Goal: Information Seeking & Learning: Learn about a topic

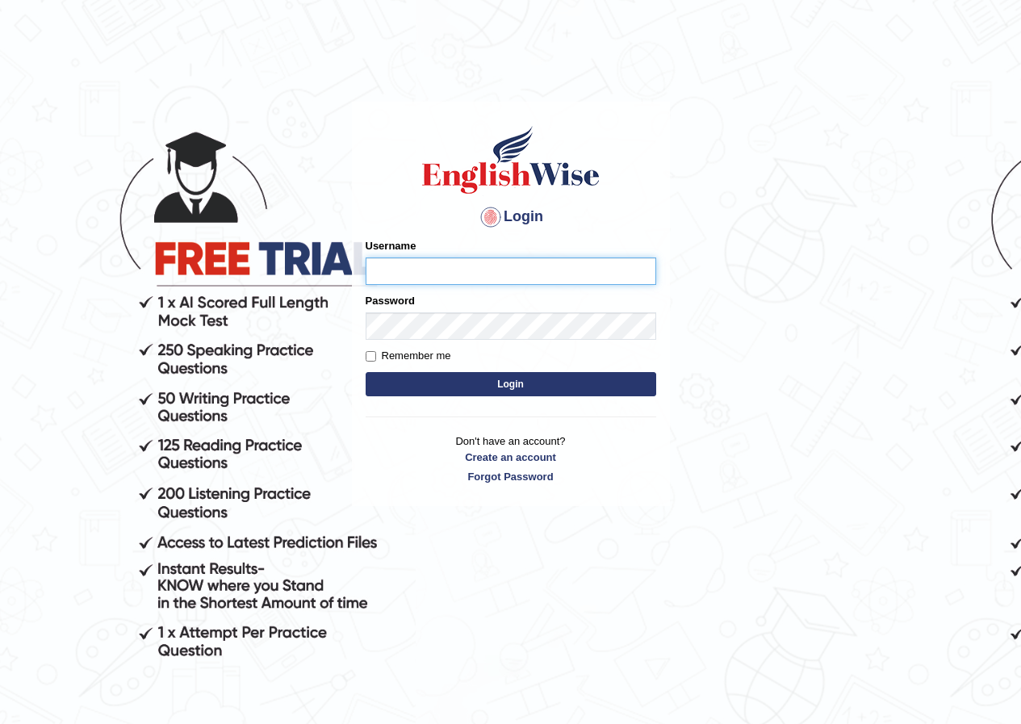
click at [425, 273] on input "Username" at bounding box center [511, 270] width 291 height 27
type input "susmitas_parramattta"
click at [479, 379] on button "Login" at bounding box center [511, 384] width 291 height 24
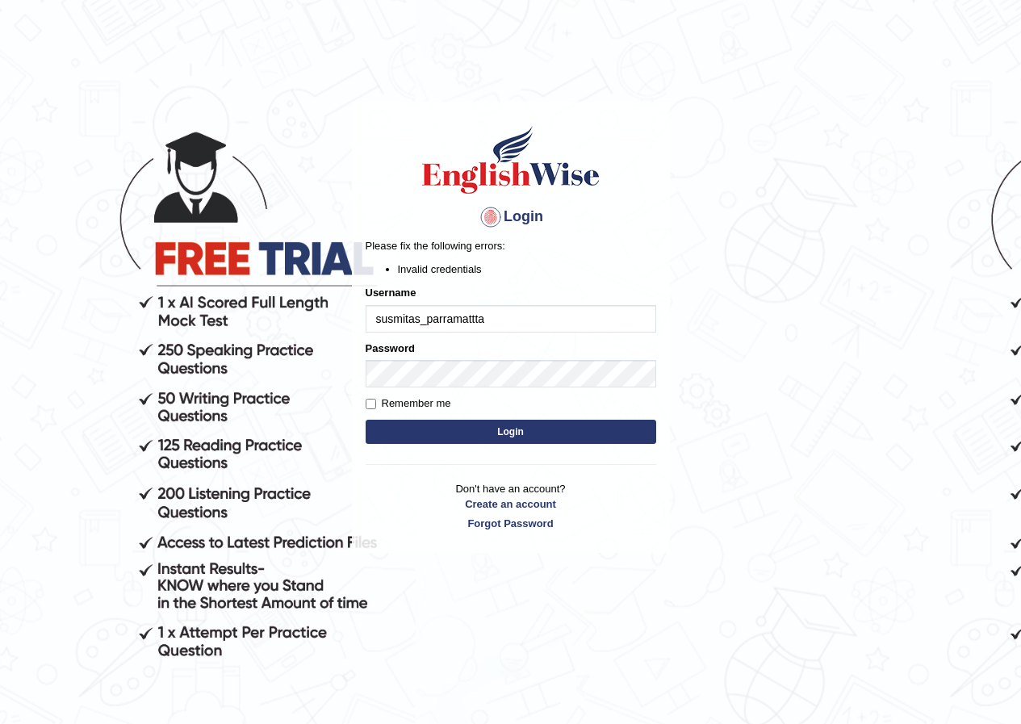
click at [478, 315] on input "susmitas_parramattta" at bounding box center [511, 318] width 291 height 27
type input "susmitas_parramatta"
click at [456, 433] on button "Login" at bounding box center [511, 432] width 291 height 24
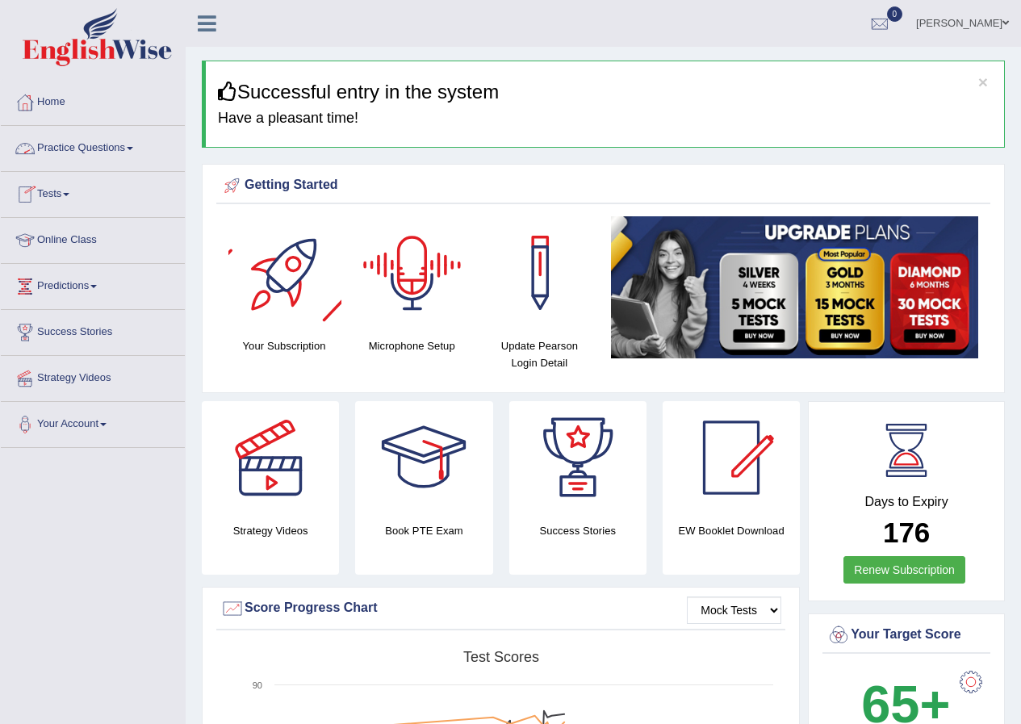
click at [123, 150] on link "Practice Questions" at bounding box center [93, 146] width 184 height 40
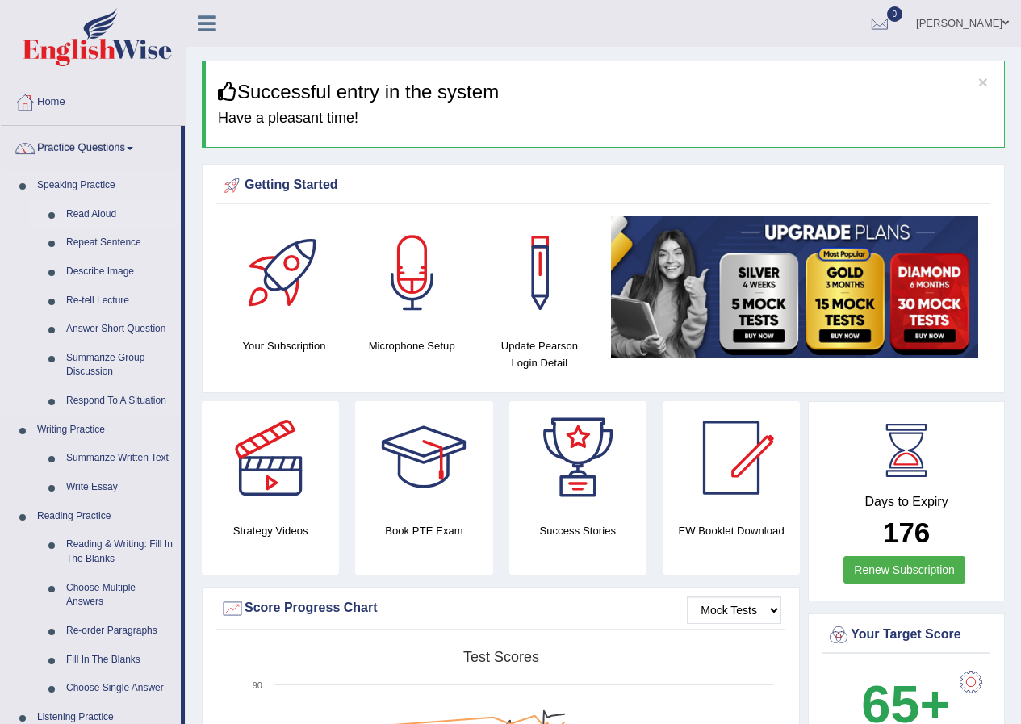
click at [82, 215] on link "Read Aloud" at bounding box center [120, 214] width 122 height 29
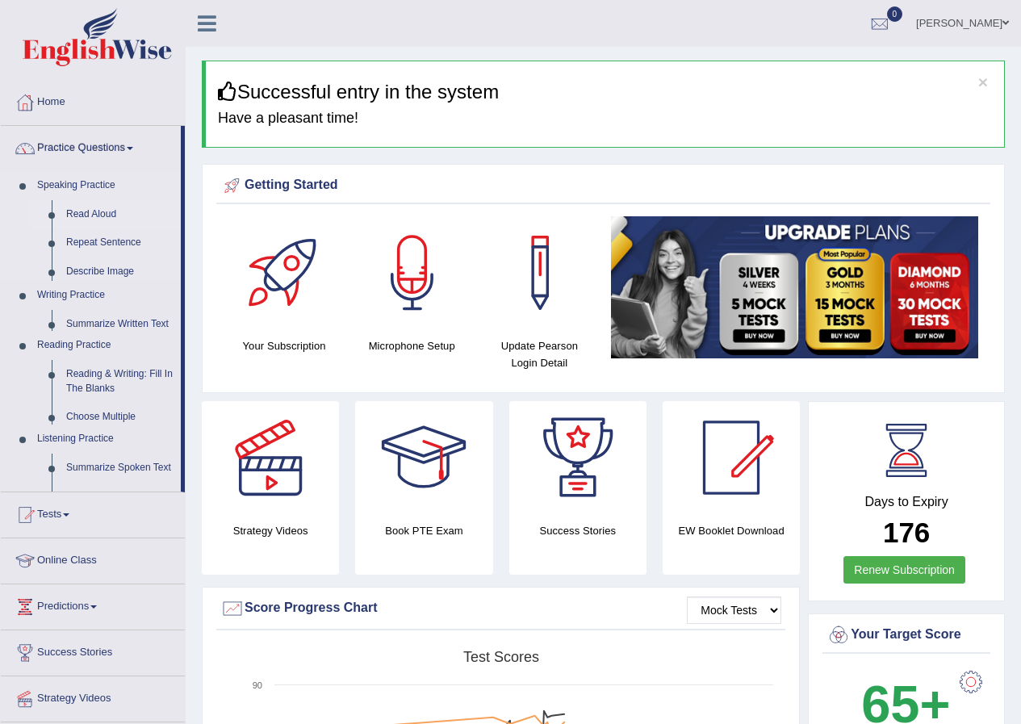
click at [82, 215] on link "Read Aloud" at bounding box center [120, 214] width 122 height 29
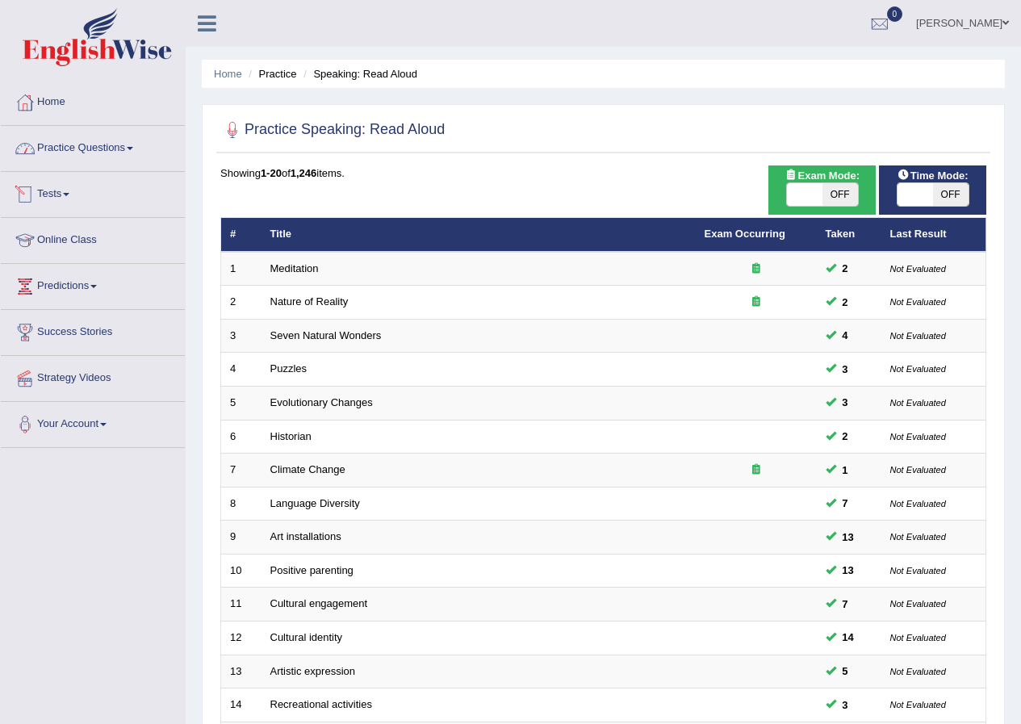
click at [104, 144] on link "Practice Questions" at bounding box center [93, 146] width 184 height 40
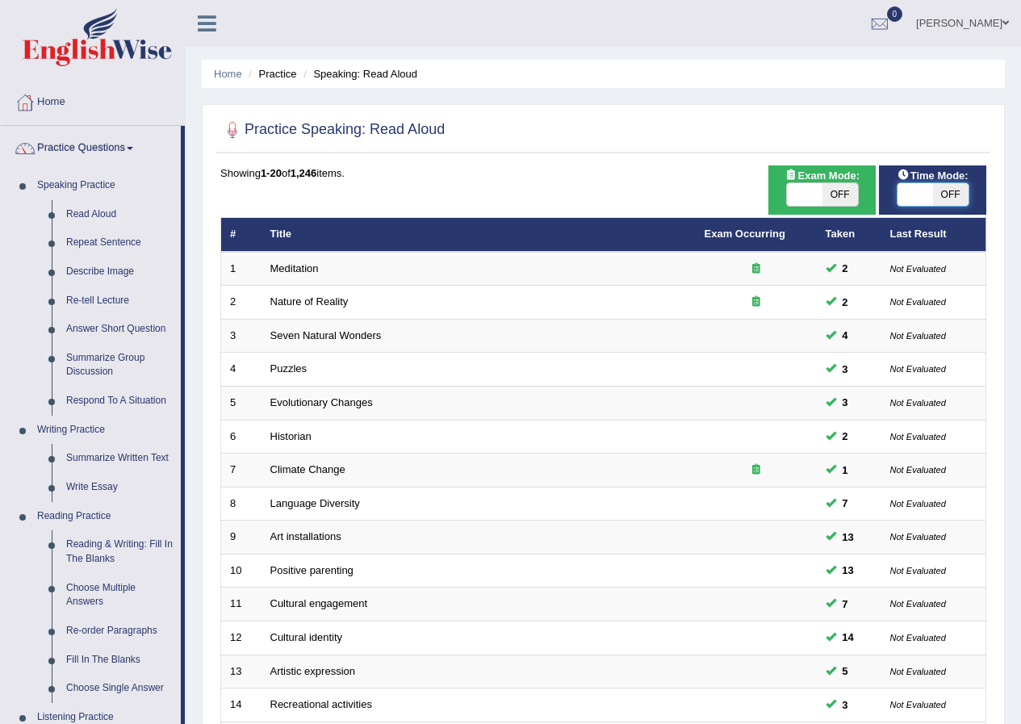
click at [899, 190] on span at bounding box center [916, 194] width 36 height 23
checkbox input "true"
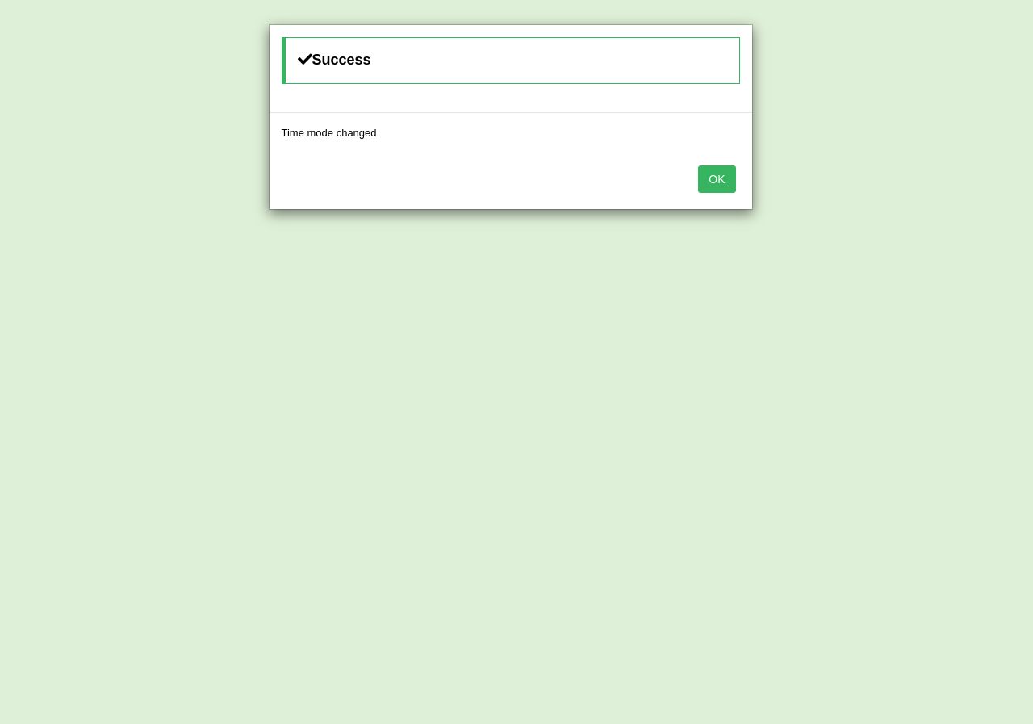
click at [709, 181] on button "OK" at bounding box center [716, 178] width 37 height 27
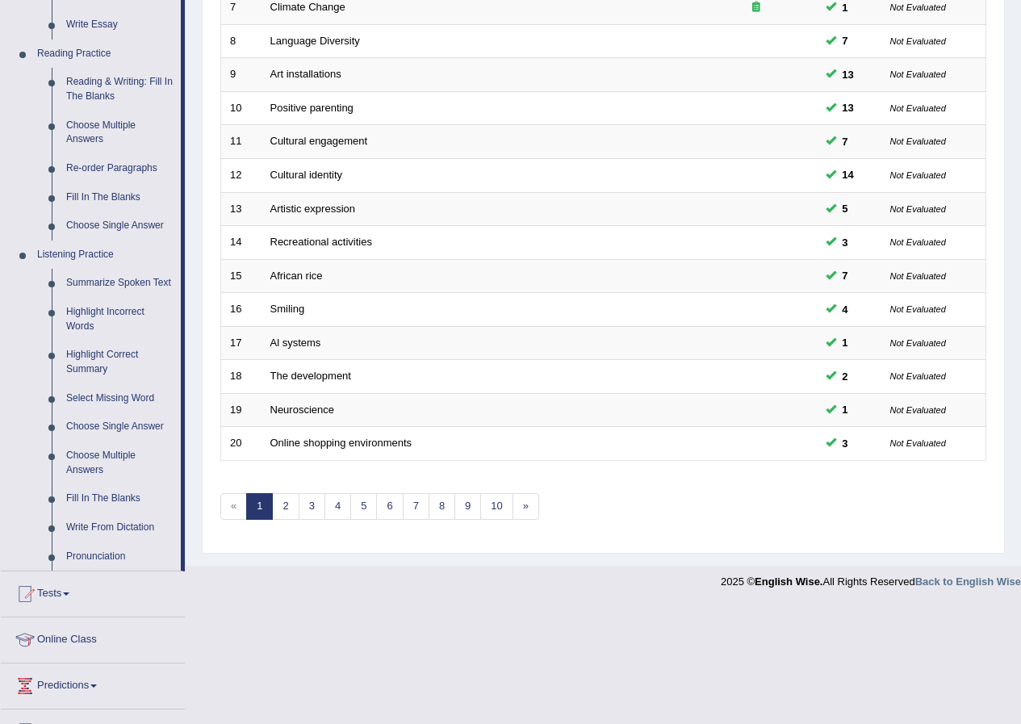
scroll to position [587, 0]
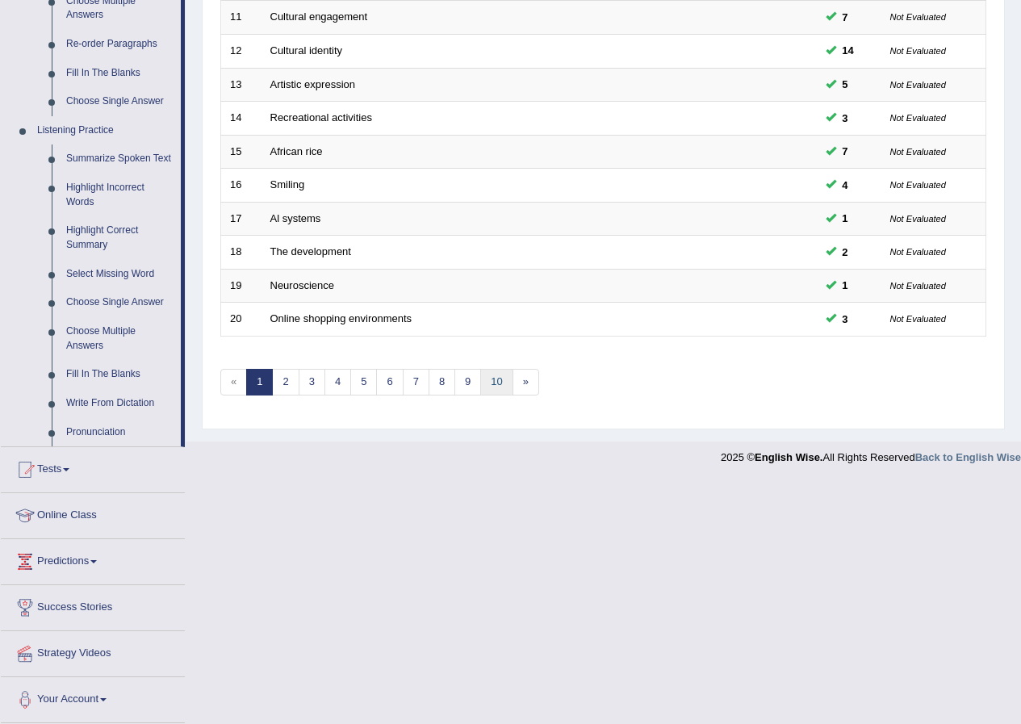
click at [490, 375] on link "10" at bounding box center [496, 382] width 32 height 27
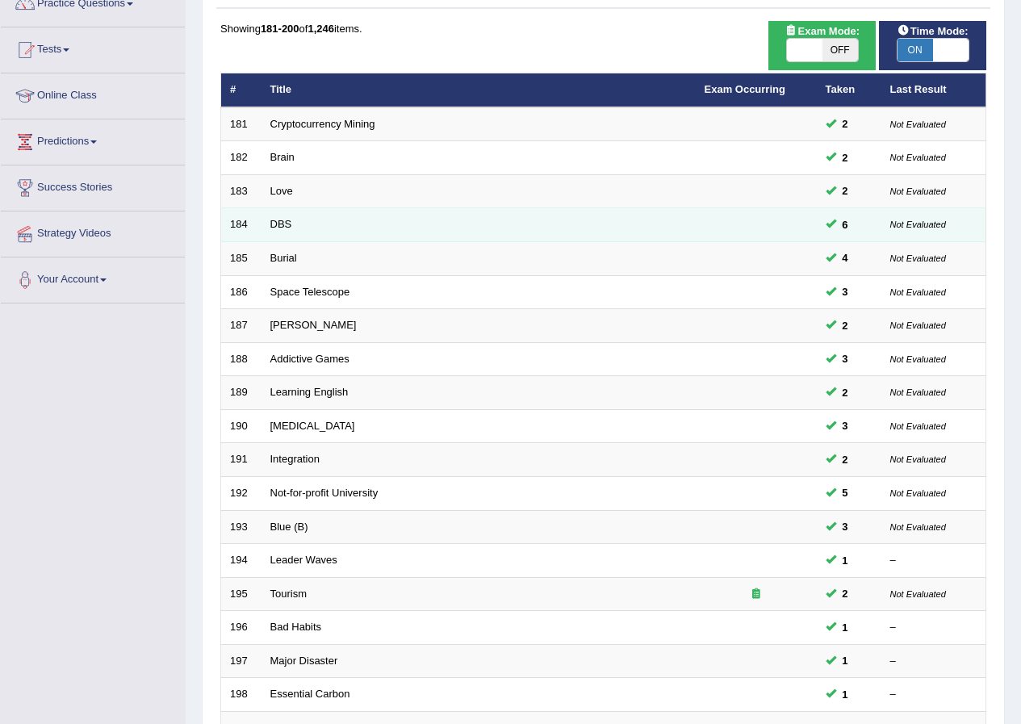
scroll to position [345, 0]
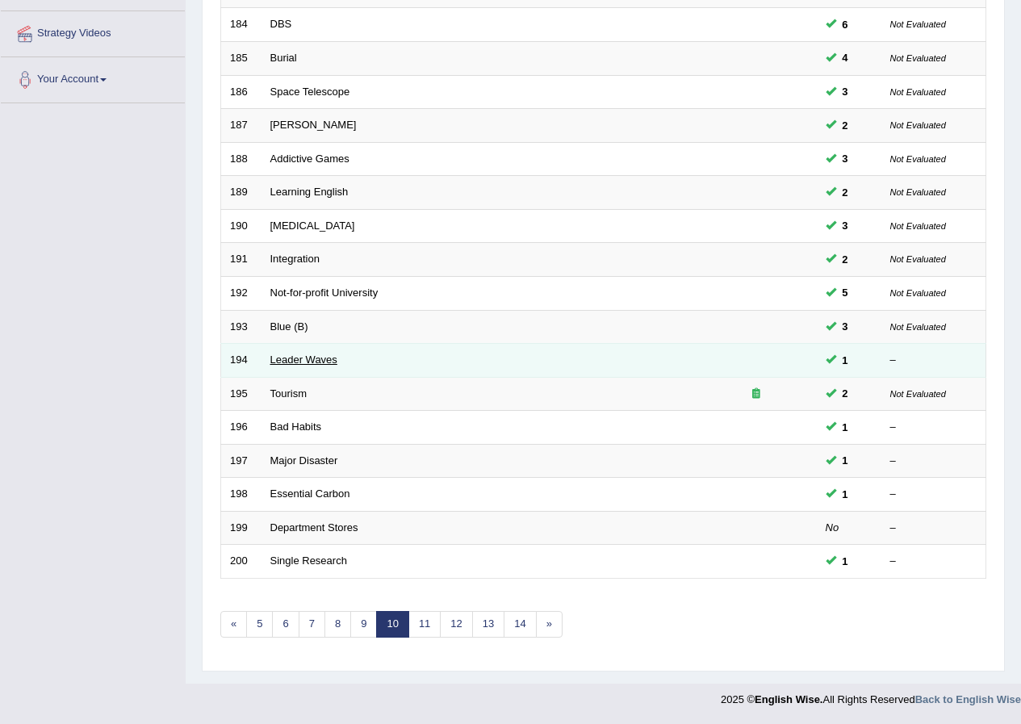
click at [320, 355] on link "Leader Waves" at bounding box center [303, 360] width 67 height 12
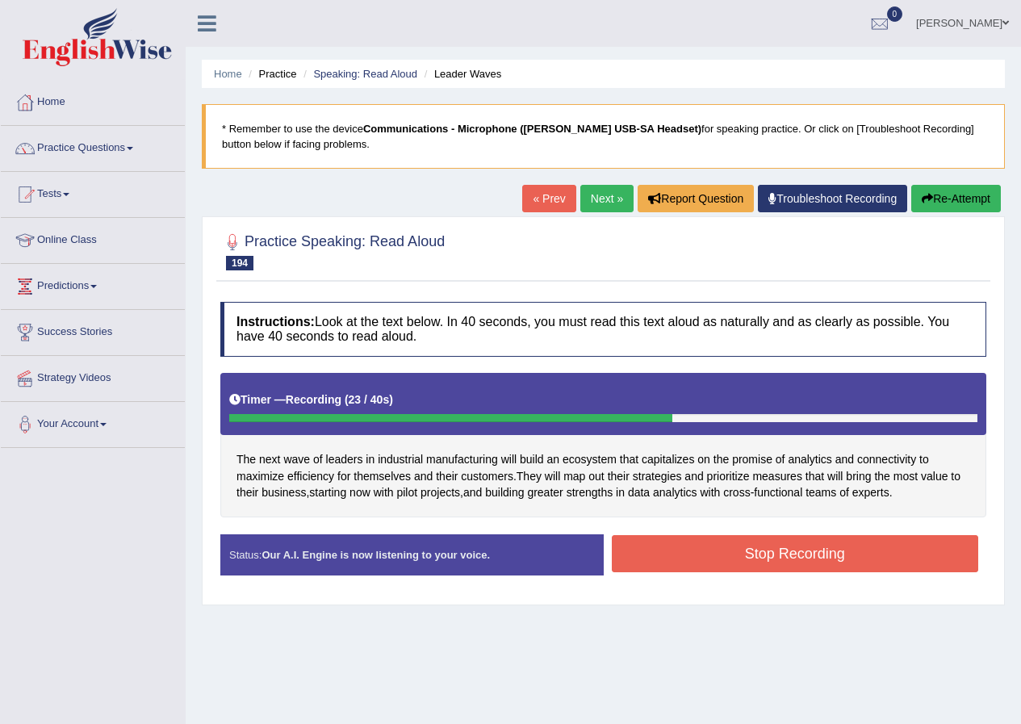
drag, startPoint x: 706, startPoint y: 546, endPoint x: 696, endPoint y: 542, distance: 11.6
click at [705, 546] on button "Stop Recording" at bounding box center [795, 553] width 367 height 37
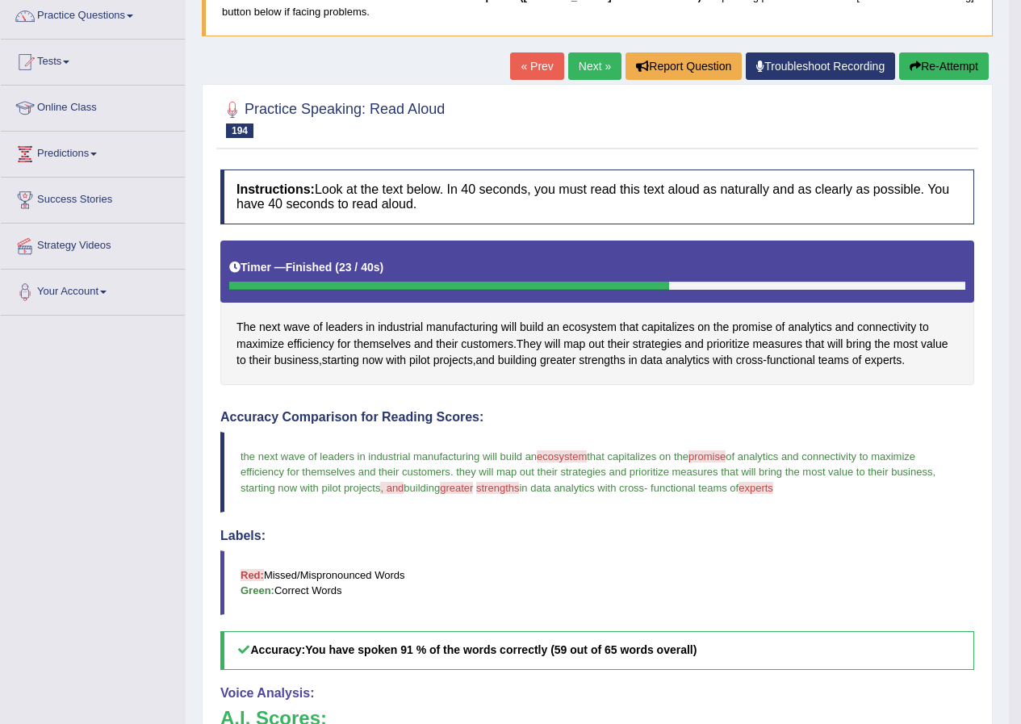
scroll to position [81, 0]
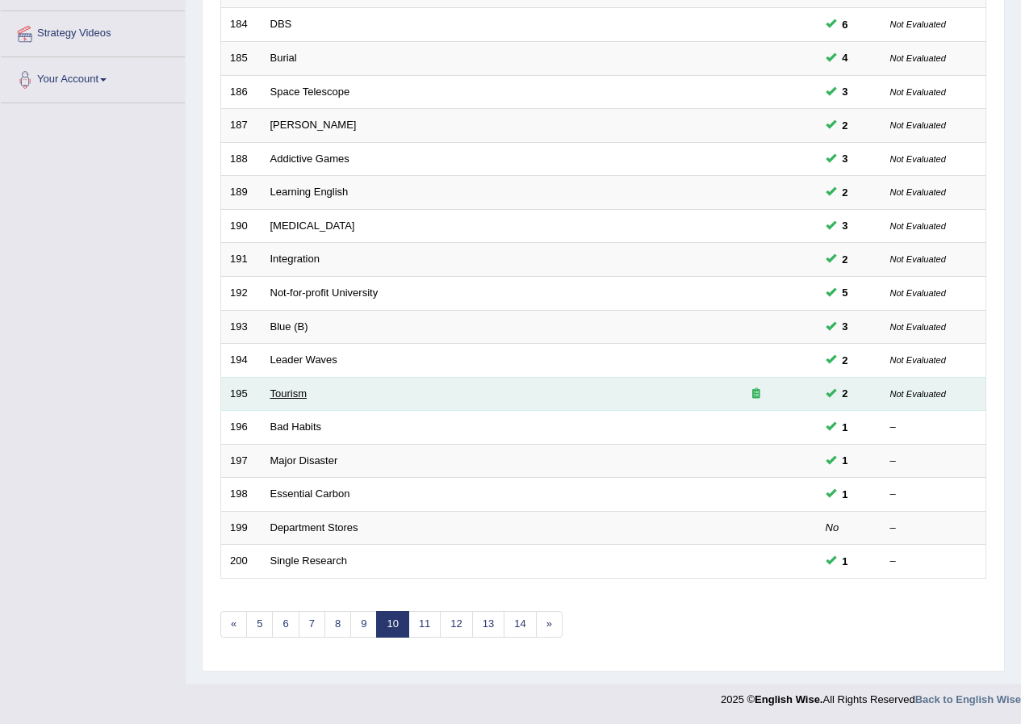
click at [291, 396] on link "Tourism" at bounding box center [288, 393] width 37 height 12
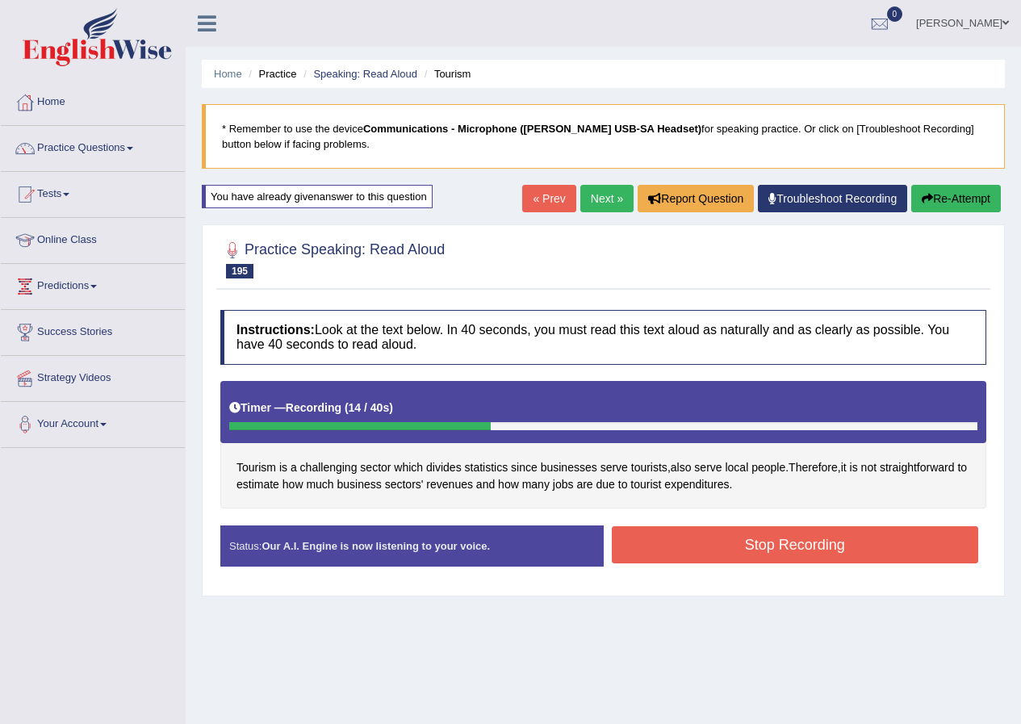
click at [699, 552] on button "Stop Recording" at bounding box center [795, 544] width 367 height 37
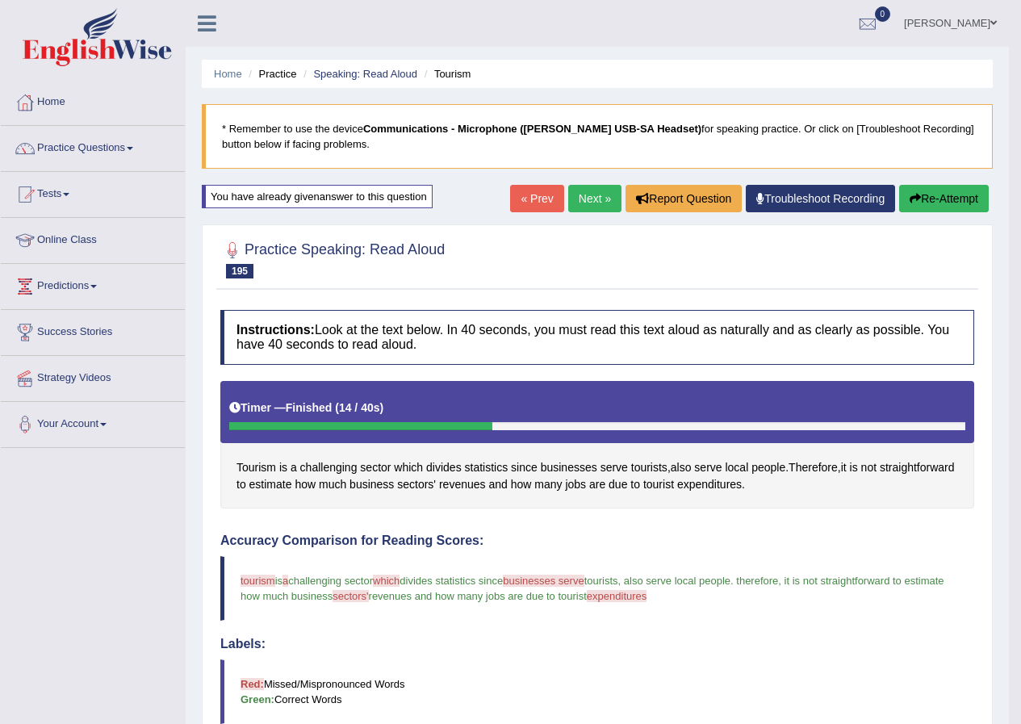
click at [944, 190] on button "Re-Attempt" at bounding box center [944, 198] width 90 height 27
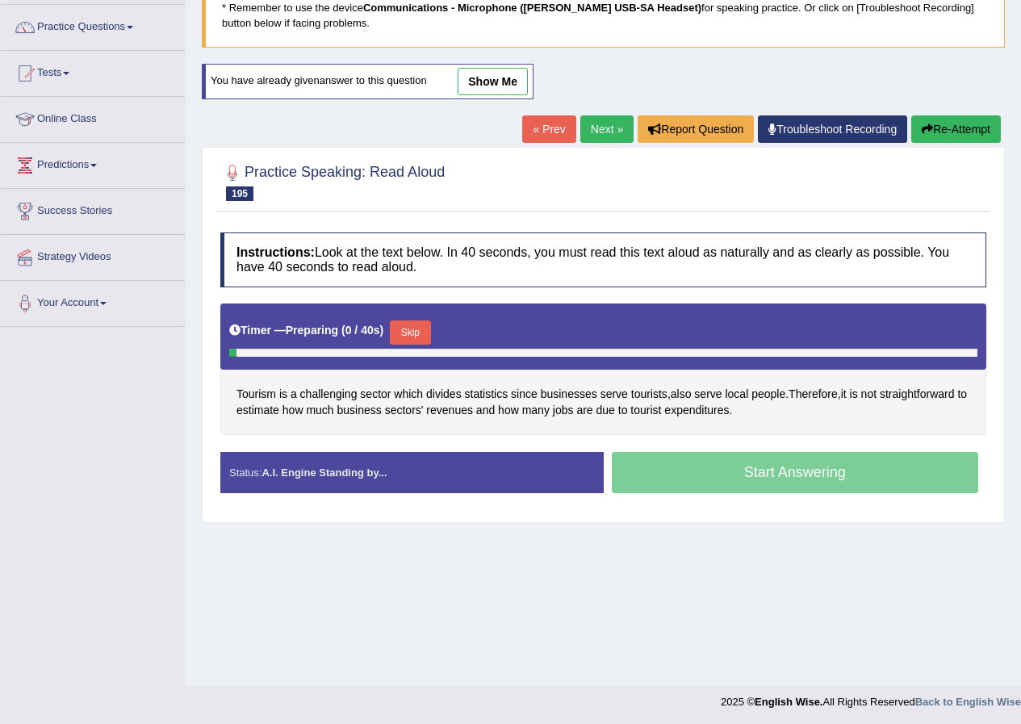
scroll to position [123, 0]
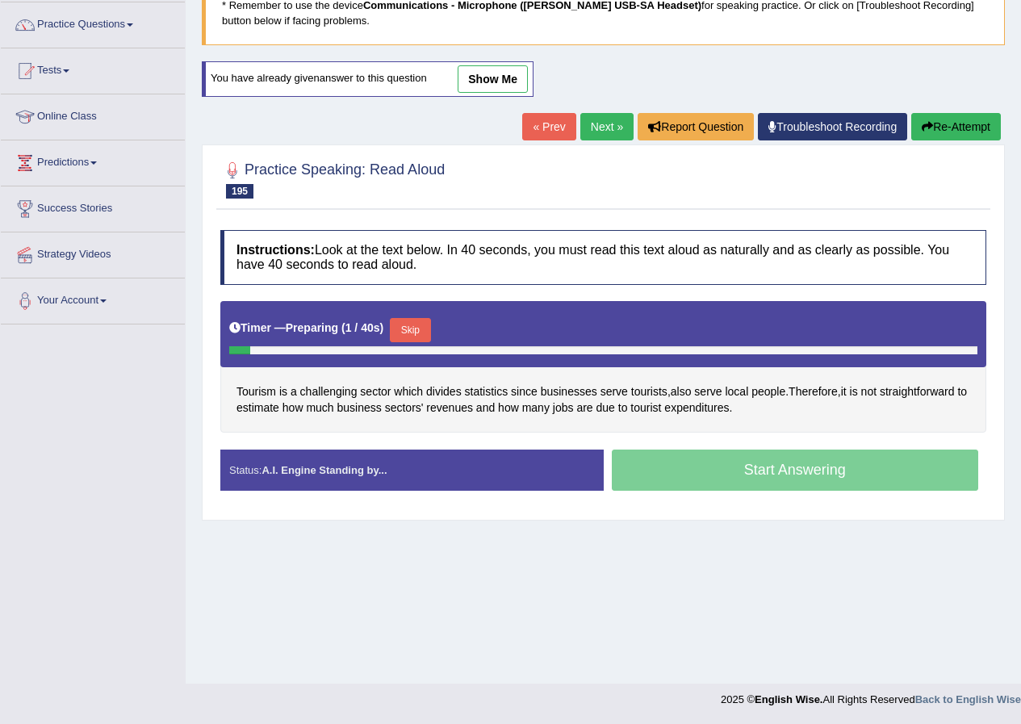
click at [421, 328] on button "Skip" at bounding box center [410, 330] width 40 height 24
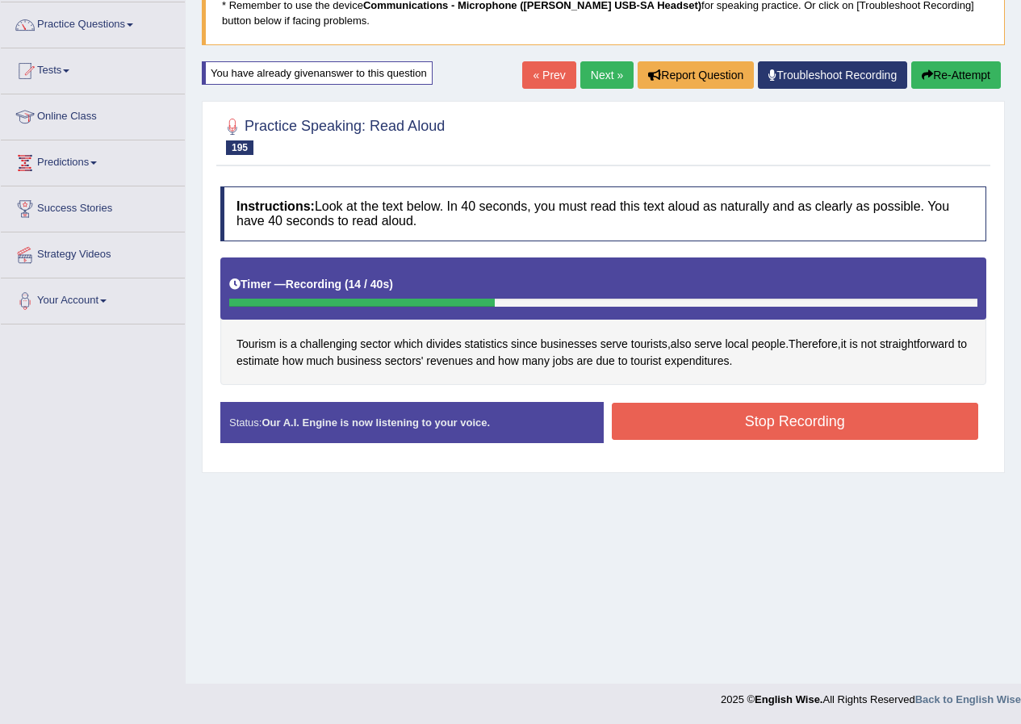
click at [625, 416] on button "Stop Recording" at bounding box center [795, 421] width 367 height 37
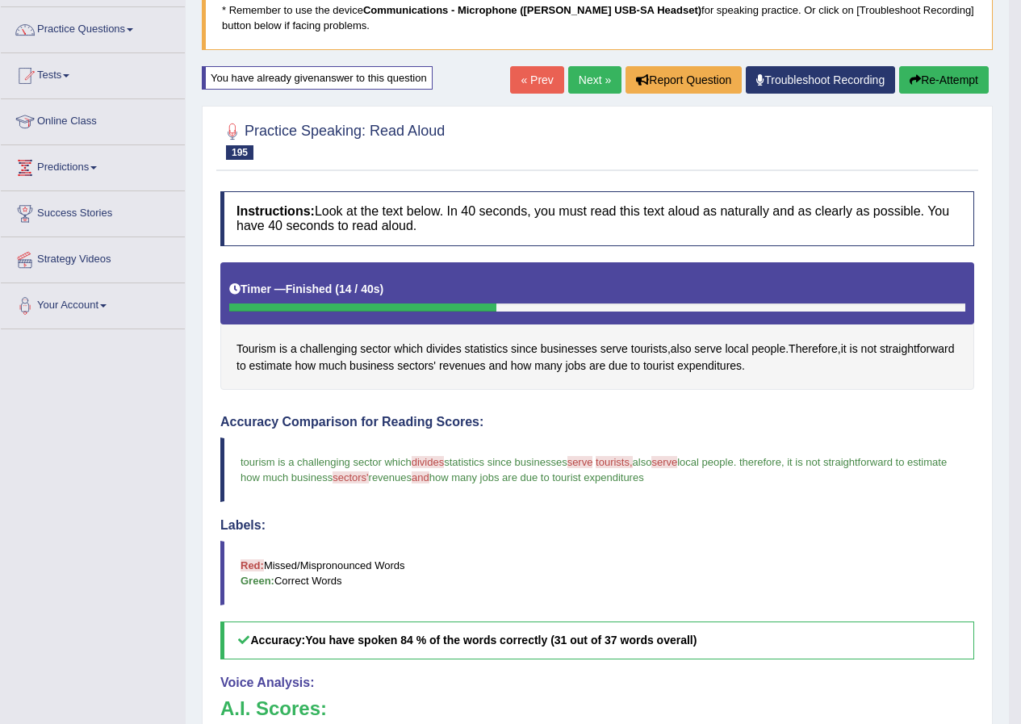
scroll to position [13, 0]
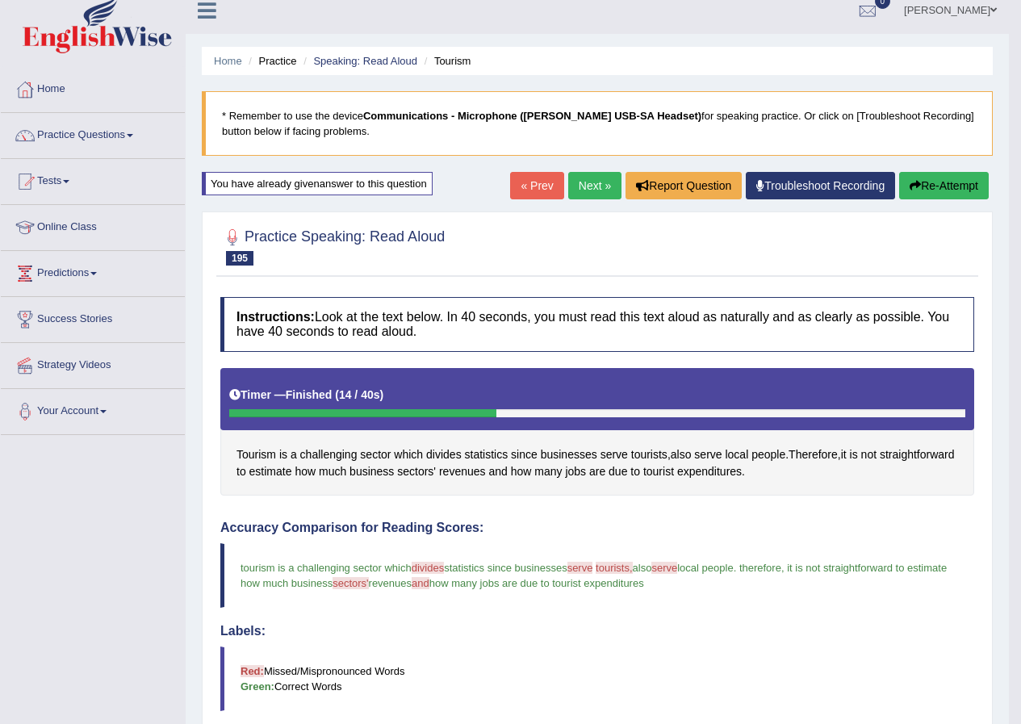
click at [947, 183] on button "Re-Attempt" at bounding box center [944, 185] width 90 height 27
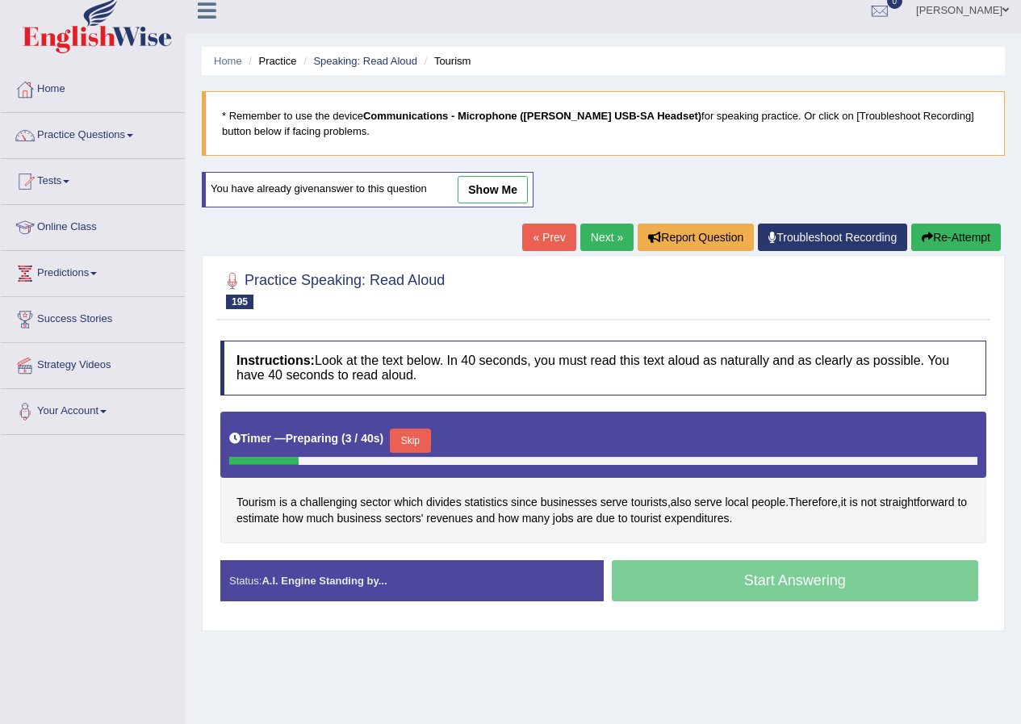
click at [421, 441] on button "Skip" at bounding box center [410, 441] width 40 height 24
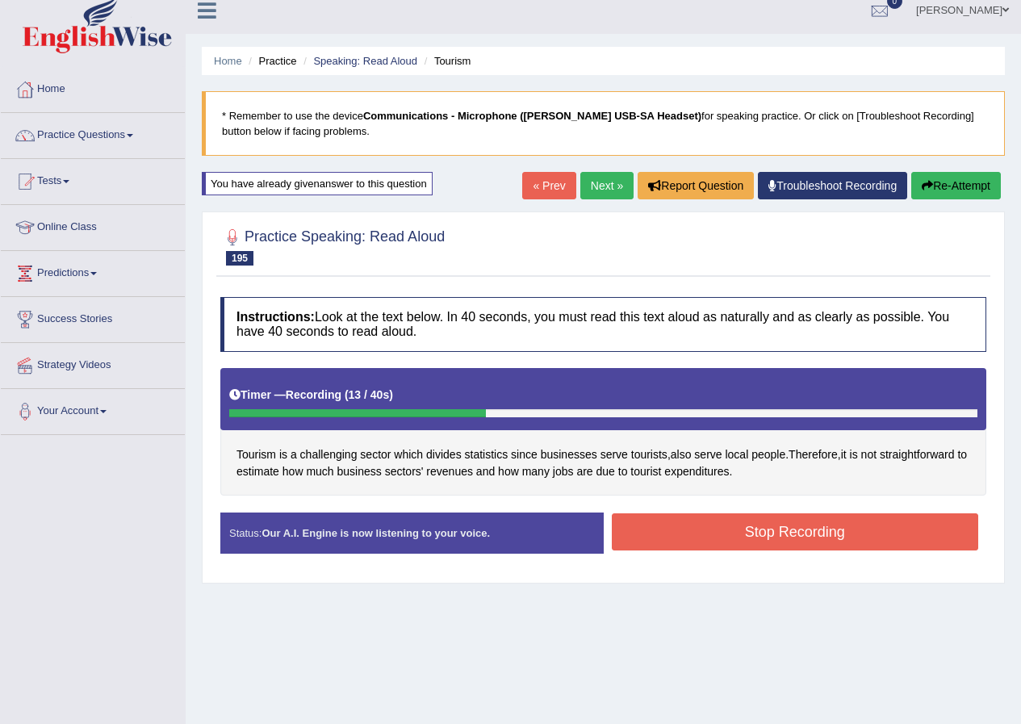
click at [688, 539] on button "Stop Recording" at bounding box center [795, 531] width 367 height 37
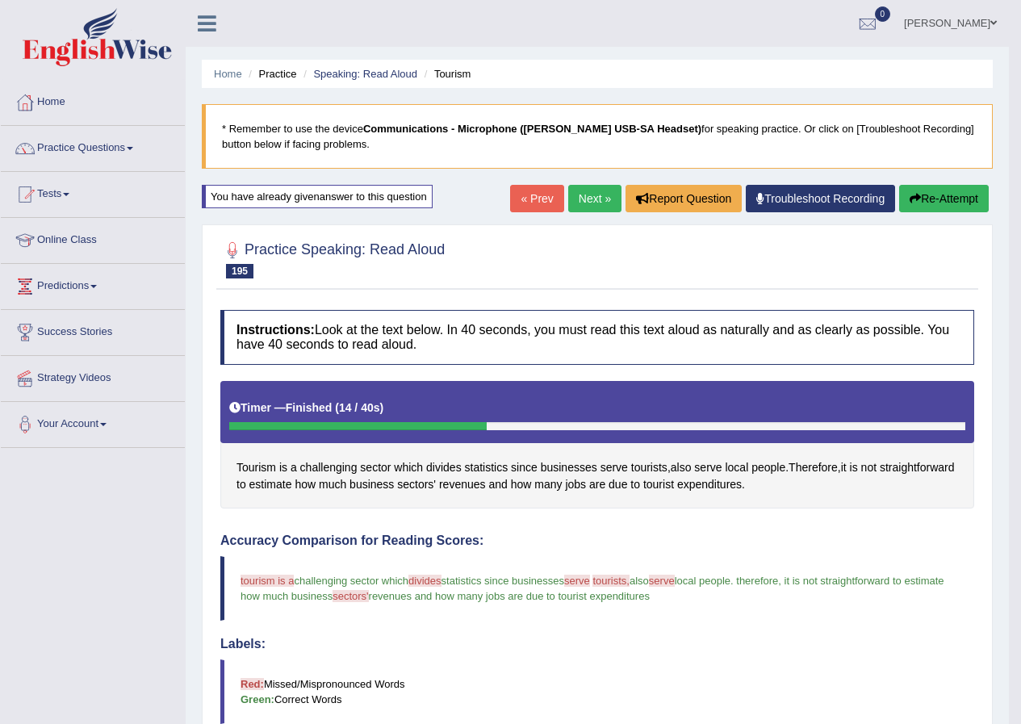
click at [936, 204] on button "Re-Attempt" at bounding box center [944, 198] width 90 height 27
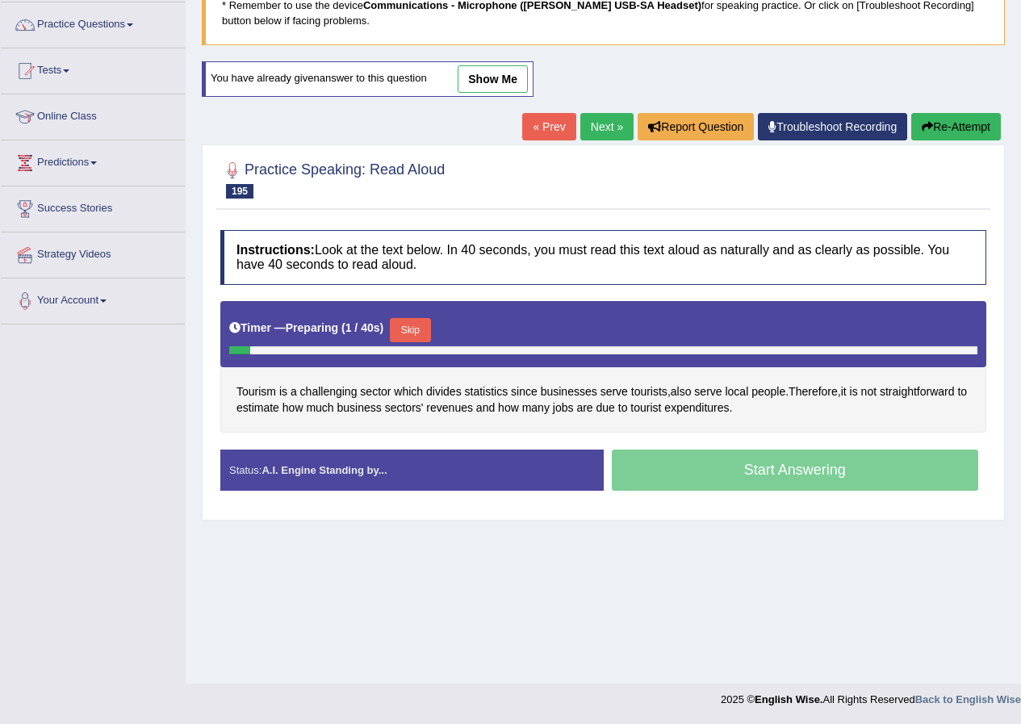
click at [419, 329] on button "Skip" at bounding box center [410, 330] width 40 height 24
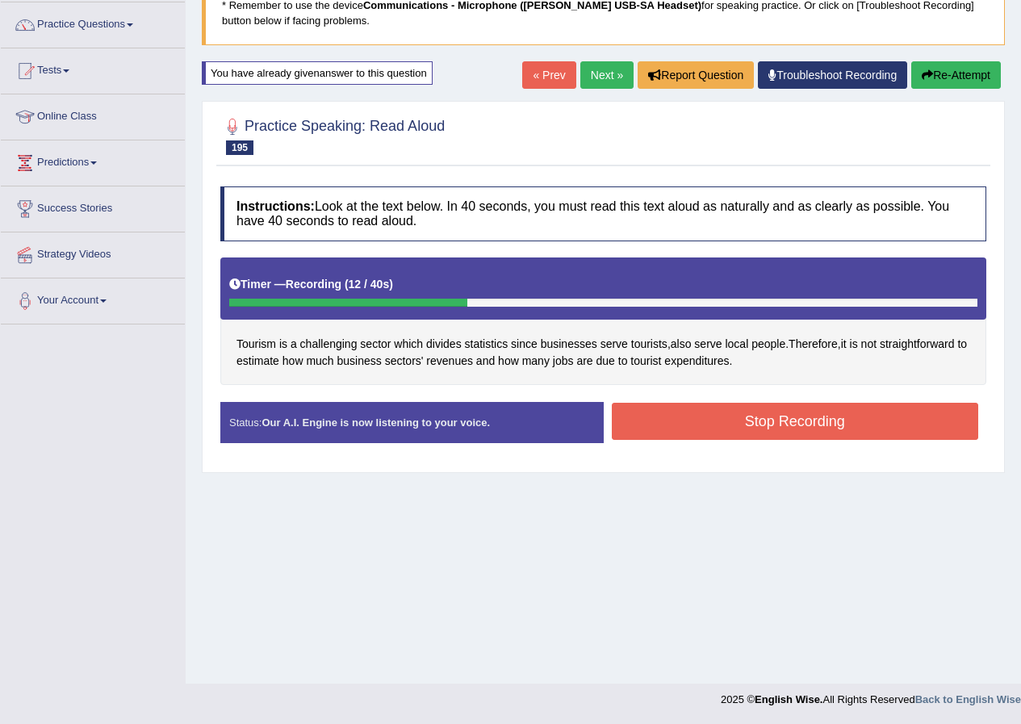
click at [684, 405] on button "Stop Recording" at bounding box center [795, 421] width 367 height 37
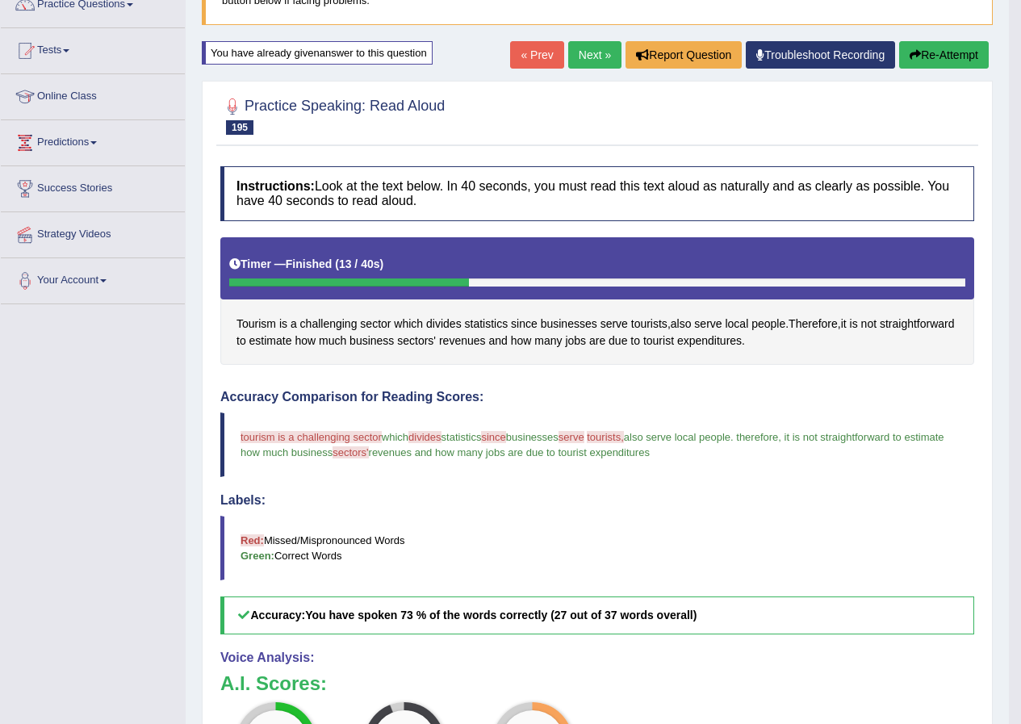
scroll to position [94, 0]
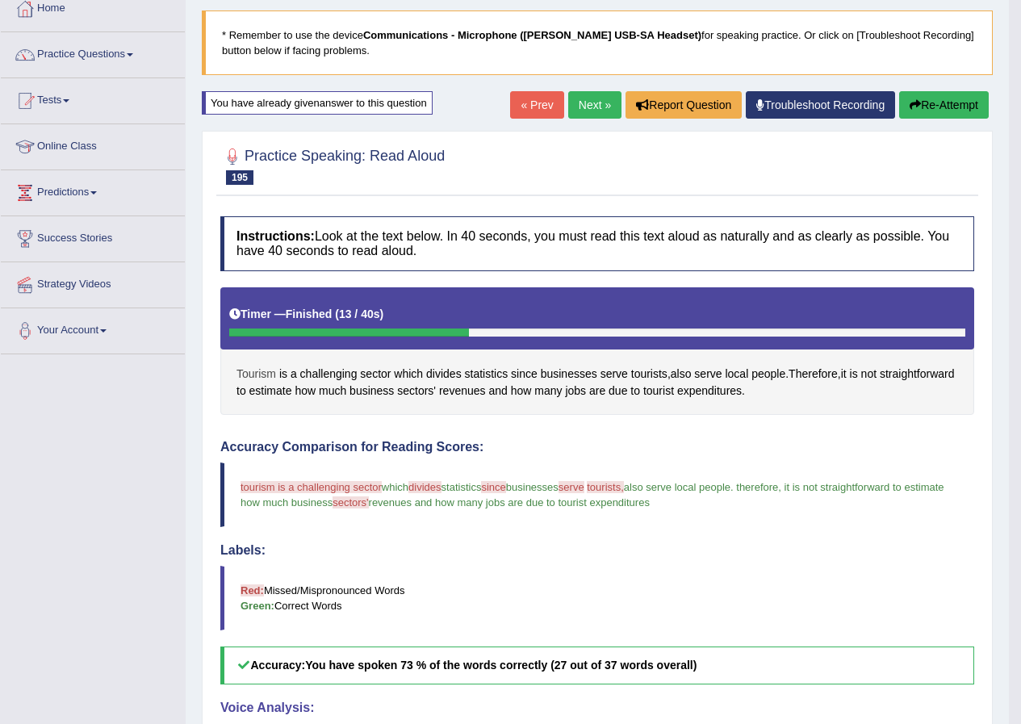
click at [250, 377] on span "Tourism" at bounding box center [256, 374] width 40 height 17
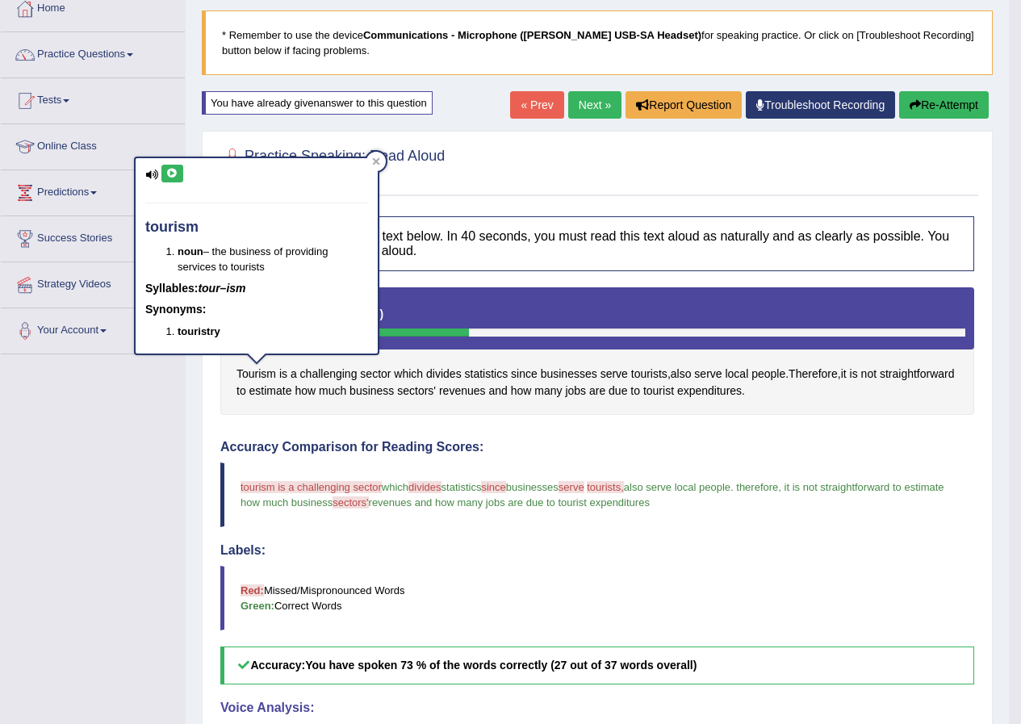
click at [172, 171] on icon at bounding box center [172, 174] width 12 height 10
click at [169, 178] on icon at bounding box center [172, 174] width 12 height 10
click at [378, 165] on icon at bounding box center [376, 161] width 8 height 8
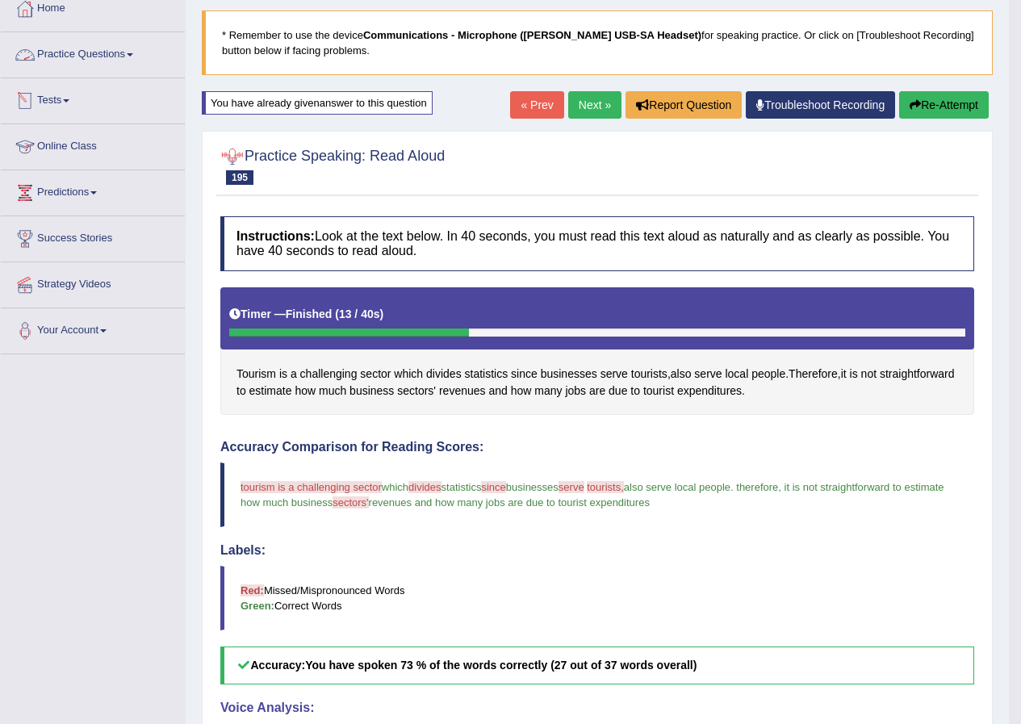
click at [72, 51] on link "Practice Questions" at bounding box center [93, 52] width 184 height 40
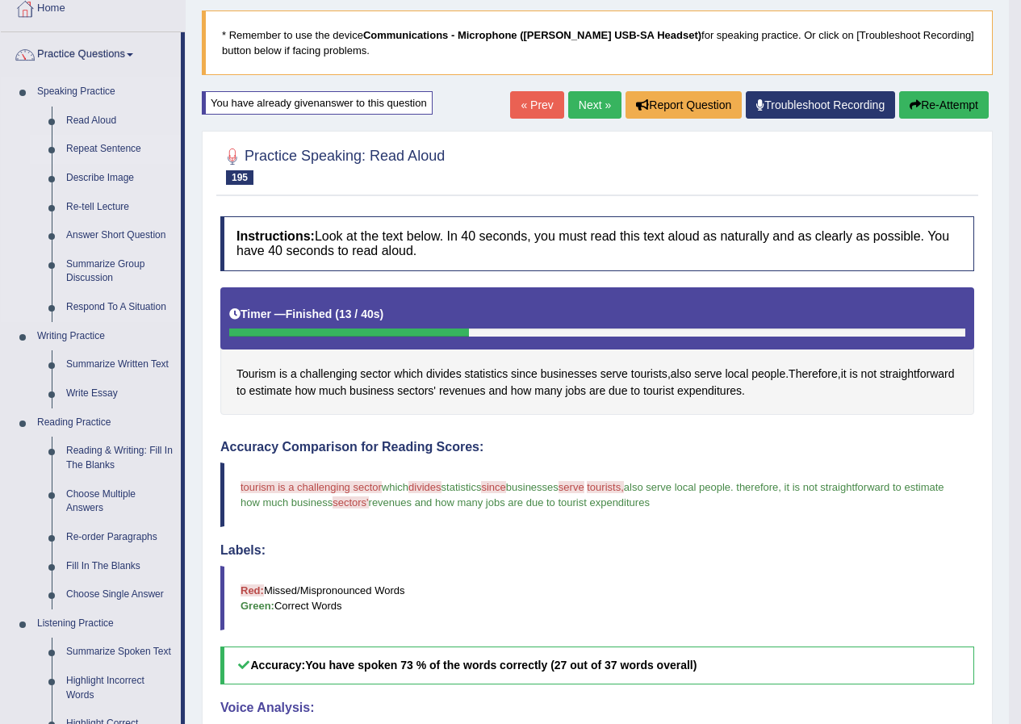
click at [115, 144] on link "Repeat Sentence" at bounding box center [120, 149] width 122 height 29
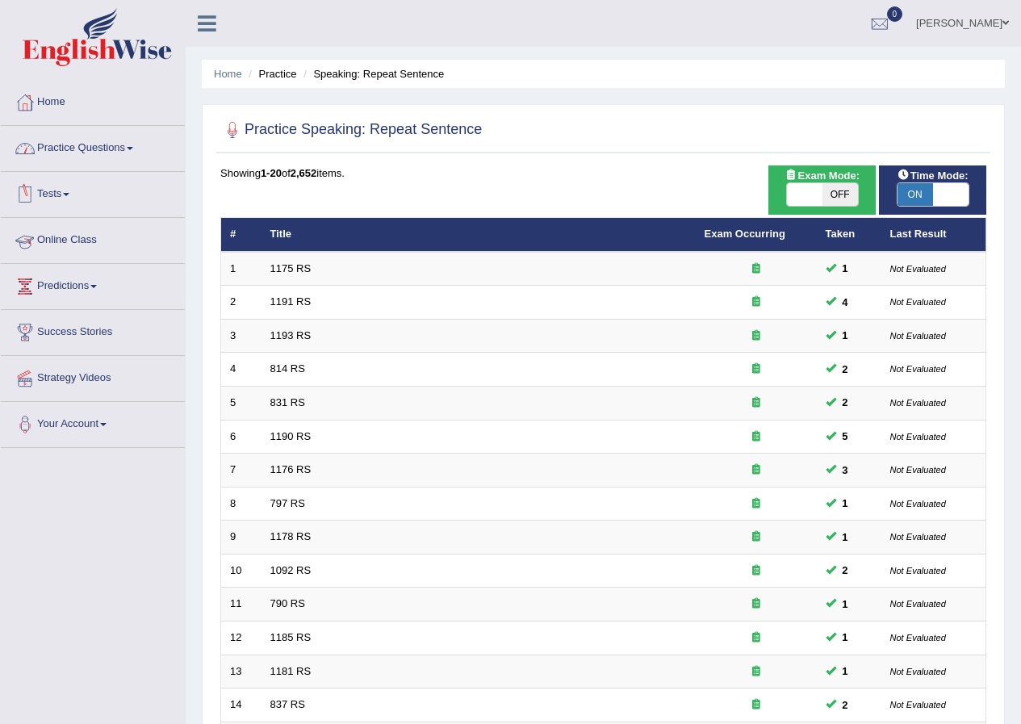
click at [92, 140] on link "Practice Questions" at bounding box center [93, 146] width 184 height 40
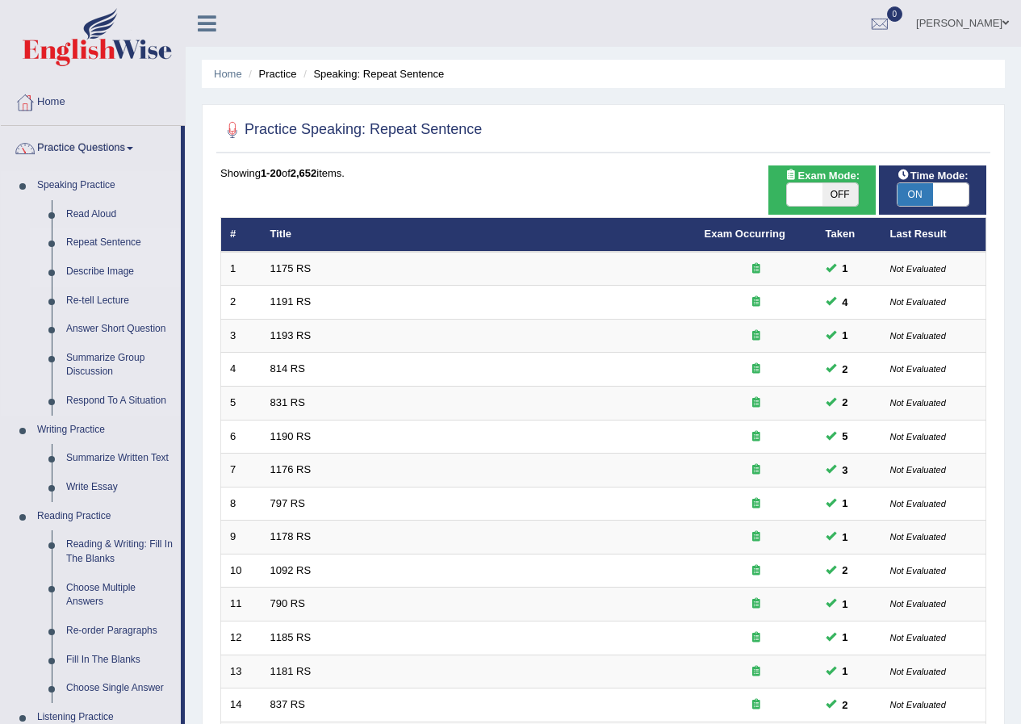
click at [101, 266] on link "Describe Image" at bounding box center [120, 271] width 122 height 29
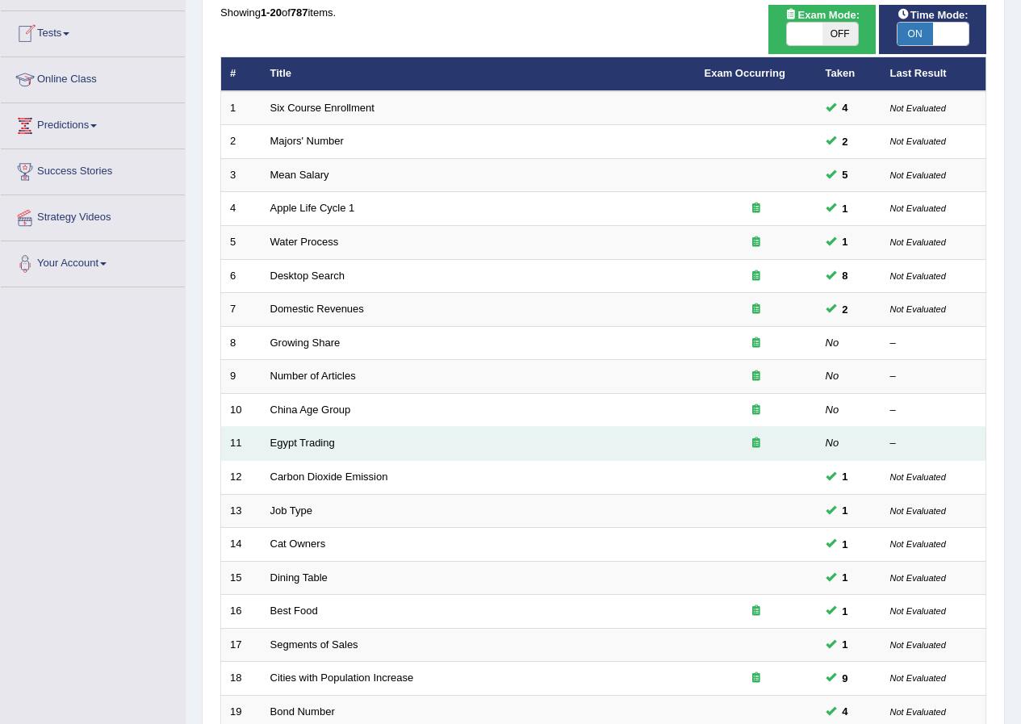
scroll to position [161, 0]
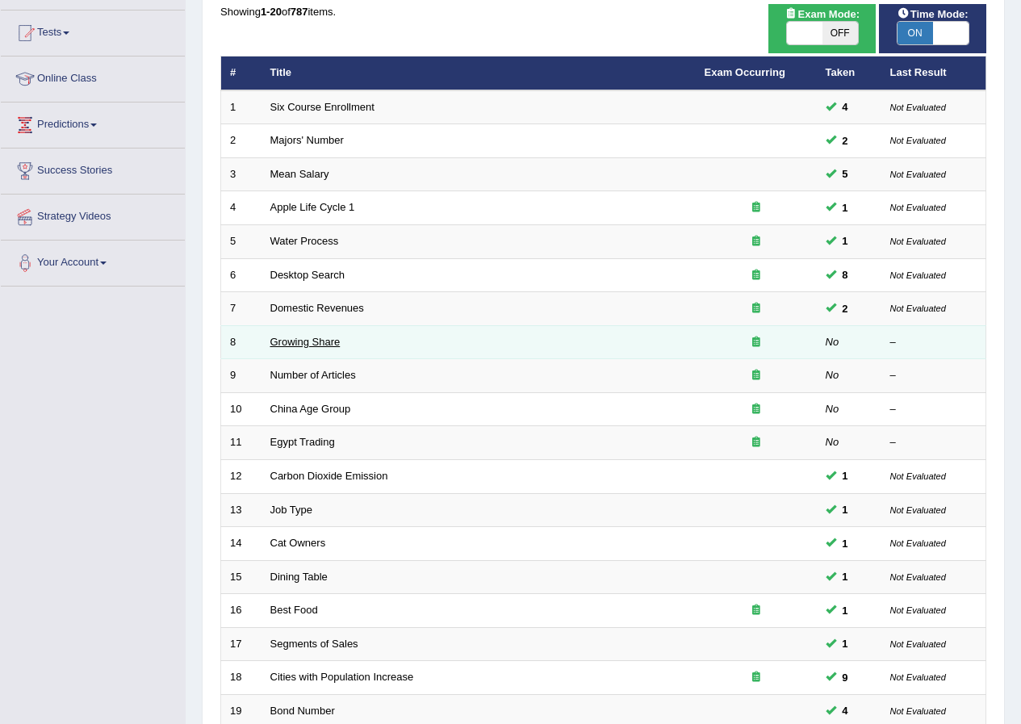
click at [300, 341] on link "Growing Share" at bounding box center [305, 342] width 70 height 12
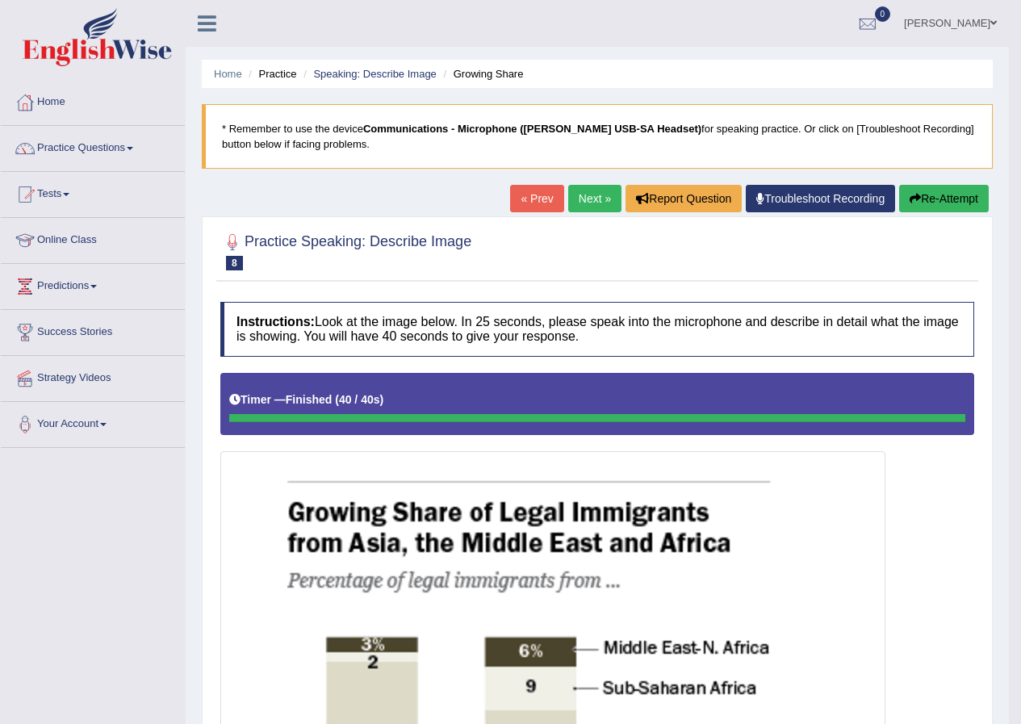
click at [573, 199] on link "Next »" at bounding box center [594, 198] width 53 height 27
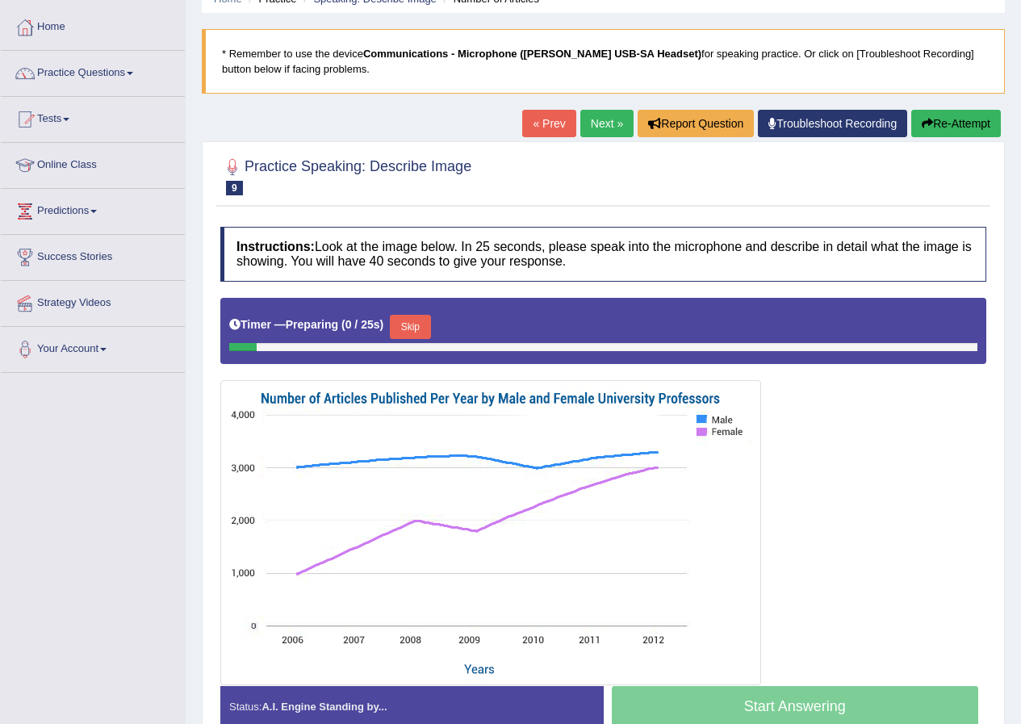
scroll to position [161, 0]
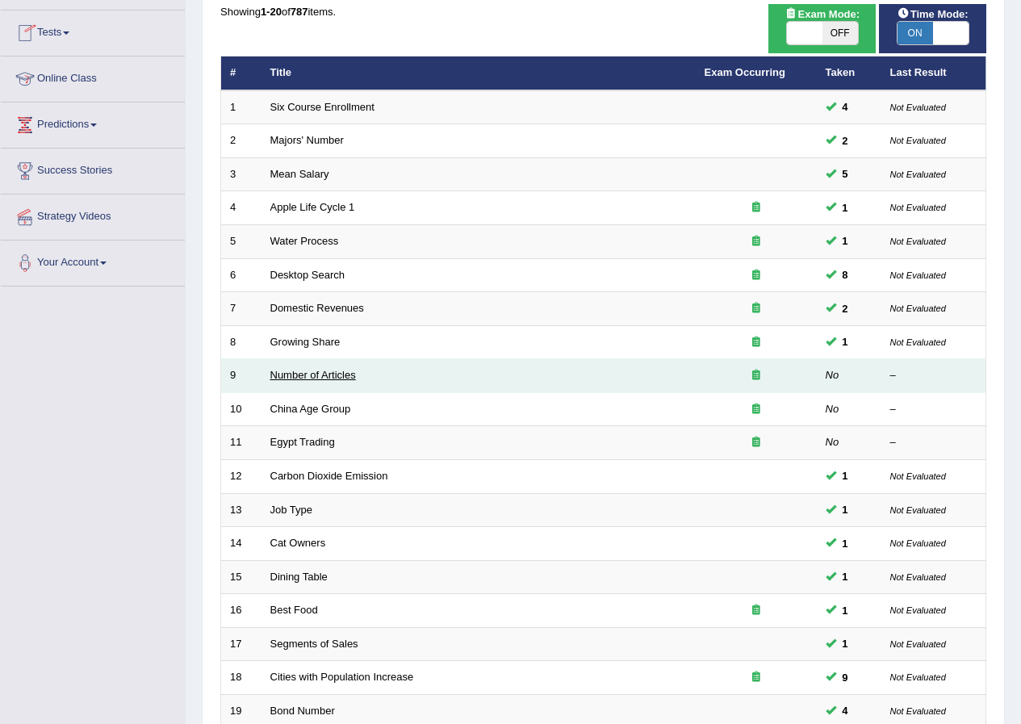
click at [318, 372] on link "Number of Articles" at bounding box center [313, 375] width 86 height 12
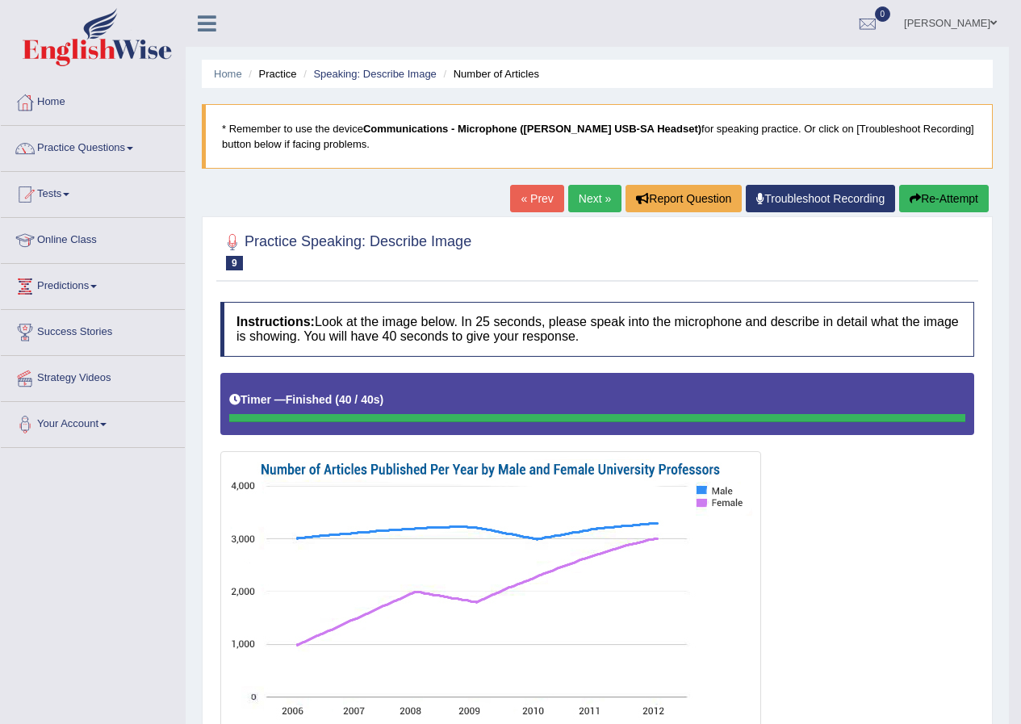
click at [938, 188] on button "Re-Attempt" at bounding box center [944, 198] width 90 height 27
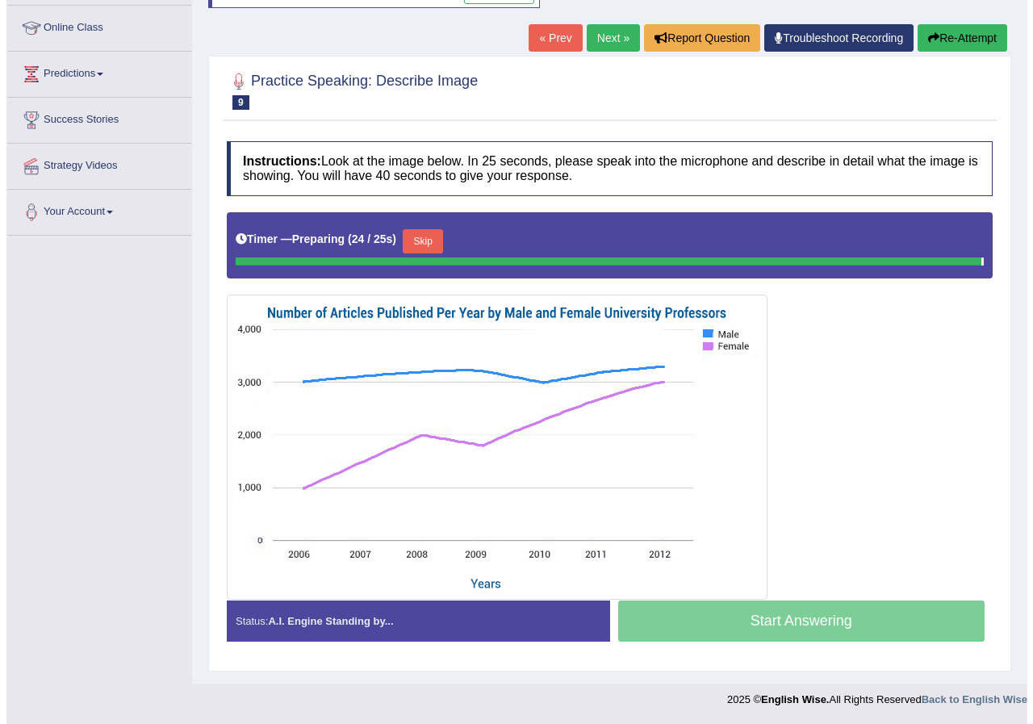
scroll to position [165, 0]
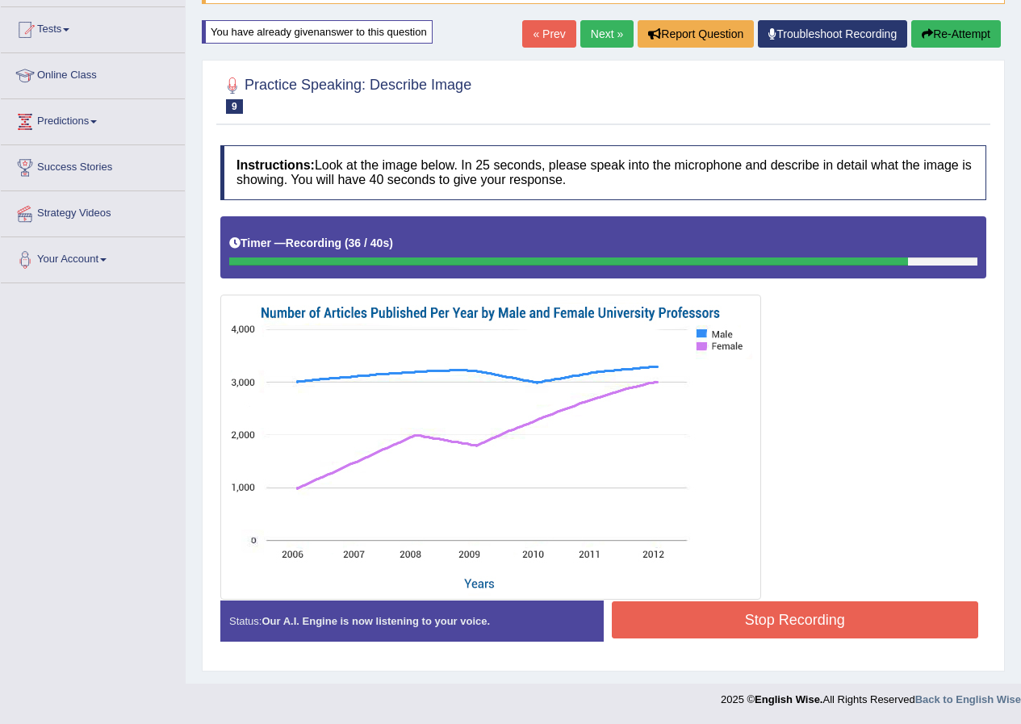
click at [701, 600] on div "Instructions: Look at the image below. In 25 seconds, please speak into the mic…" at bounding box center [603, 399] width 774 height 525
drag, startPoint x: 701, startPoint y: 600, endPoint x: 708, endPoint y: 606, distance: 9.1
click at [708, 606] on div "Instructions: Look at the image below. In 25 seconds, please speak into the mic…" at bounding box center [603, 399] width 774 height 525
click at [702, 617] on button "Stop Recording" at bounding box center [795, 619] width 367 height 37
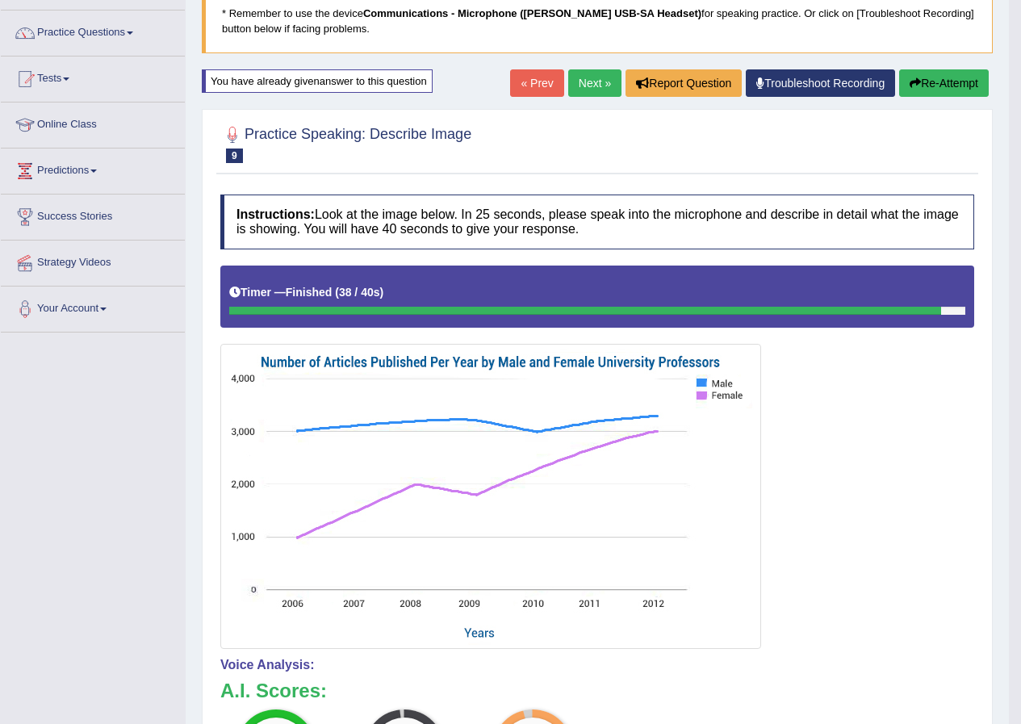
scroll to position [99, 0]
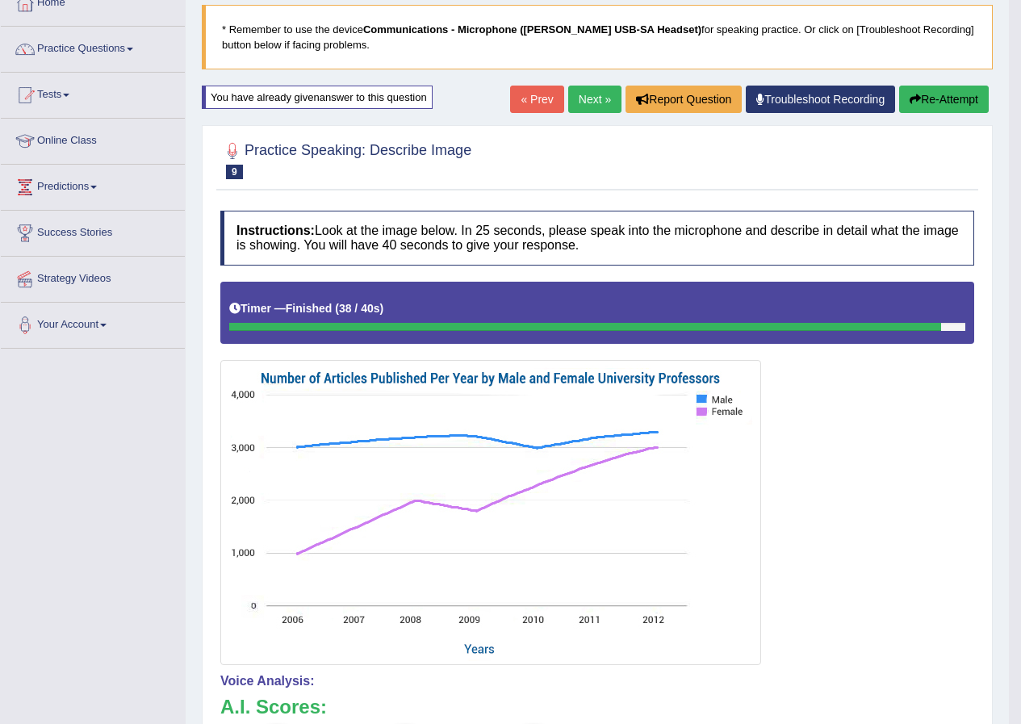
click at [911, 102] on icon "button" at bounding box center [915, 99] width 11 height 11
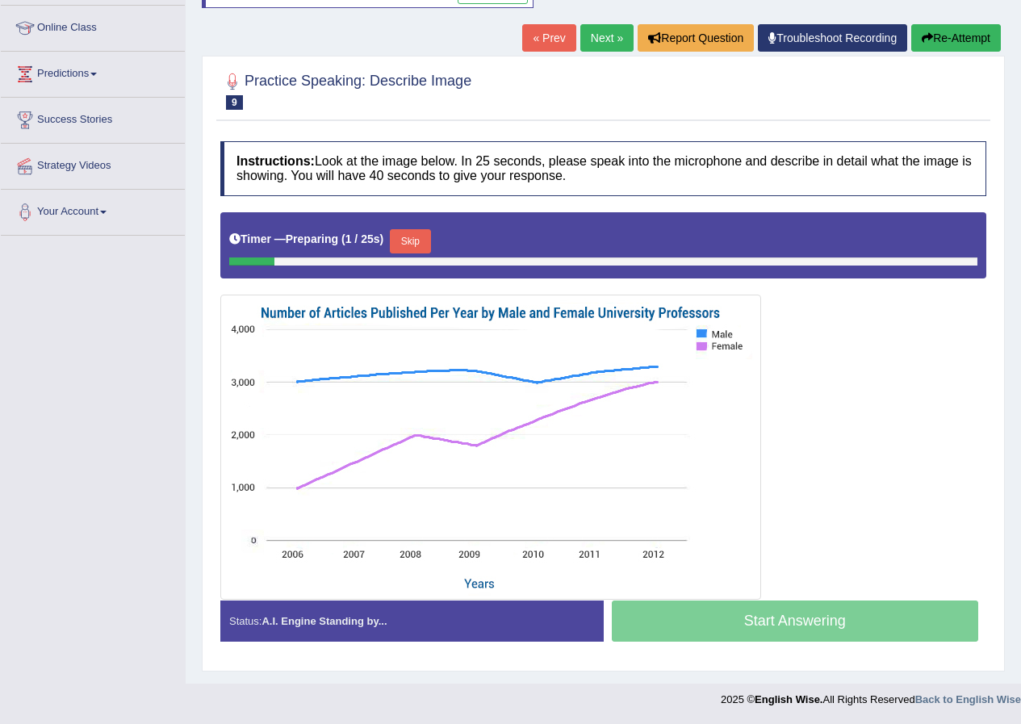
click at [408, 235] on button "Skip" at bounding box center [410, 241] width 40 height 24
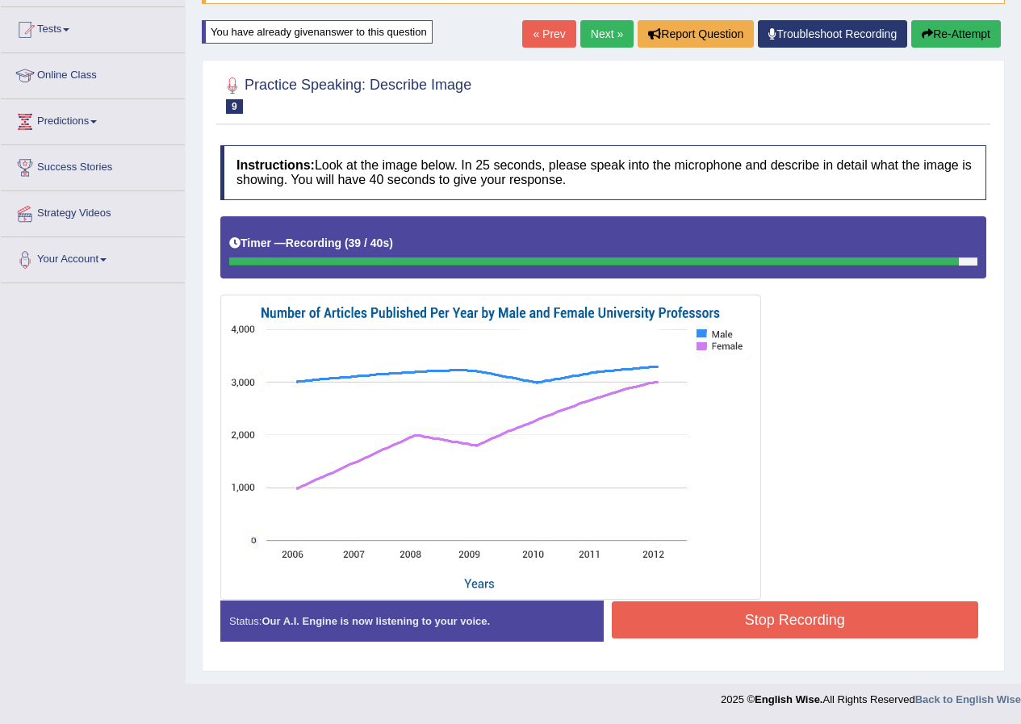
click at [634, 636] on button "Stop Recording" at bounding box center [795, 619] width 367 height 37
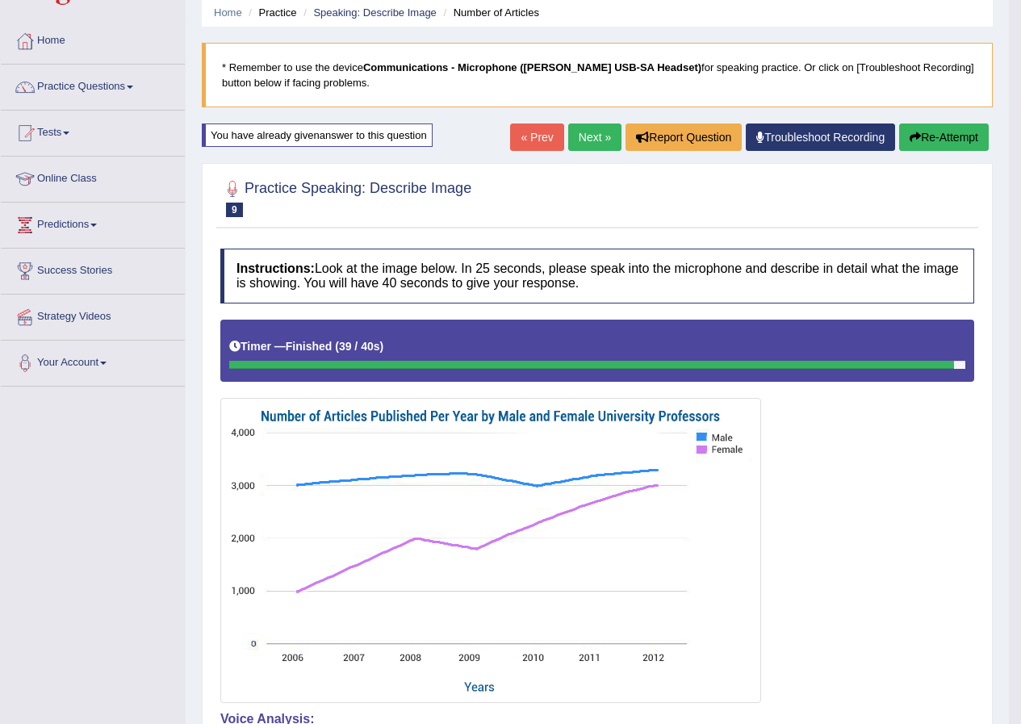
scroll to position [3, 0]
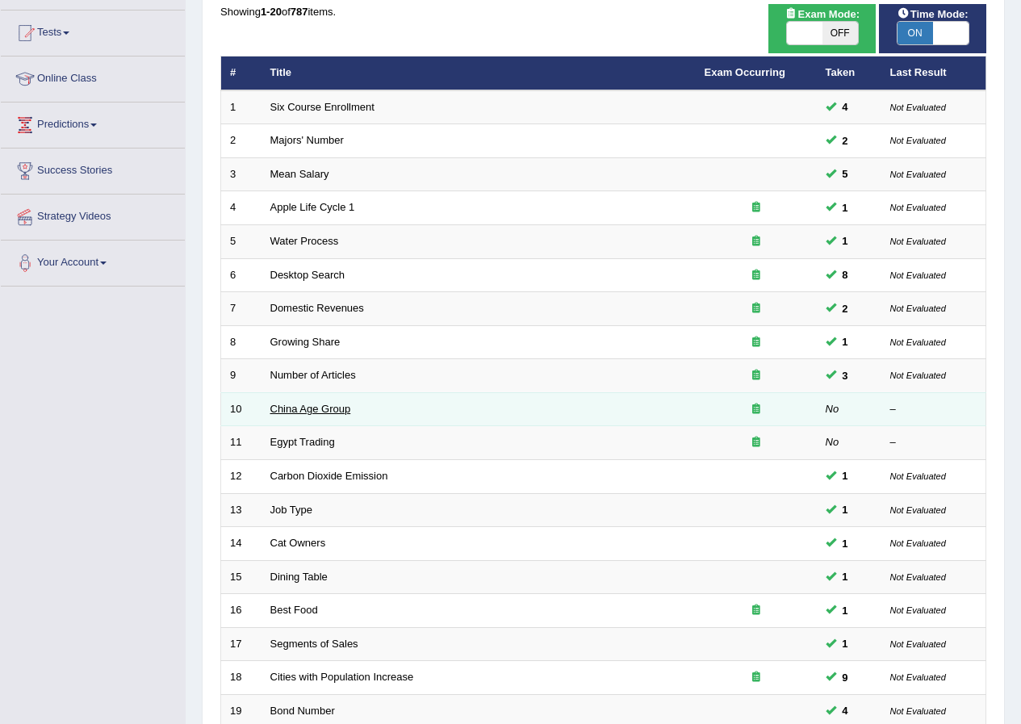
click at [308, 412] on link "China Age Group" at bounding box center [310, 409] width 81 height 12
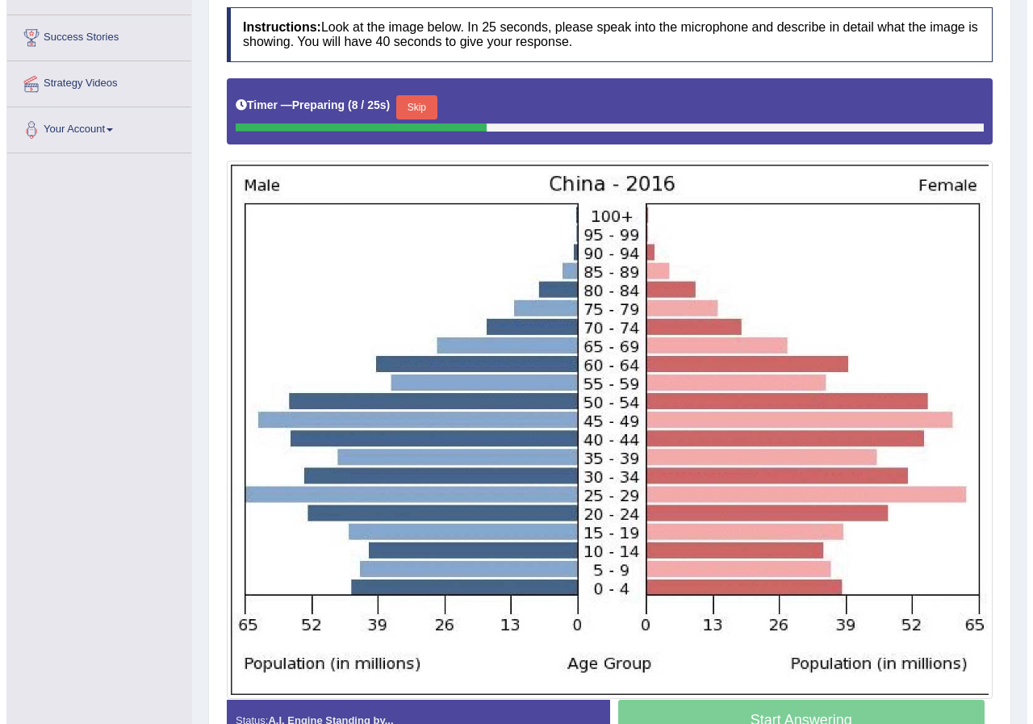
scroll to position [323, 0]
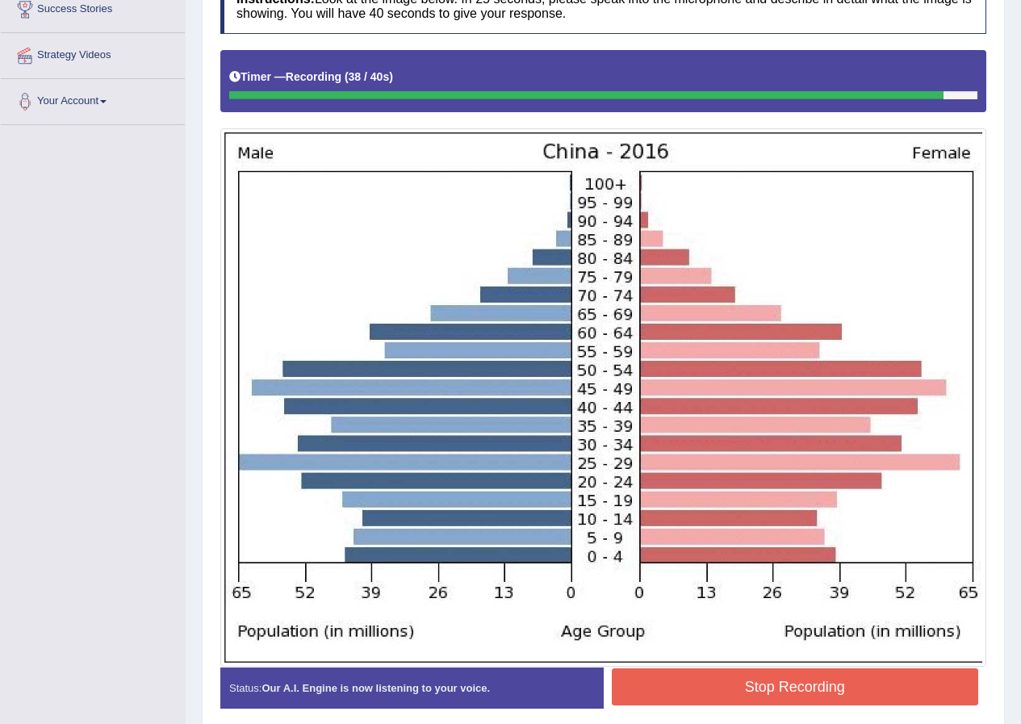
click at [654, 701] on button "Stop Recording" at bounding box center [795, 686] width 367 height 37
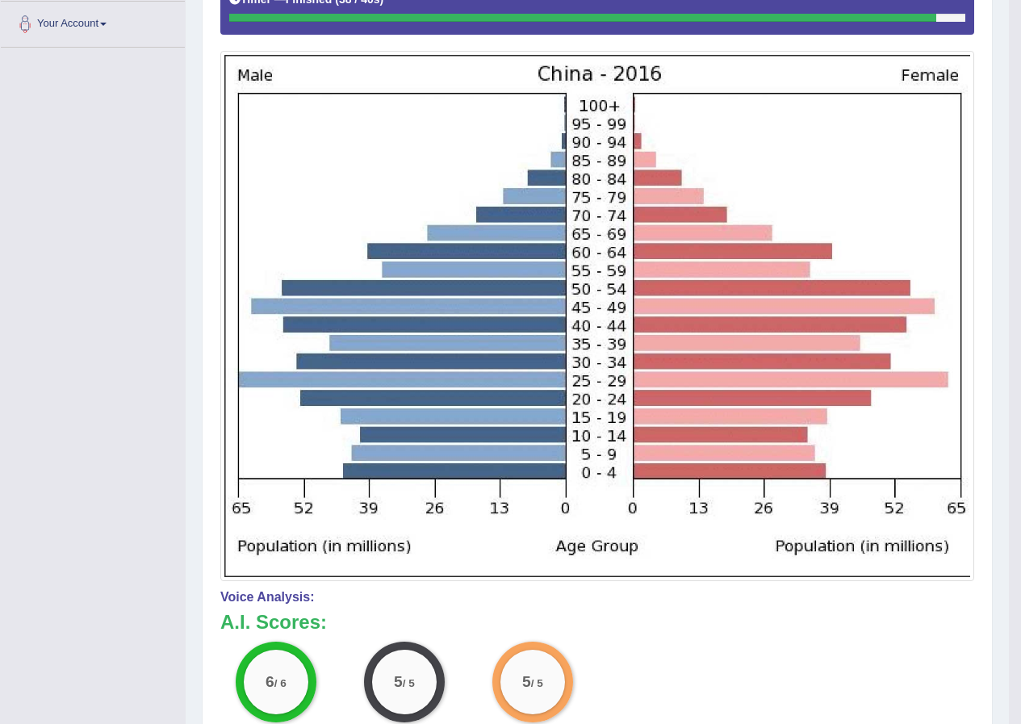
scroll to position [161, 0]
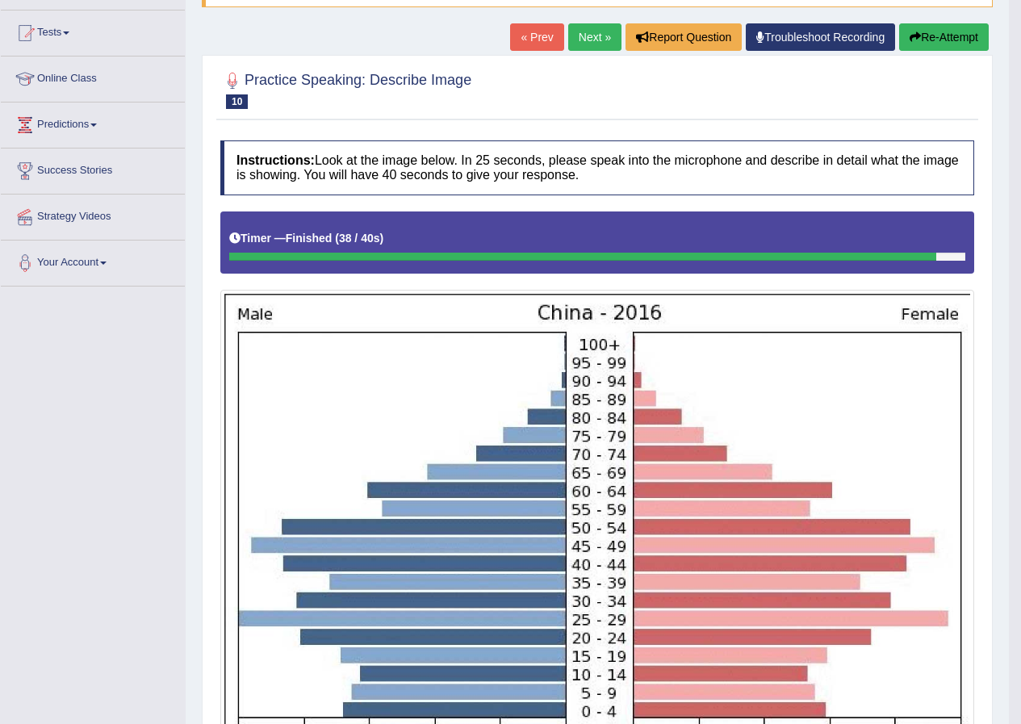
click at [956, 41] on button "Re-Attempt" at bounding box center [944, 36] width 90 height 27
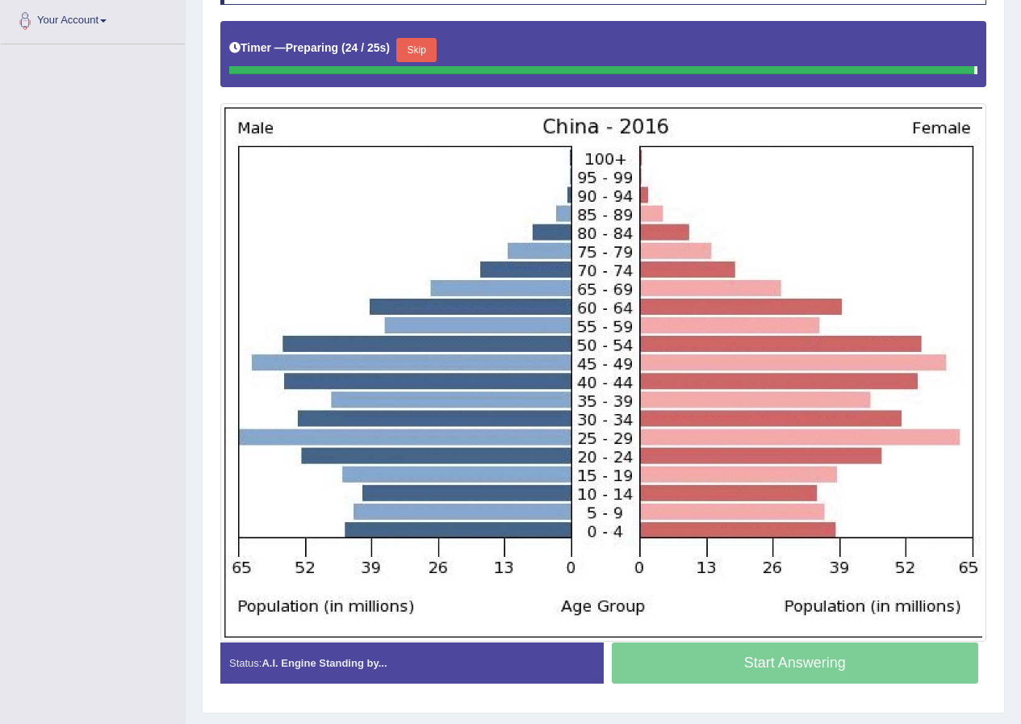
scroll to position [399, 0]
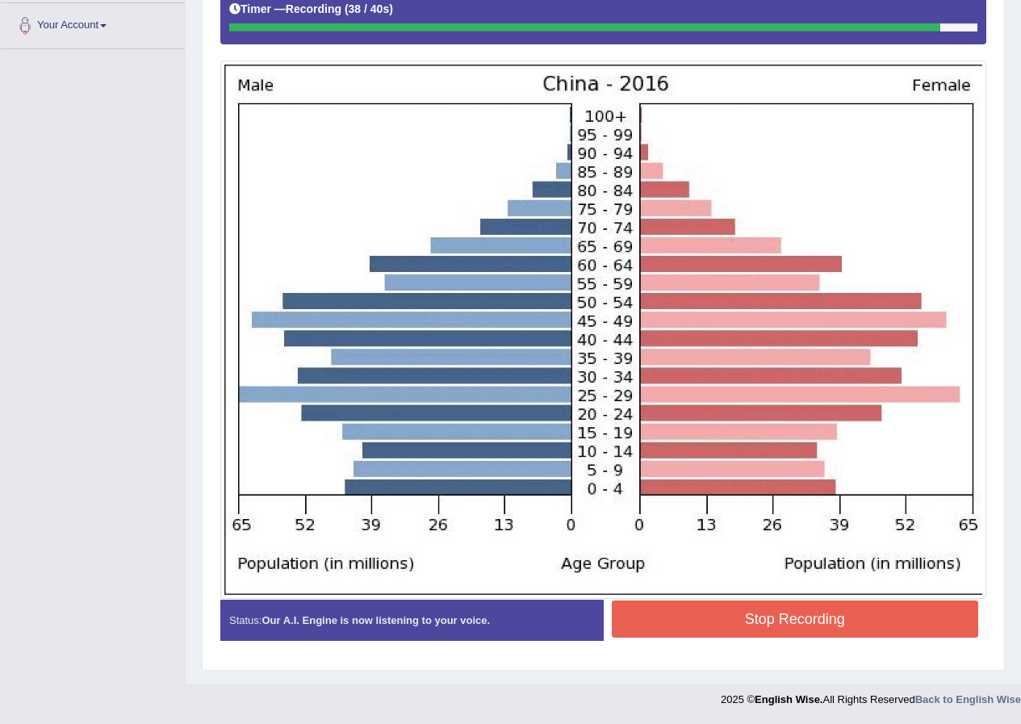
click at [709, 618] on button "Stop Recording" at bounding box center [795, 618] width 367 height 37
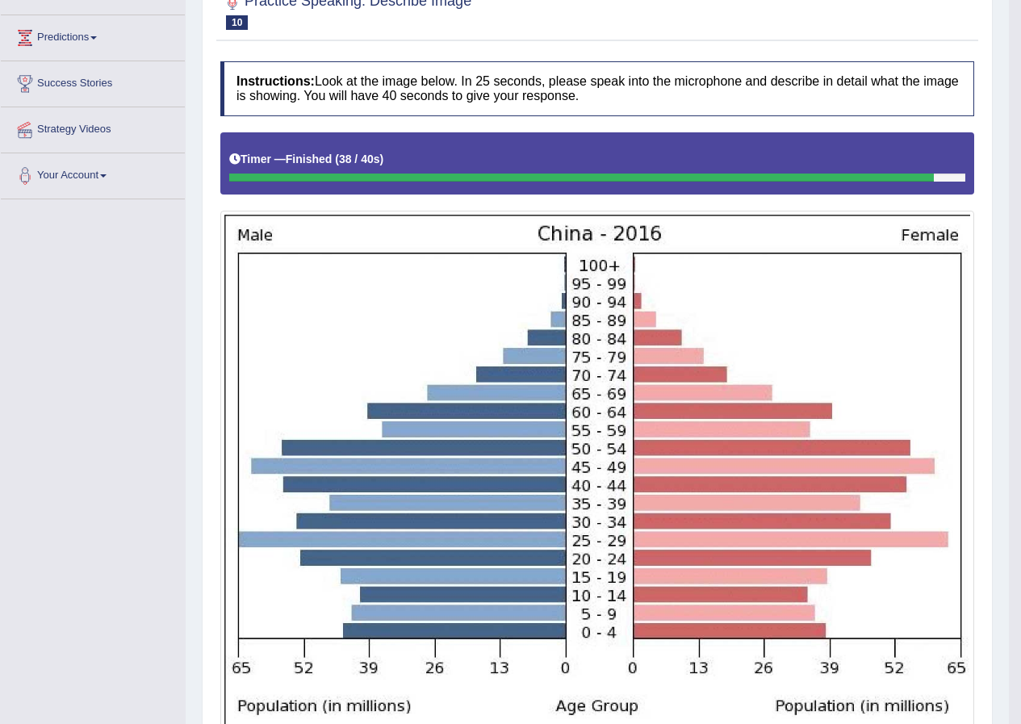
scroll to position [237, 0]
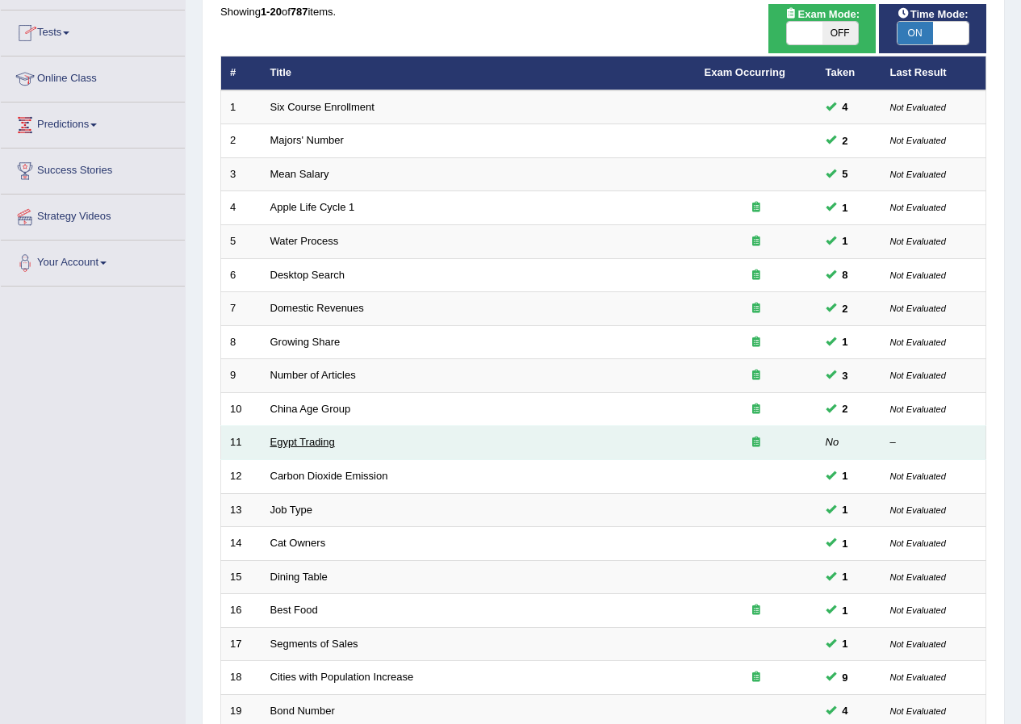
click at [312, 441] on link "Egypt Trading" at bounding box center [302, 442] width 65 height 12
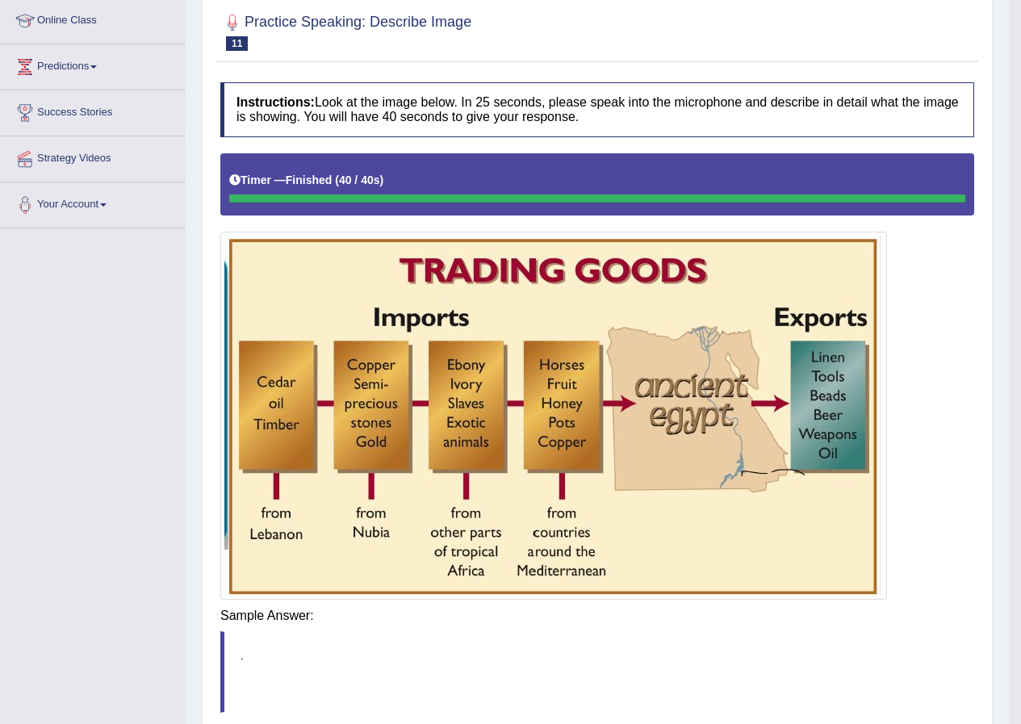
scroll to position [224, 0]
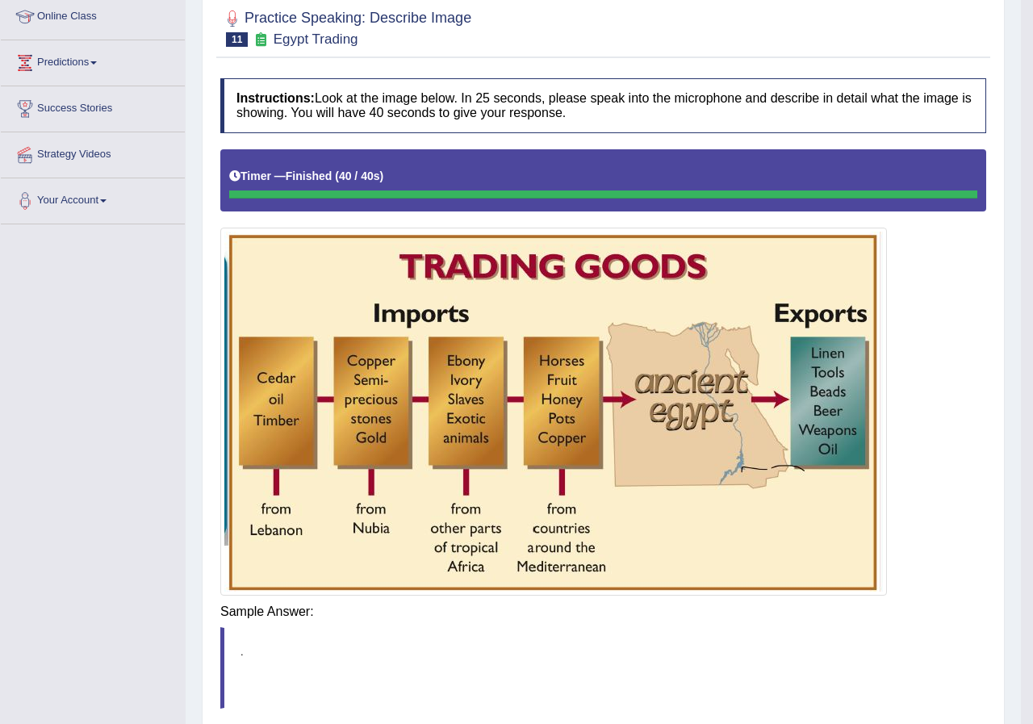
click at [639, 500] on body "Toggle navigation Home Practice Questions Speaking Practice Read Aloud Repeat S…" at bounding box center [516, 138] width 1033 height 724
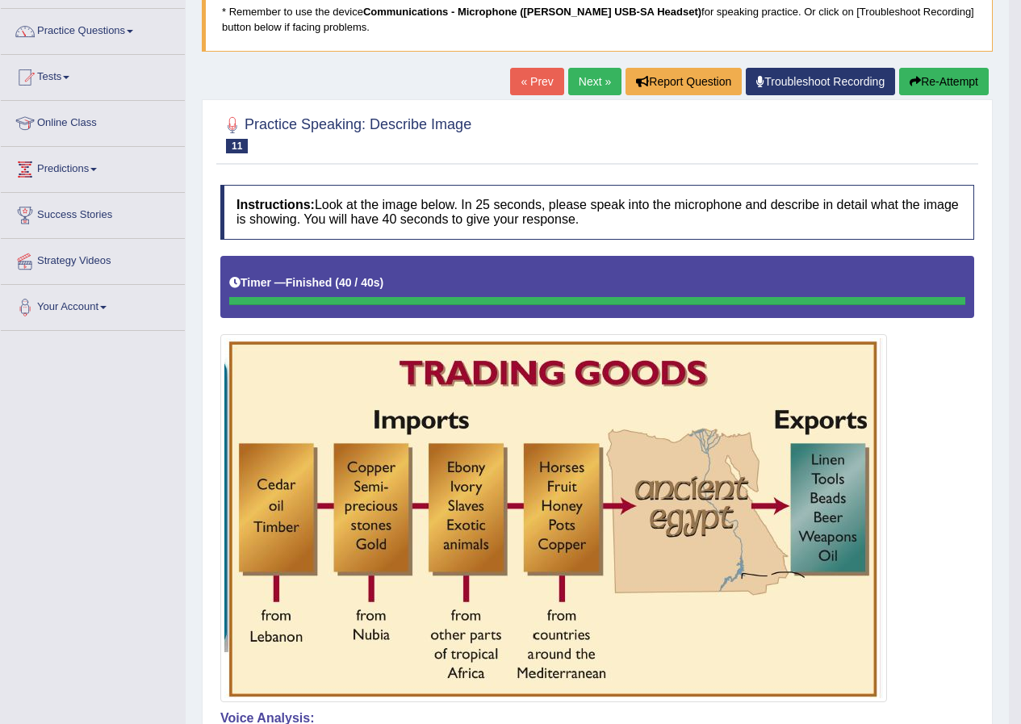
scroll to position [0, 0]
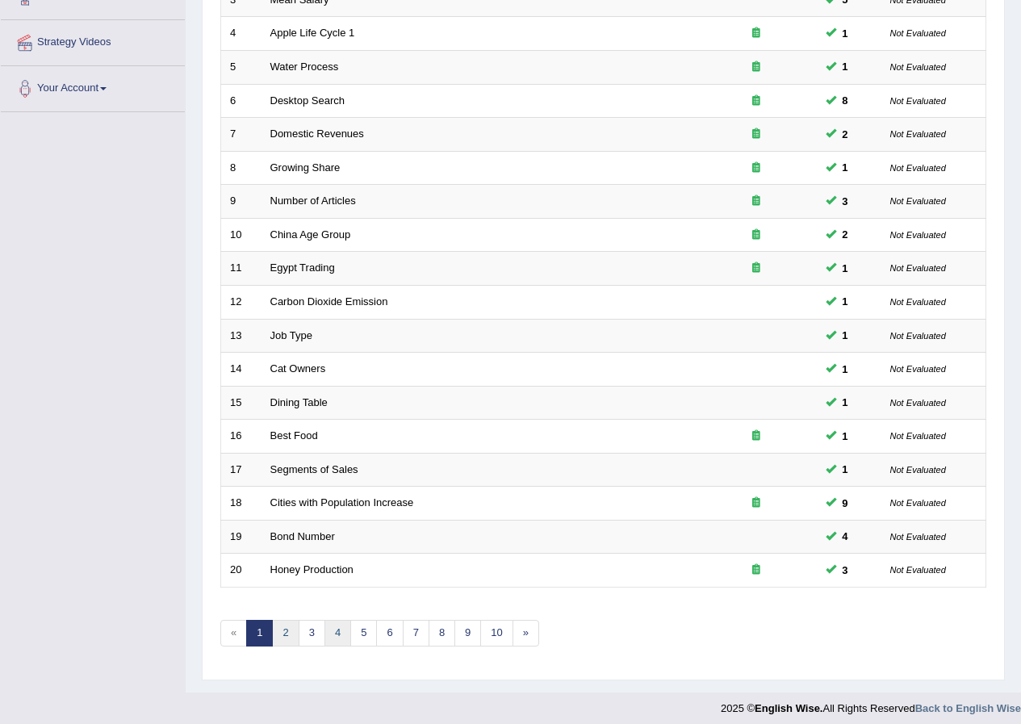
scroll to position [345, 0]
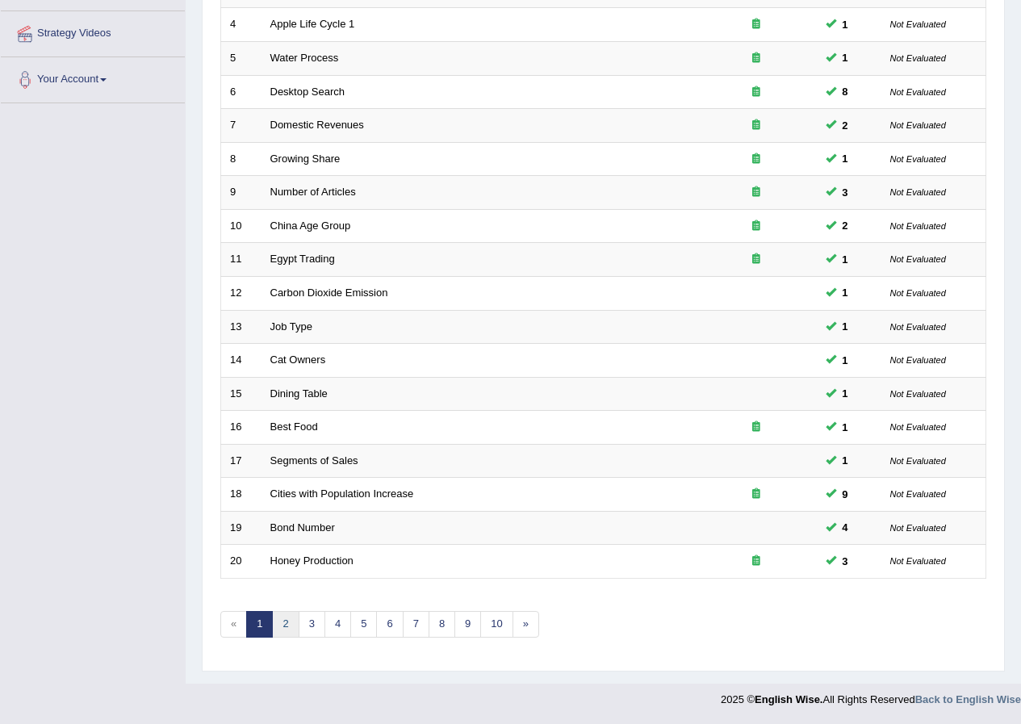
click at [287, 627] on link "2" at bounding box center [285, 624] width 27 height 27
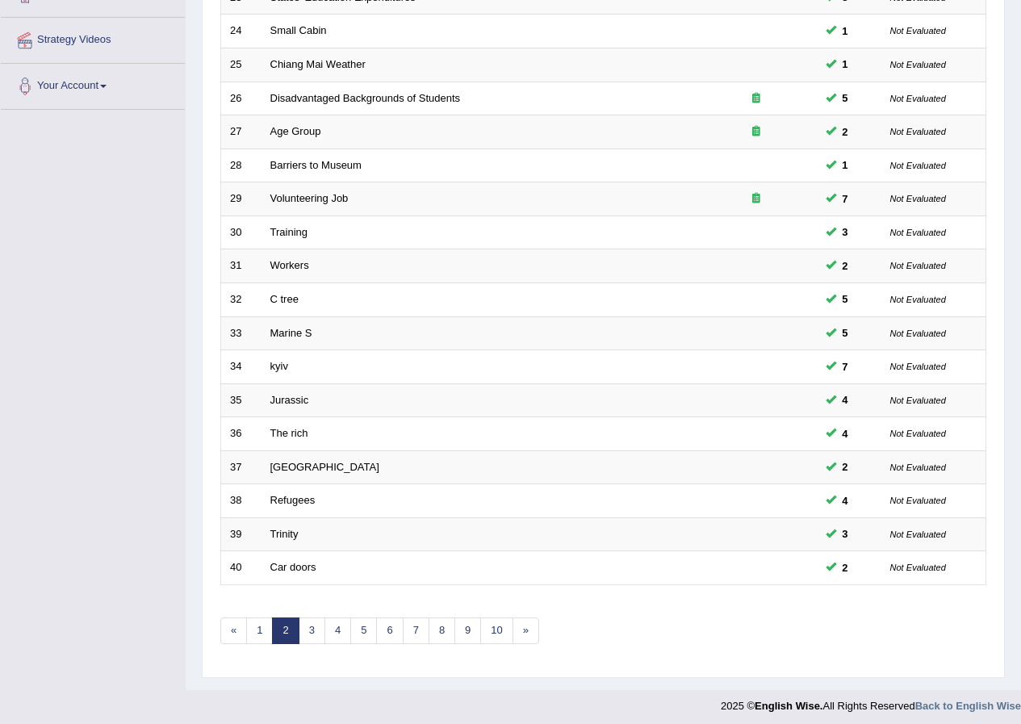
scroll to position [345, 0]
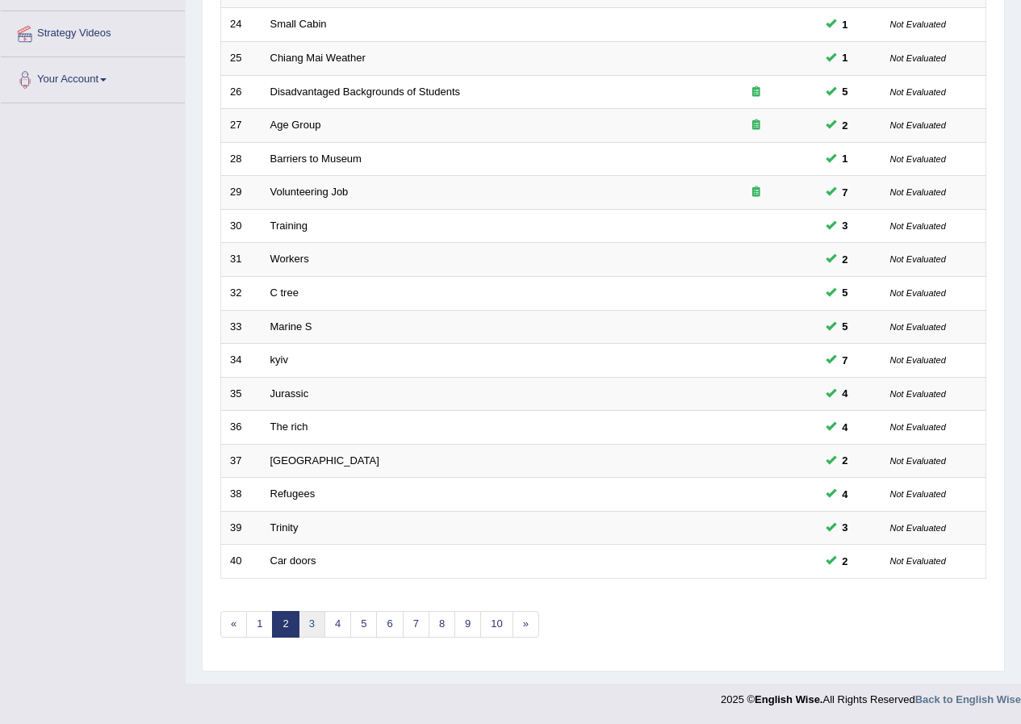
click at [309, 620] on link "3" at bounding box center [312, 624] width 27 height 27
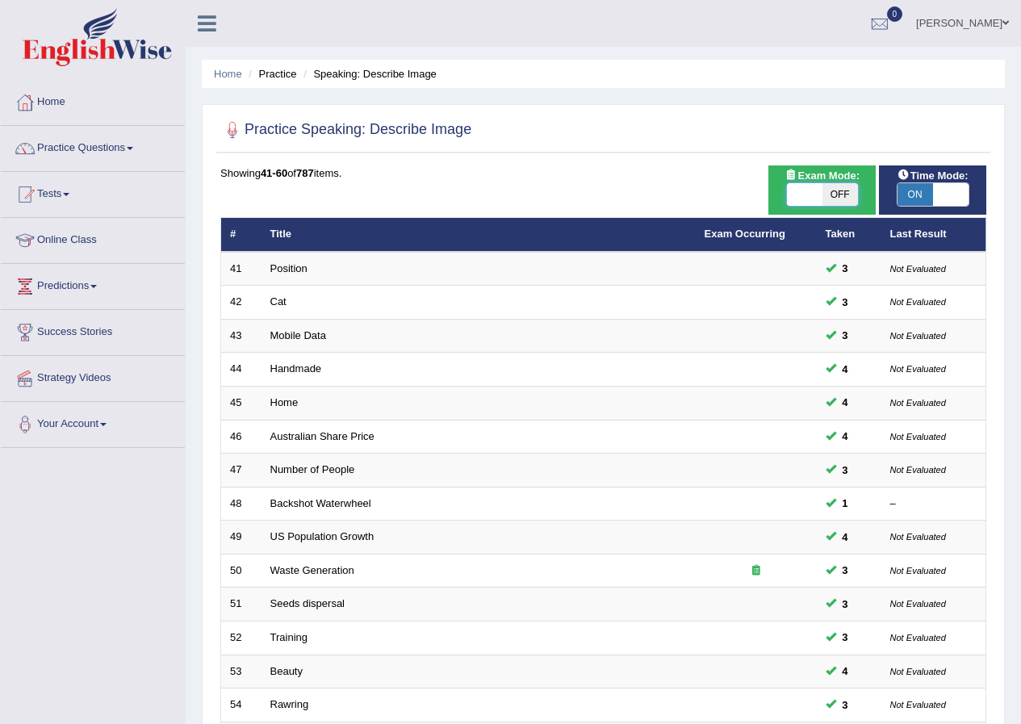
click at [804, 194] on span at bounding box center [805, 194] width 36 height 23
checkbox input "true"
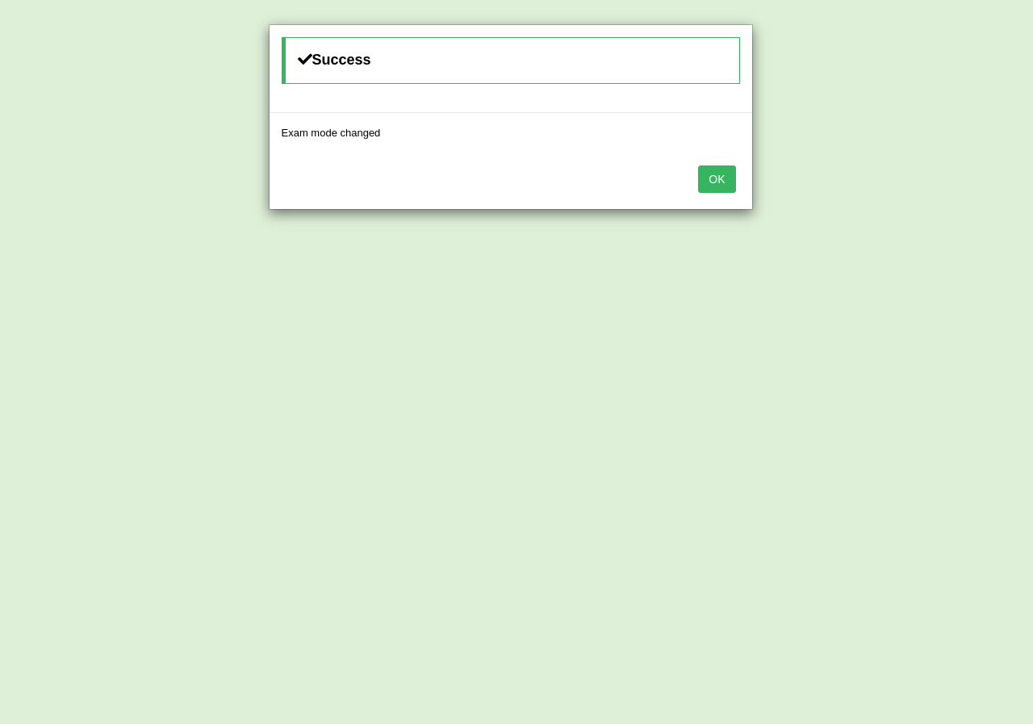
click at [718, 174] on button "OK" at bounding box center [716, 178] width 37 height 27
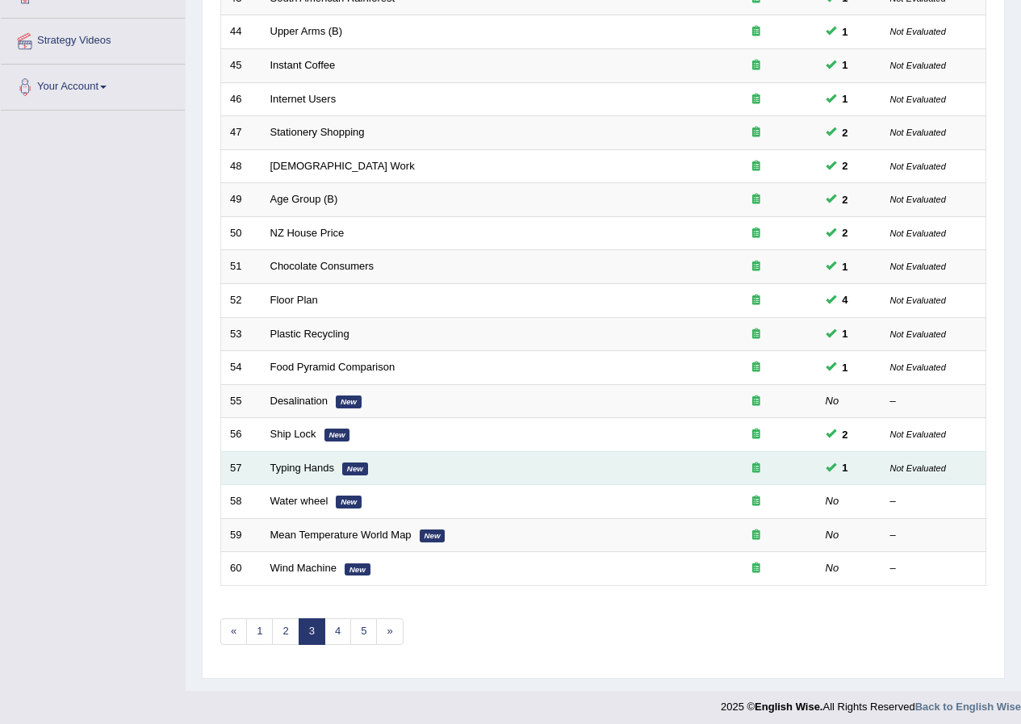
scroll to position [345, 0]
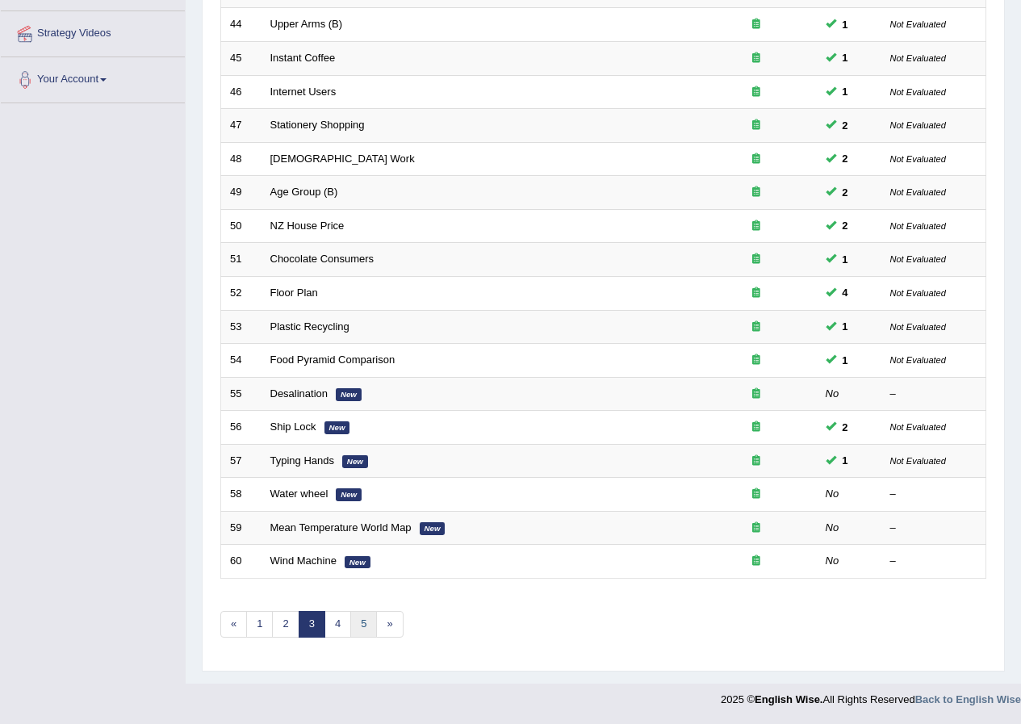
click at [368, 619] on link "5" at bounding box center [363, 624] width 27 height 27
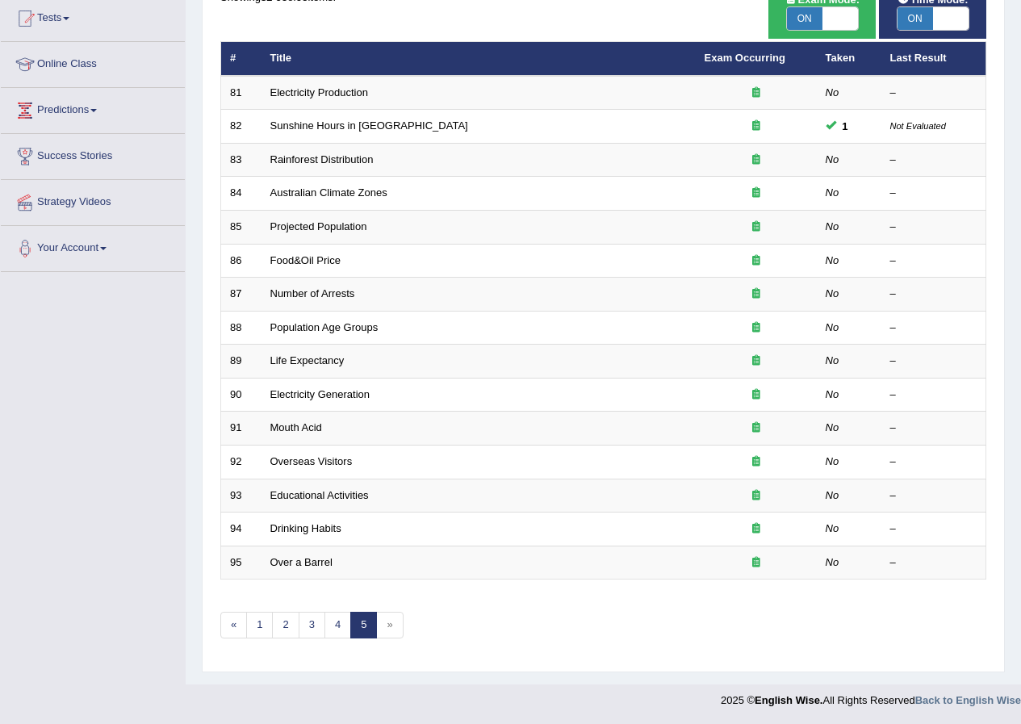
scroll to position [177, 0]
click at [332, 623] on link "4" at bounding box center [337, 624] width 27 height 27
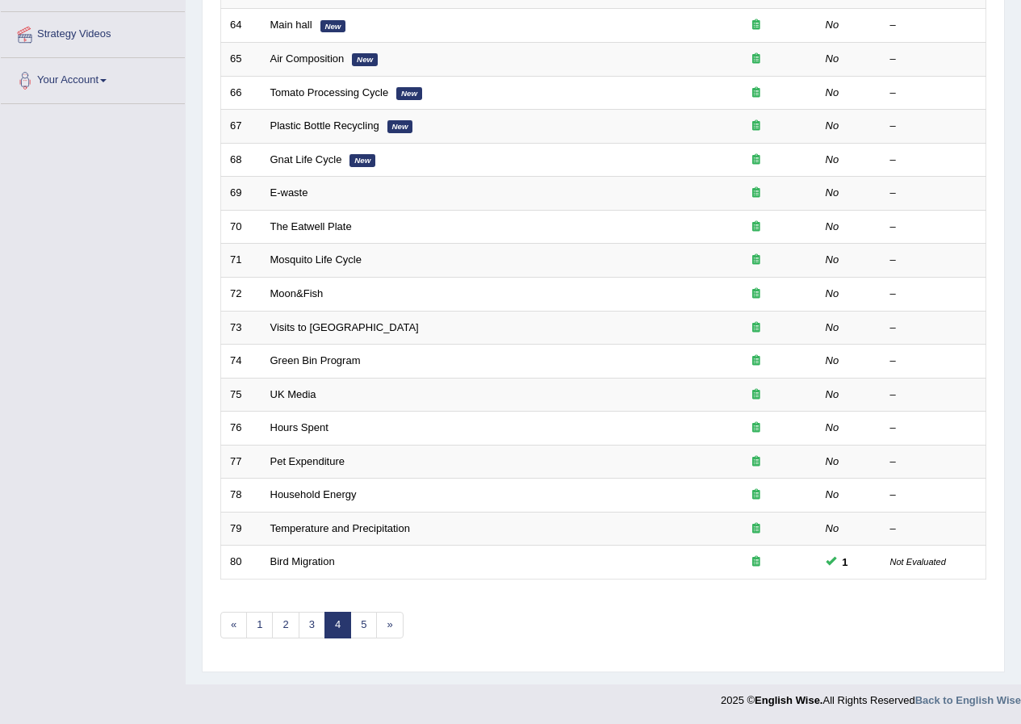
scroll to position [345, 0]
click at [313, 625] on link "3" at bounding box center [312, 624] width 27 height 27
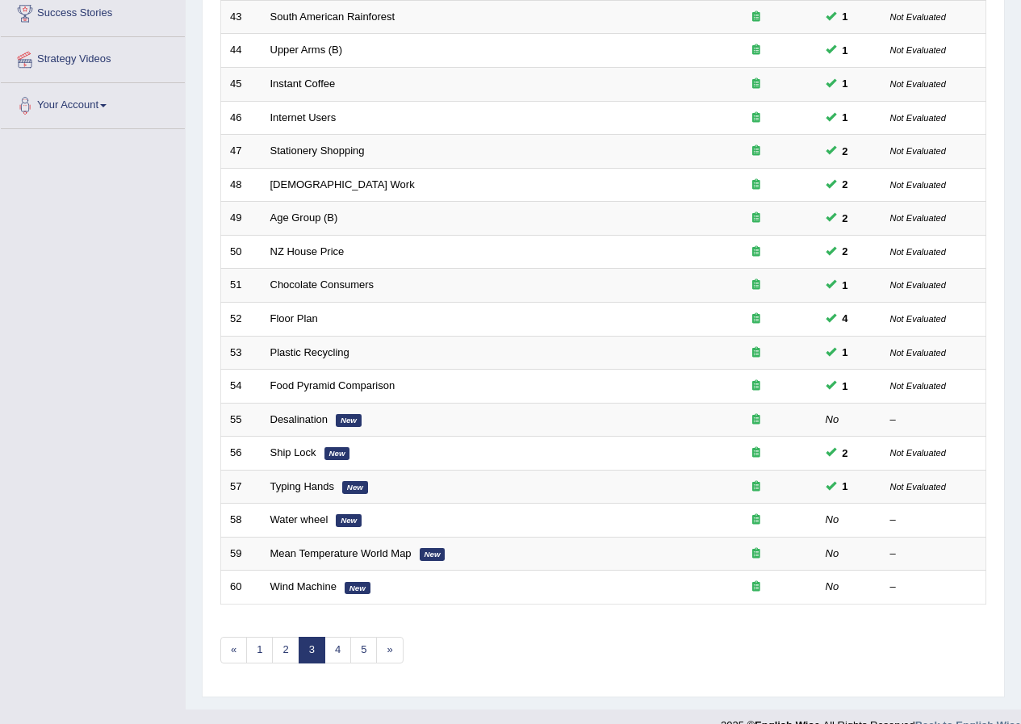
scroll to position [345, 0]
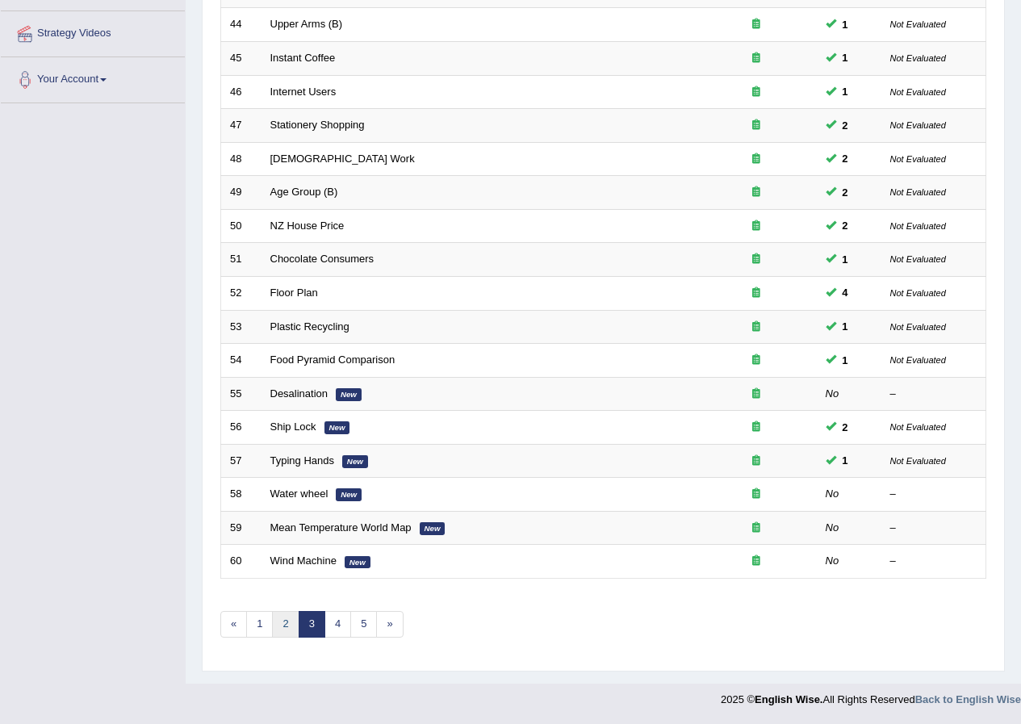
click at [295, 628] on link "2" at bounding box center [285, 624] width 27 height 27
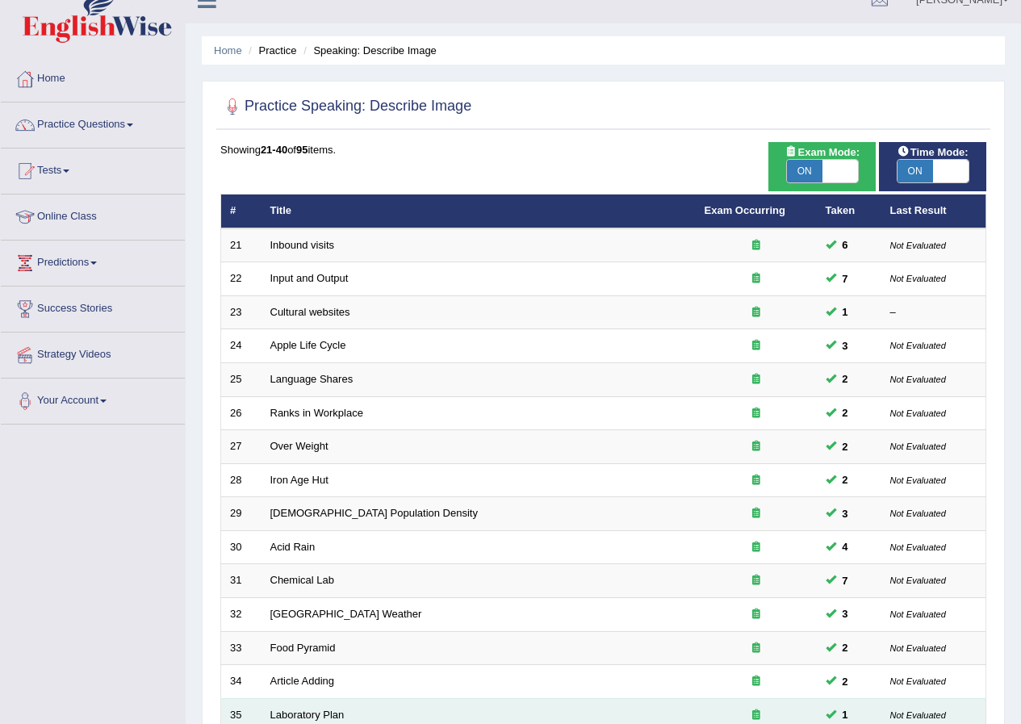
scroll to position [22, 0]
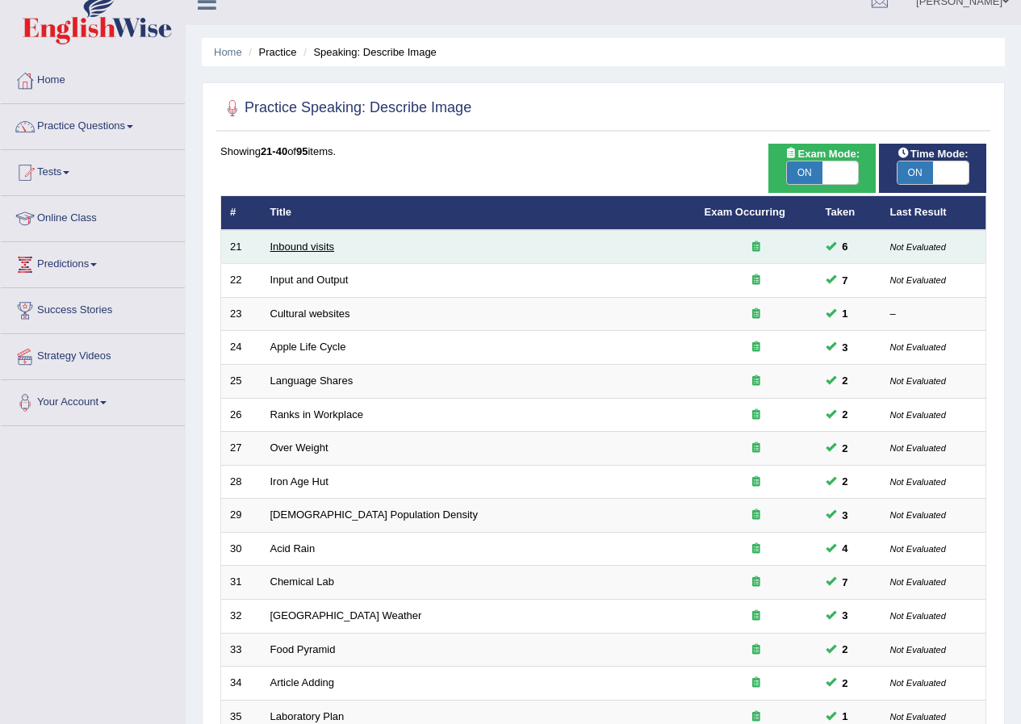
click at [300, 248] on link "Inbound visits" at bounding box center [302, 247] width 65 height 12
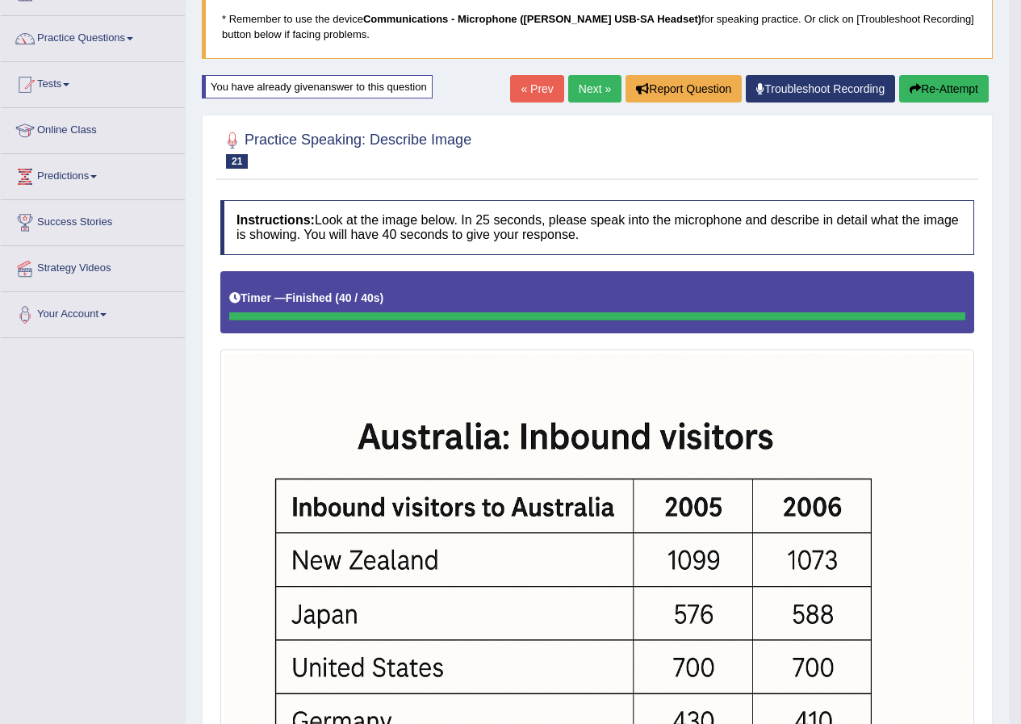
scroll to position [98, 0]
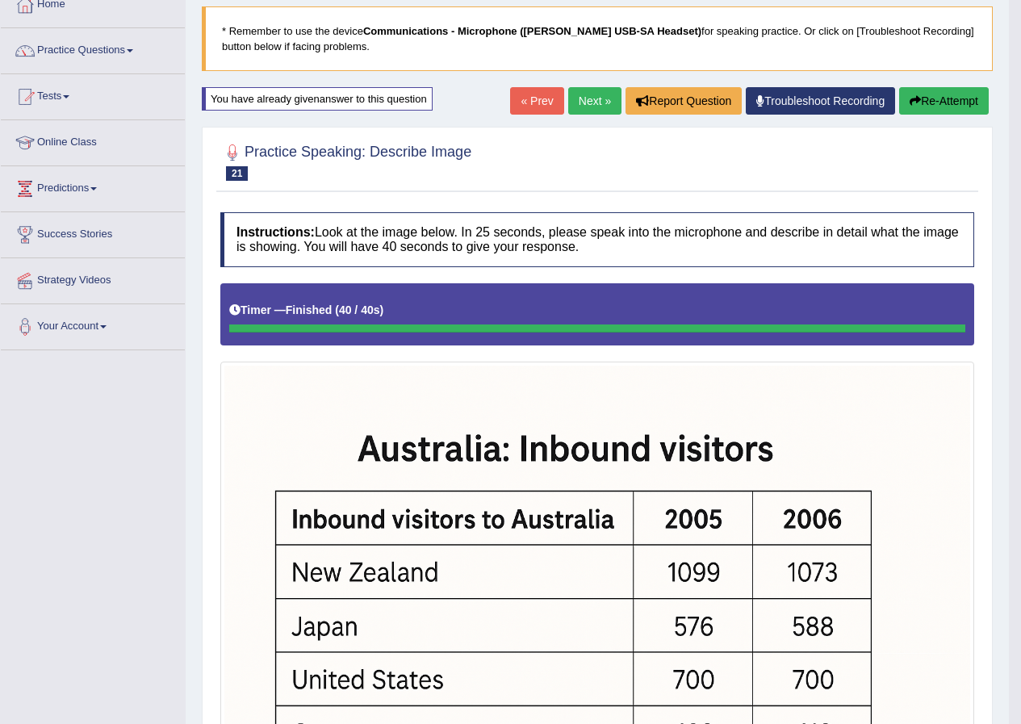
click at [953, 88] on button "Re-Attempt" at bounding box center [944, 100] width 90 height 27
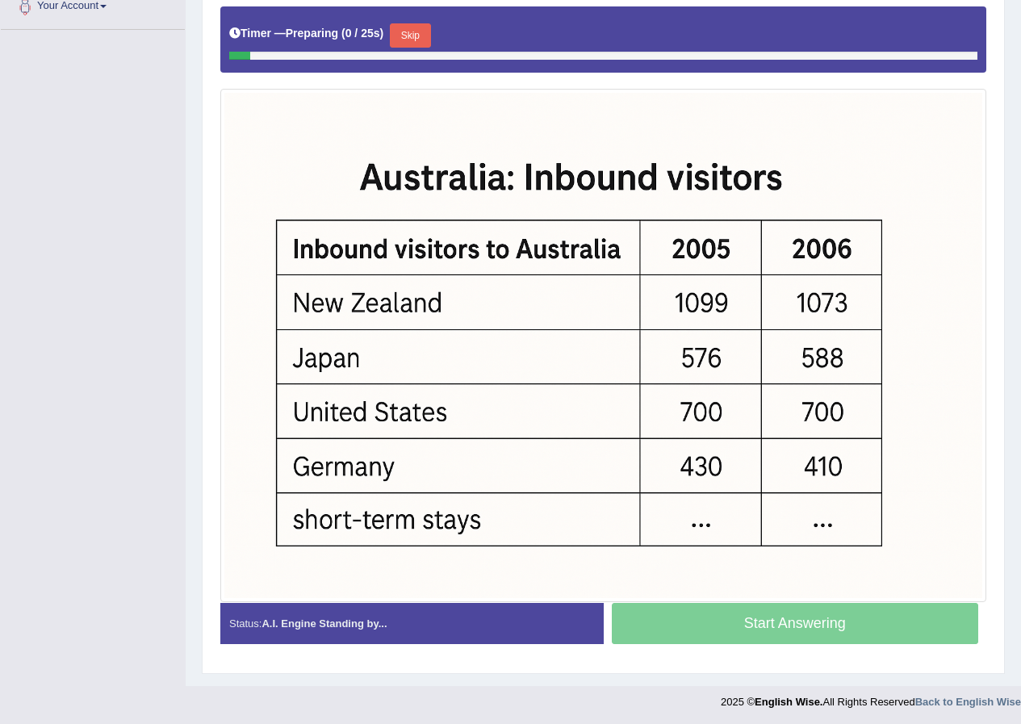
scroll to position [421, 0]
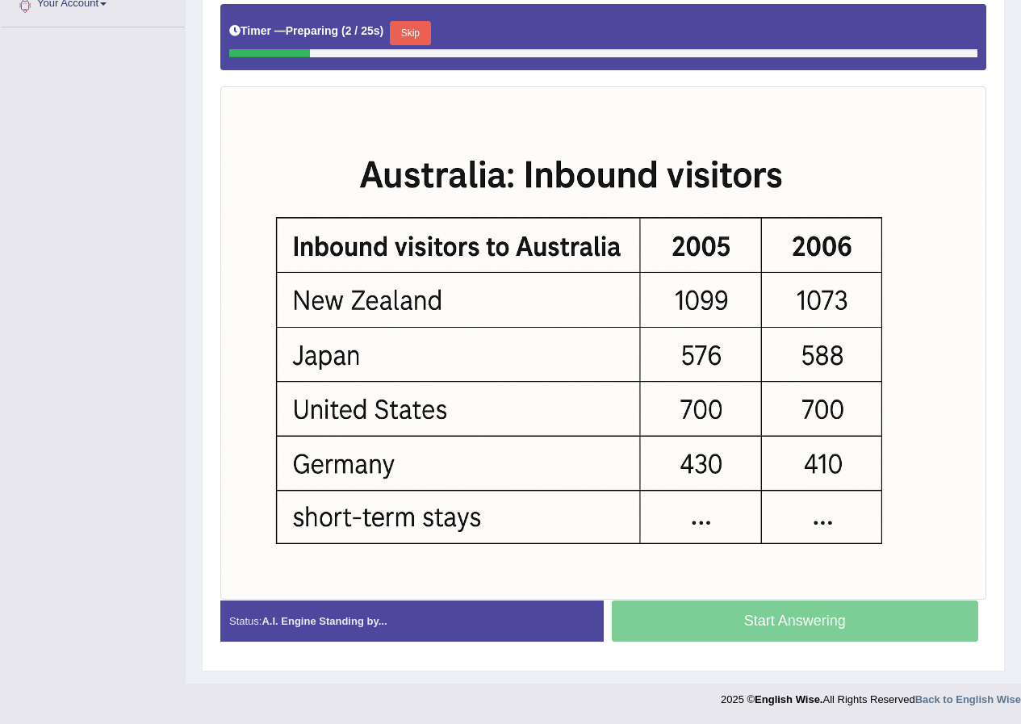
click at [430, 27] on button "Skip" at bounding box center [410, 33] width 40 height 24
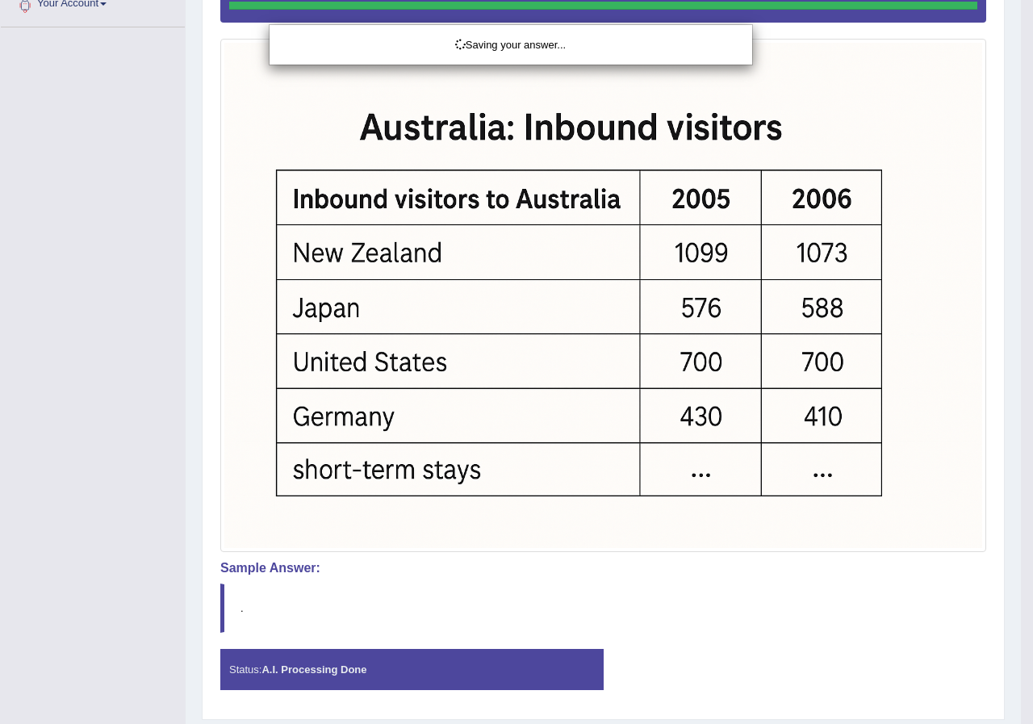
click at [686, 627] on div "Saving your answer..." at bounding box center [516, 362] width 1033 height 724
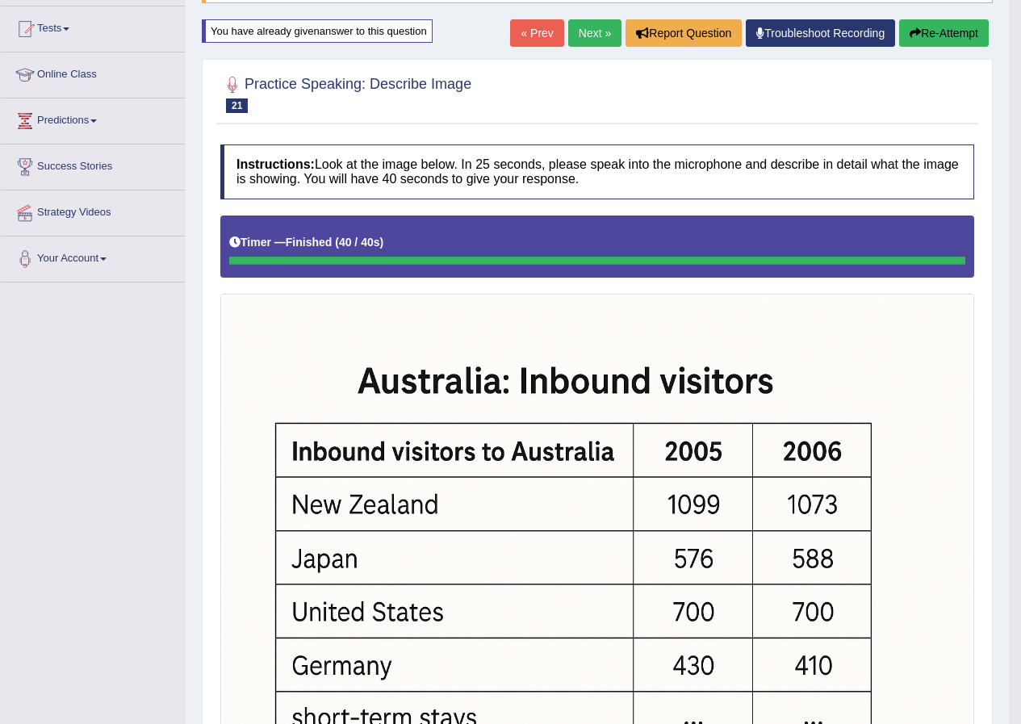
scroll to position [127, 0]
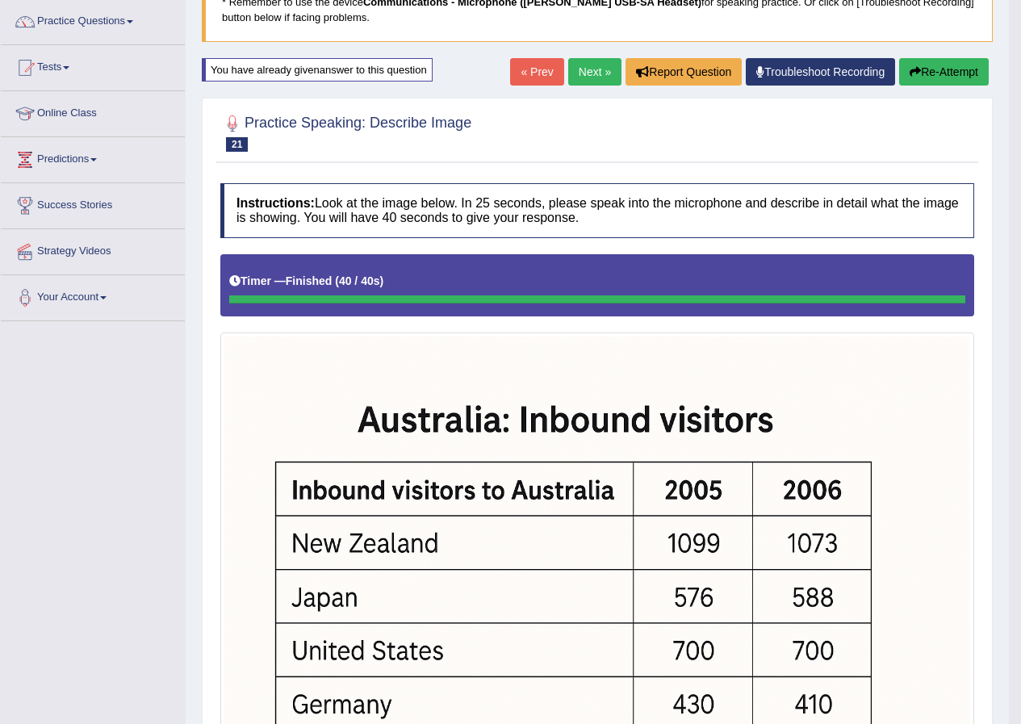
click at [936, 65] on button "Re-Attempt" at bounding box center [944, 71] width 90 height 27
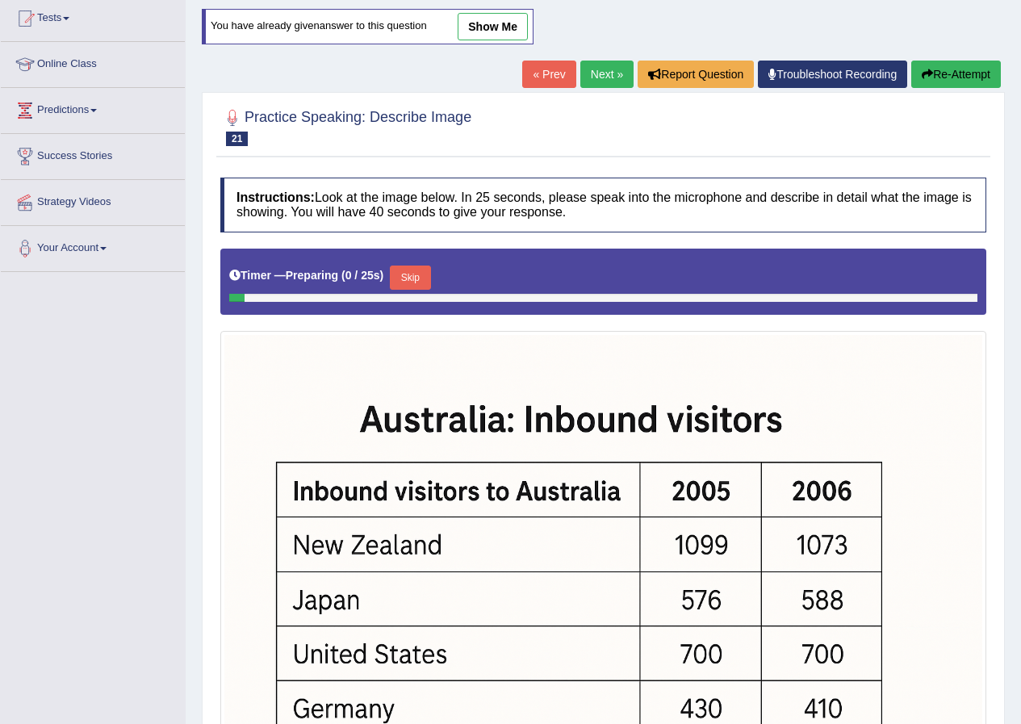
scroll to position [358, 0]
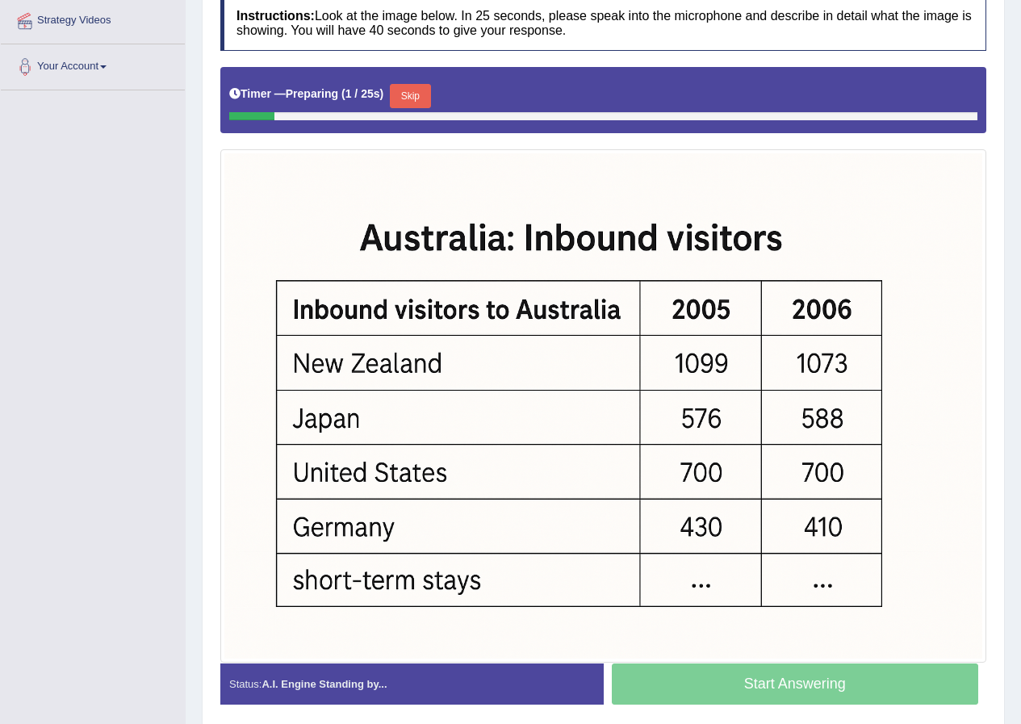
click at [421, 89] on button "Skip" at bounding box center [410, 96] width 40 height 24
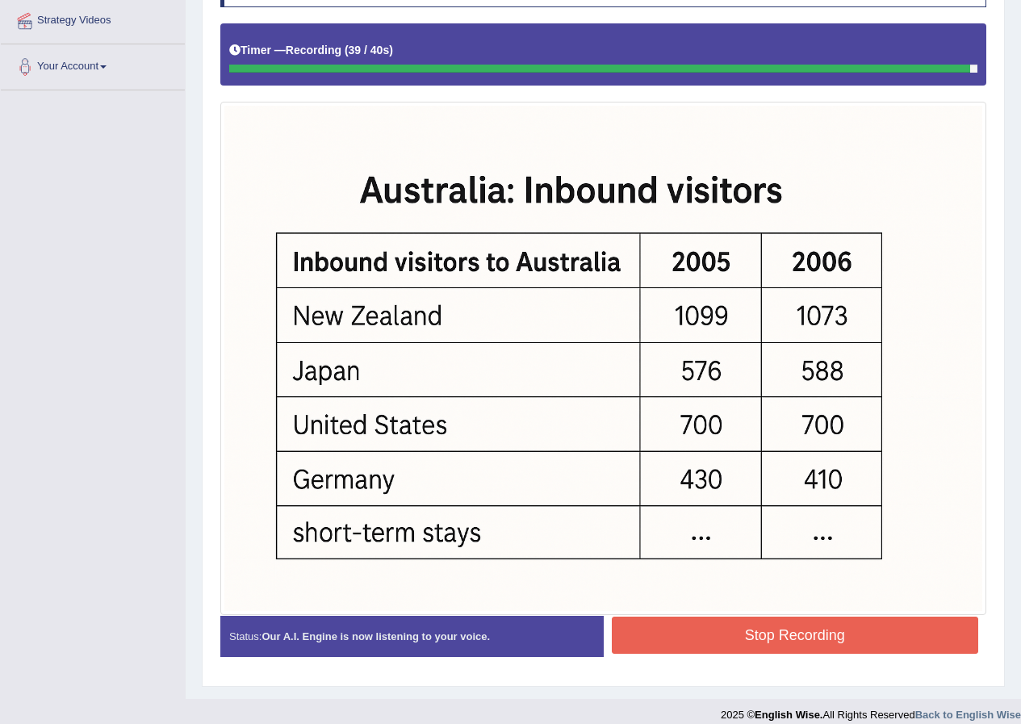
click at [644, 641] on button "Stop Recording" at bounding box center [795, 635] width 367 height 37
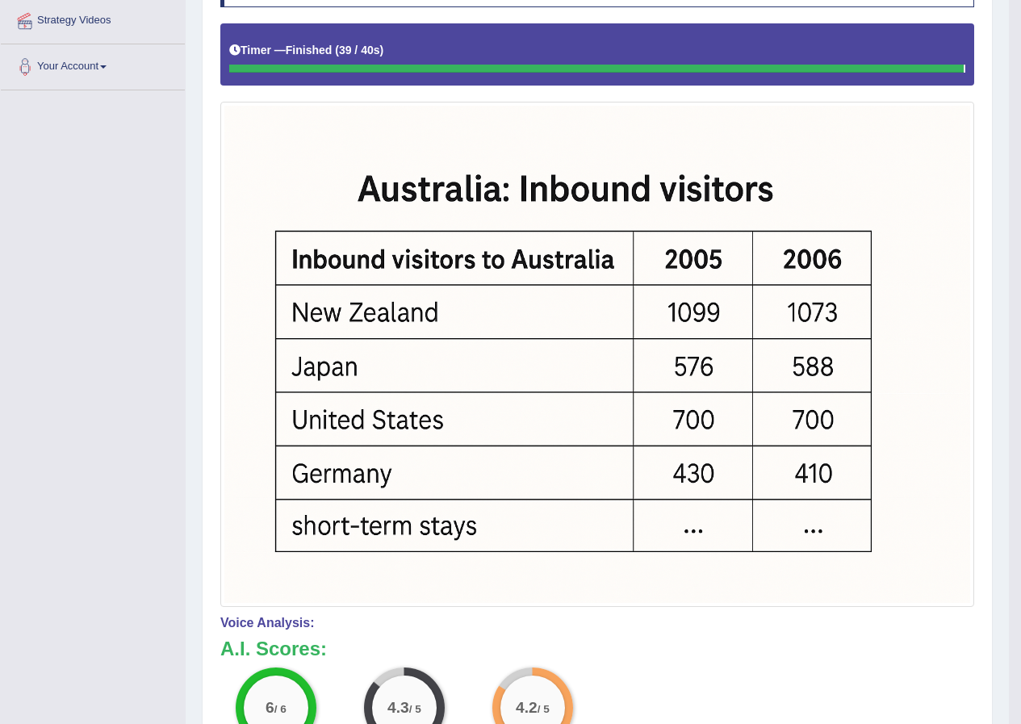
scroll to position [0, 0]
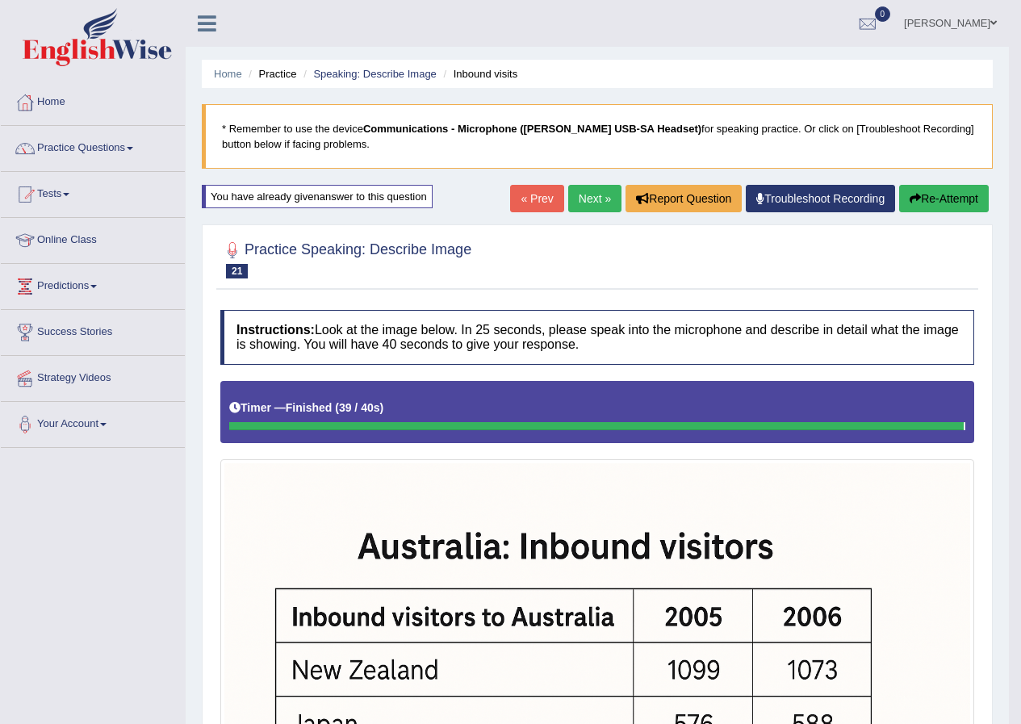
click at [929, 191] on button "Re-Attempt" at bounding box center [944, 198] width 90 height 27
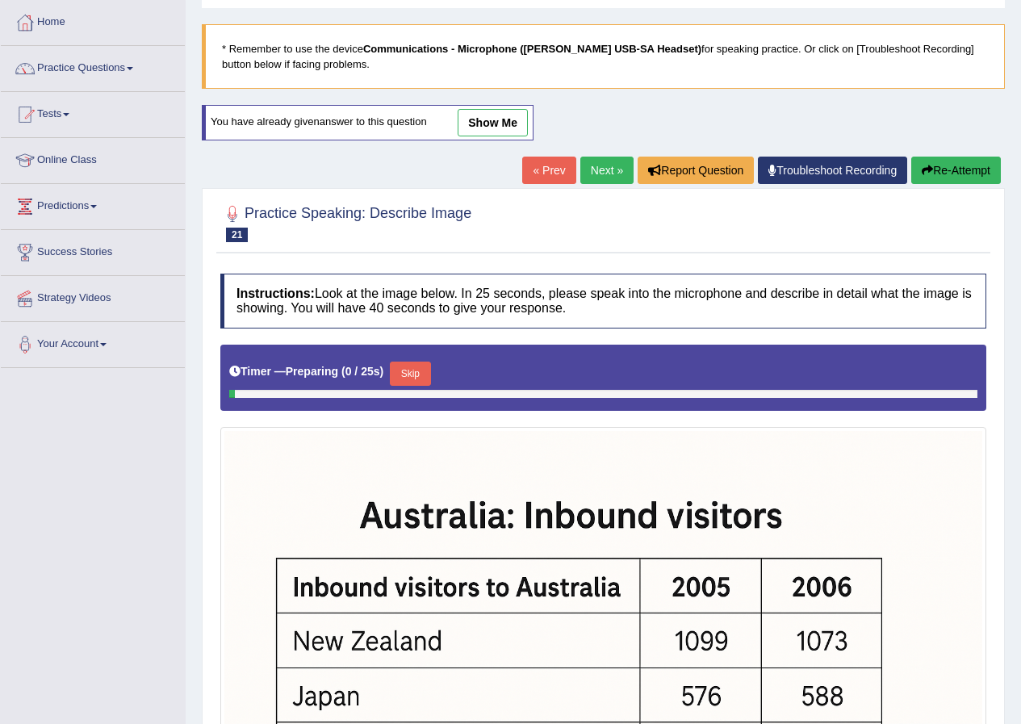
scroll to position [81, 0]
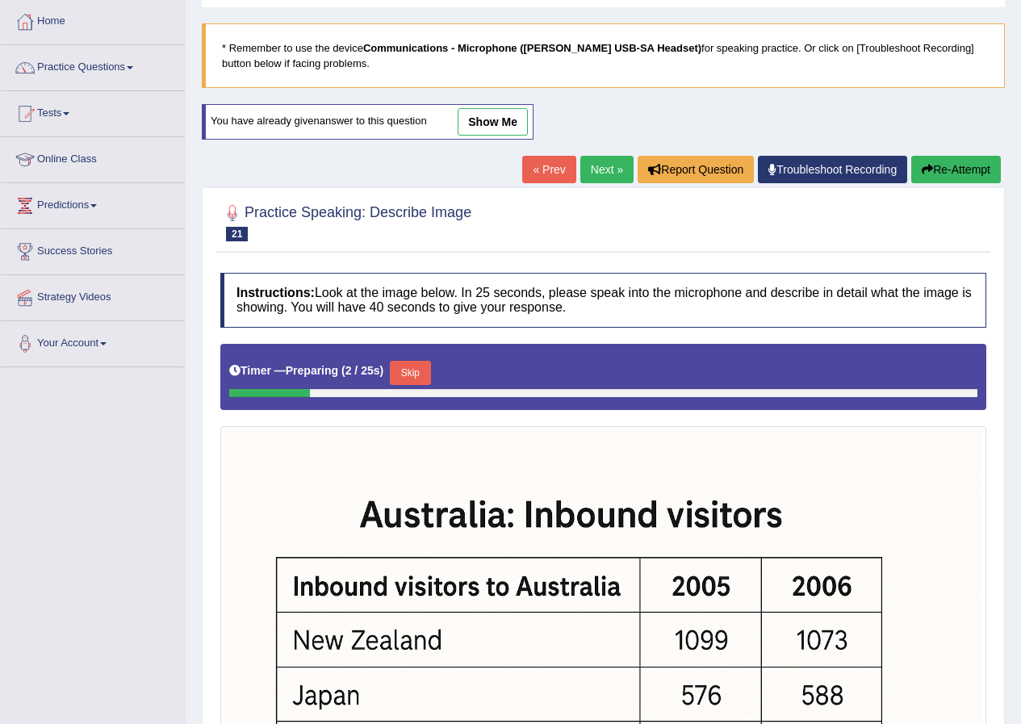
click at [412, 355] on div "Timer — Preparing ( 2 / 25s ) Skip" at bounding box center [603, 377] width 766 height 66
click at [413, 371] on button "Skip" at bounding box center [410, 373] width 40 height 24
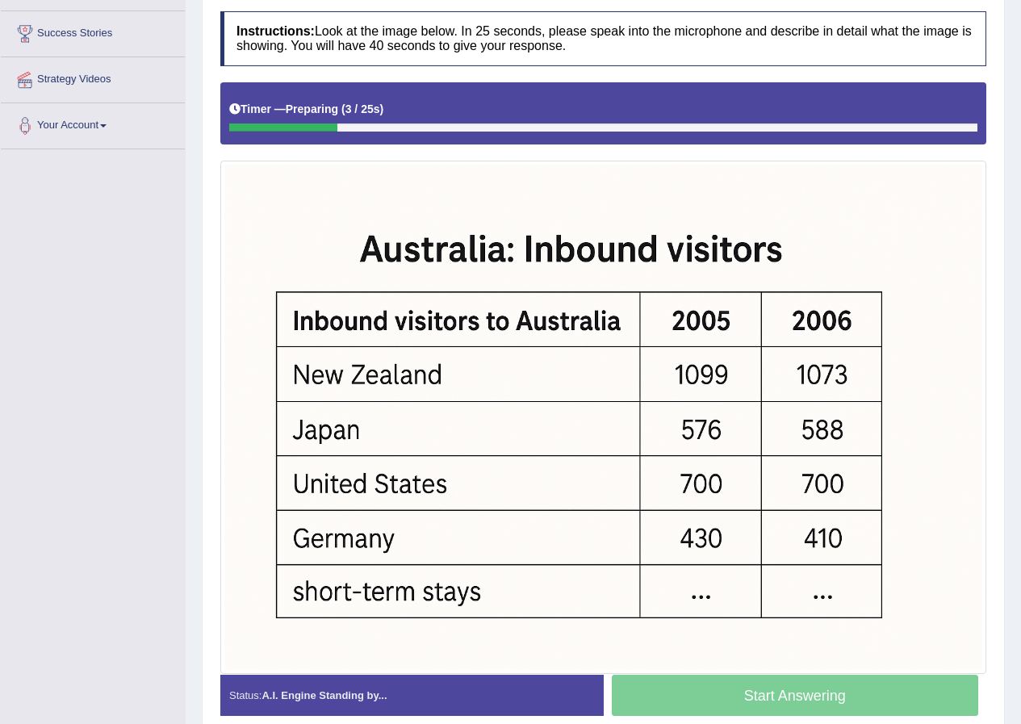
scroll to position [323, 0]
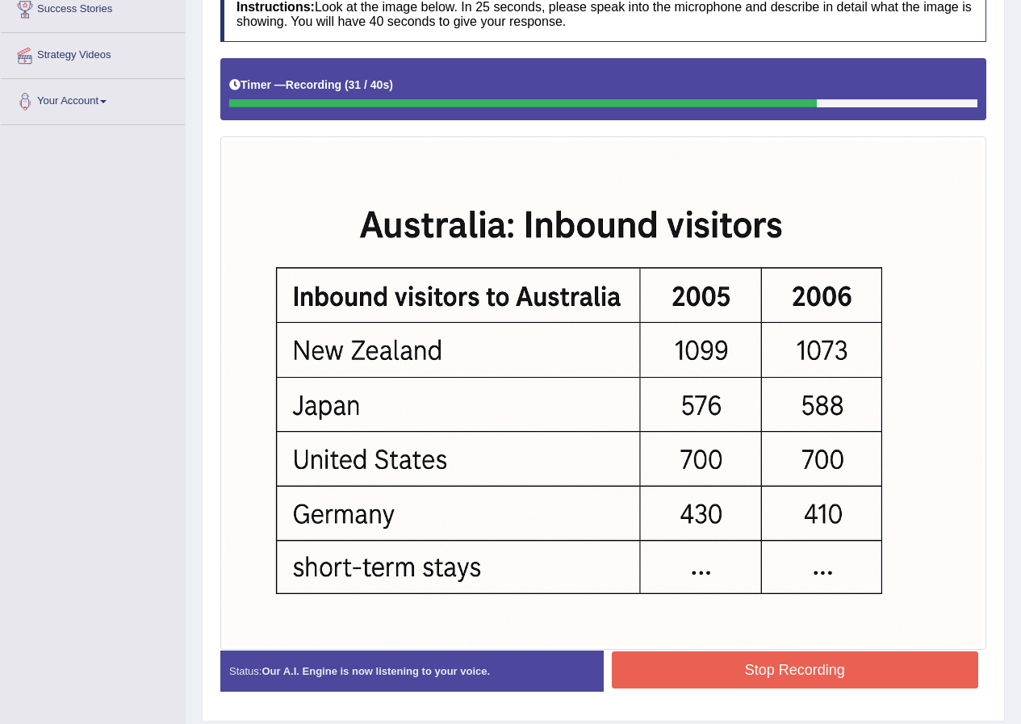
click at [704, 672] on button "Stop Recording" at bounding box center [795, 669] width 367 height 37
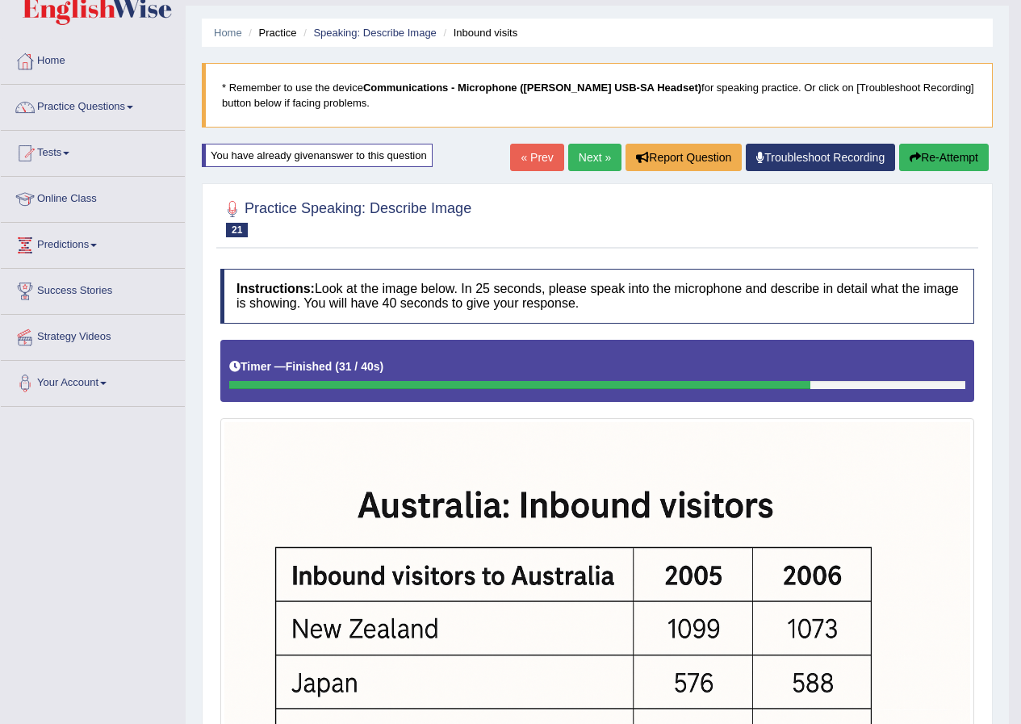
scroll to position [0, 0]
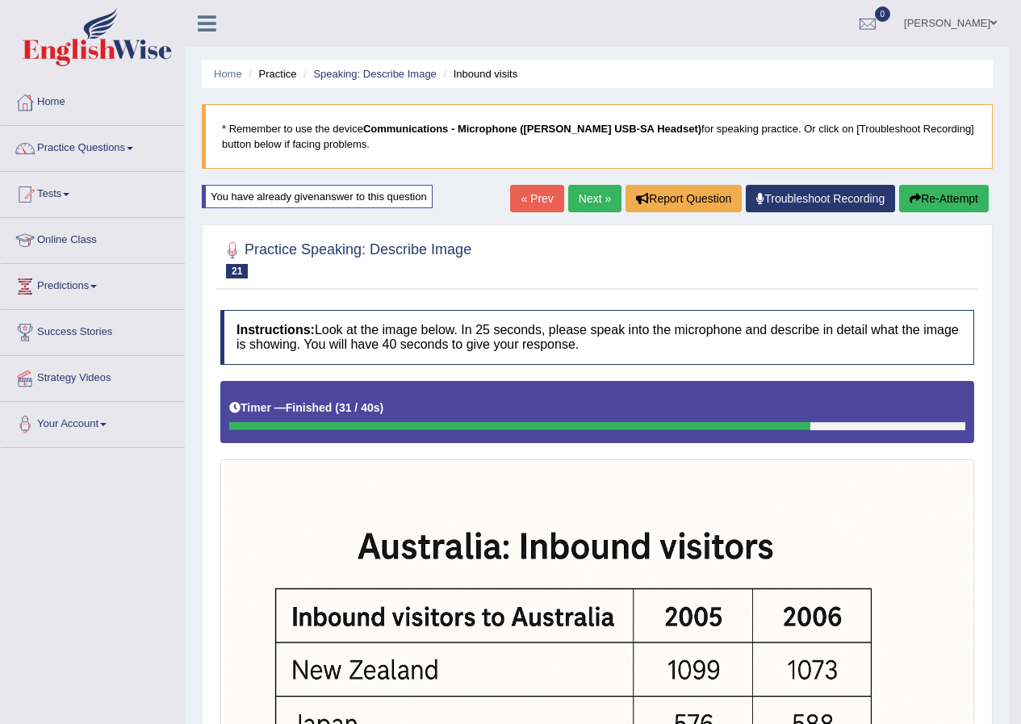
click at [938, 190] on button "Re-Attempt" at bounding box center [944, 198] width 90 height 27
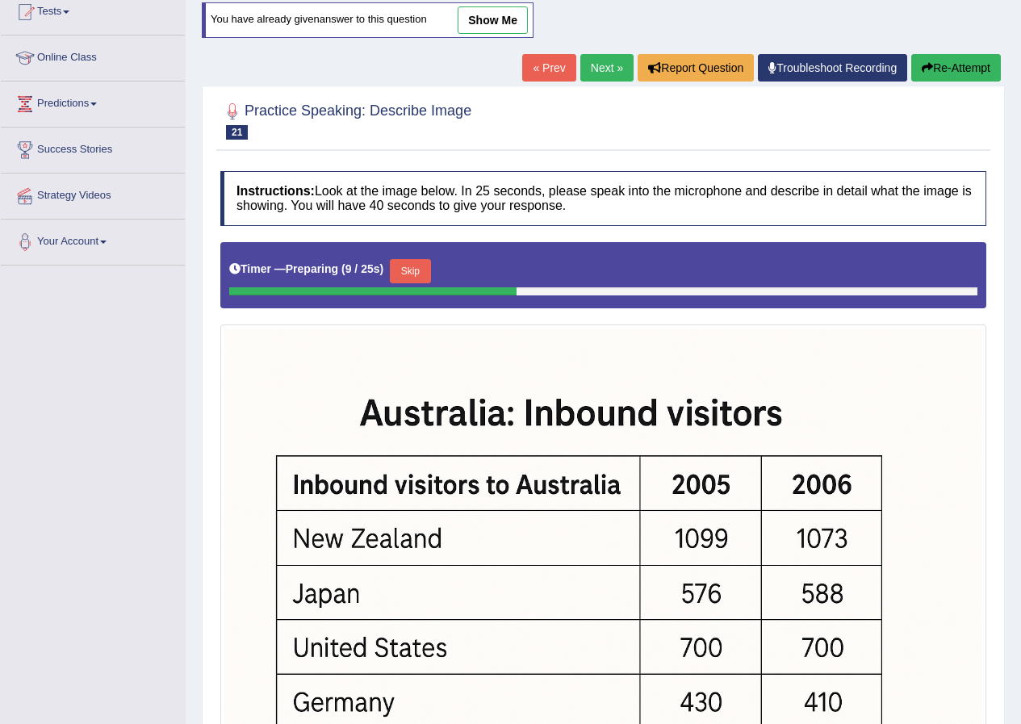
scroll to position [242, 0]
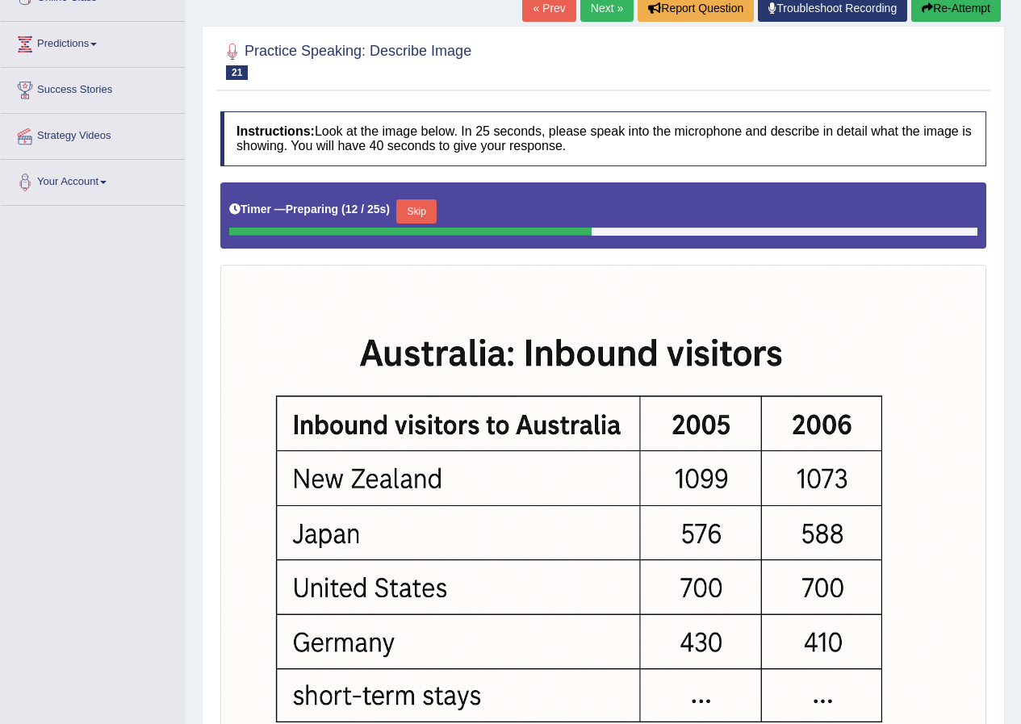
click at [429, 208] on button "Skip" at bounding box center [416, 211] width 40 height 24
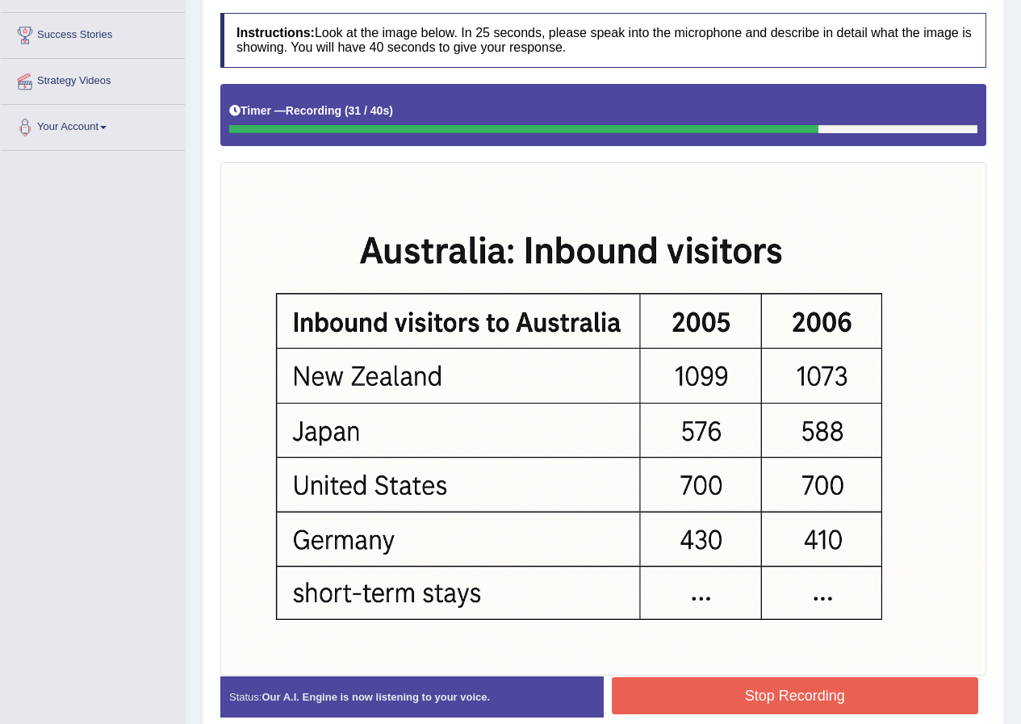
scroll to position [373, 0]
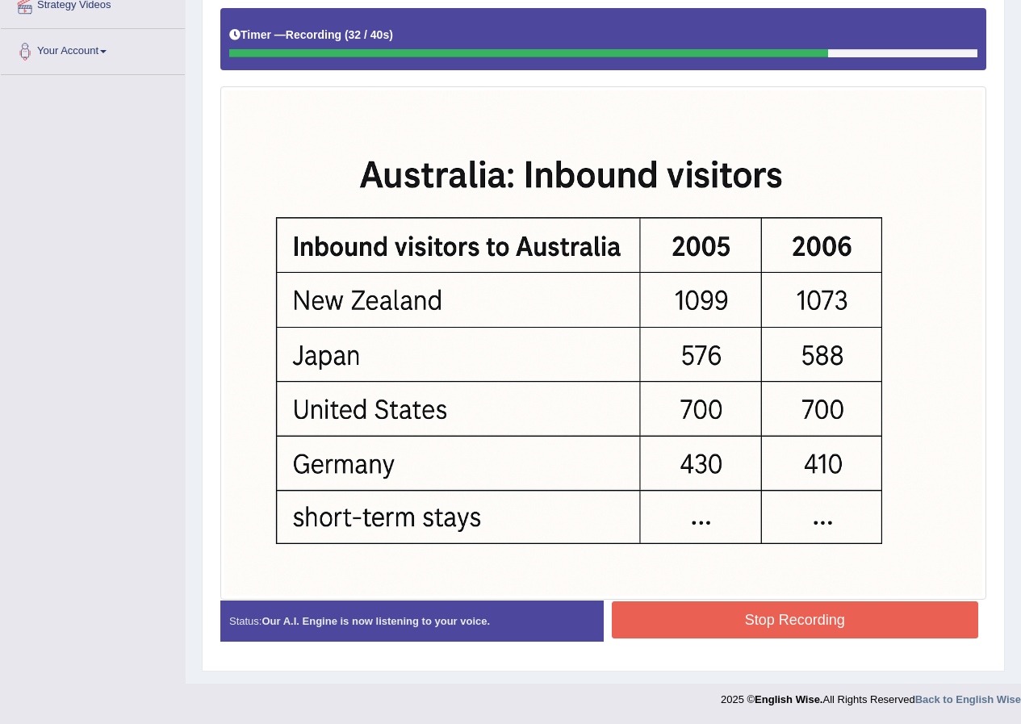
click at [758, 625] on button "Stop Recording" at bounding box center [795, 619] width 367 height 37
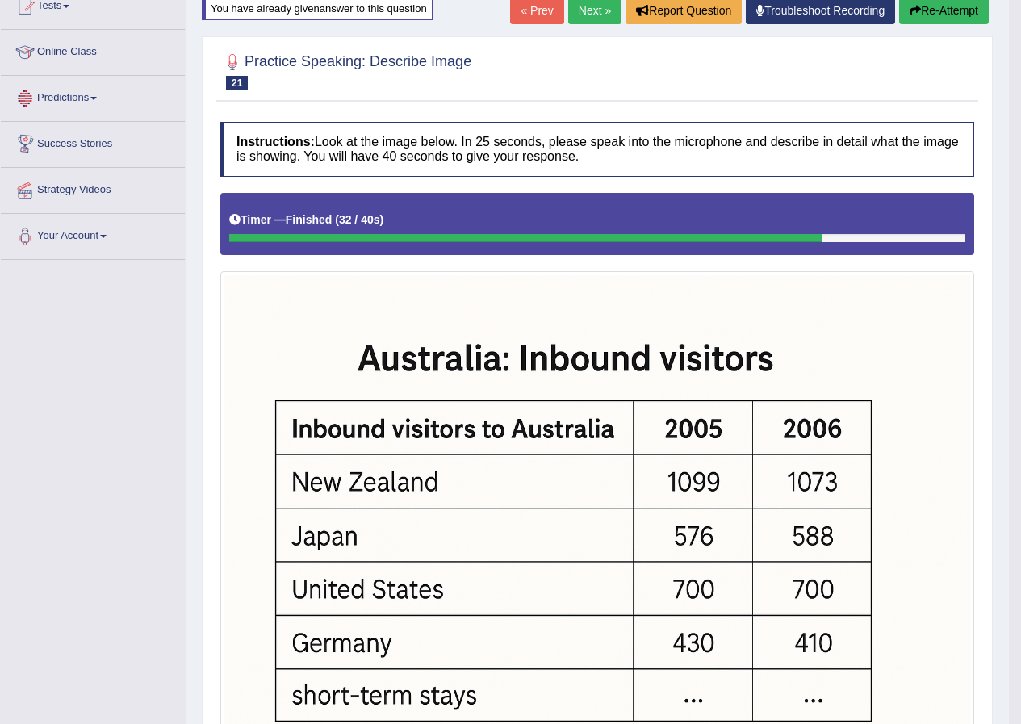
scroll to position [46, 0]
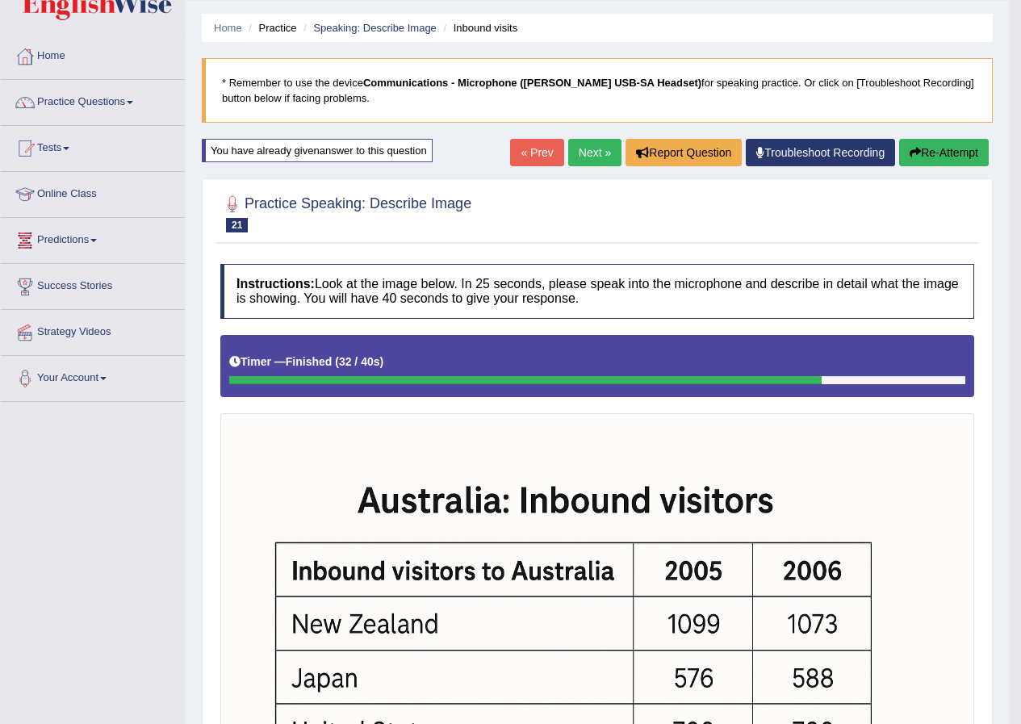
click at [582, 157] on link "Next »" at bounding box center [594, 152] width 53 height 27
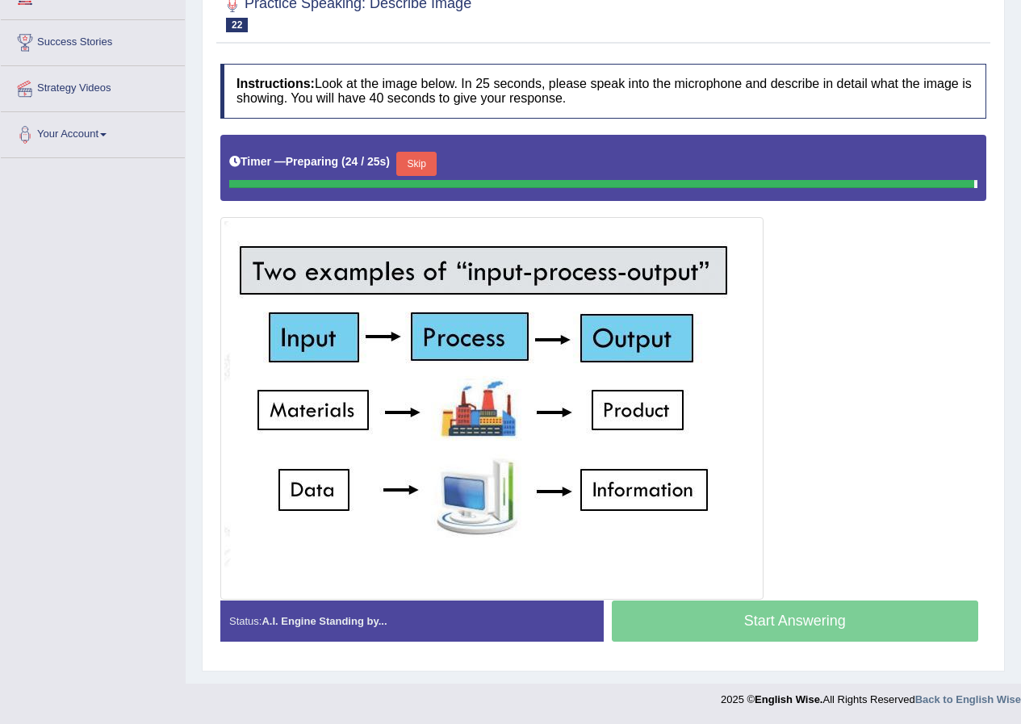
scroll to position [242, 0]
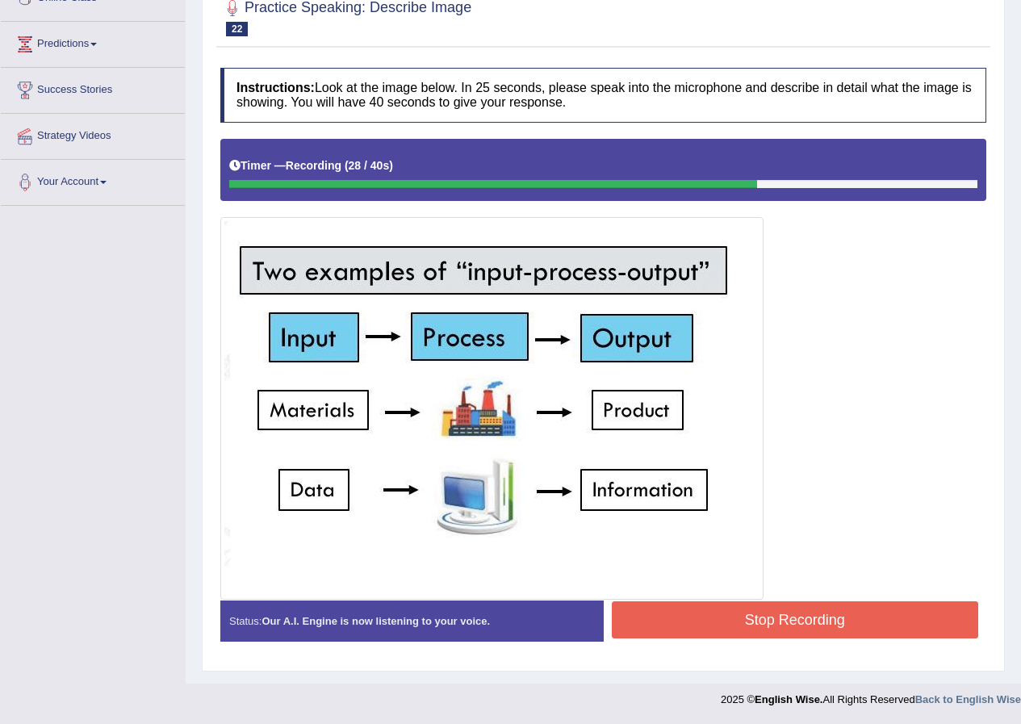
click at [776, 613] on button "Stop Recording" at bounding box center [795, 619] width 367 height 37
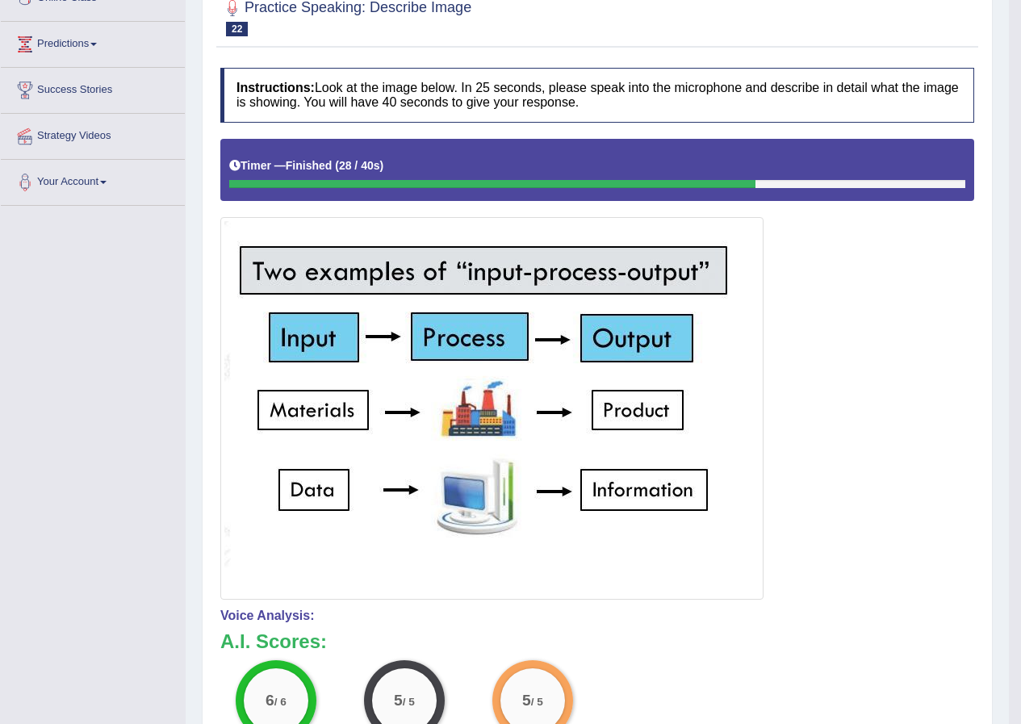
scroll to position [0, 0]
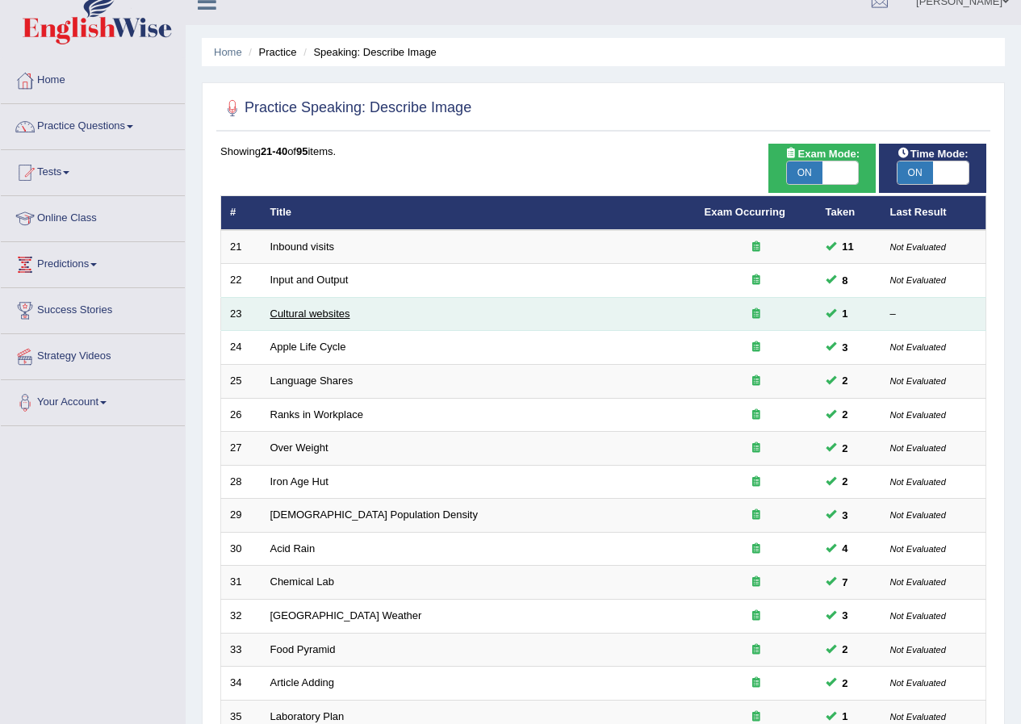
click at [326, 313] on link "Cultural websites" at bounding box center [310, 314] width 80 height 12
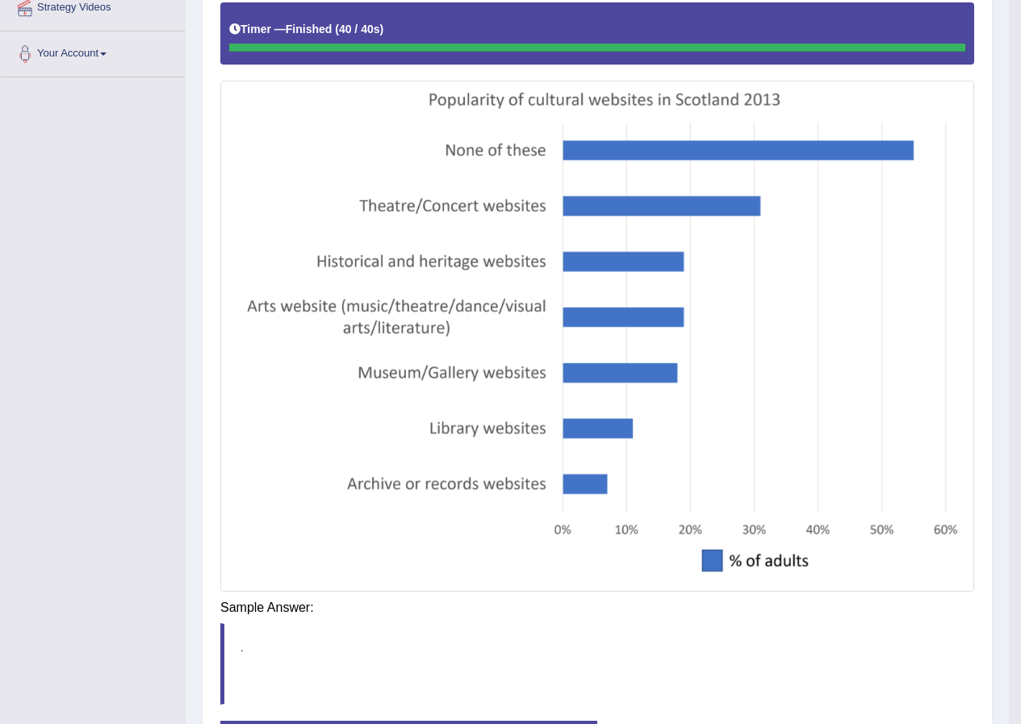
scroll to position [374, 0]
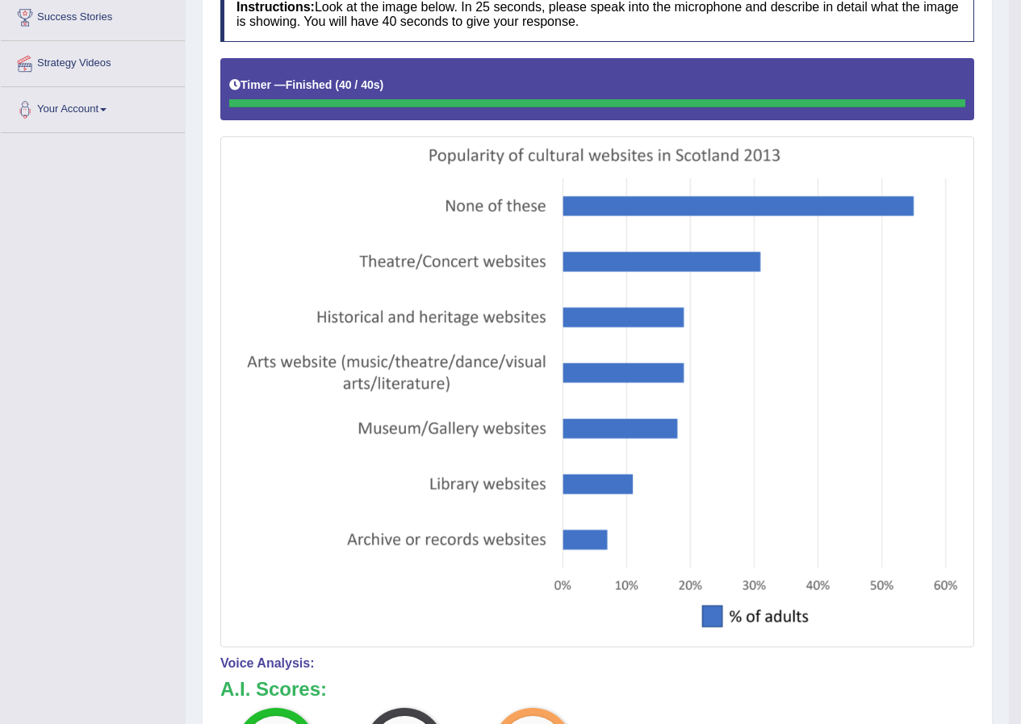
scroll to position [132, 0]
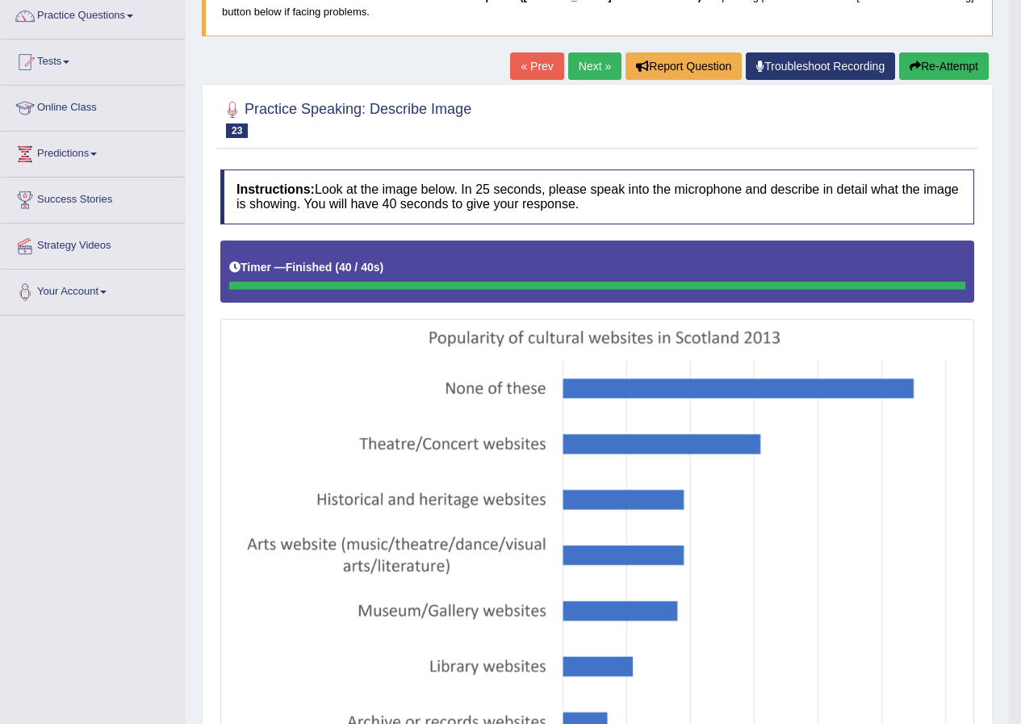
click at [591, 76] on link "Next »" at bounding box center [594, 65] width 53 height 27
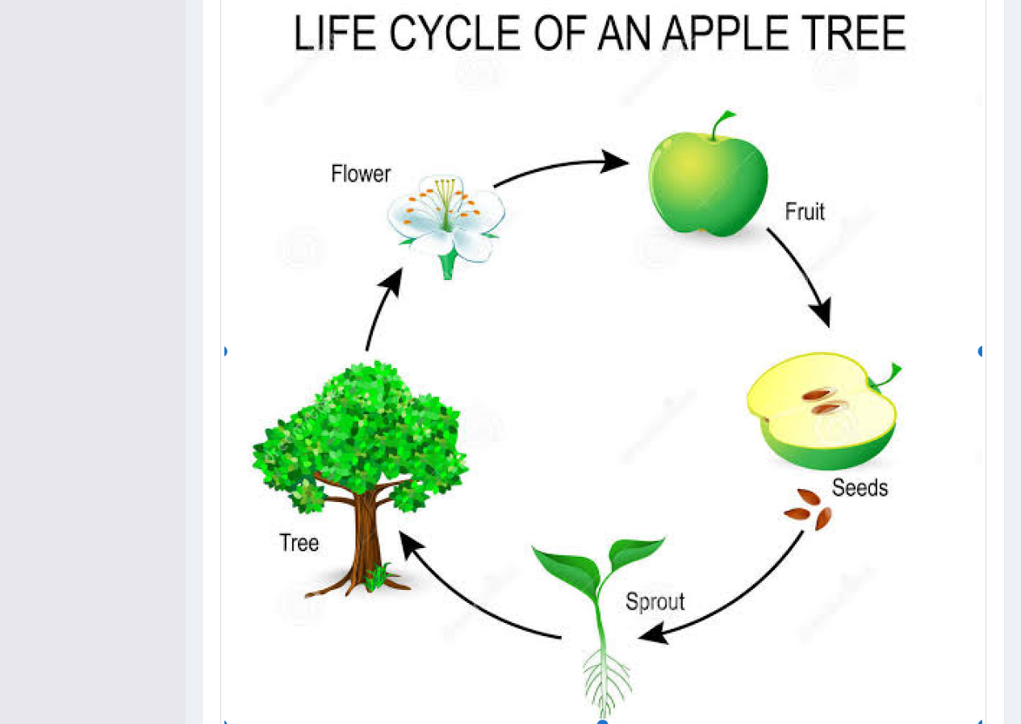
scroll to position [609, 0]
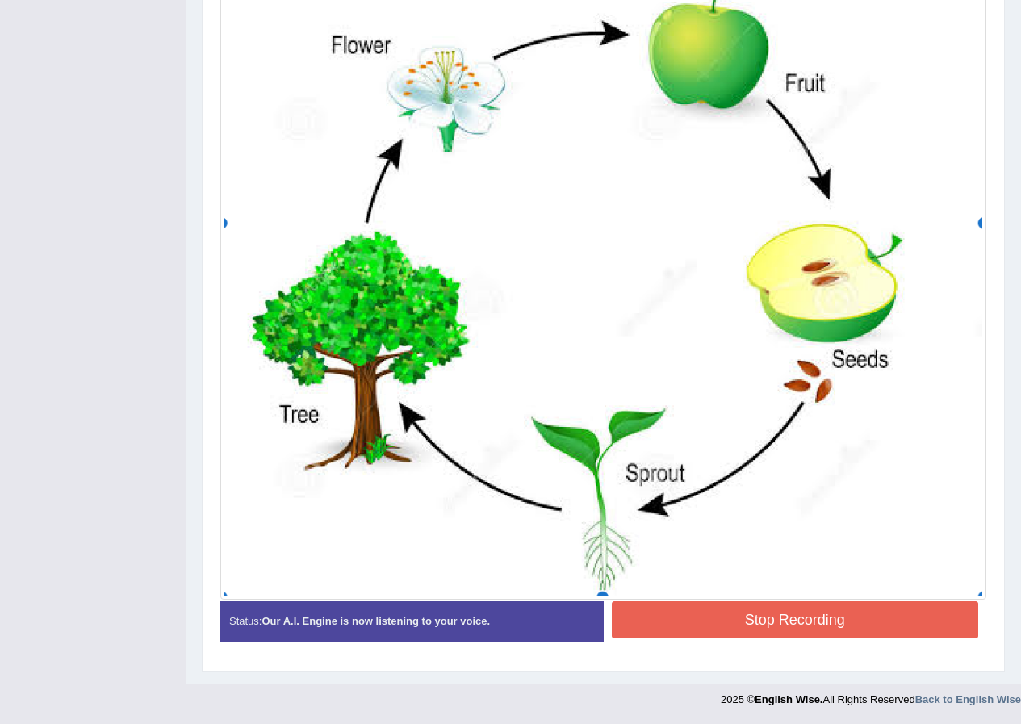
click at [805, 627] on button "Stop Recording" at bounding box center [795, 619] width 367 height 37
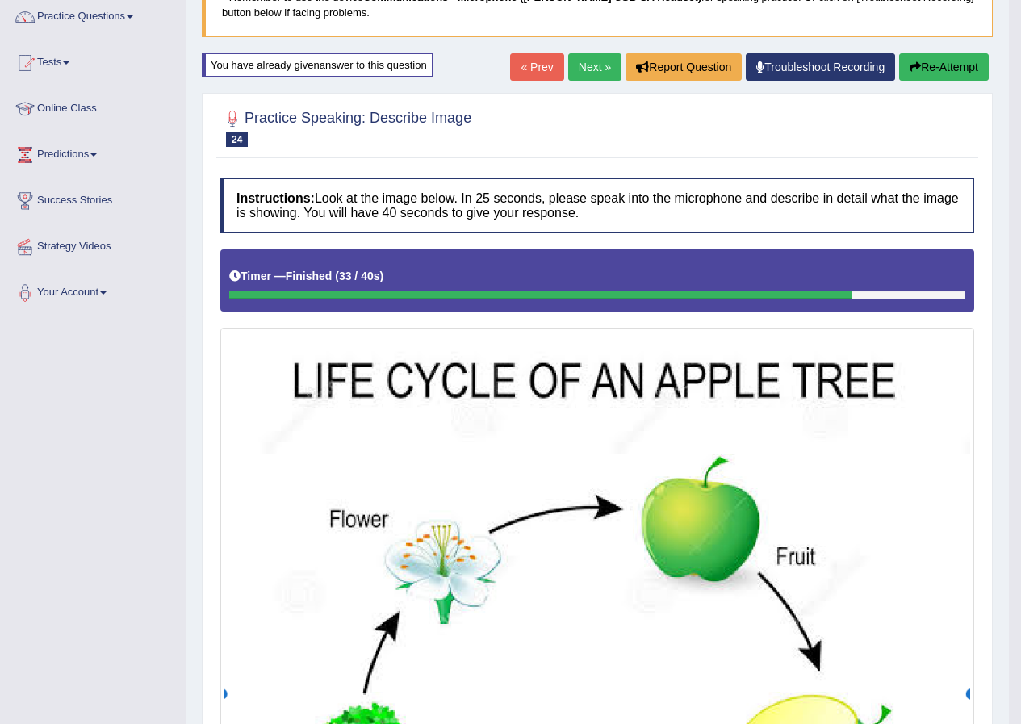
scroll to position [124, 0]
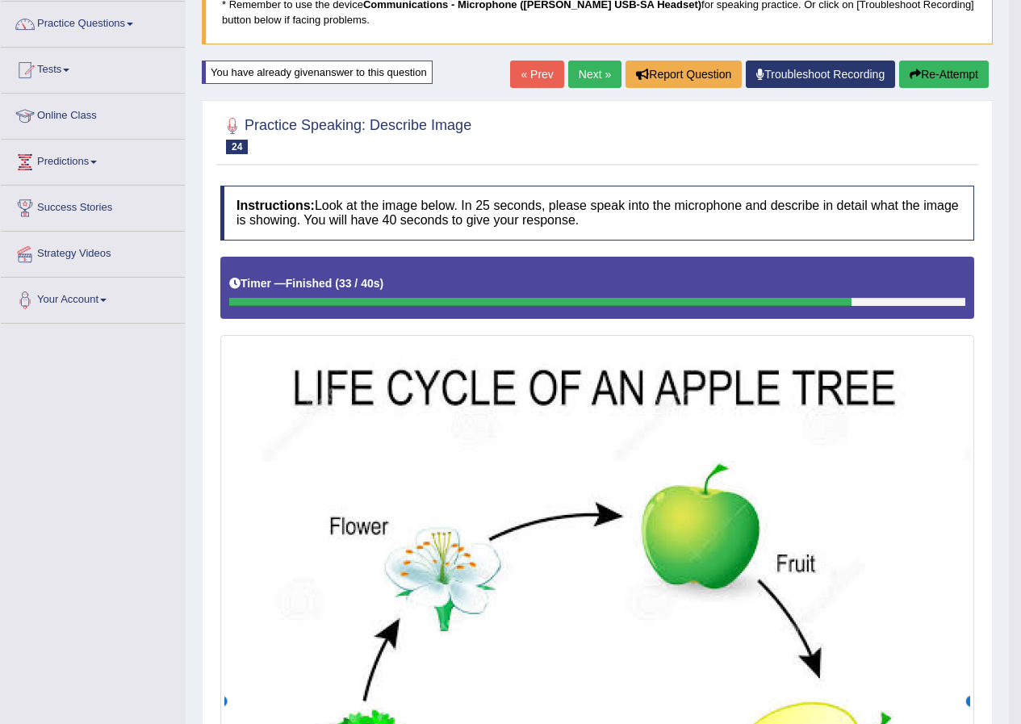
click at [593, 85] on link "Next »" at bounding box center [594, 74] width 53 height 27
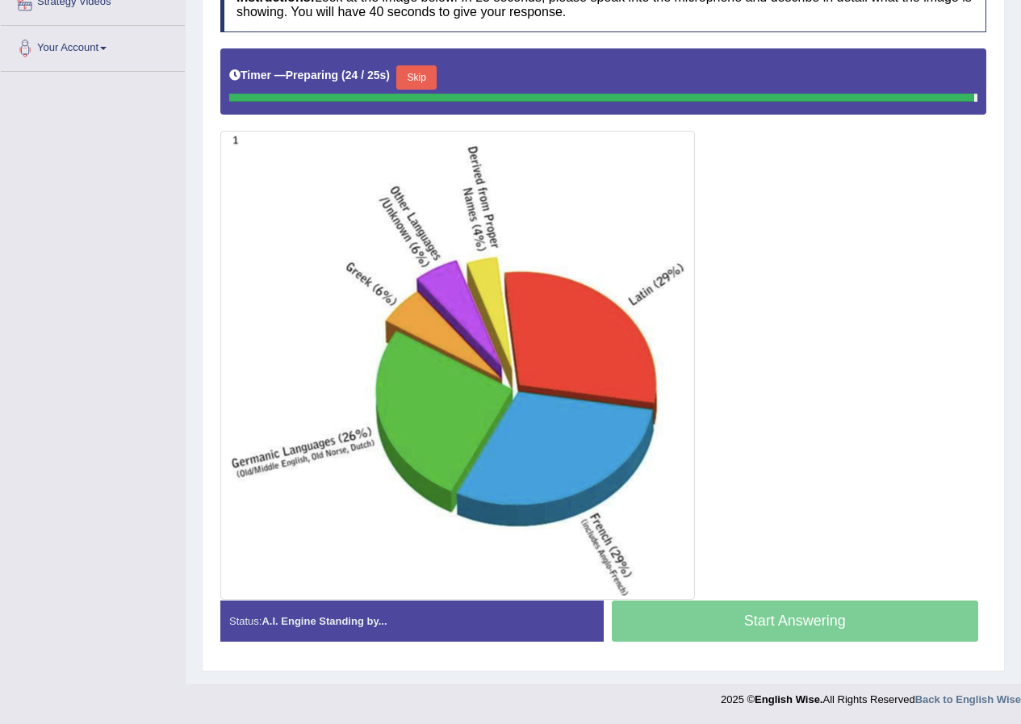
scroll to position [328, 0]
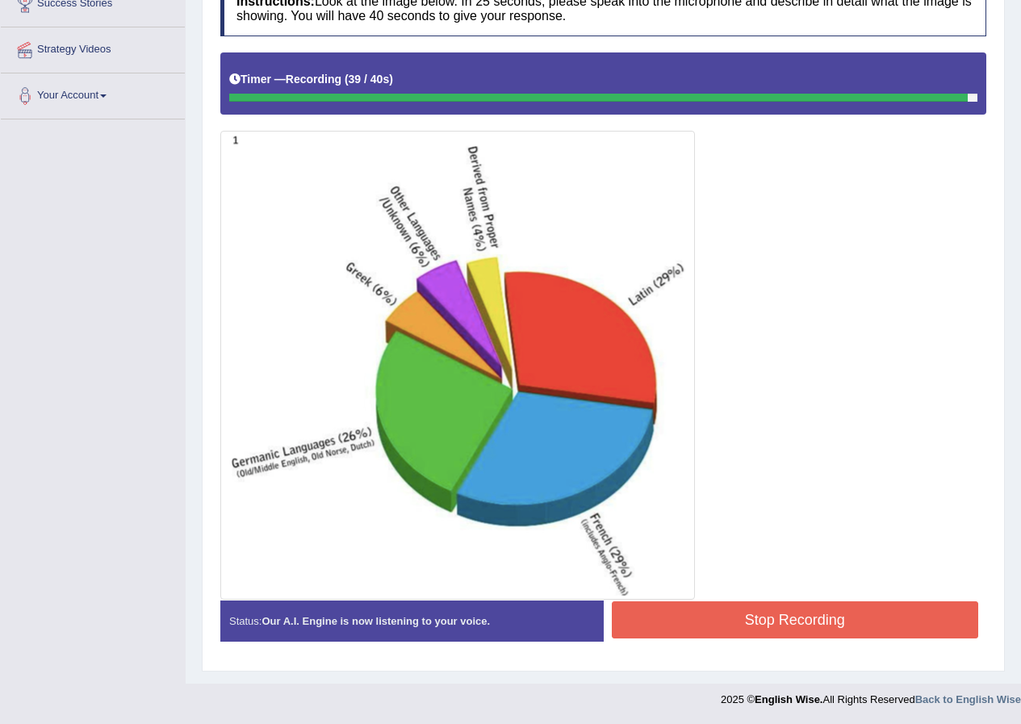
click at [849, 610] on button "Stop Recording" at bounding box center [795, 619] width 367 height 37
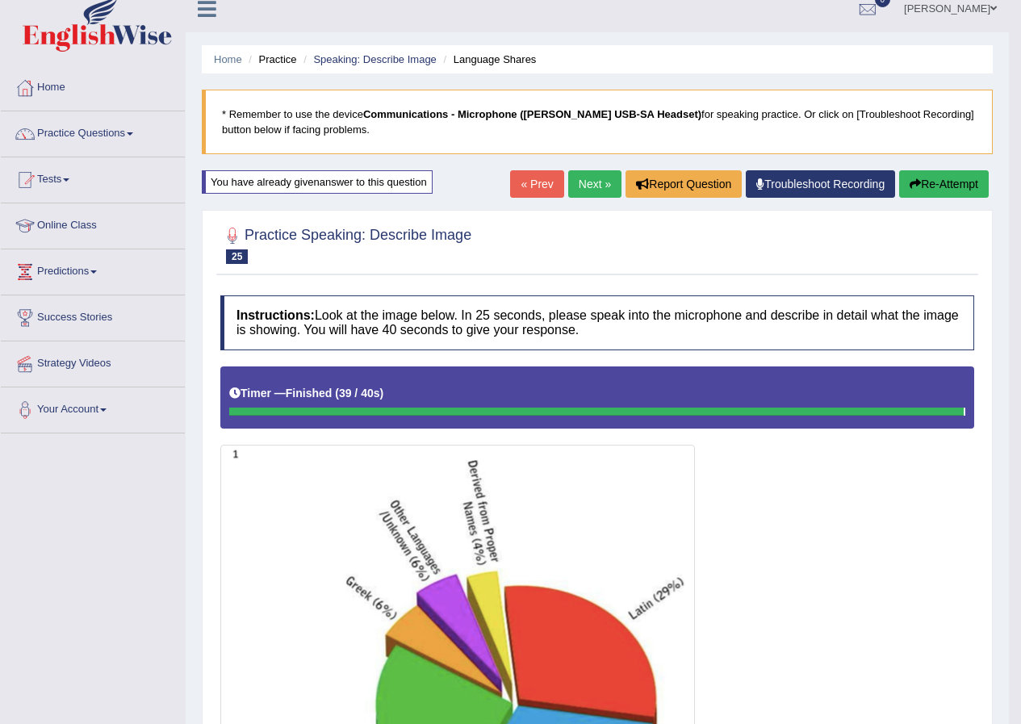
scroll to position [0, 0]
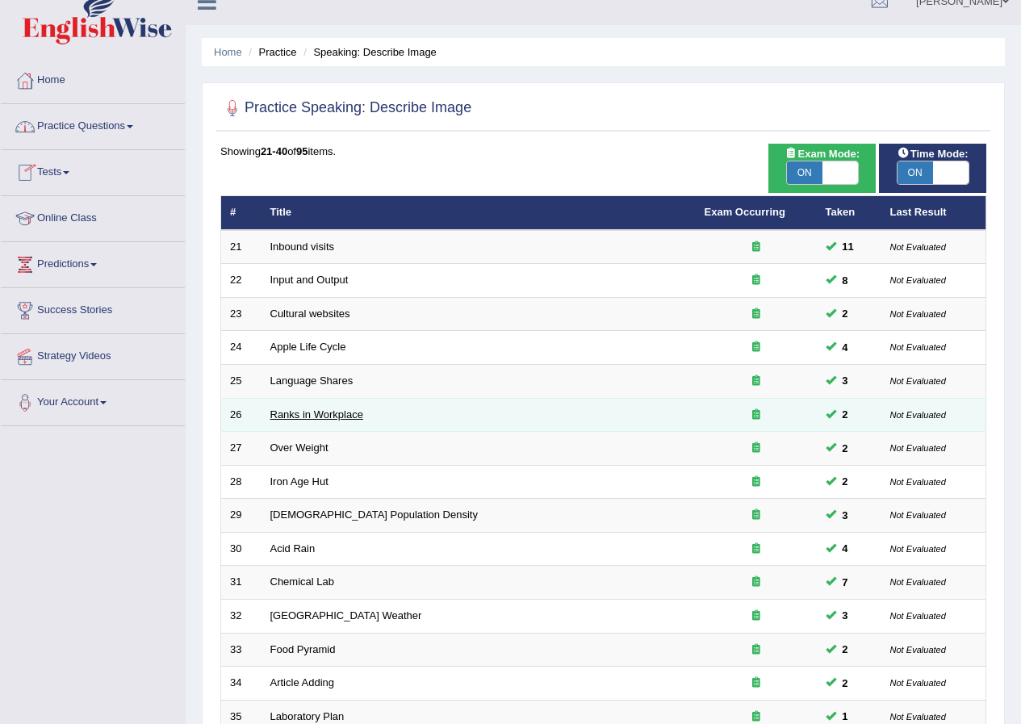
click at [310, 413] on link "Ranks in Workplace" at bounding box center [316, 414] width 93 height 12
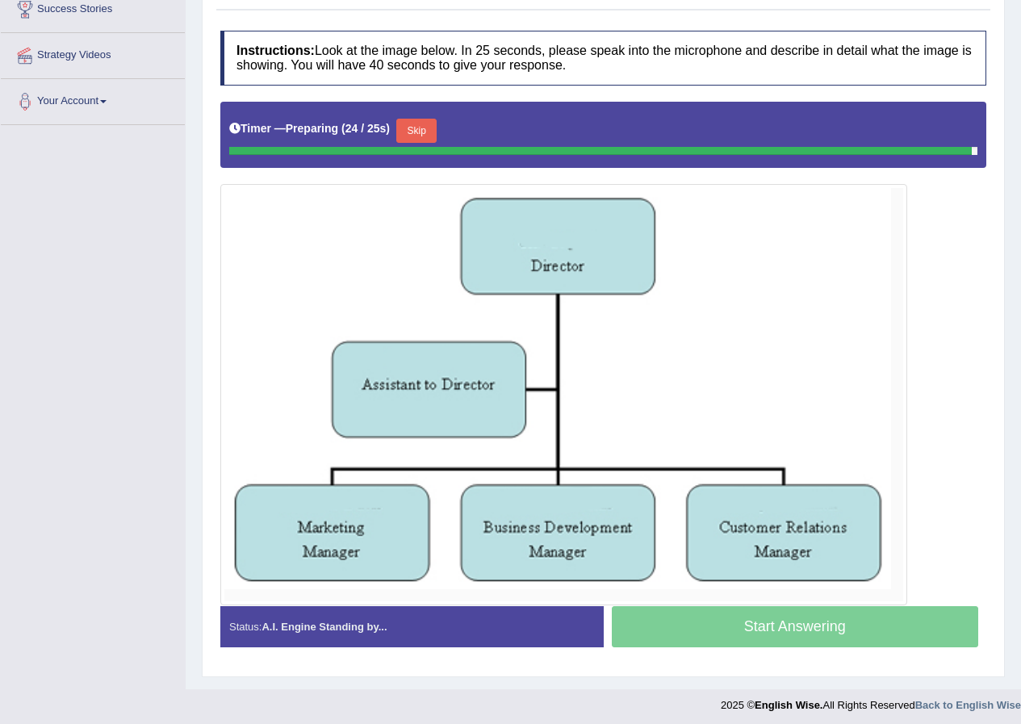
scroll to position [281, 0]
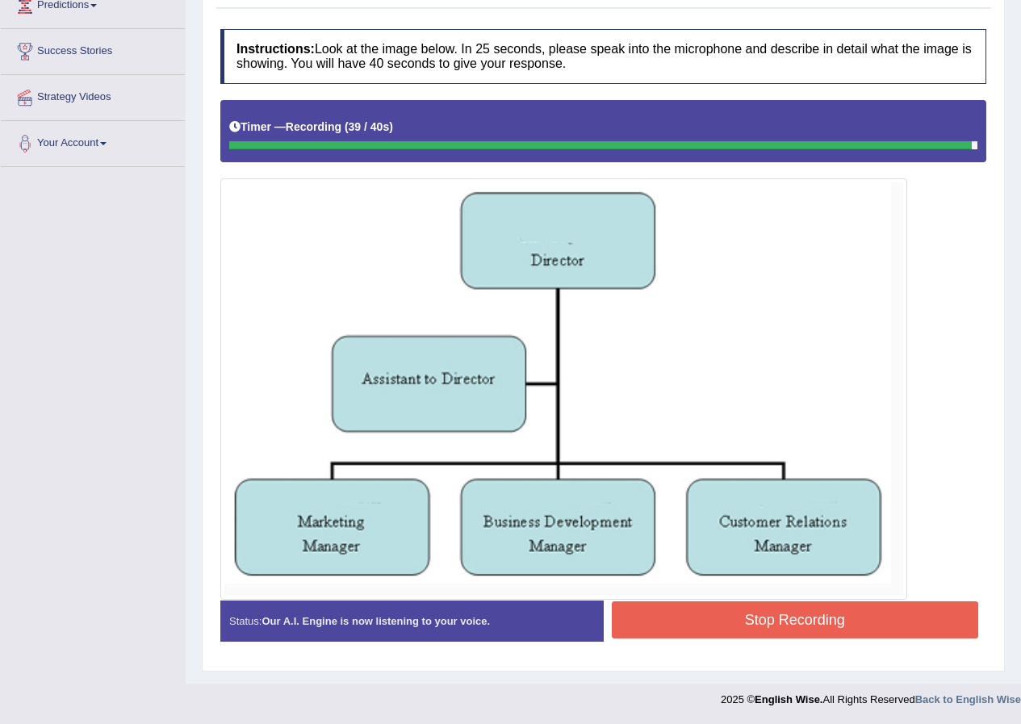
click at [747, 591] on img at bounding box center [563, 388] width 679 height 413
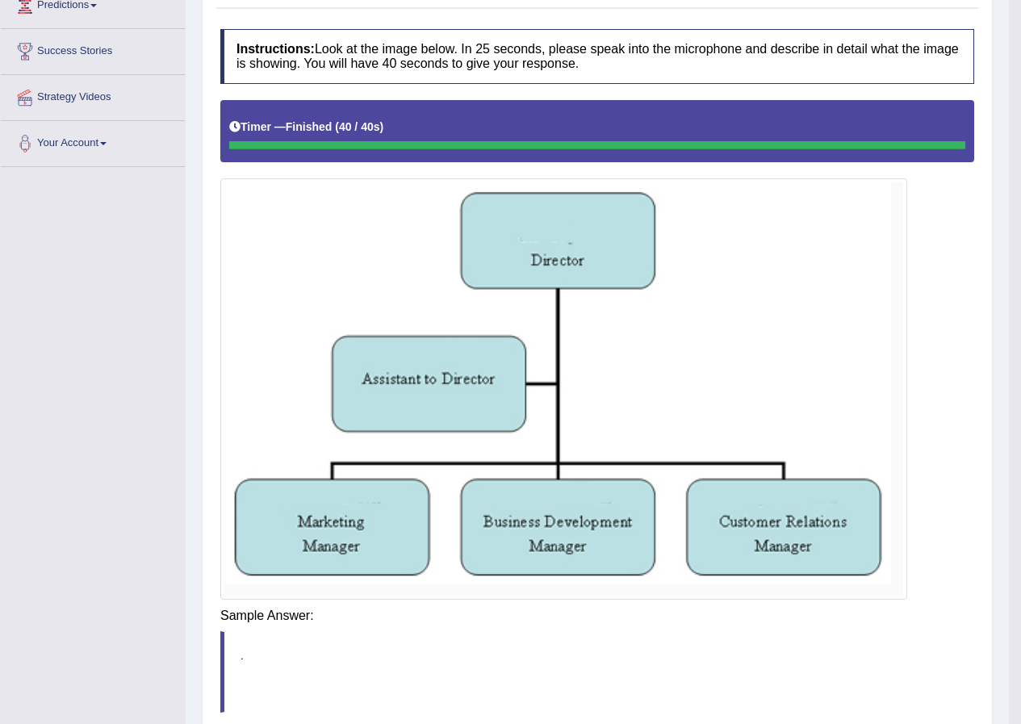
scroll to position [323, 0]
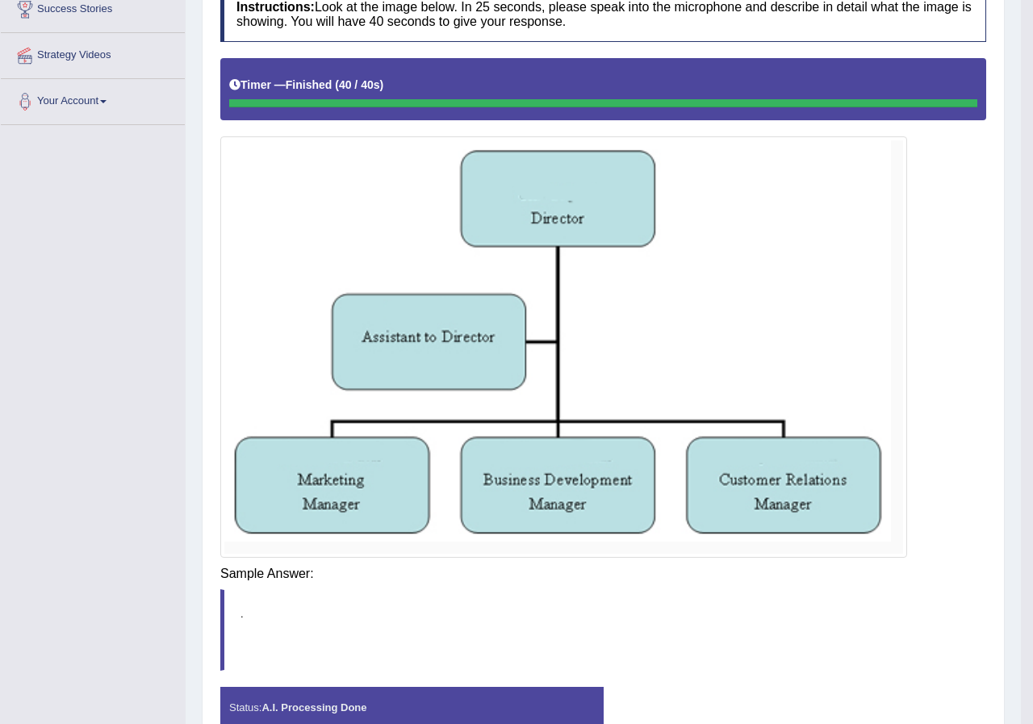
click at [734, 401] on body "Toggle navigation Home Practice Questions Speaking Practice Read Aloud Repeat S…" at bounding box center [516, 39] width 1033 height 724
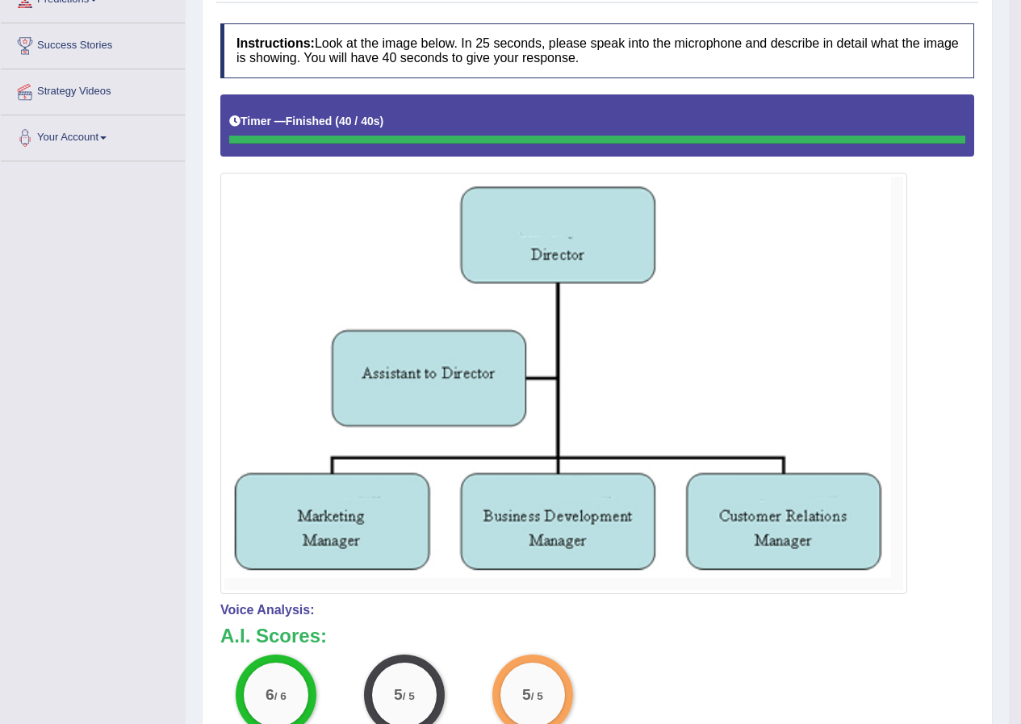
scroll to position [54, 0]
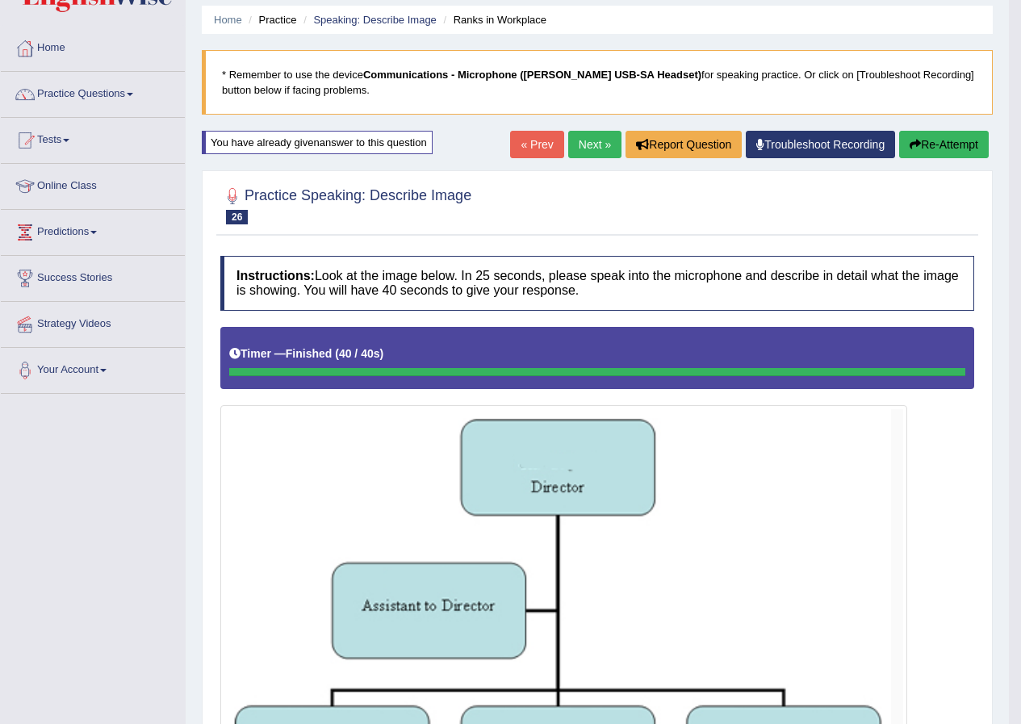
click at [582, 136] on link "Next »" at bounding box center [594, 144] width 53 height 27
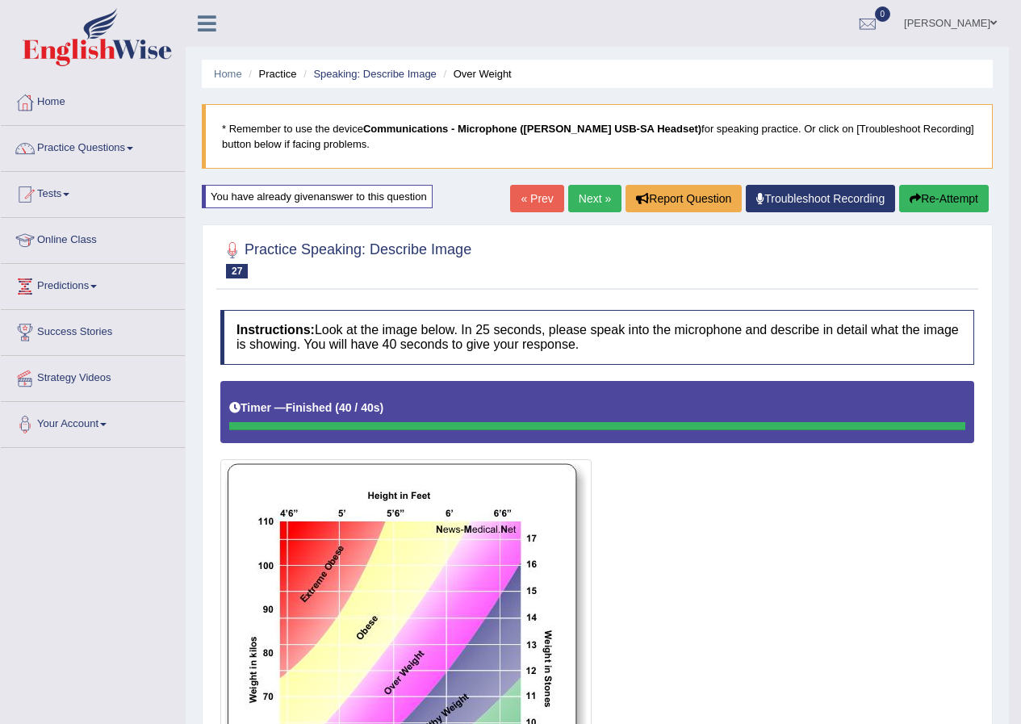
click at [591, 190] on link "Next »" at bounding box center [594, 198] width 53 height 27
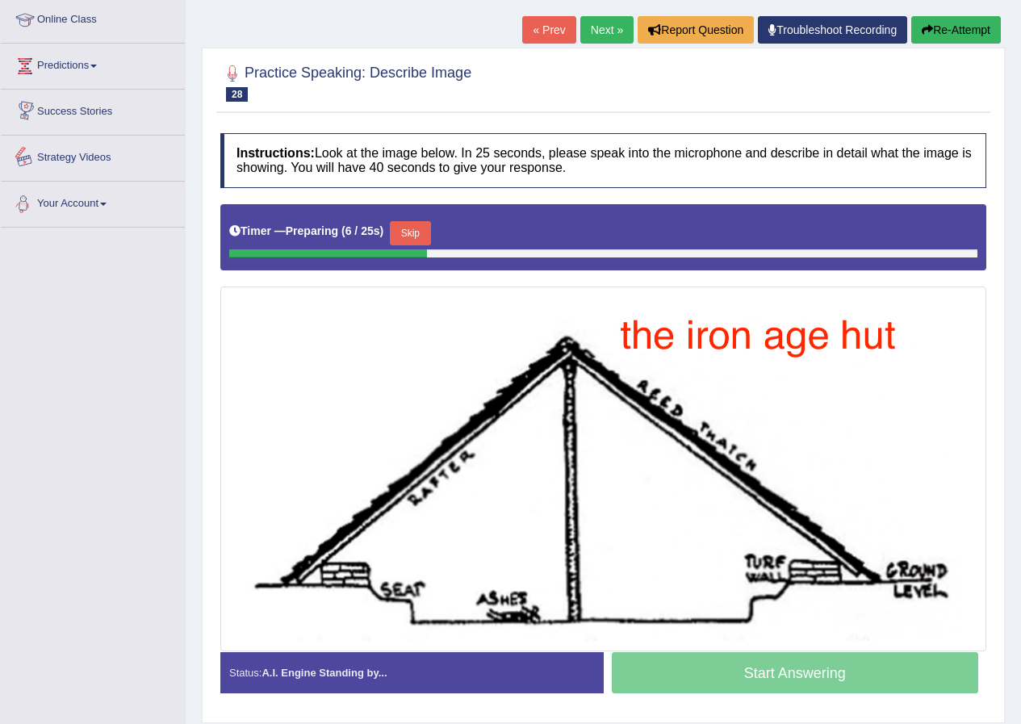
scroll to position [191, 0]
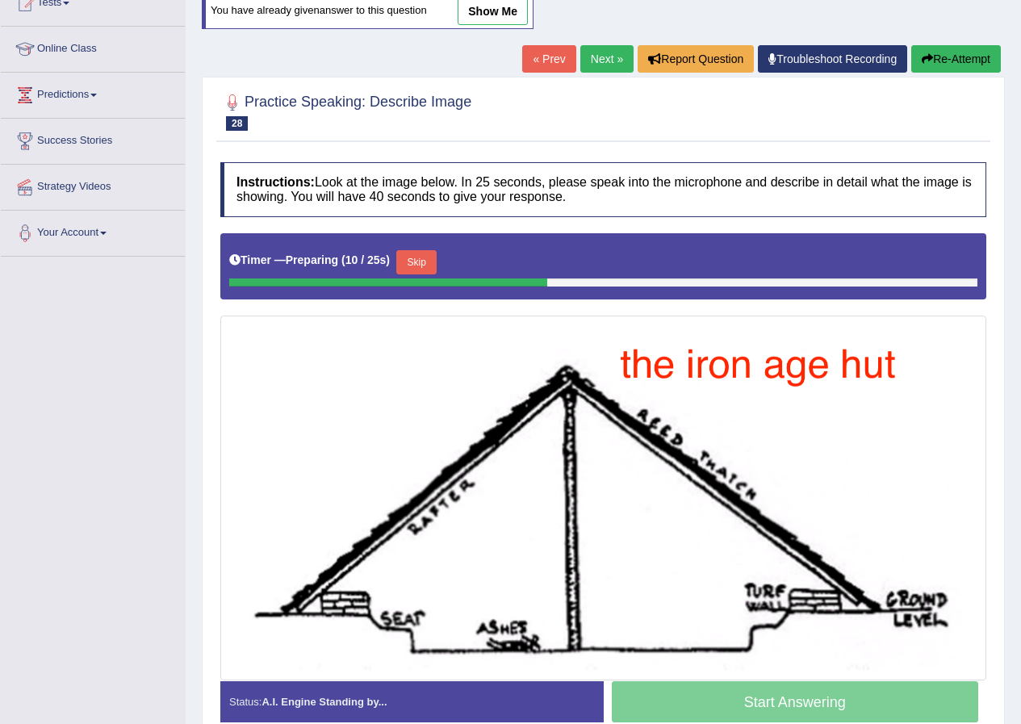
click at [600, 65] on link "Next »" at bounding box center [606, 58] width 53 height 27
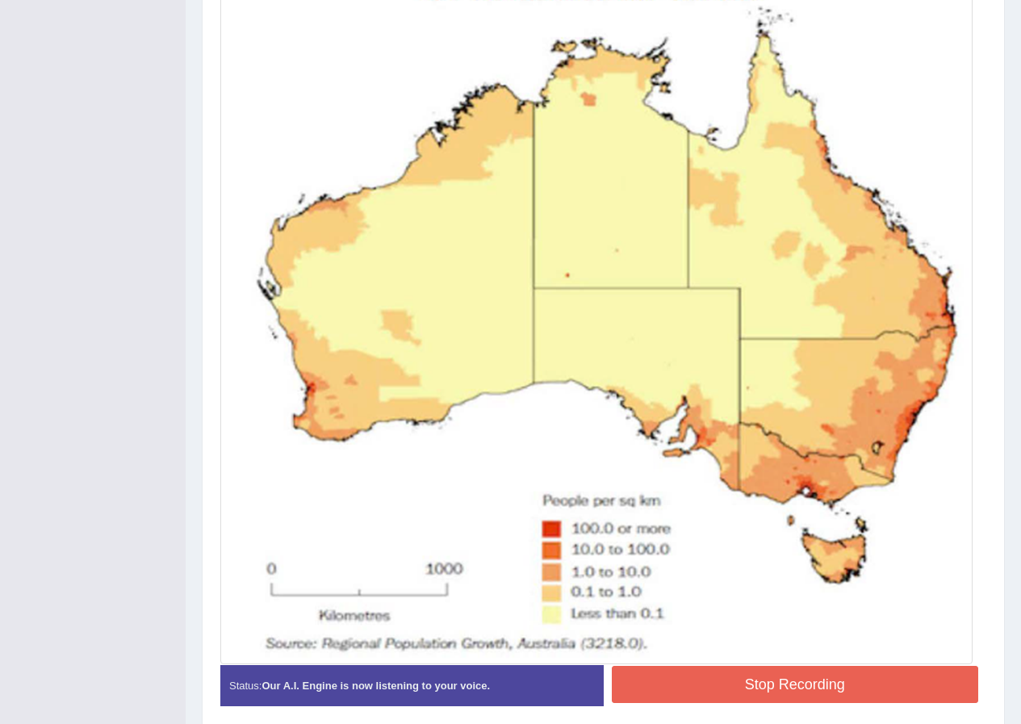
scroll to position [517, 0]
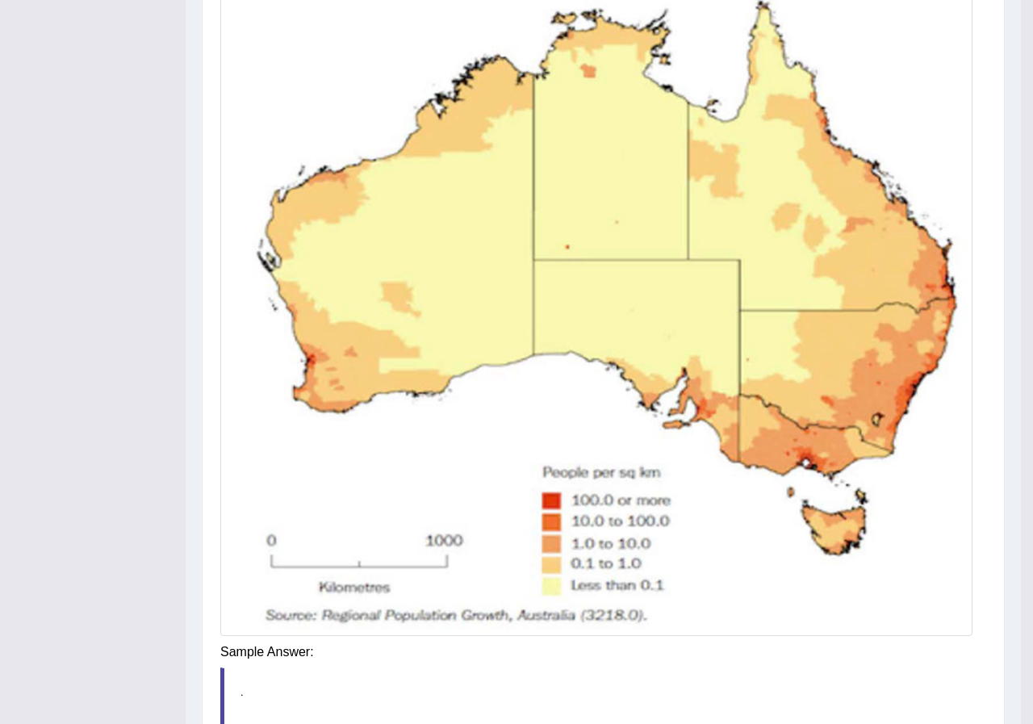
click at [691, 262] on img at bounding box center [596, 289] width 744 height 686
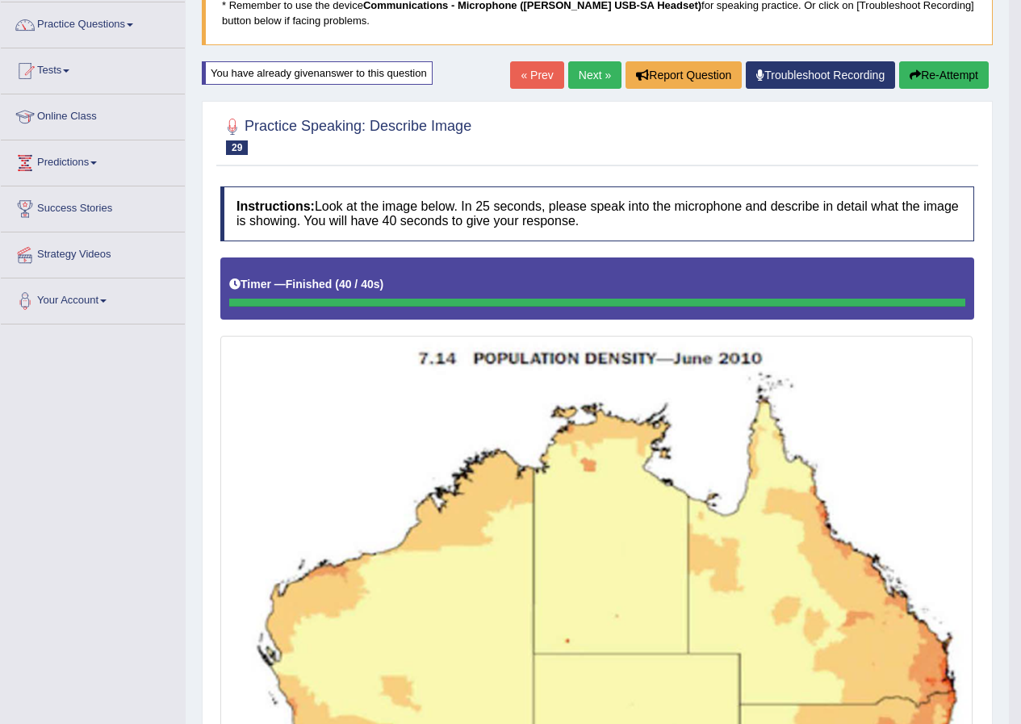
scroll to position [114, 0]
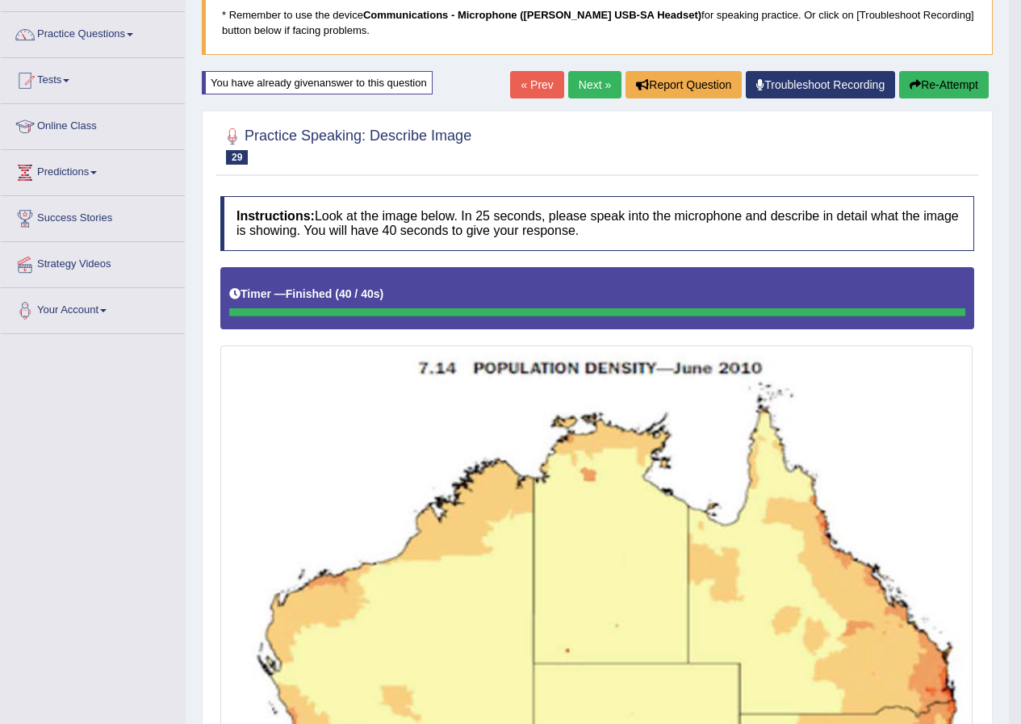
click at [948, 82] on button "Re-Attempt" at bounding box center [944, 84] width 90 height 27
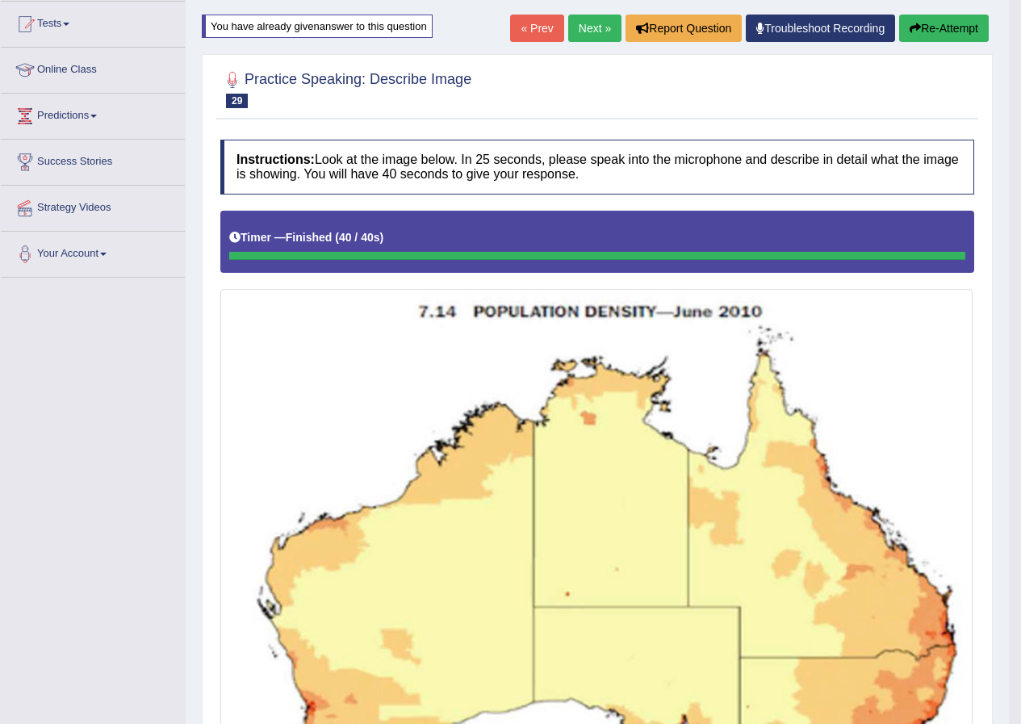
scroll to position [69, 0]
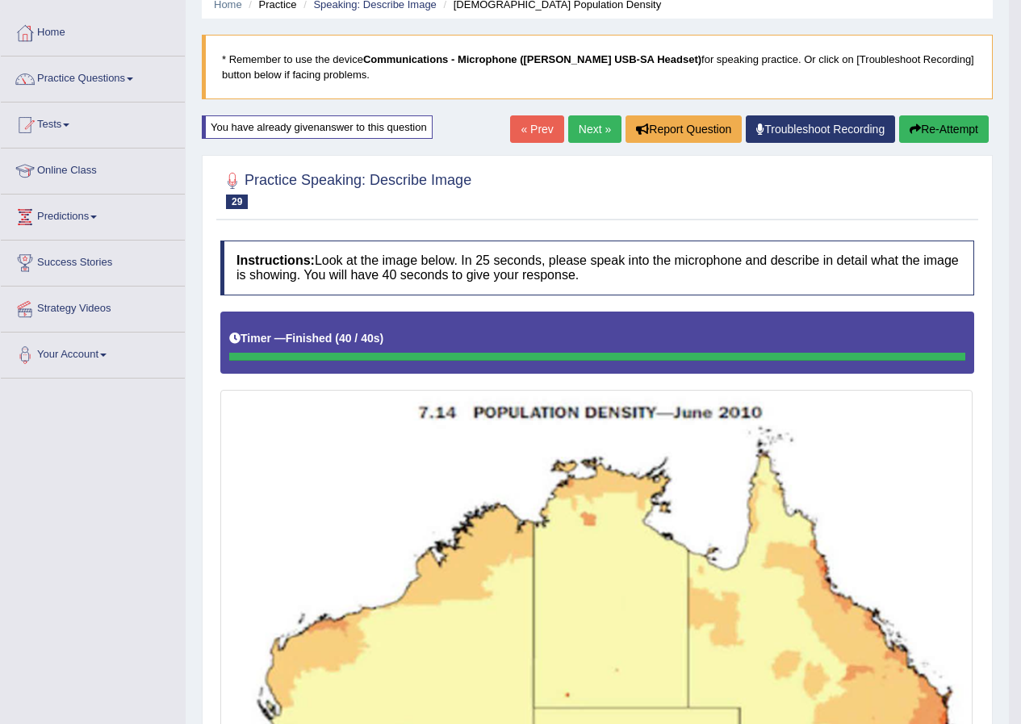
click at [948, 133] on button "Re-Attempt" at bounding box center [944, 128] width 90 height 27
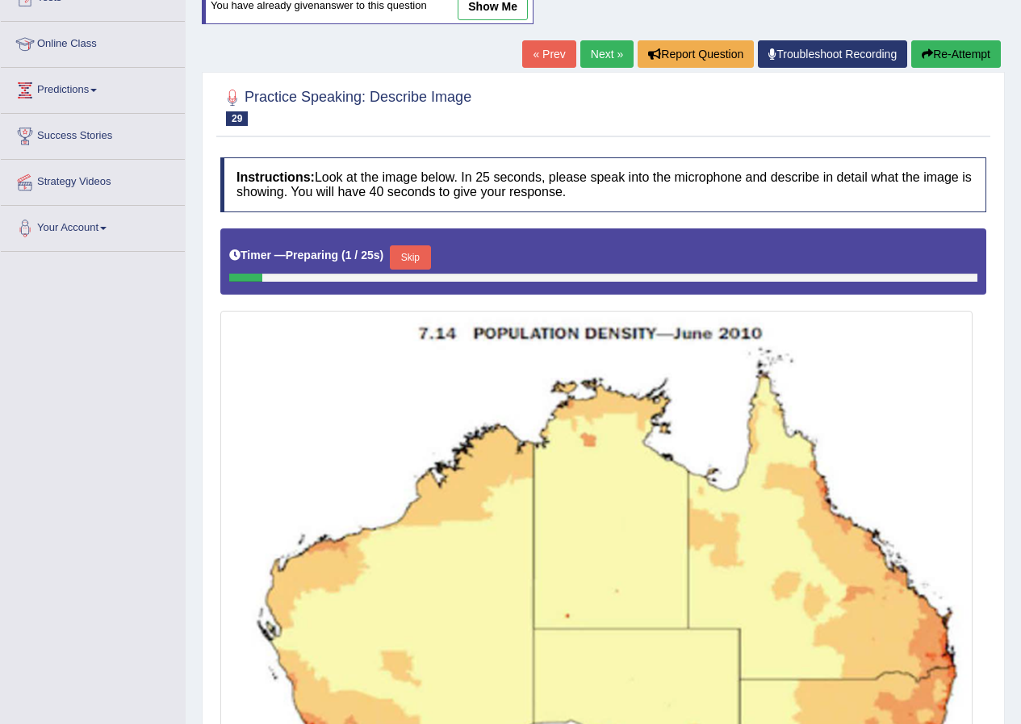
click at [424, 256] on button "Skip" at bounding box center [410, 257] width 40 height 24
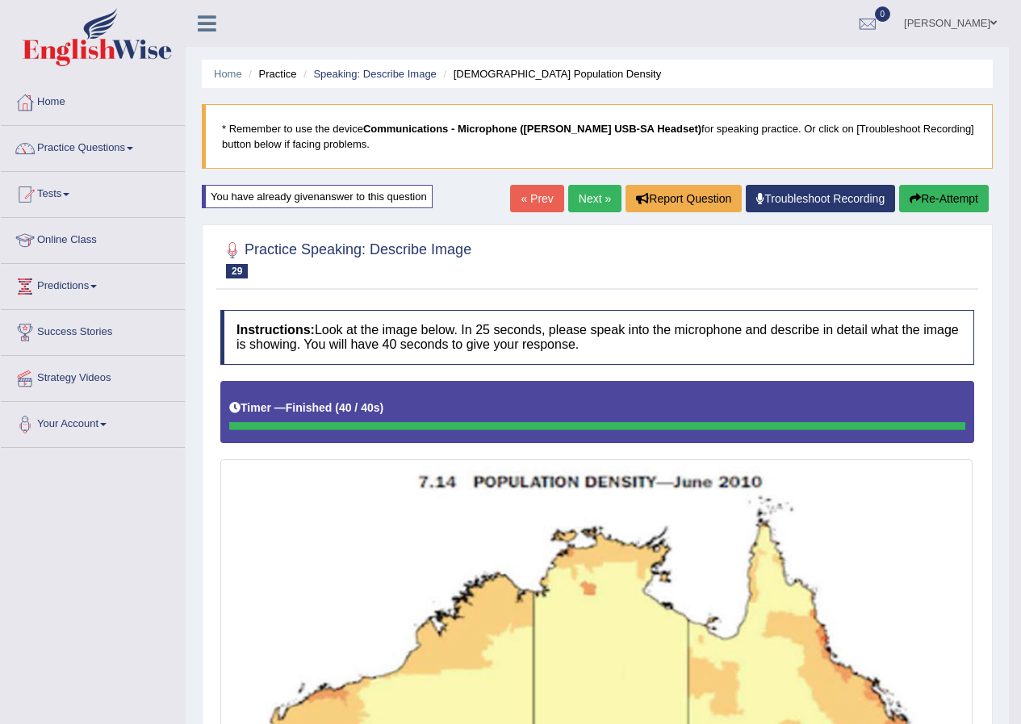
click at [600, 203] on link "Next »" at bounding box center [594, 198] width 53 height 27
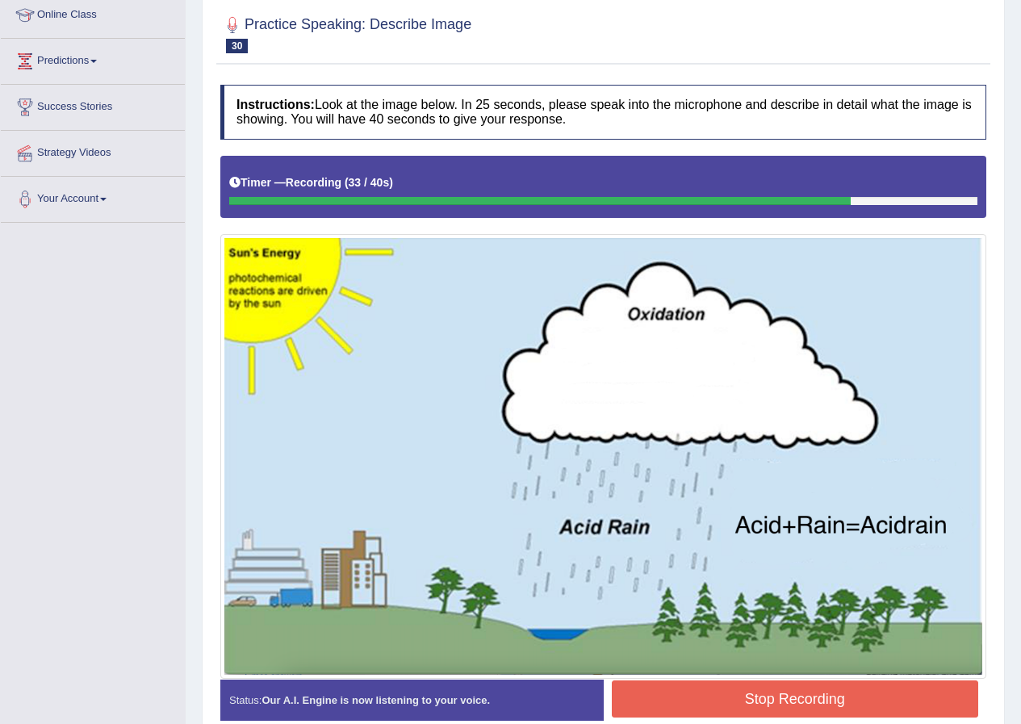
scroll to position [224, 0]
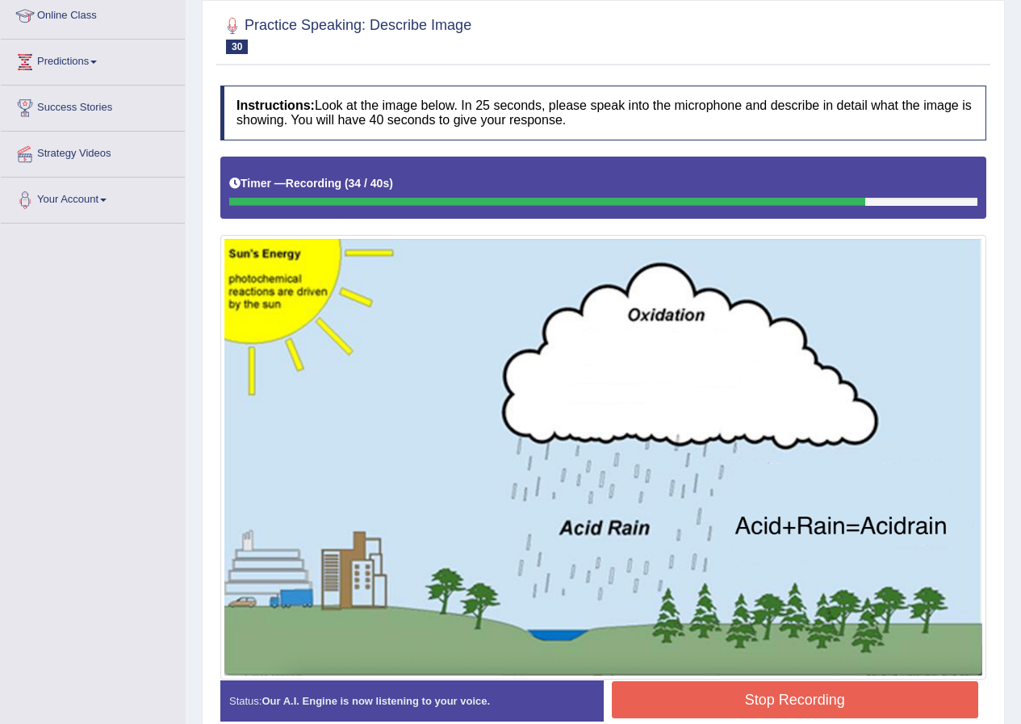
click at [753, 690] on button "Stop Recording" at bounding box center [795, 699] width 367 height 37
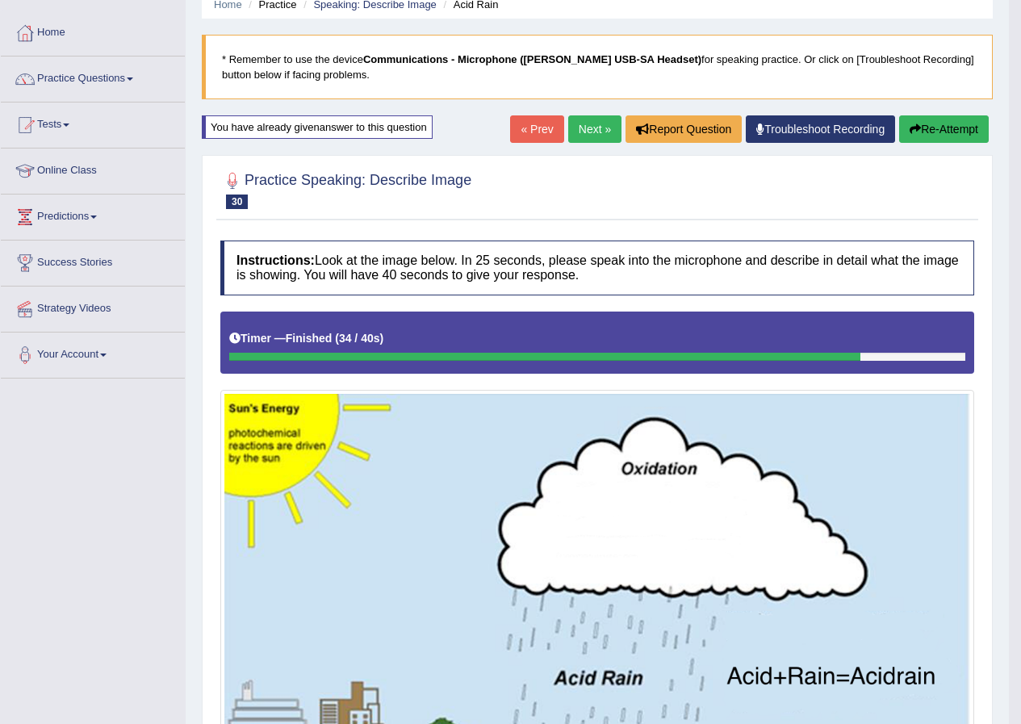
scroll to position [63, 0]
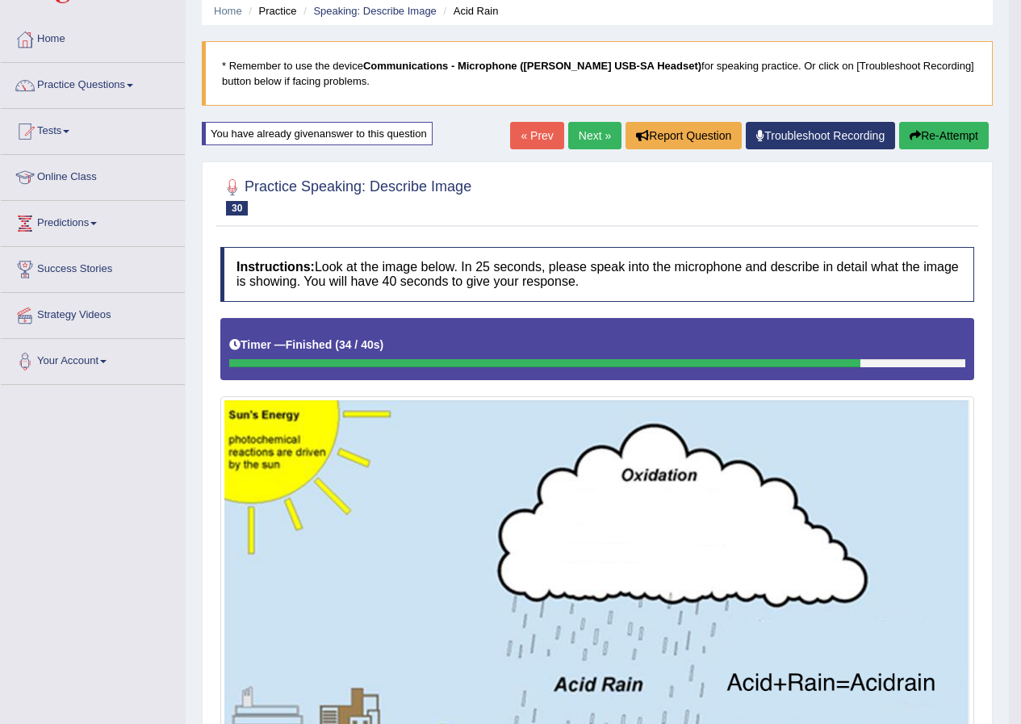
click at [597, 132] on link "Next »" at bounding box center [594, 135] width 53 height 27
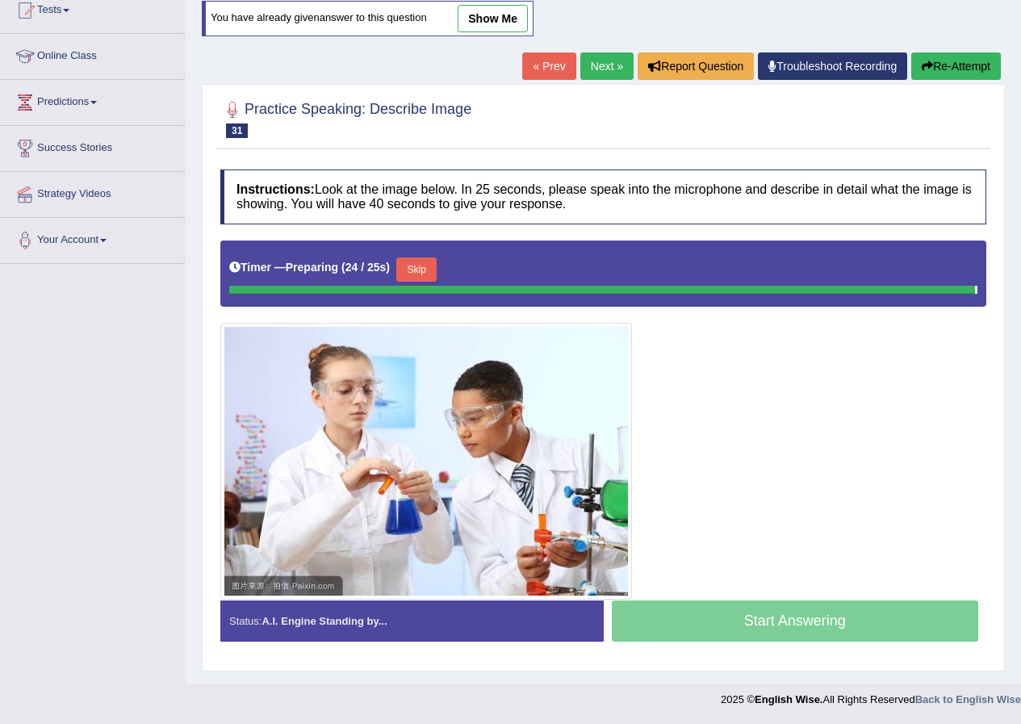
scroll to position [136, 0]
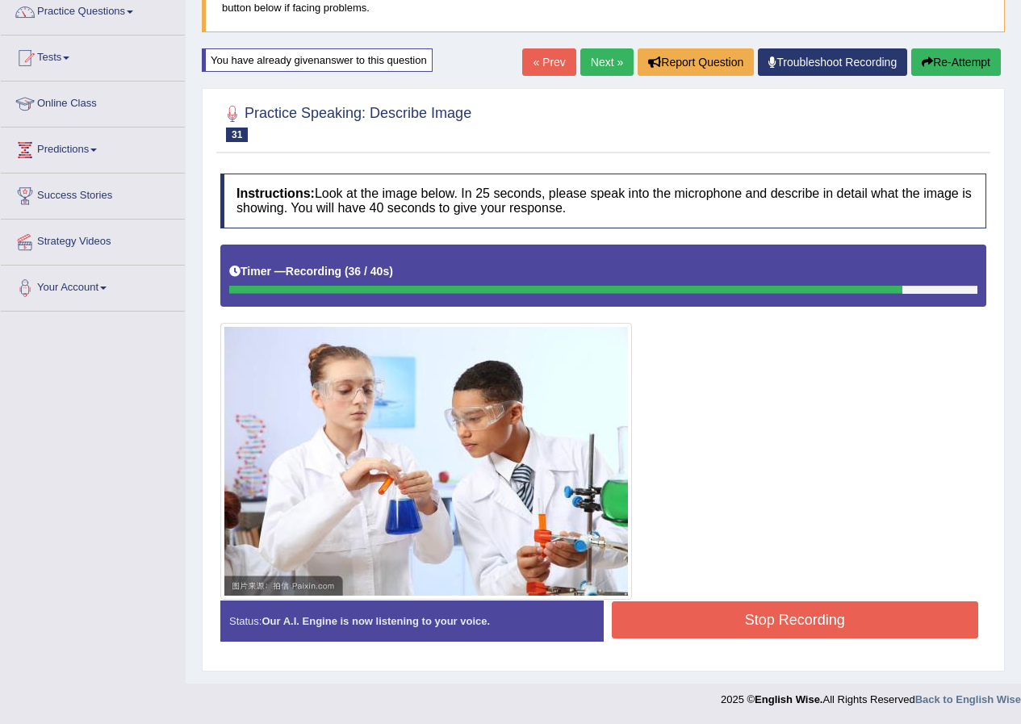
click at [782, 619] on button "Stop Recording" at bounding box center [795, 619] width 367 height 37
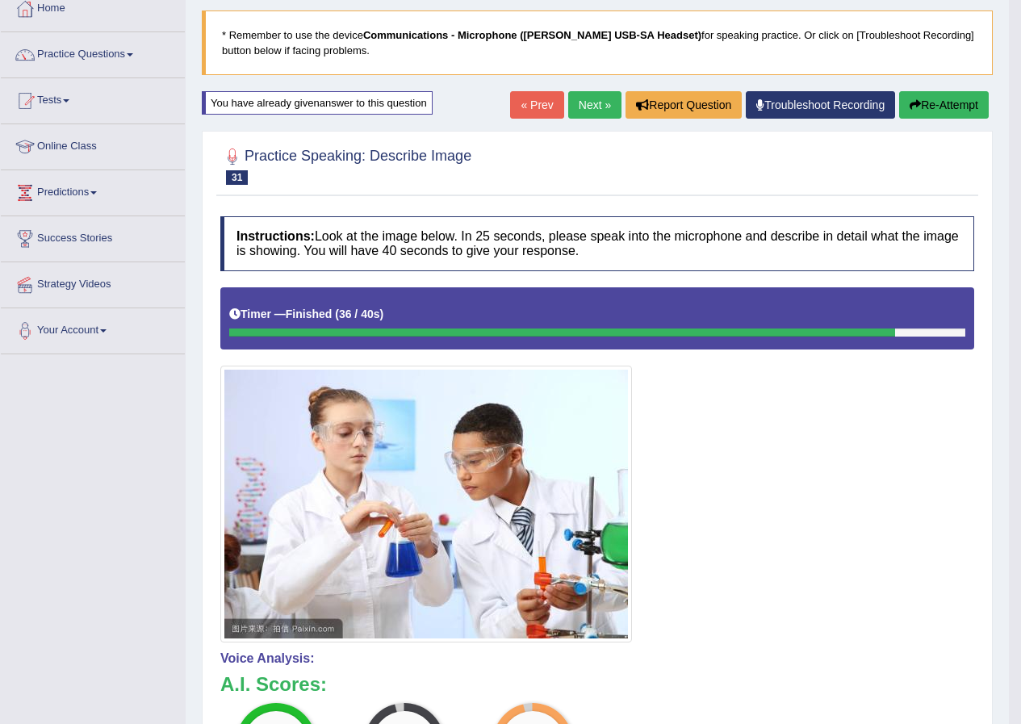
scroll to position [56, 0]
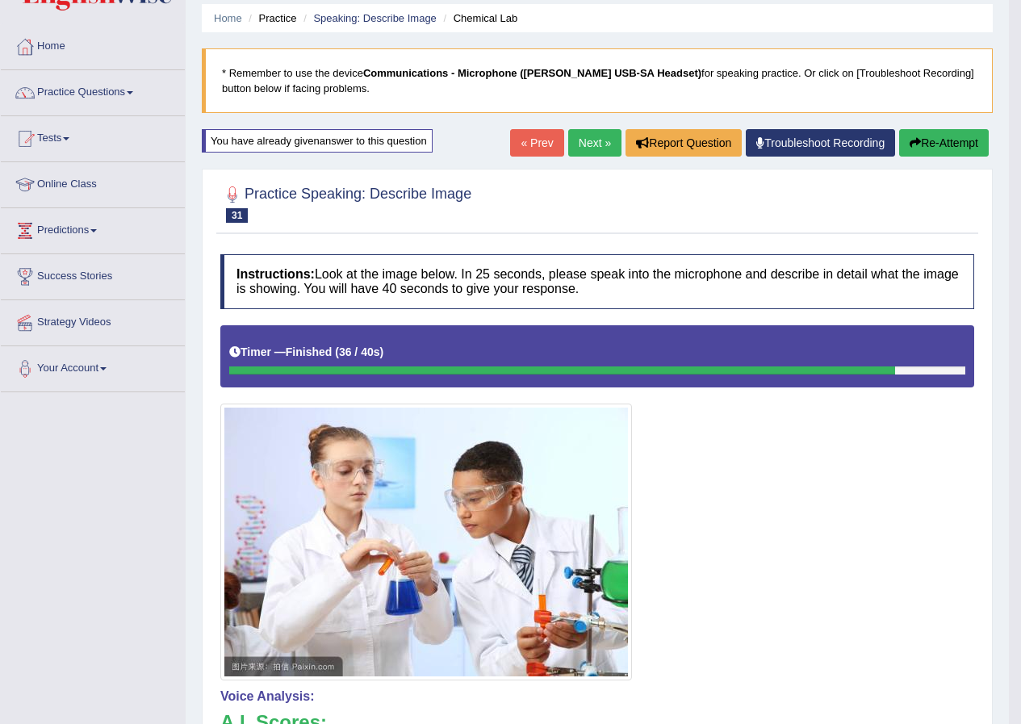
click at [588, 144] on link "Next »" at bounding box center [594, 142] width 53 height 27
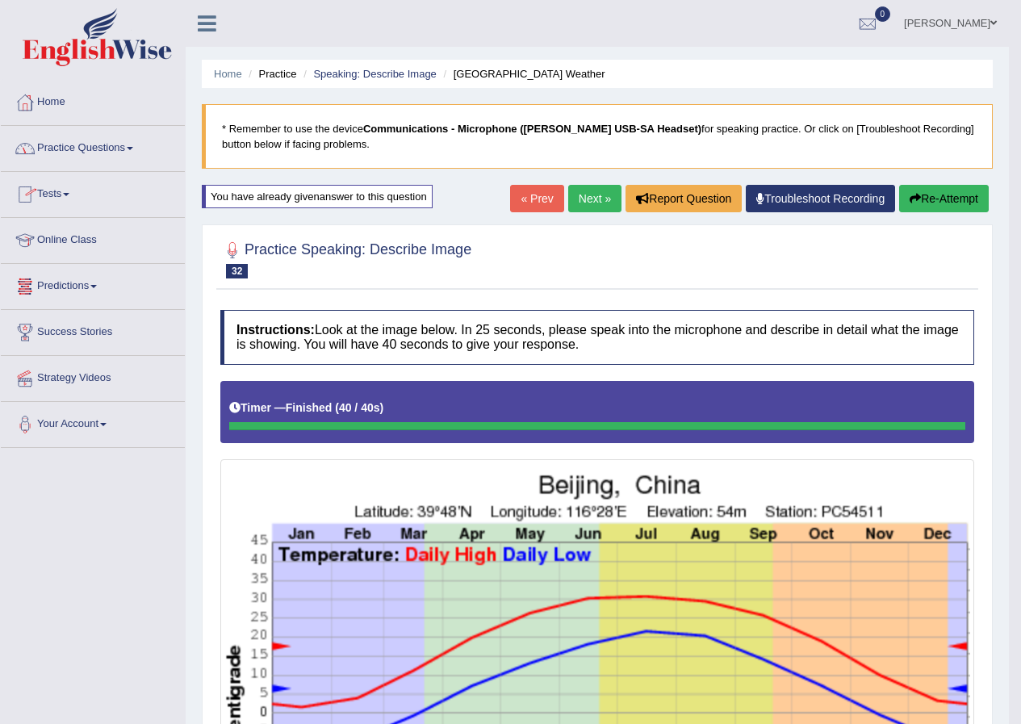
click at [98, 140] on link "Practice Questions" at bounding box center [93, 146] width 184 height 40
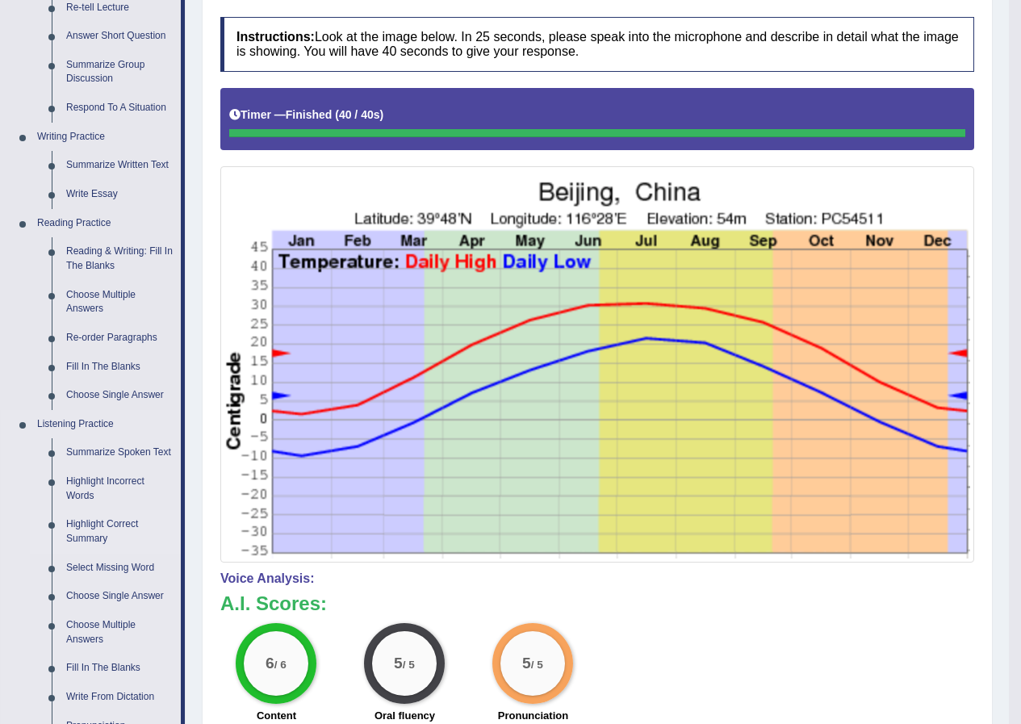
scroll to position [484, 0]
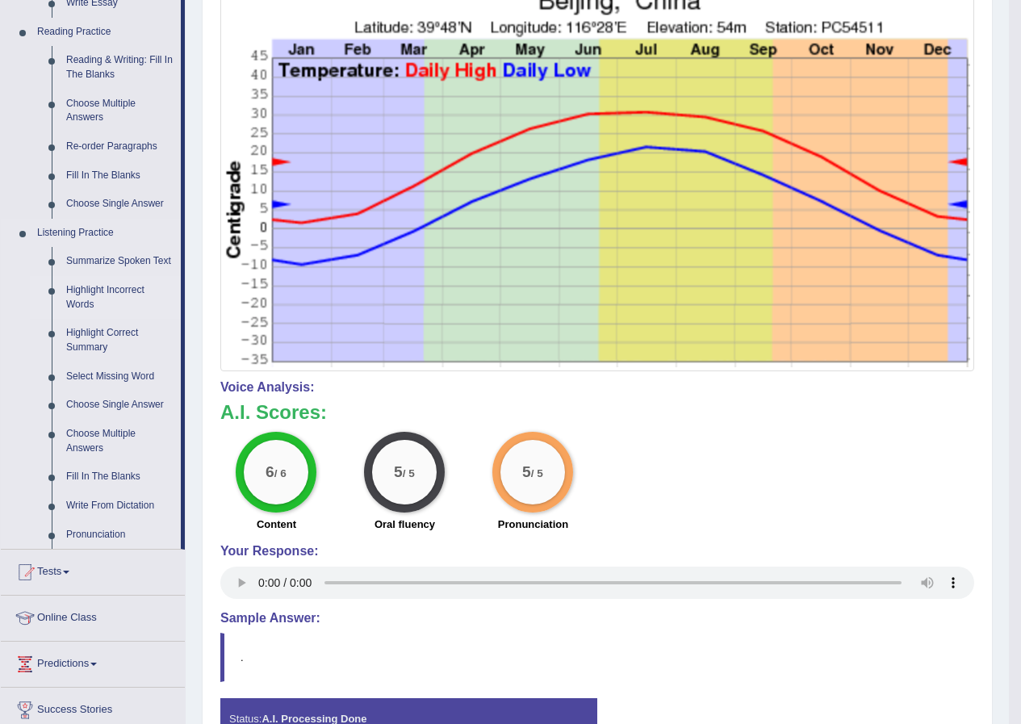
click at [88, 287] on link "Highlight Incorrect Words" at bounding box center [120, 297] width 122 height 43
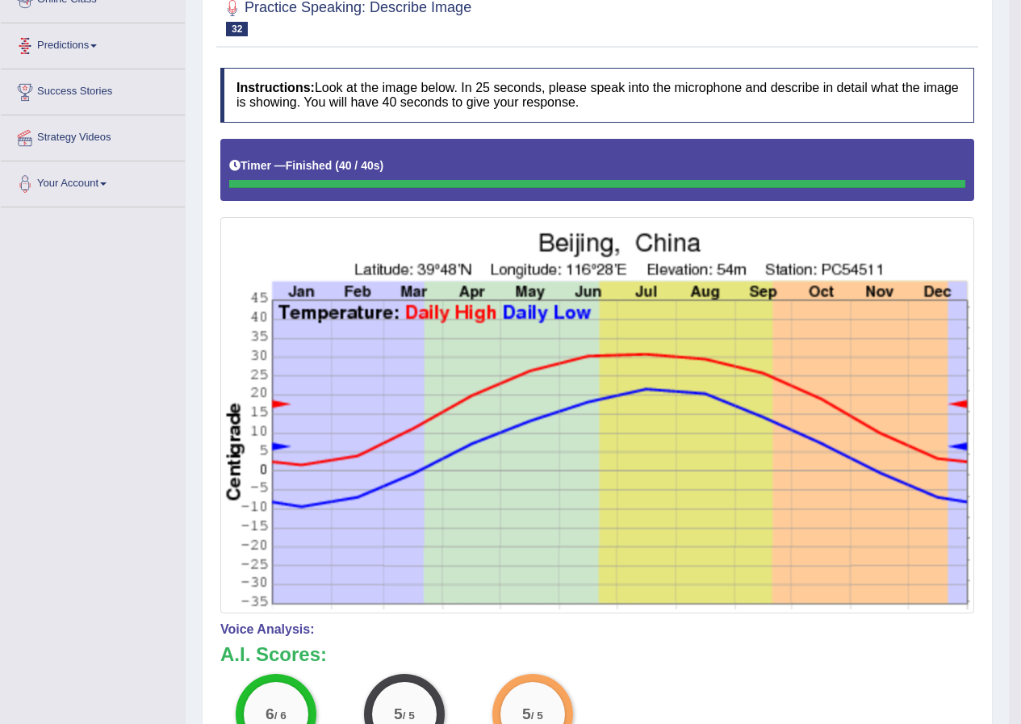
scroll to position [394, 0]
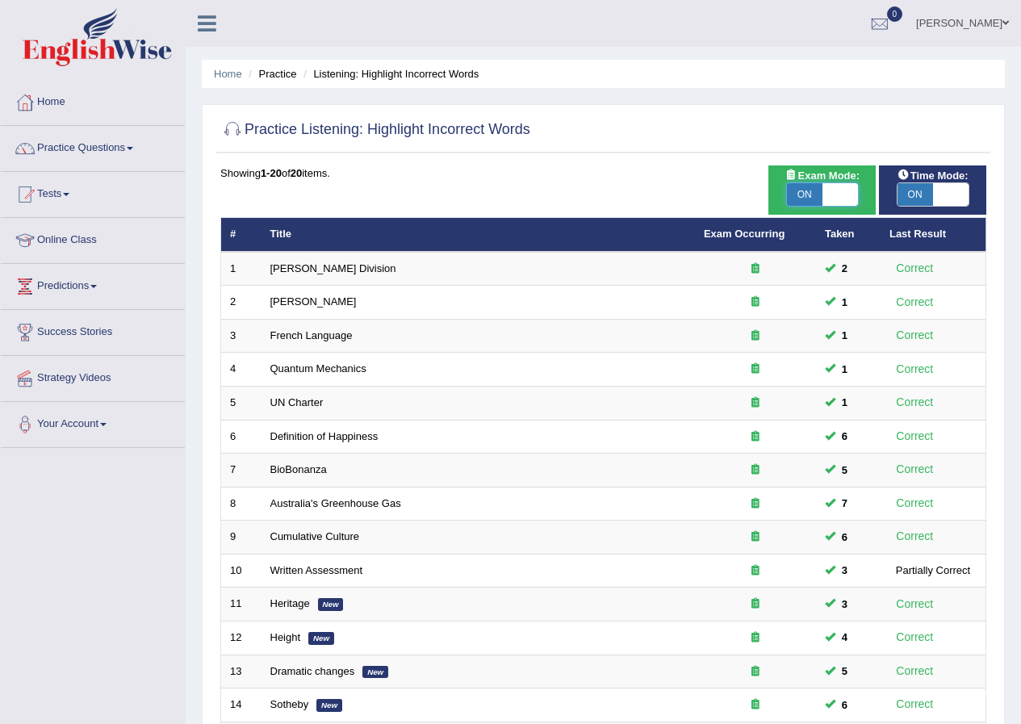
click at [843, 206] on span at bounding box center [840, 194] width 36 height 23
checkbox input "false"
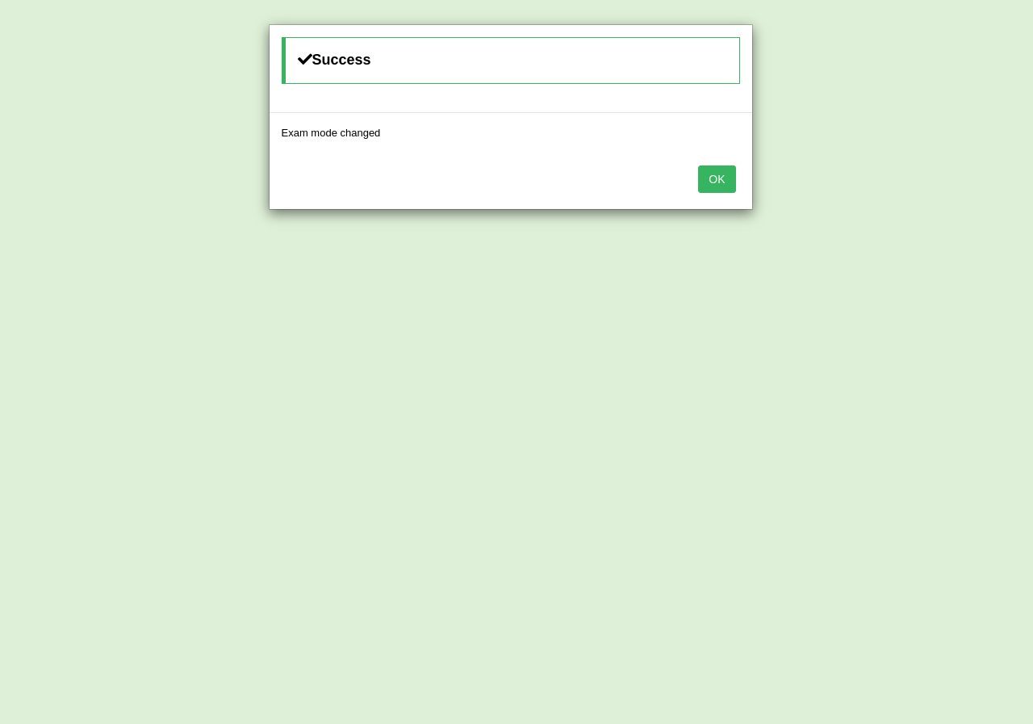
click at [724, 168] on button "OK" at bounding box center [716, 178] width 37 height 27
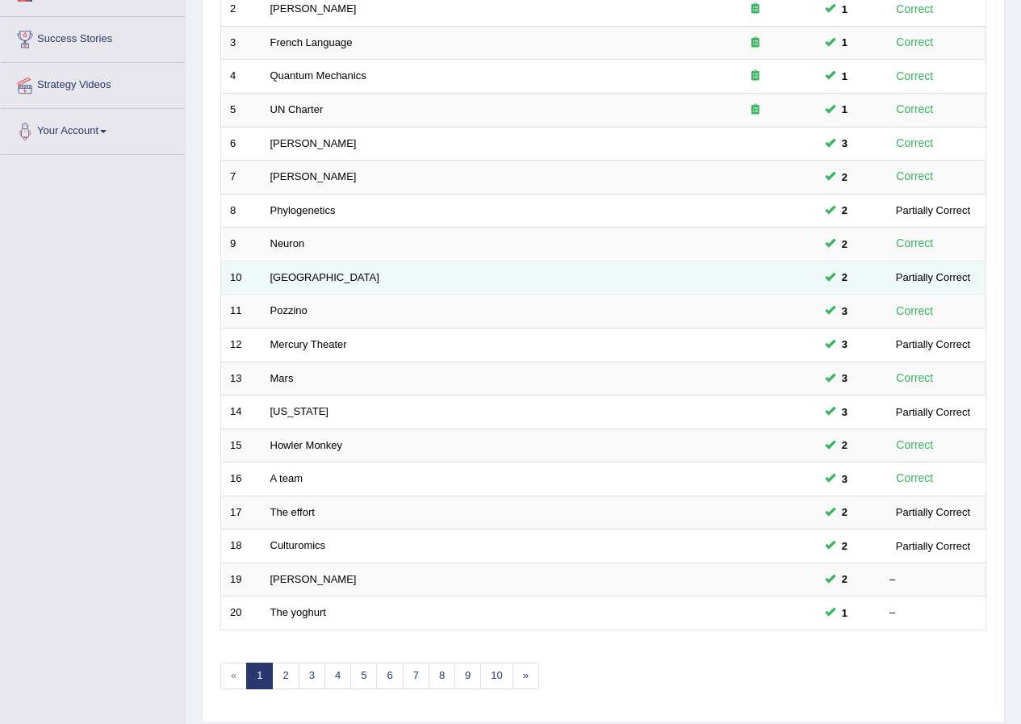
scroll to position [345, 0]
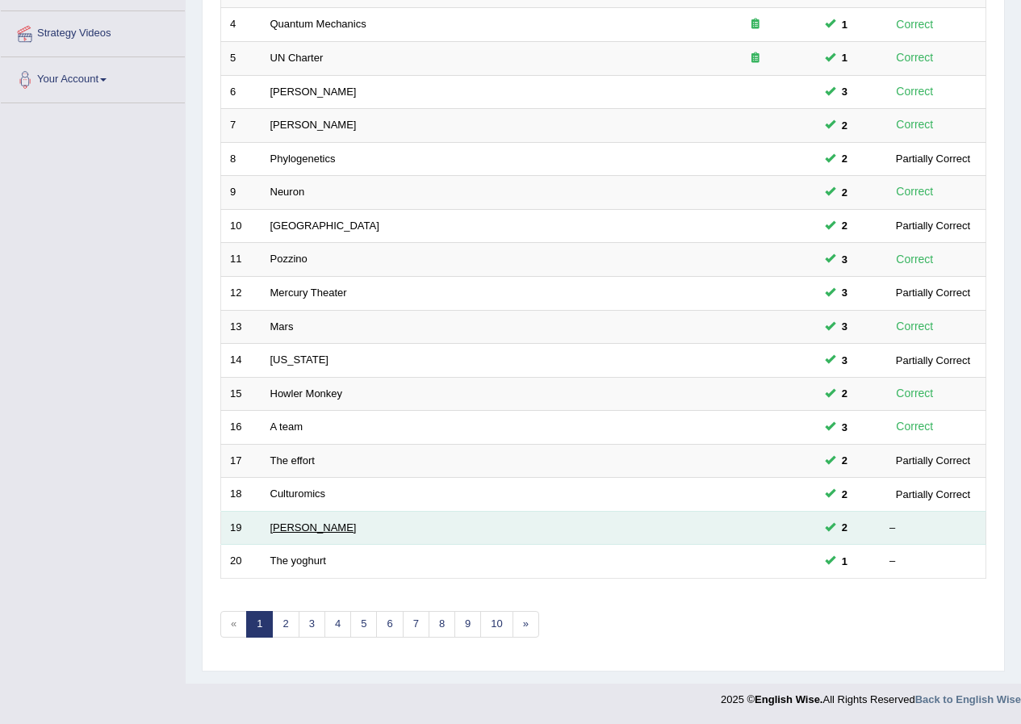
click at [293, 528] on link "[PERSON_NAME]" at bounding box center [313, 527] width 86 height 12
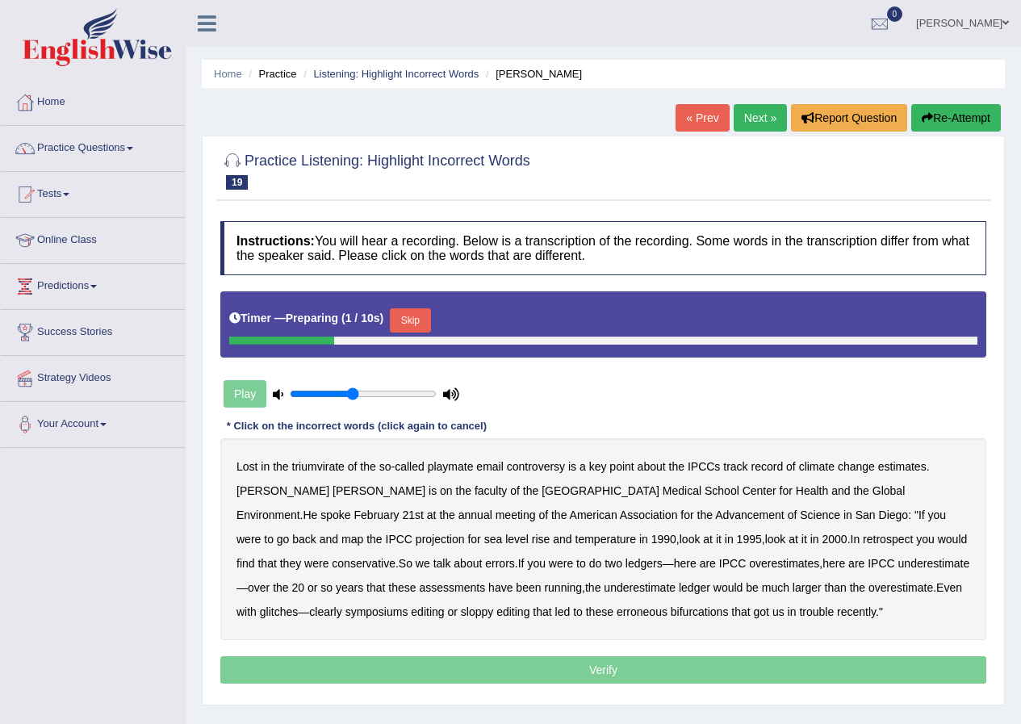
click at [417, 308] on button "Skip" at bounding box center [410, 320] width 40 height 24
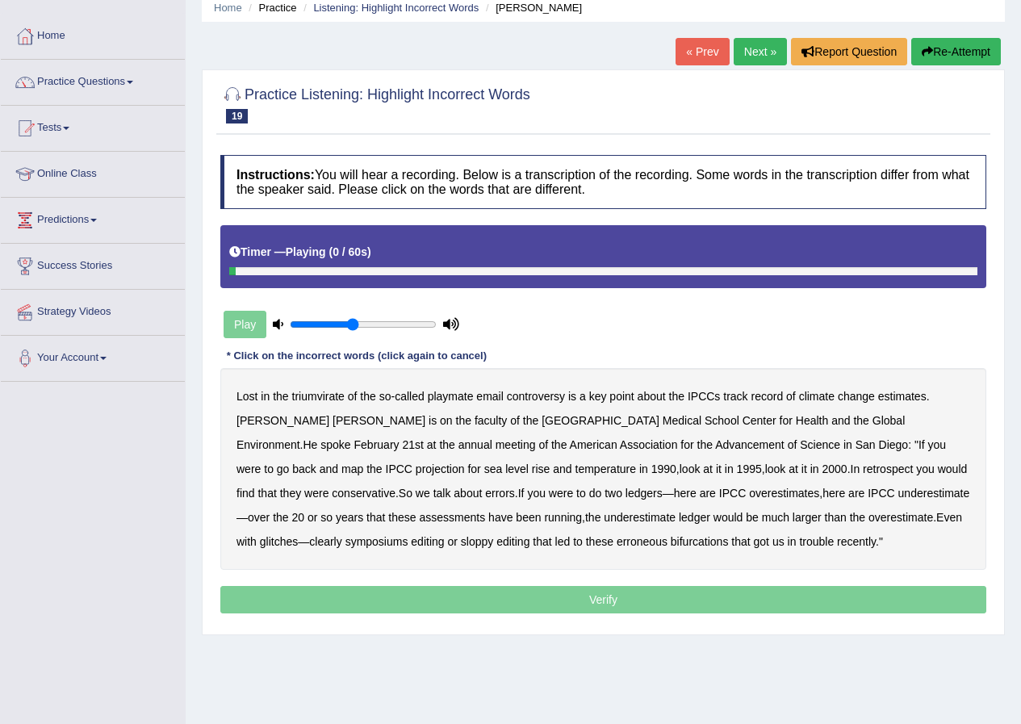
scroll to position [123, 0]
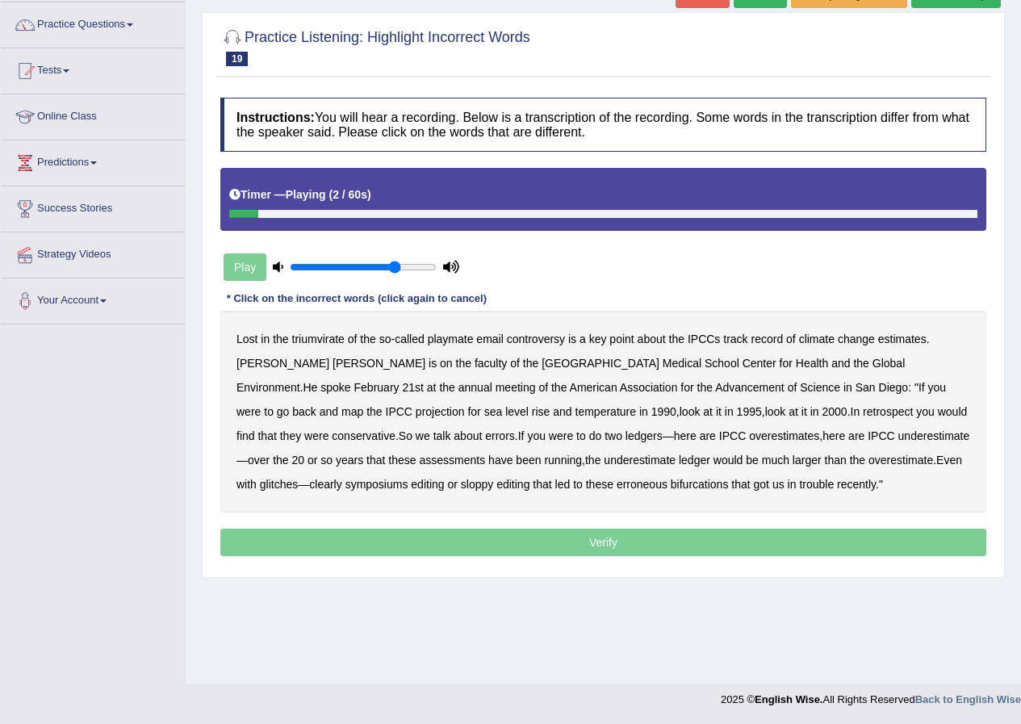
type input "0.75"
click at [394, 265] on input "range" at bounding box center [363, 267] width 147 height 13
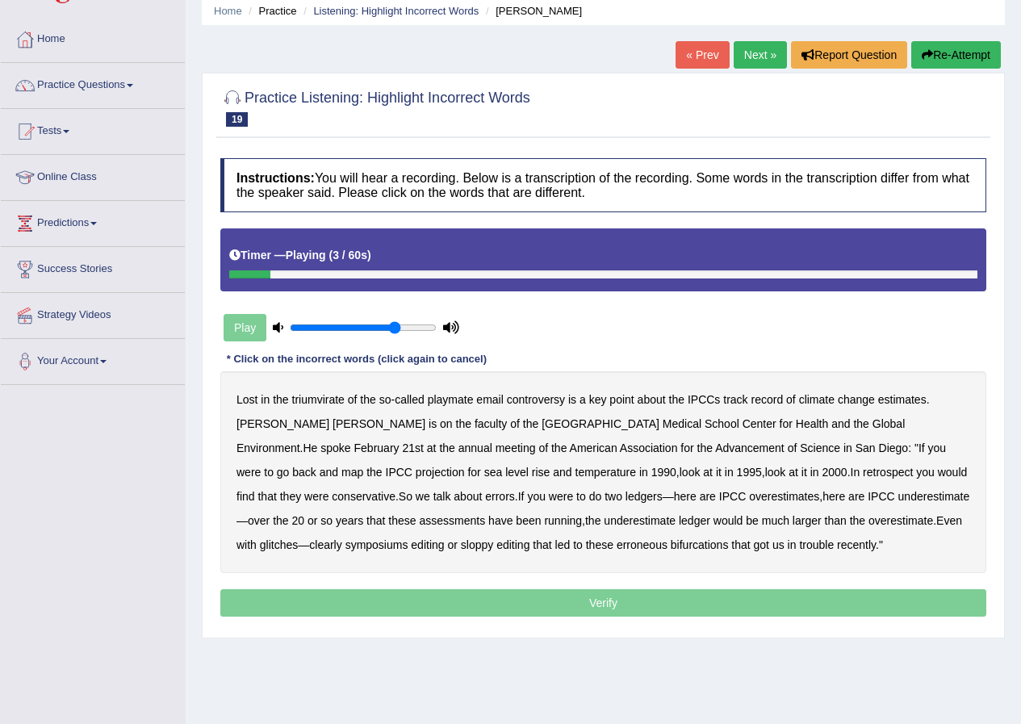
scroll to position [0, 0]
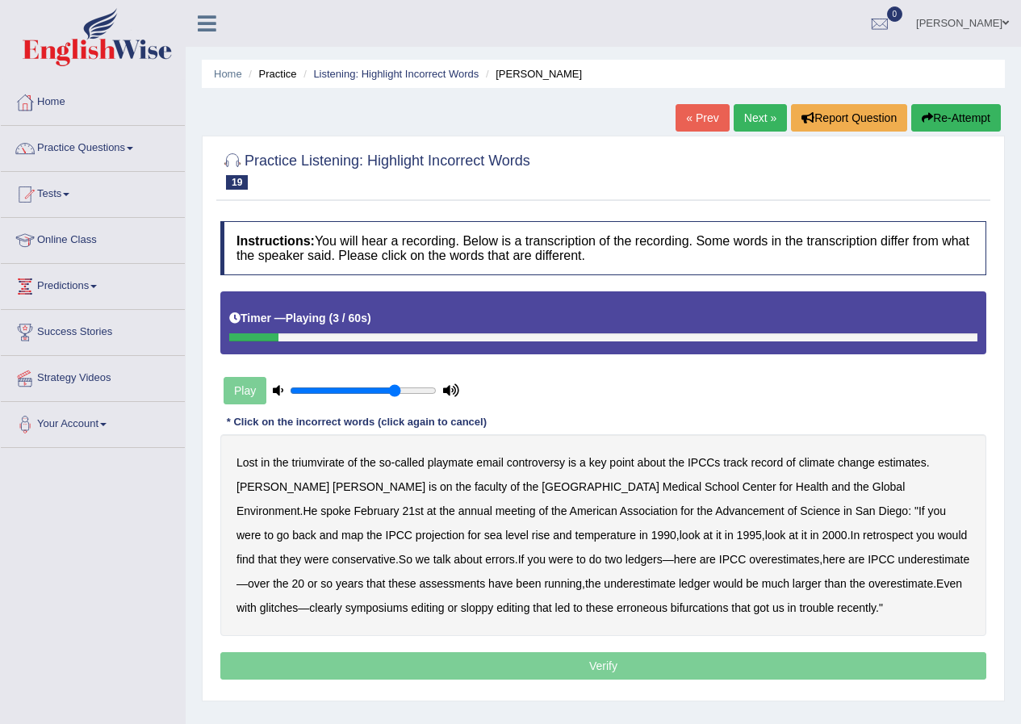
click at [940, 120] on button "Re-Attempt" at bounding box center [956, 117] width 90 height 27
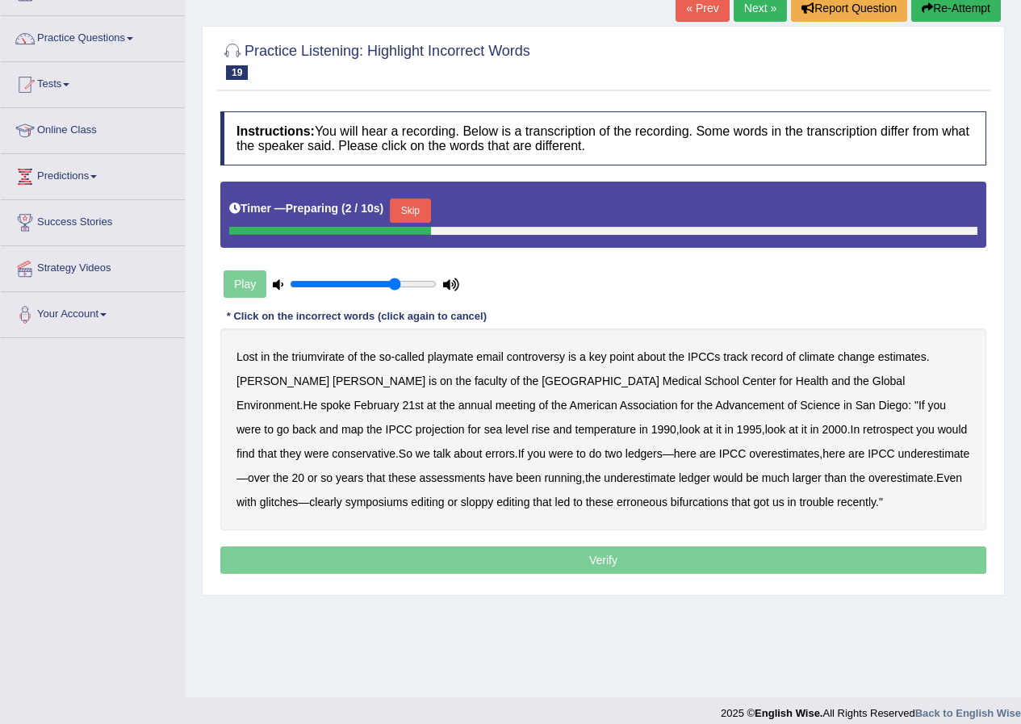
scroll to position [123, 0]
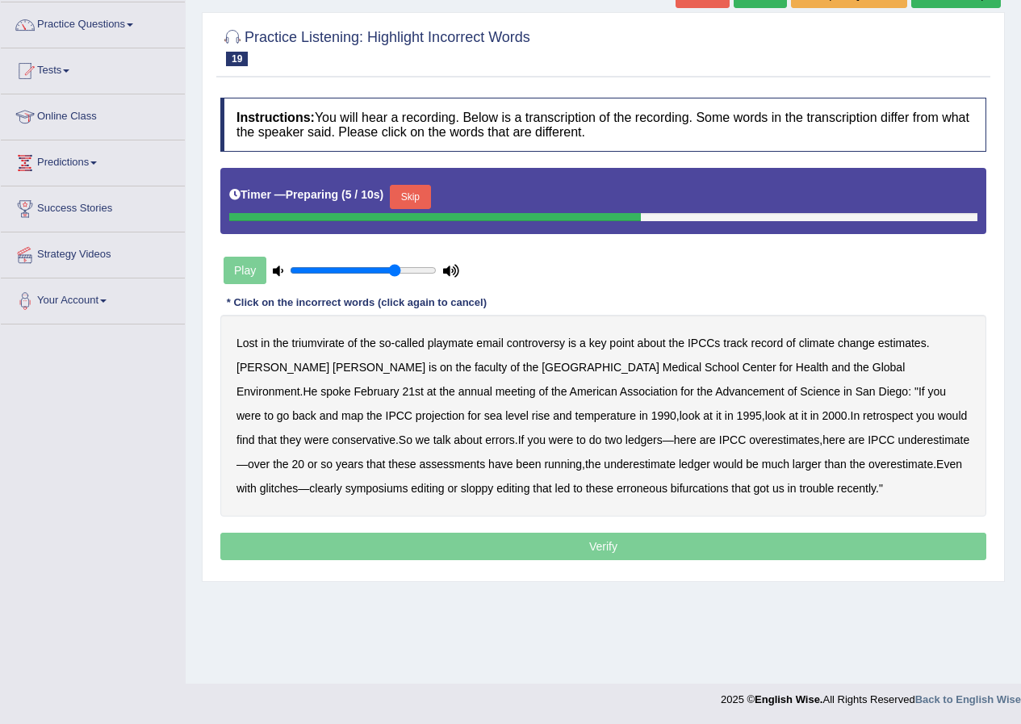
click at [412, 200] on button "Skip" at bounding box center [410, 197] width 40 height 24
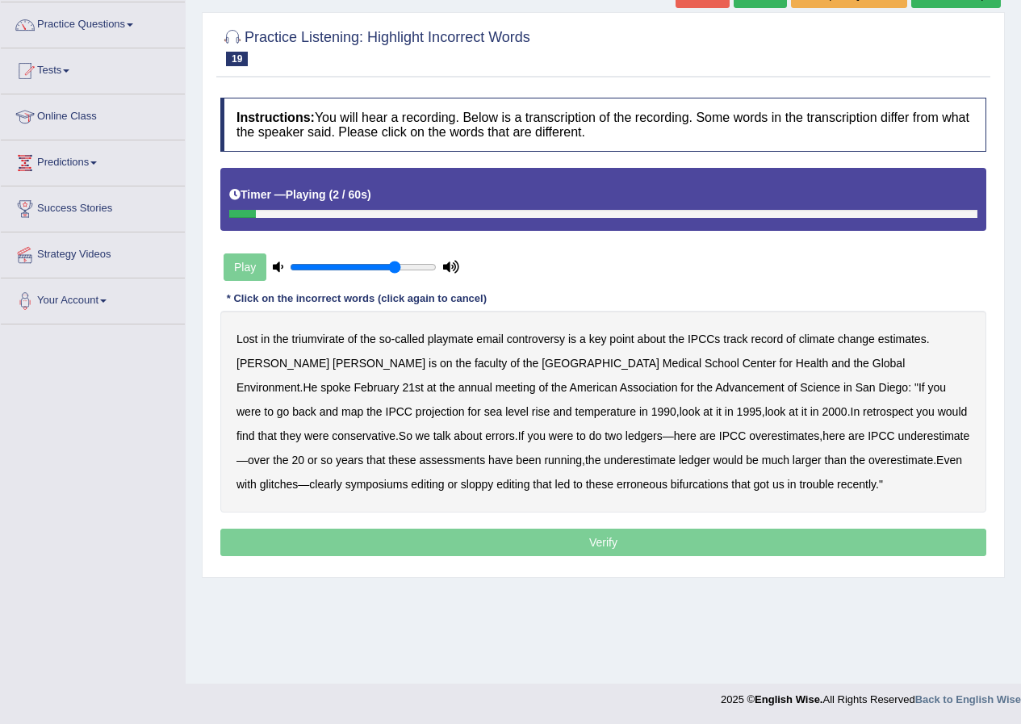
click at [321, 344] on b "triumvirate" at bounding box center [318, 339] width 52 height 13
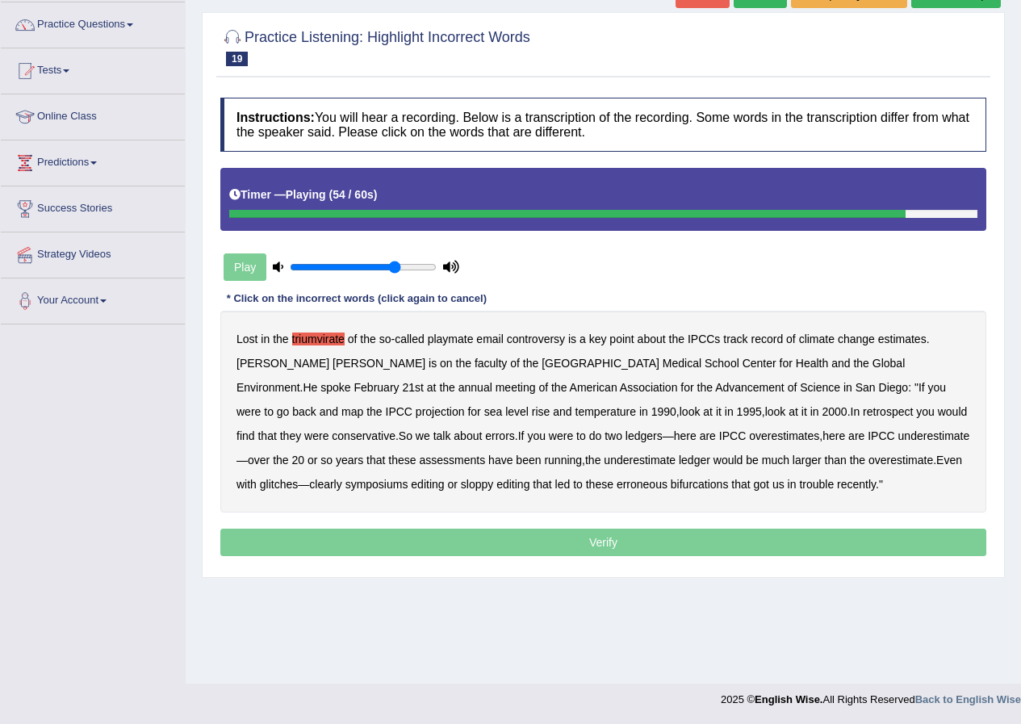
click at [408, 478] on b "symposiums" at bounding box center [376, 484] width 63 height 13
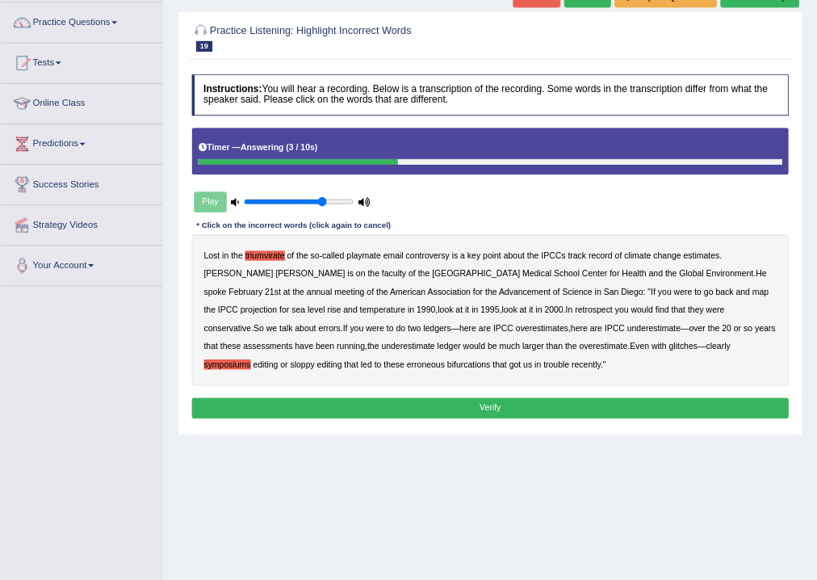
scroll to position [123, 0]
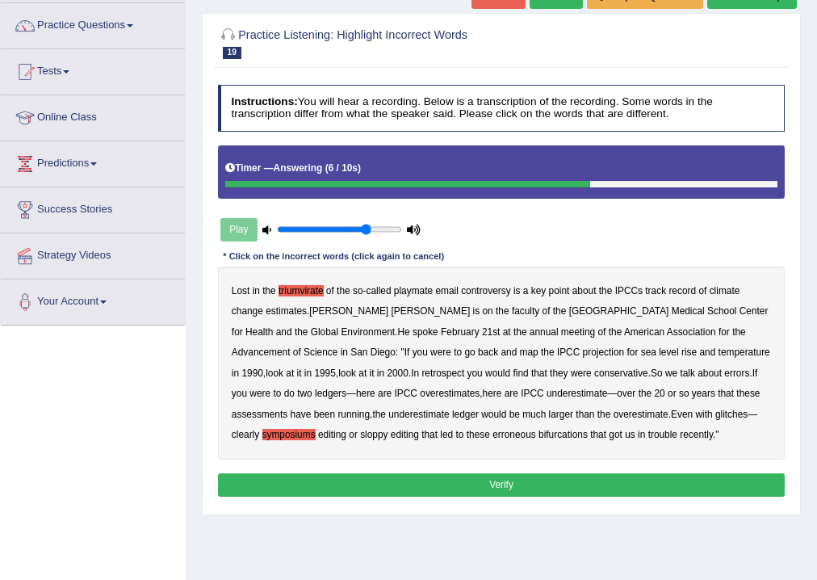
click at [563, 241] on div "Instructions: You will hear a recording. Below is a transcription of the record…" at bounding box center [501, 292] width 574 height 429
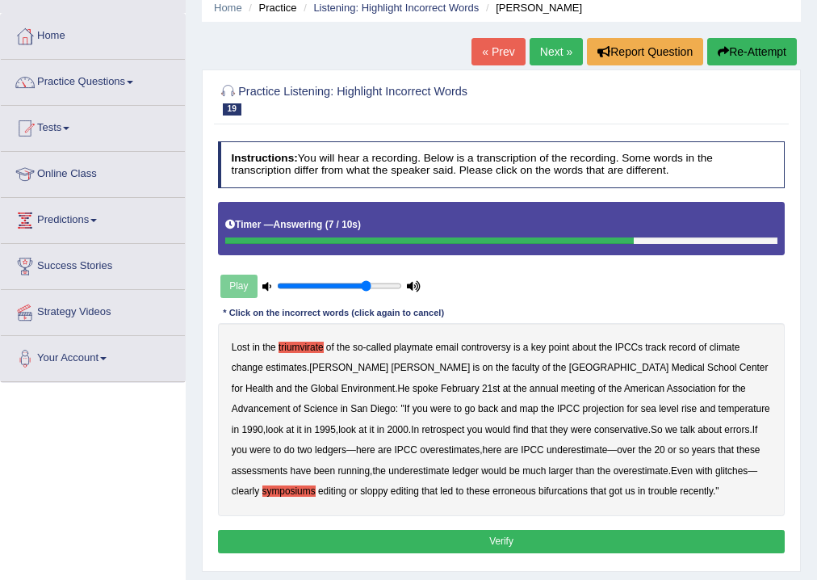
scroll to position [0, 0]
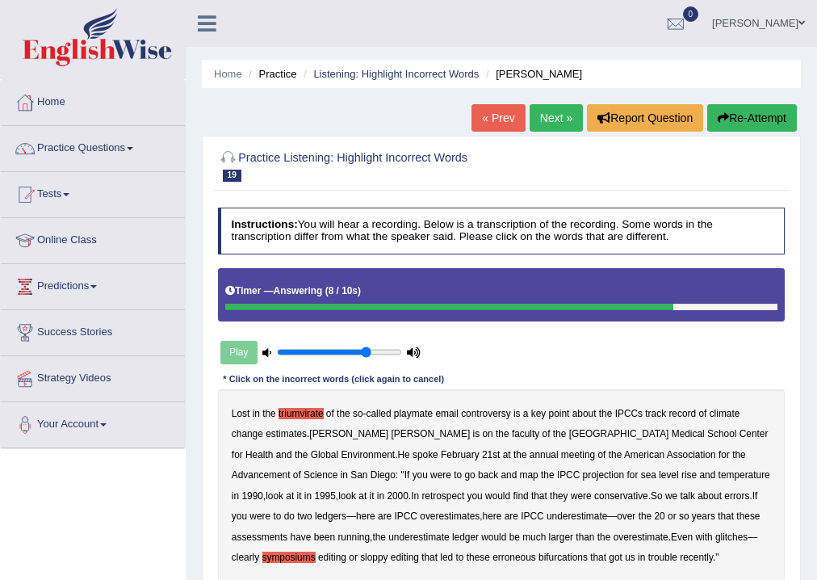
click at [757, 113] on button "Re-Attempt" at bounding box center [752, 117] width 90 height 27
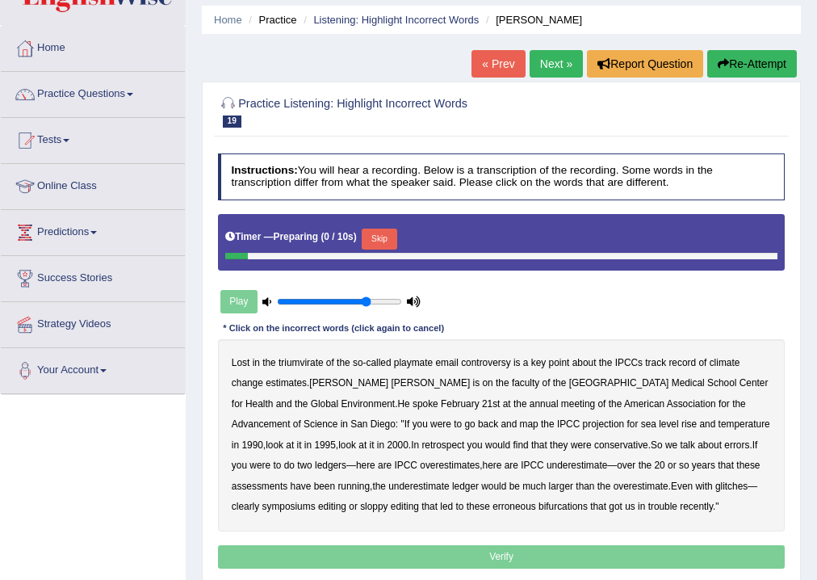
scroll to position [194, 0]
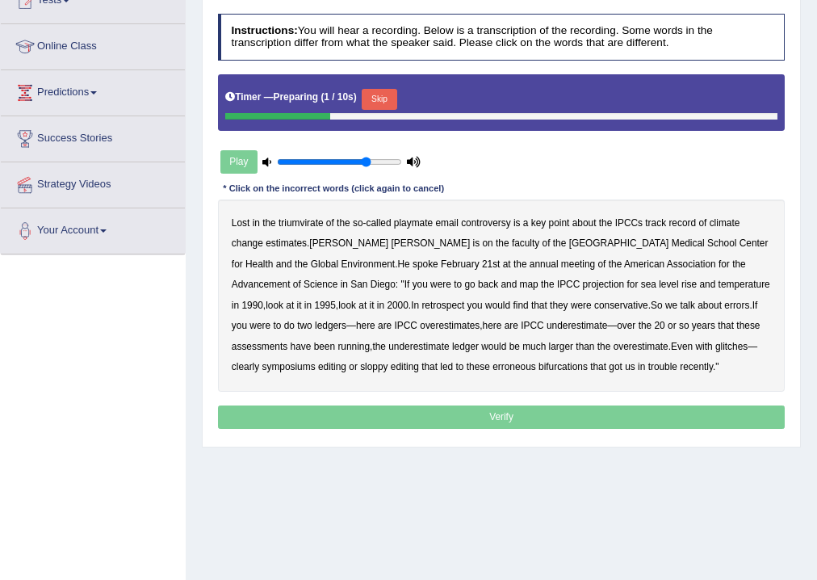
click at [388, 100] on button "Skip" at bounding box center [379, 99] width 35 height 21
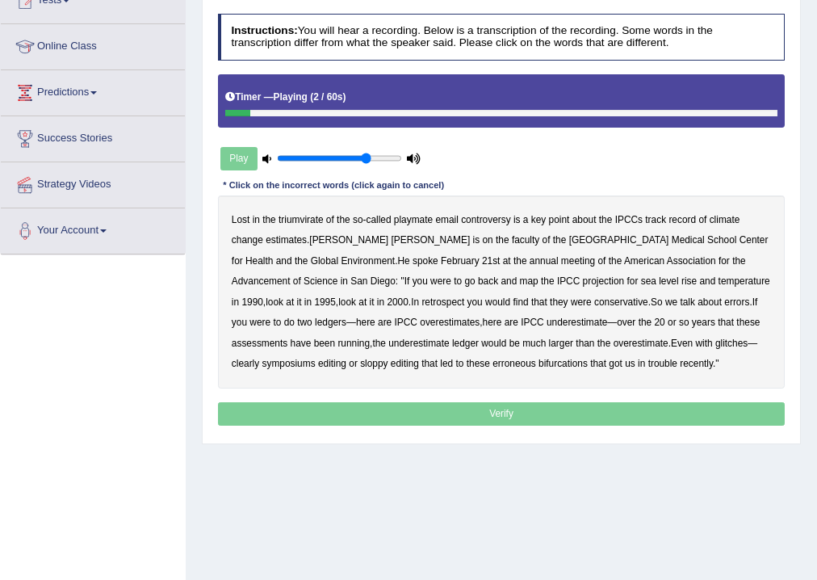
click at [299, 214] on b "triumvirate" at bounding box center [300, 219] width 45 height 11
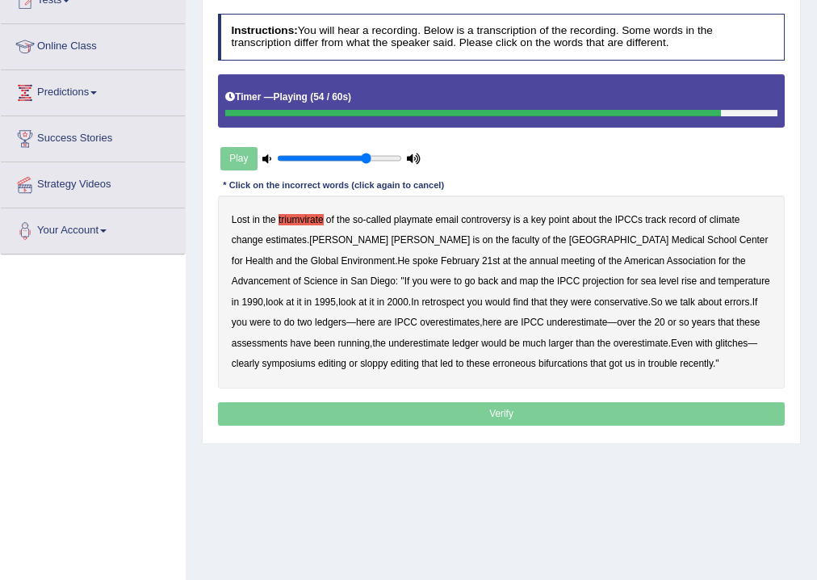
click at [316, 358] on b "symposiums" at bounding box center [288, 363] width 53 height 11
click at [492, 367] on b "erroneous" at bounding box center [514, 363] width 44 height 11
click at [538, 363] on b "bifurcations" at bounding box center [562, 363] width 49 height 11
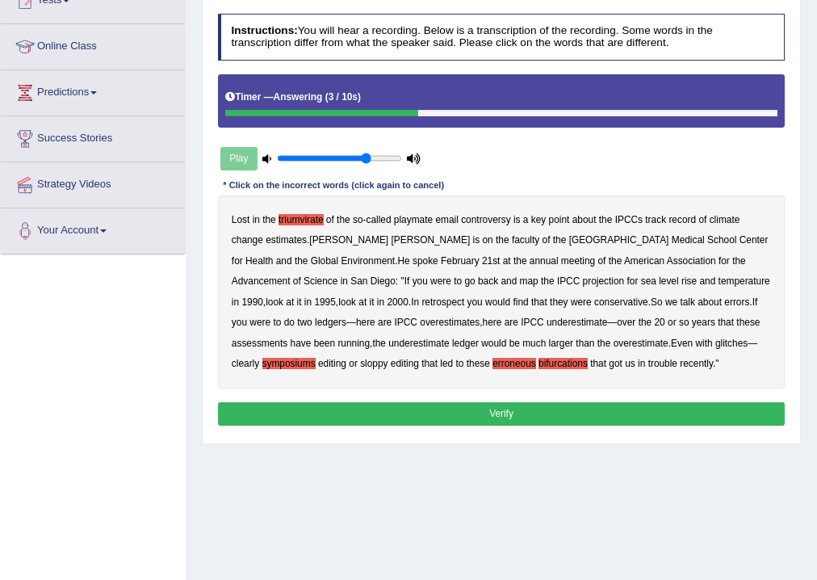
click at [432, 355] on div "Lost in the triumvirate of the so - called playmate email controversy is a key …" at bounding box center [501, 291] width 567 height 192
click at [492, 362] on b "erroneous" at bounding box center [514, 363] width 44 height 11
click at [538, 362] on b "bifurcations" at bounding box center [562, 363] width 49 height 11
click at [468, 420] on button "Verify" at bounding box center [501, 413] width 567 height 23
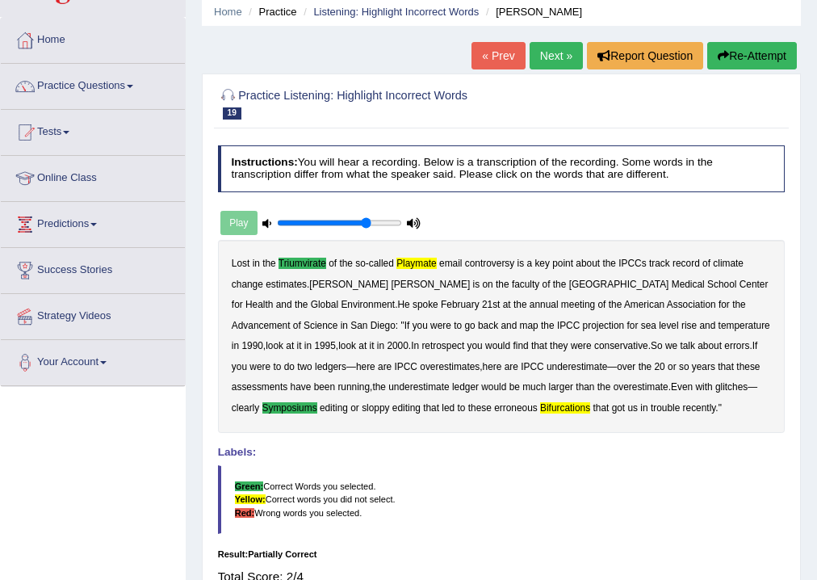
scroll to position [0, 0]
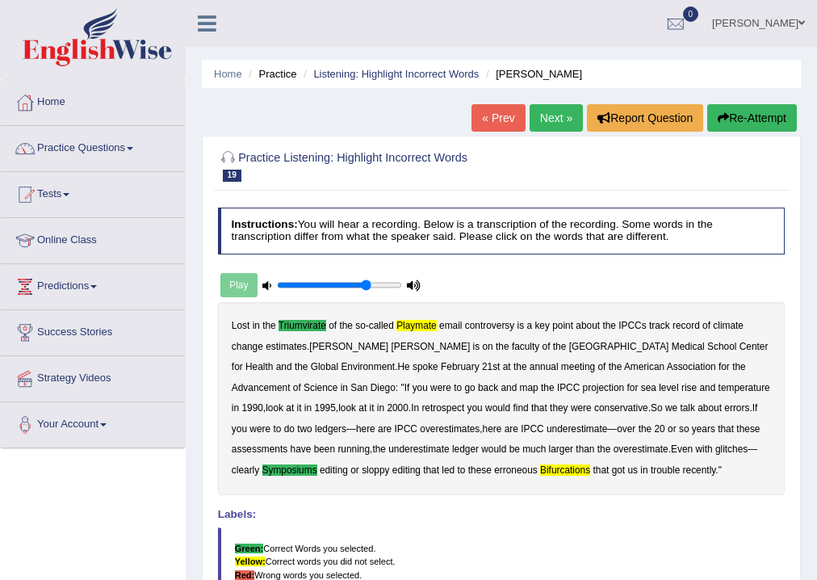
click at [726, 122] on button "Re-Attempt" at bounding box center [752, 117] width 90 height 27
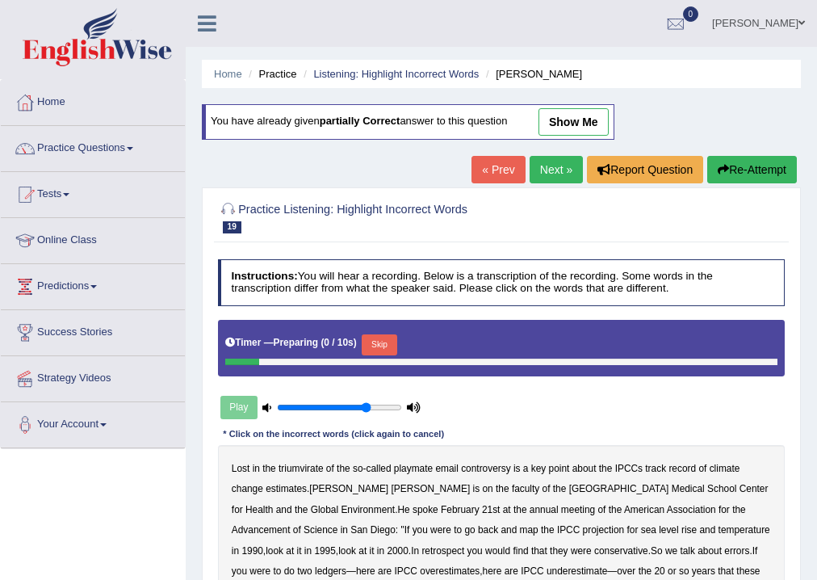
click at [389, 336] on button "Skip" at bounding box center [379, 344] width 35 height 21
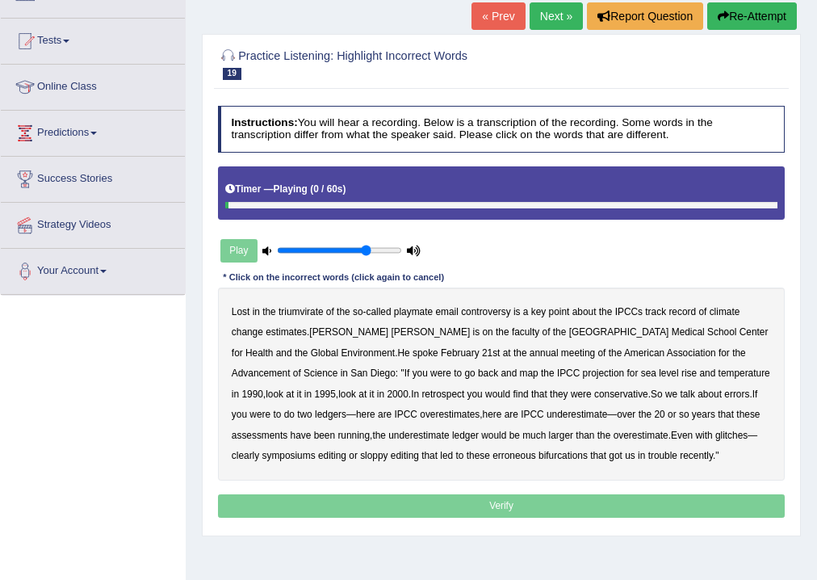
scroll to position [194, 0]
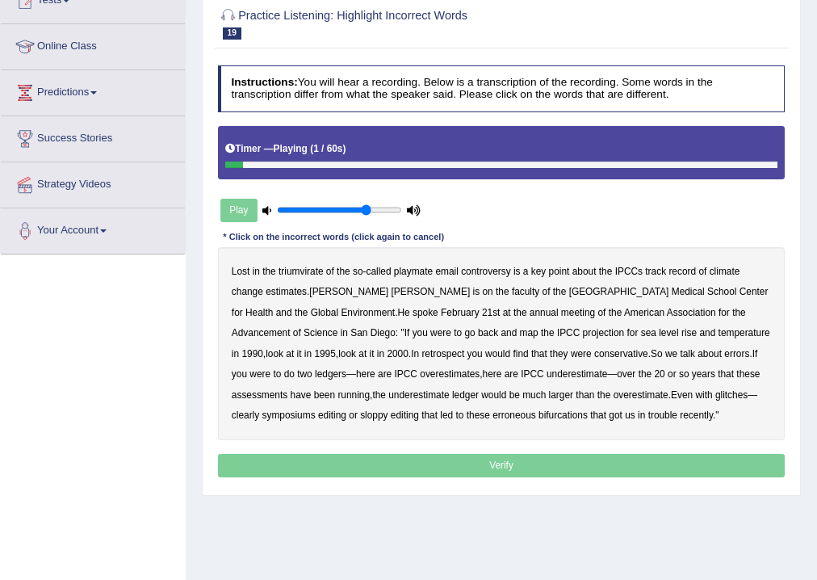
click at [314, 270] on b "triumvirate" at bounding box center [300, 271] width 45 height 11
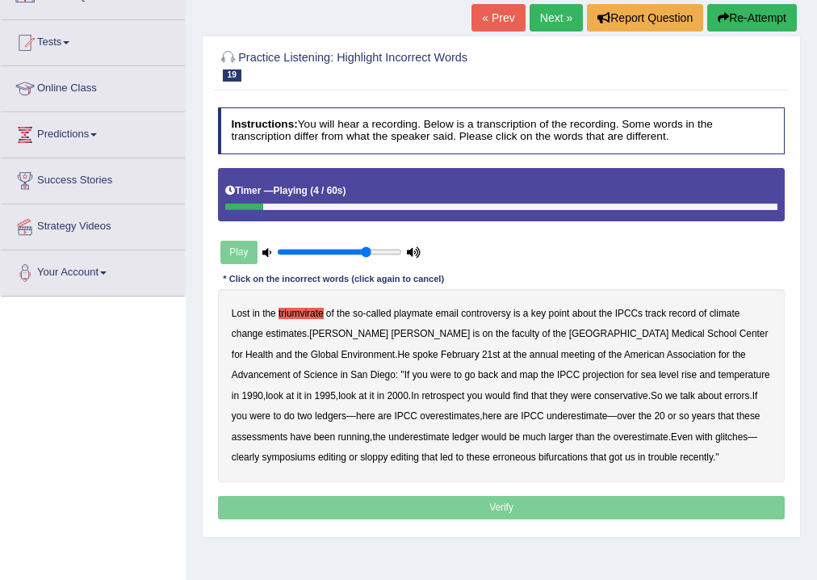
scroll to position [129, 0]
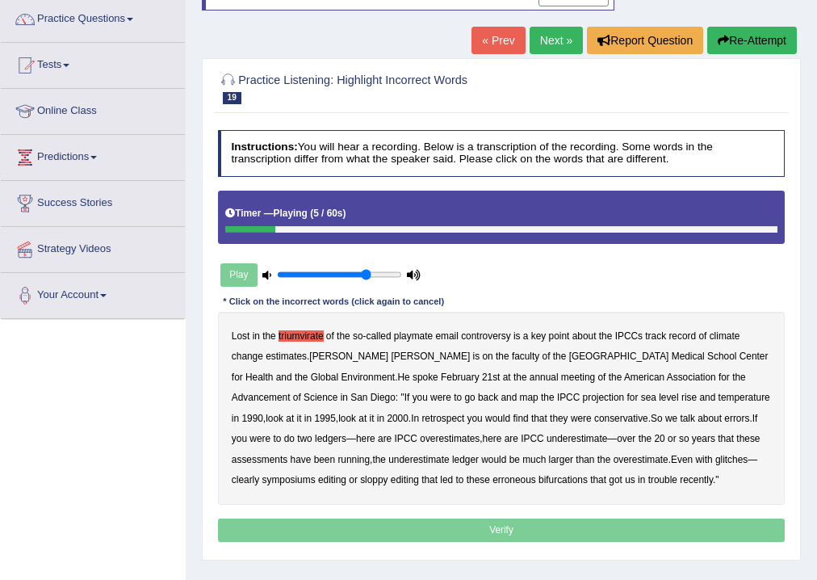
click at [759, 35] on button "Re-Attempt" at bounding box center [752, 40] width 90 height 27
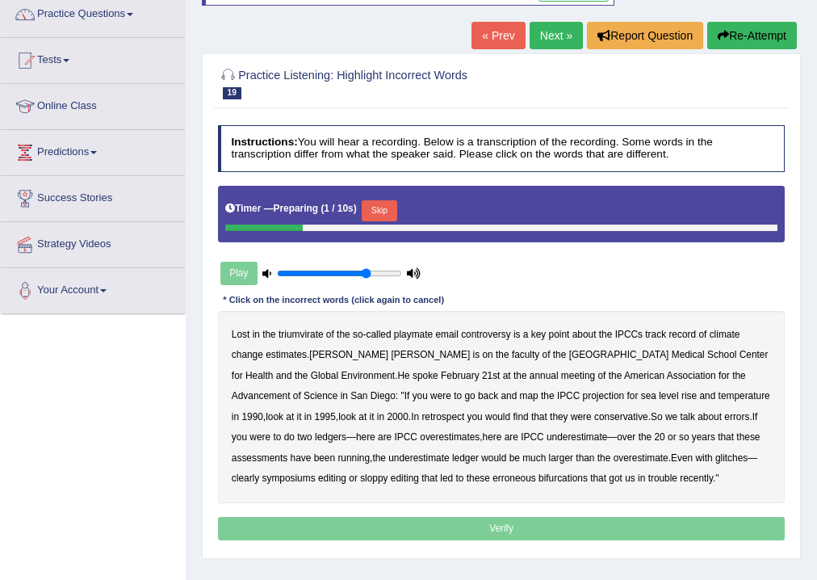
click at [394, 213] on button "Skip" at bounding box center [379, 210] width 35 height 21
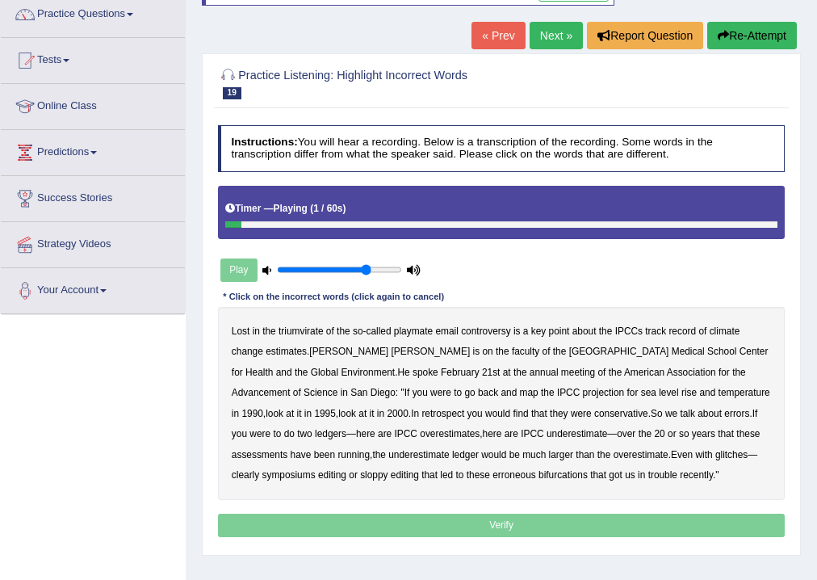
click at [303, 329] on b "triumvirate" at bounding box center [300, 330] width 45 height 11
click at [404, 329] on b "playmate" at bounding box center [413, 330] width 39 height 11
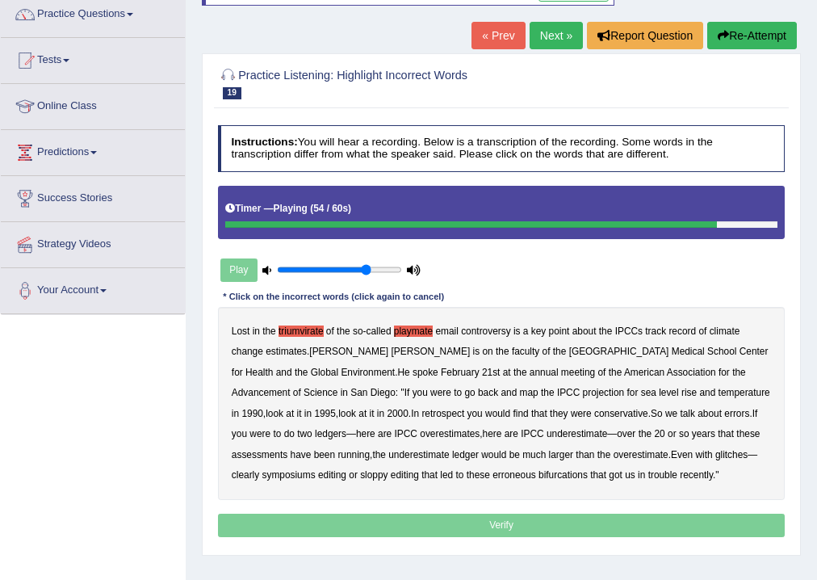
click at [316, 469] on b "symposiums" at bounding box center [288, 474] width 53 height 11
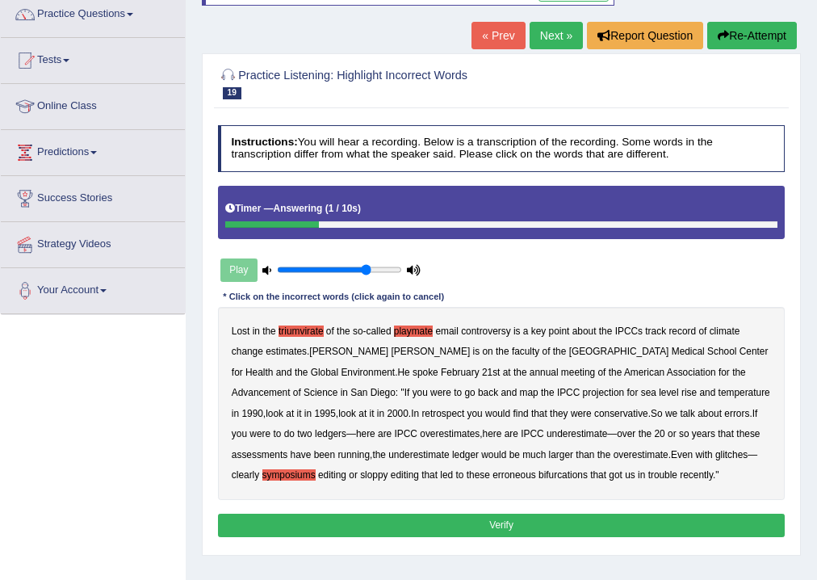
click at [421, 478] on div "Lost in the triumvirate of the so - called playmate email controversy is a key …" at bounding box center [501, 403] width 567 height 192
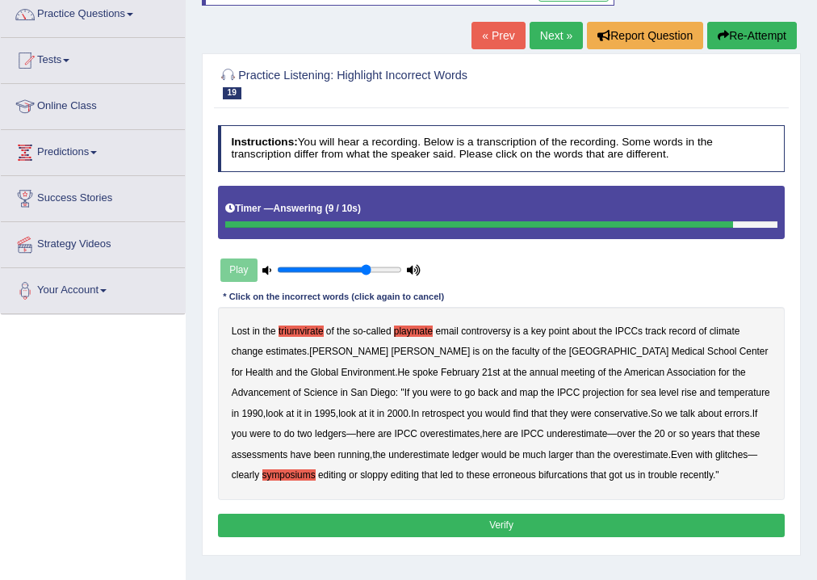
click at [538, 475] on b "bifurcations" at bounding box center [562, 474] width 49 height 11
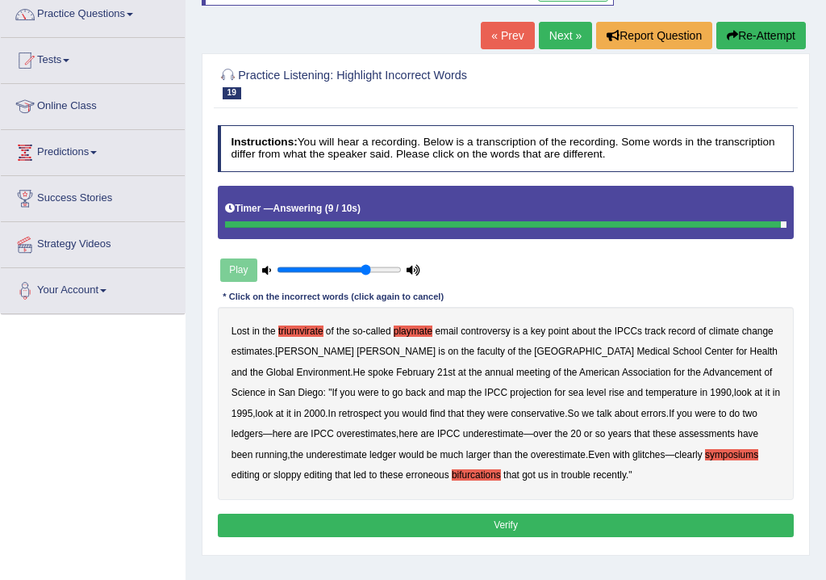
click at [489, 523] on div "Instructions: You will hear a recording. Below is a transcription of the record…" at bounding box center [506, 333] width 584 height 429
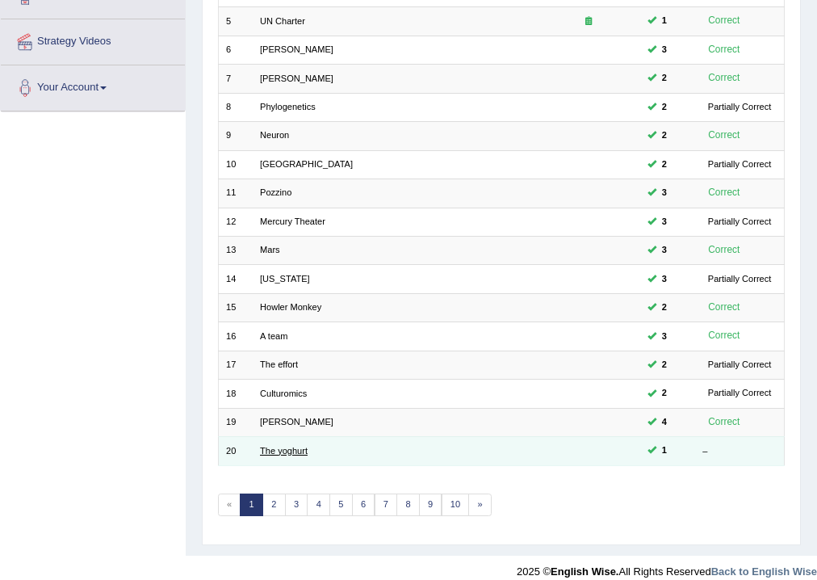
click at [295, 446] on link "The yoghurt" at bounding box center [284, 451] width 48 height 10
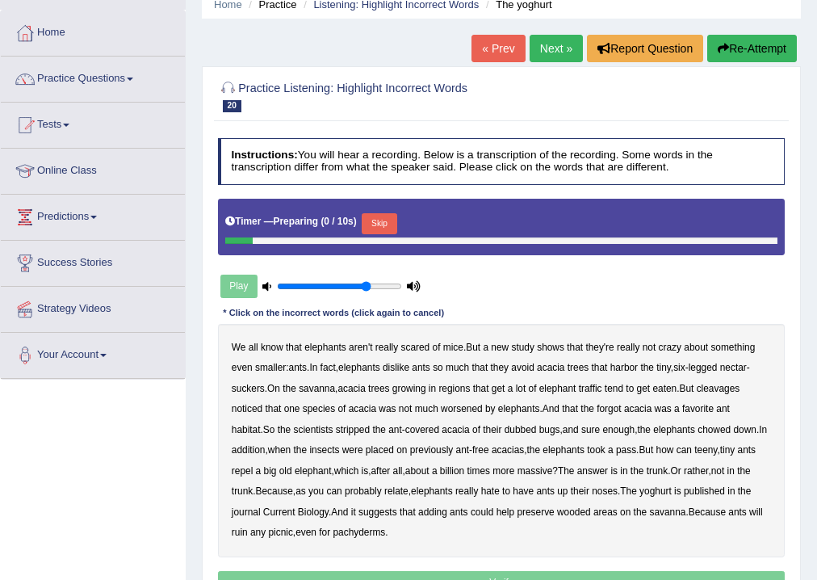
scroll to position [194, 0]
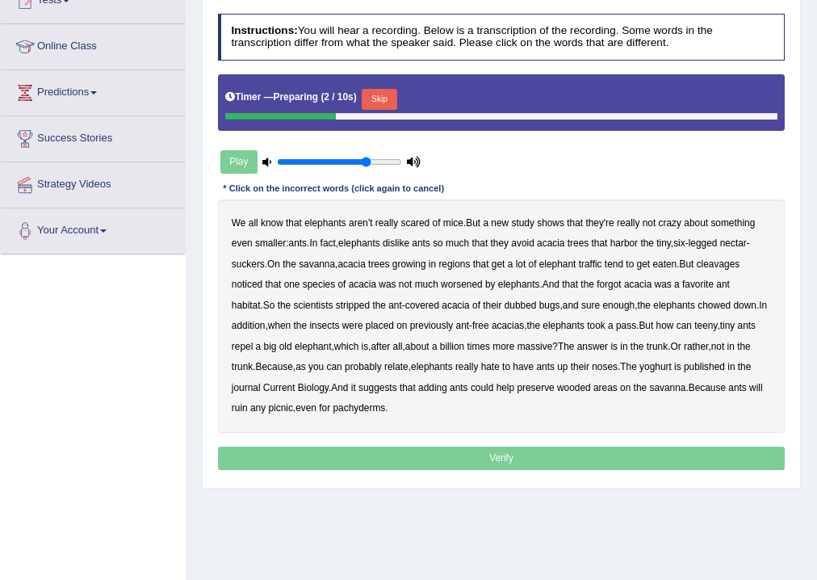
click at [385, 98] on button "Skip" at bounding box center [379, 99] width 35 height 21
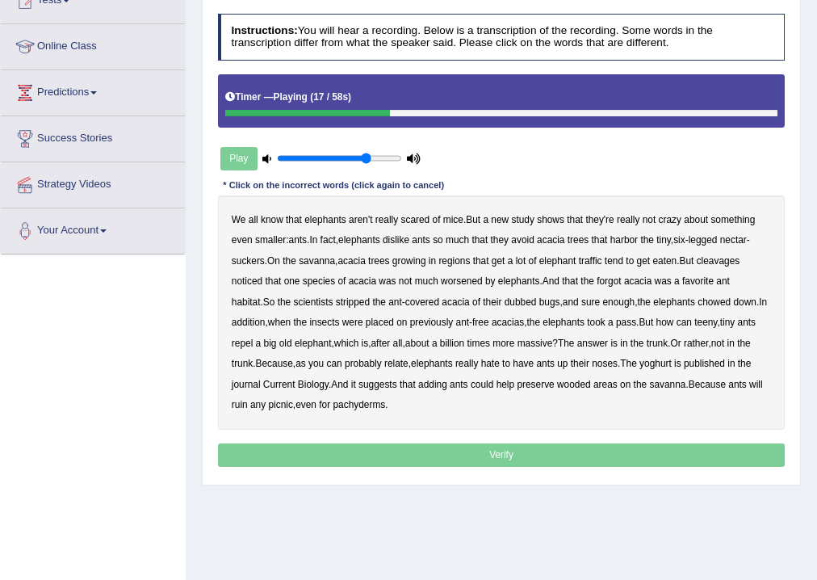
click at [567, 258] on b "elephant" at bounding box center [557, 260] width 37 height 11
click at [740, 258] on b "cleavages" at bounding box center [719, 260] width 44 height 11
click at [471, 276] on b "worsened" at bounding box center [462, 280] width 42 height 11
click at [619, 281] on b "forgot" at bounding box center [608, 280] width 24 height 11
click at [504, 300] on b "dubbed" at bounding box center [520, 301] width 32 height 11
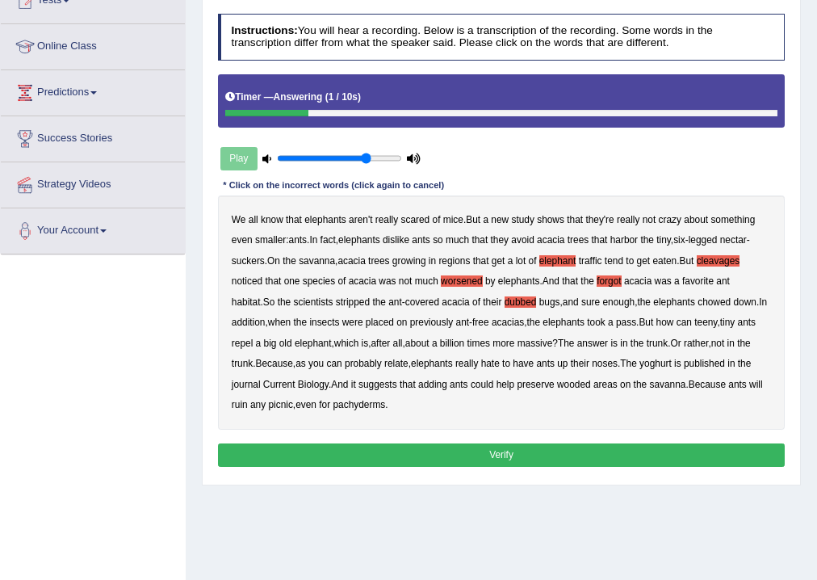
click at [672, 362] on b "yoghurt" at bounding box center [655, 363] width 32 height 11
click at [537, 446] on button "Verify" at bounding box center [501, 454] width 567 height 23
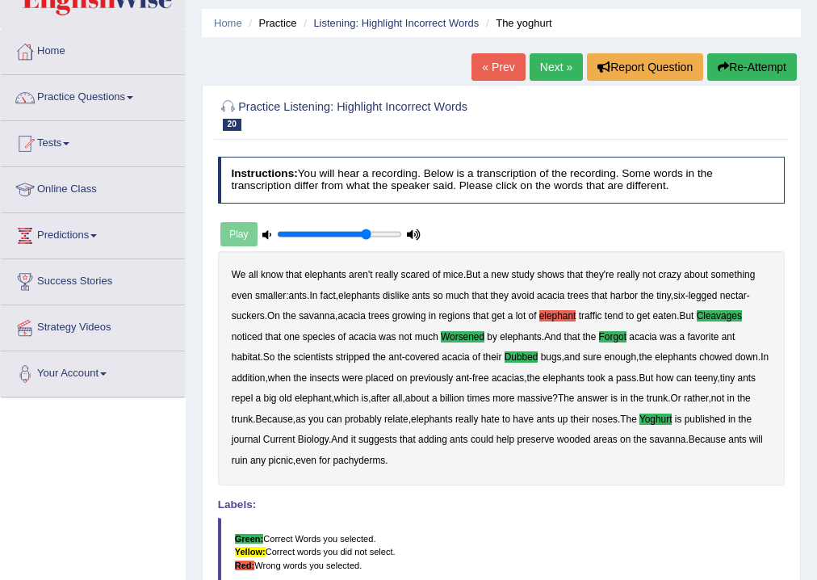
scroll to position [0, 0]
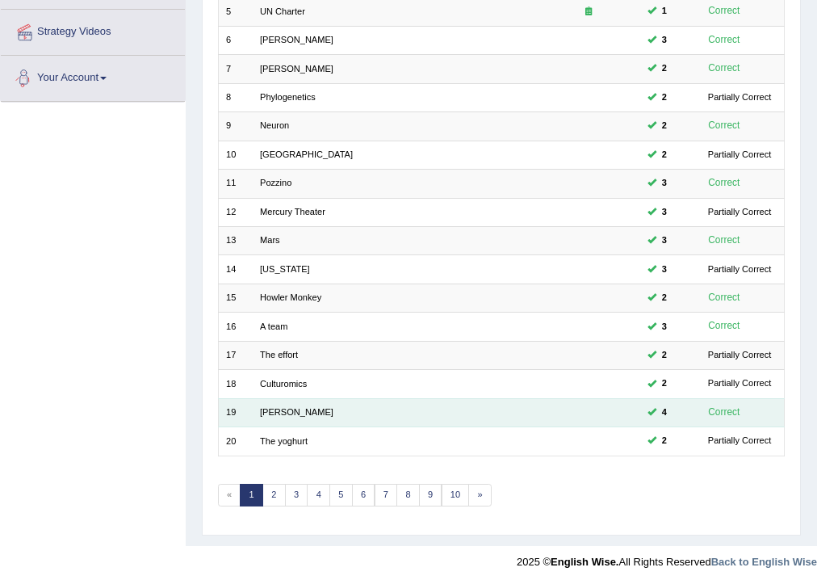
scroll to position [349, 0]
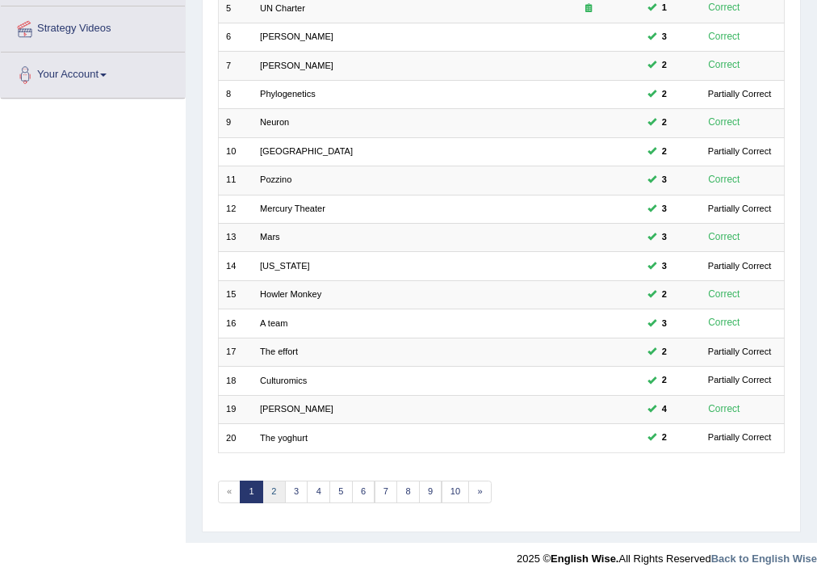
click at [272, 486] on link "2" at bounding box center [273, 491] width 23 height 23
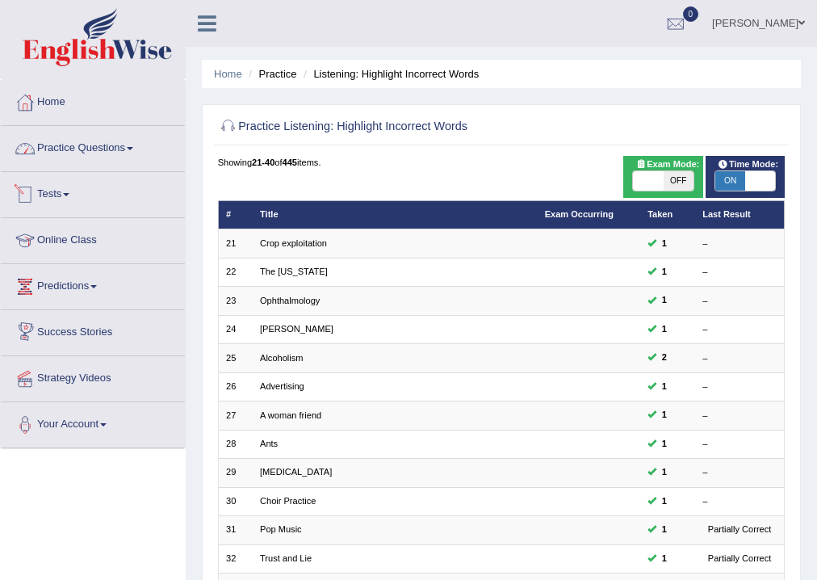
click at [86, 141] on link "Practice Questions" at bounding box center [93, 146] width 184 height 40
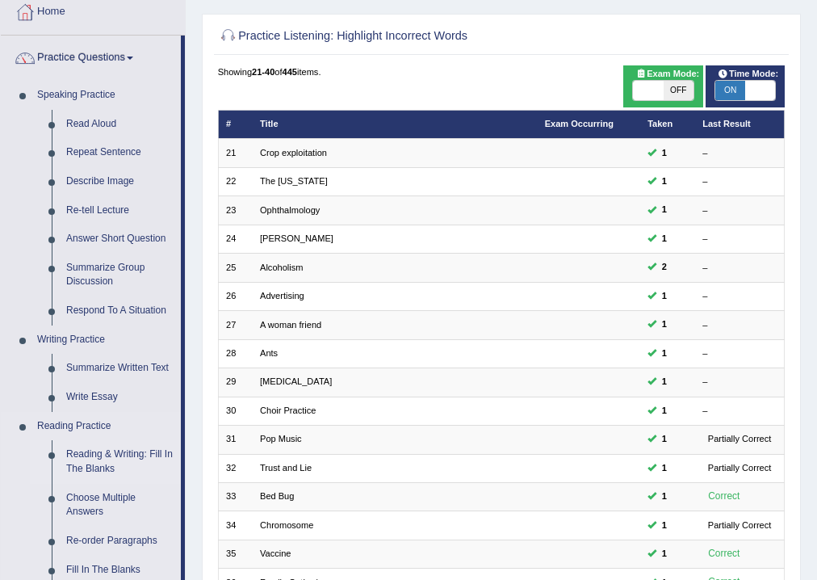
scroll to position [65, 0]
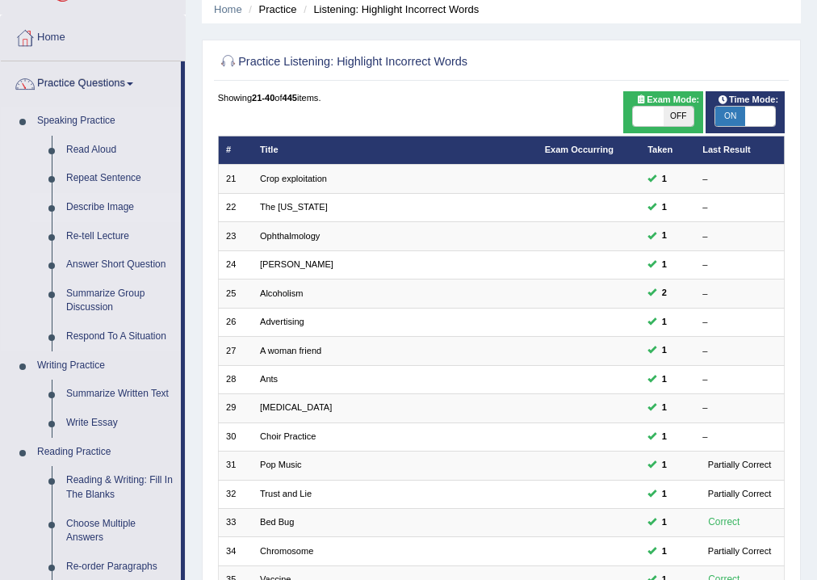
click at [112, 202] on link "Describe Image" at bounding box center [120, 207] width 122 height 29
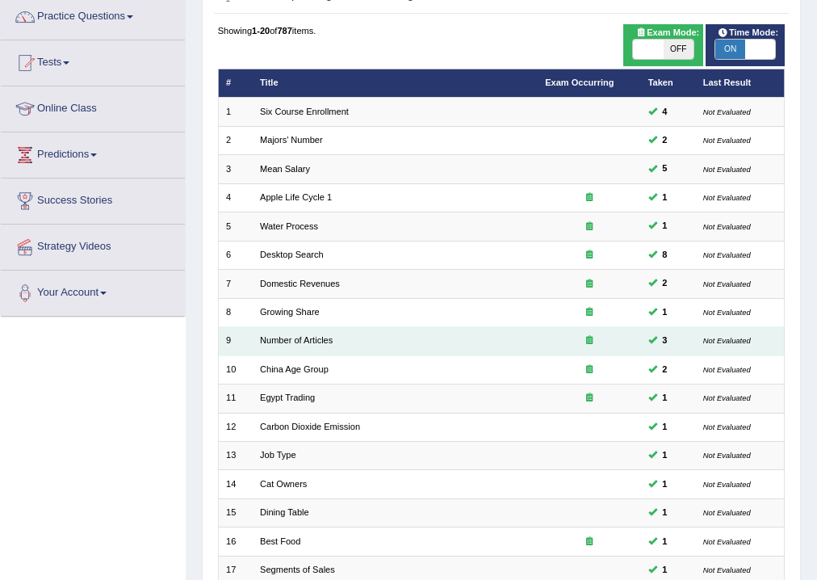
scroll to position [349, 0]
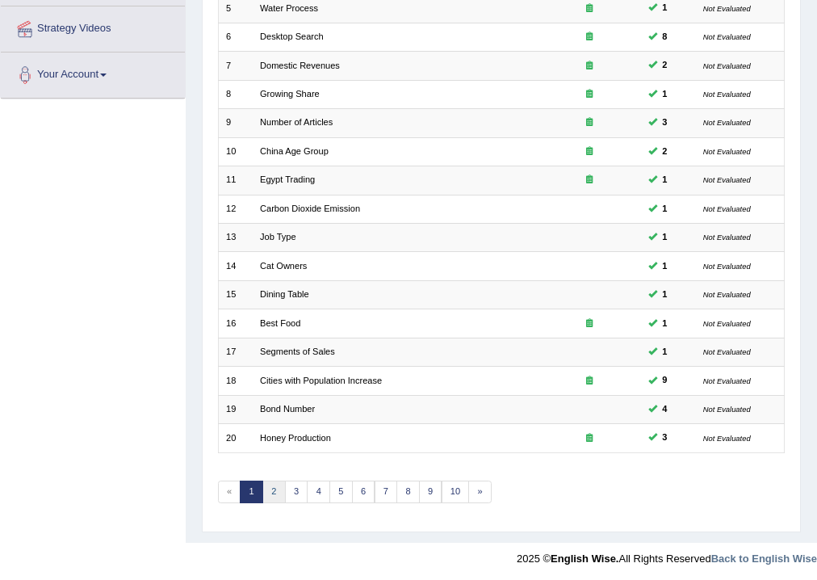
click at [276, 488] on link "2" at bounding box center [273, 491] width 23 height 23
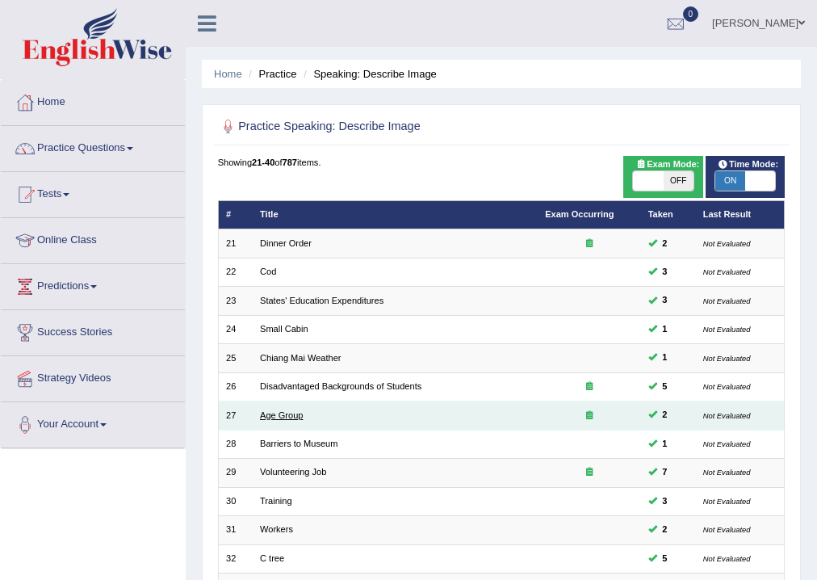
click at [291, 410] on link "Age Group" at bounding box center [281, 415] width 43 height 10
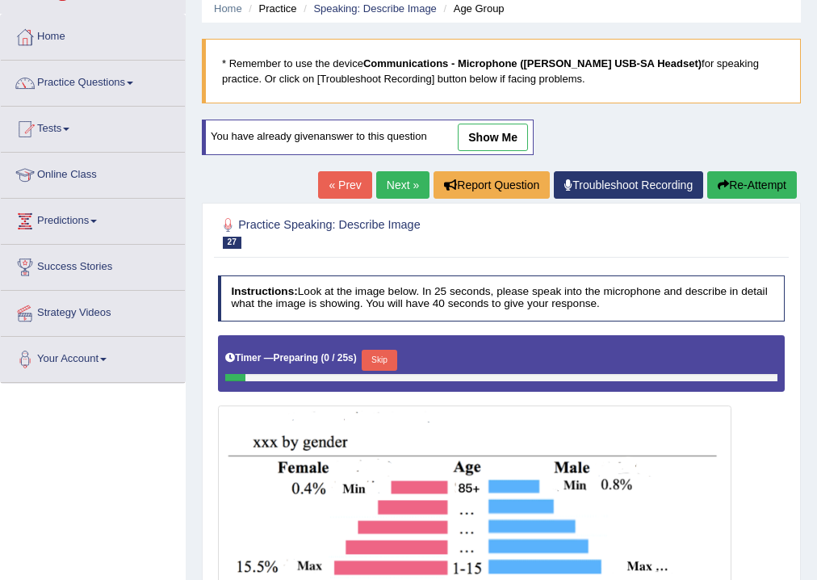
scroll to position [65, 0]
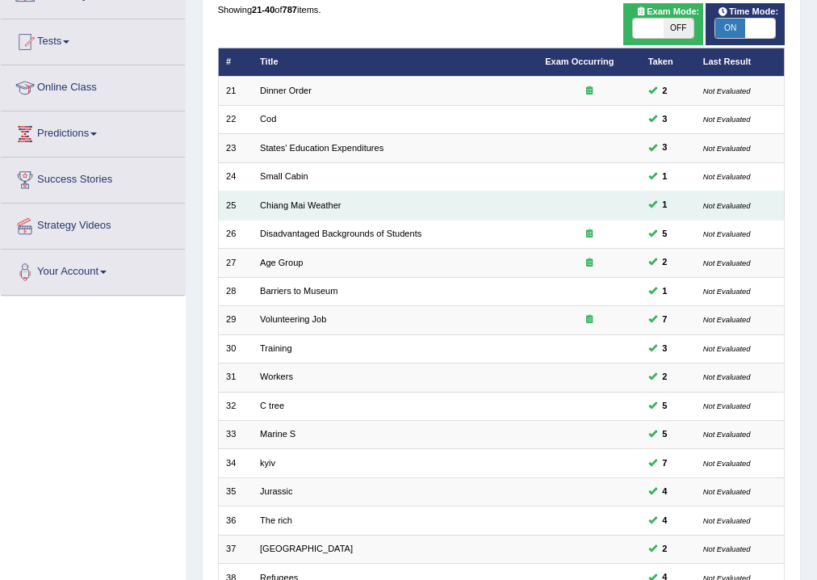
scroll to position [194, 0]
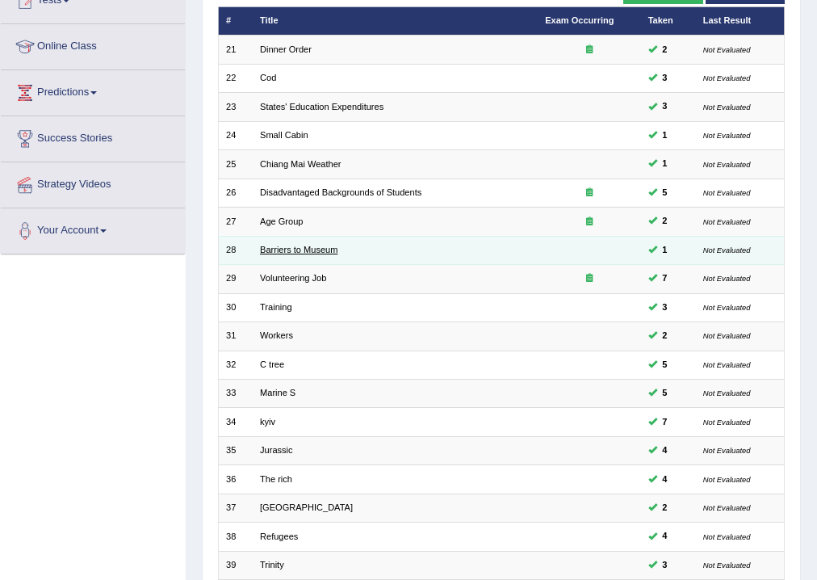
click at [293, 245] on link "Barriers to Museum" at bounding box center [298, 250] width 77 height 10
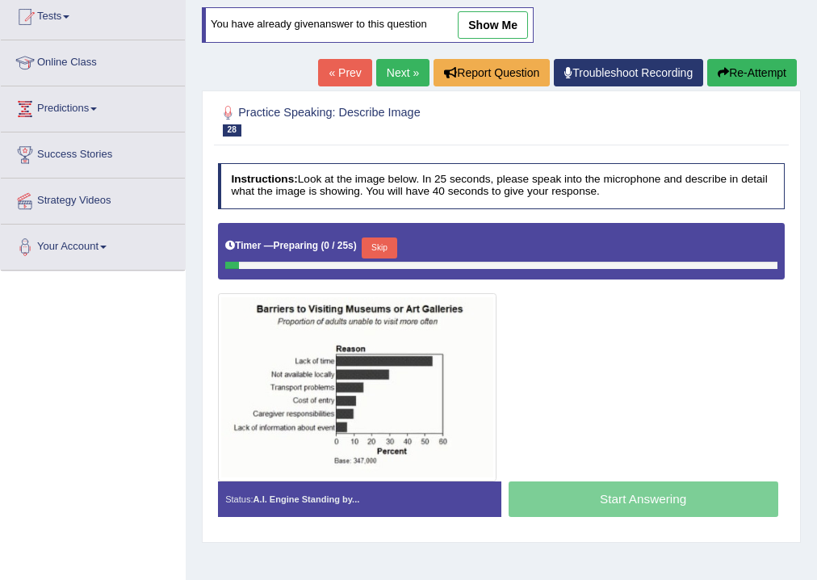
scroll to position [194, 0]
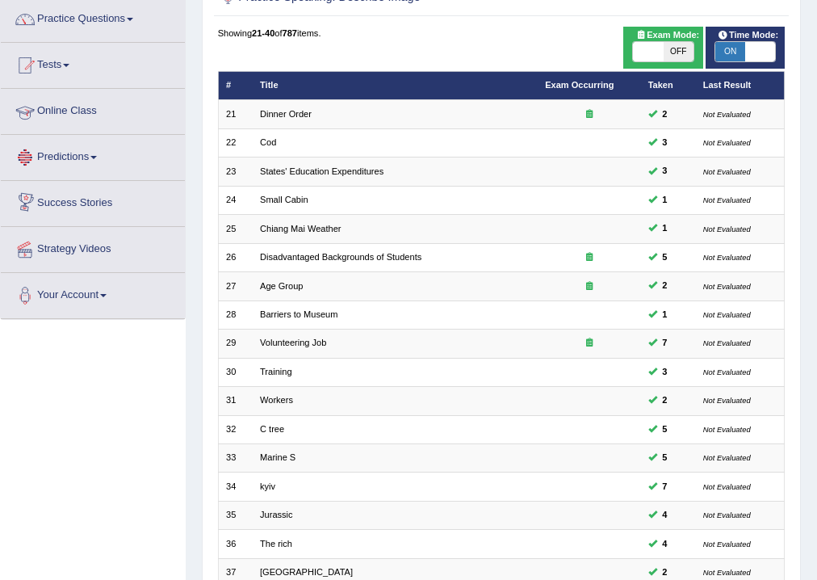
scroll to position [65, 0]
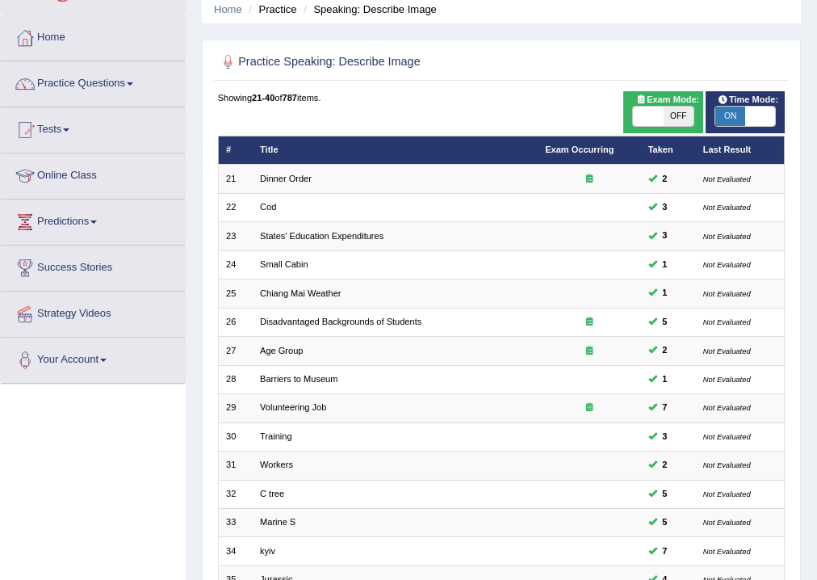
click at [82, 82] on link "Practice Questions" at bounding box center [93, 81] width 184 height 40
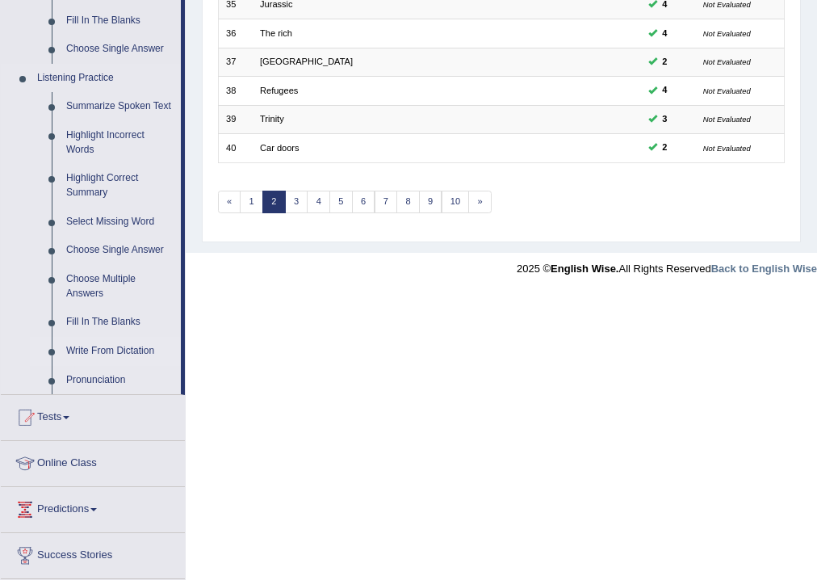
scroll to position [646, 0]
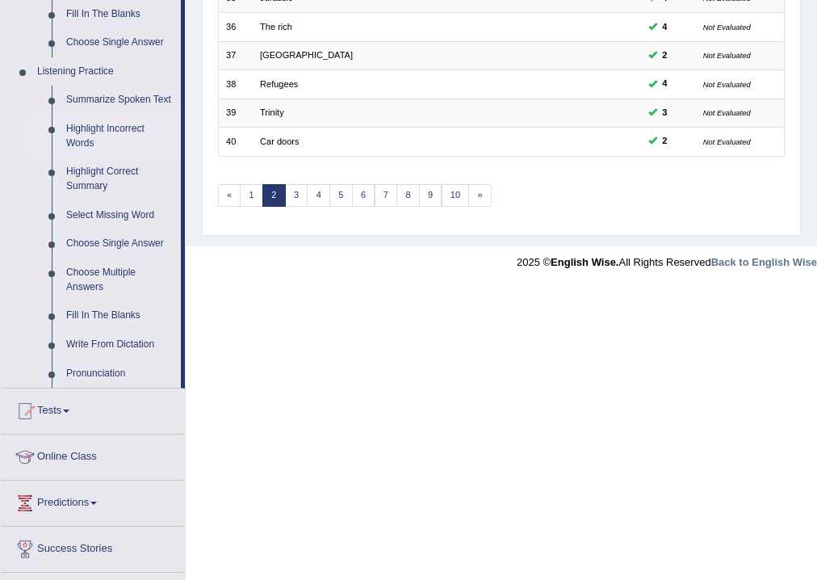
click at [84, 128] on link "Highlight Incorrect Words" at bounding box center [120, 136] width 122 height 43
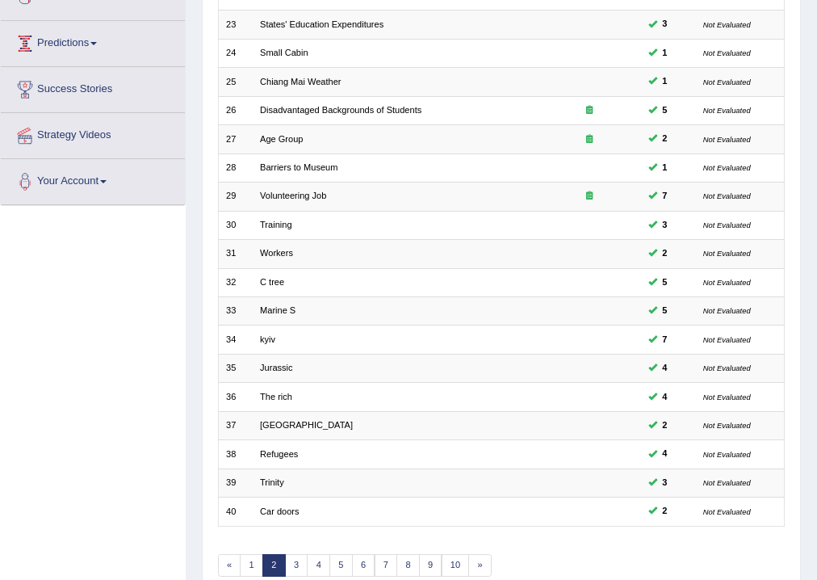
scroll to position [186, 0]
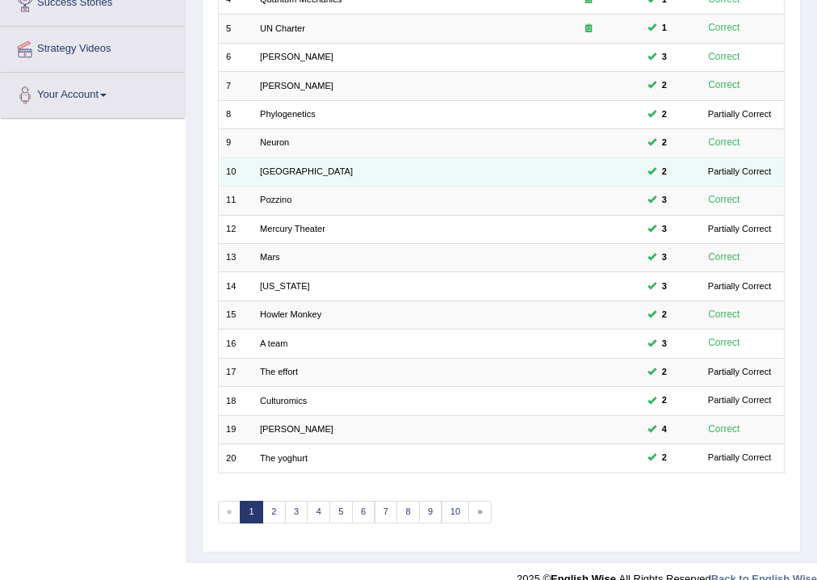
scroll to position [349, 0]
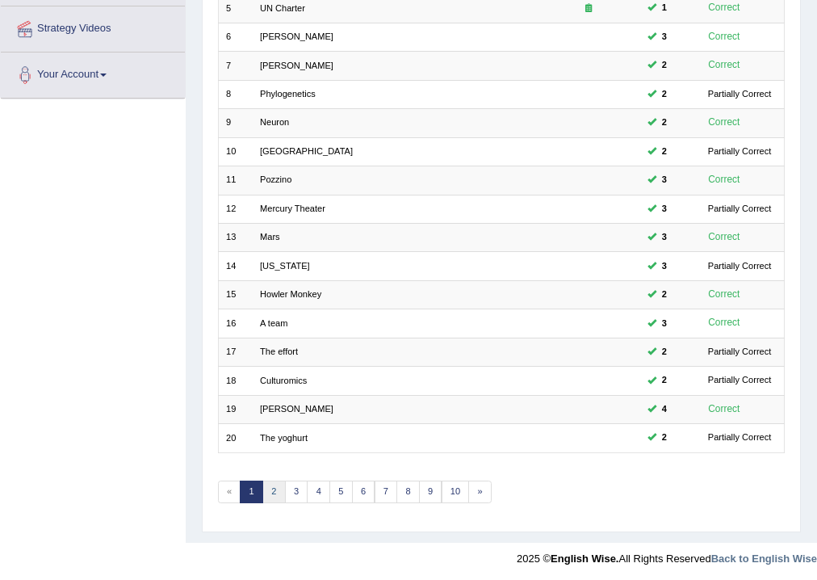
click at [275, 492] on link "2" at bounding box center [273, 491] width 23 height 23
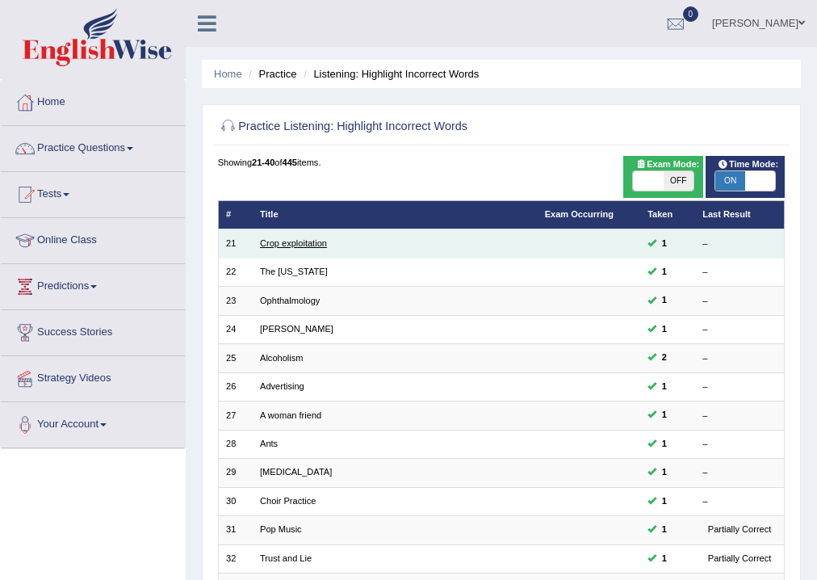
click at [283, 244] on link "Crop exploitation" at bounding box center [293, 243] width 67 height 10
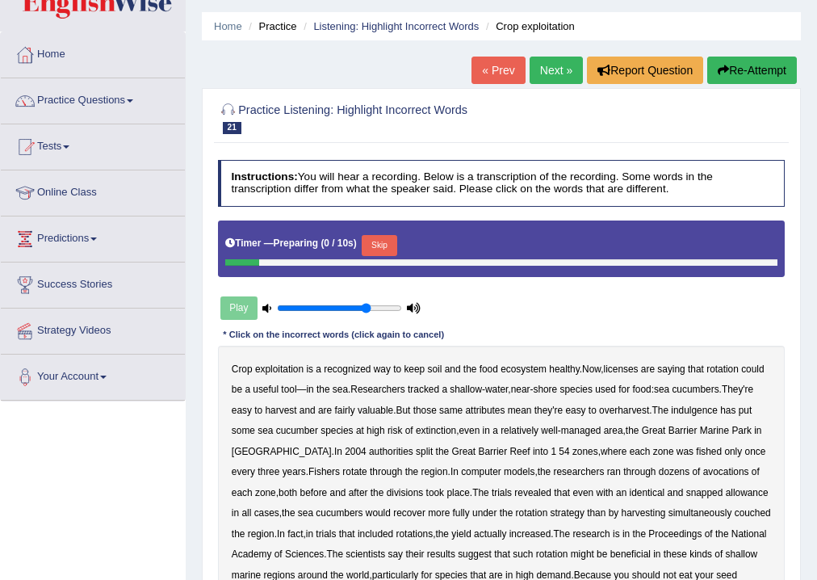
scroll to position [129, 0]
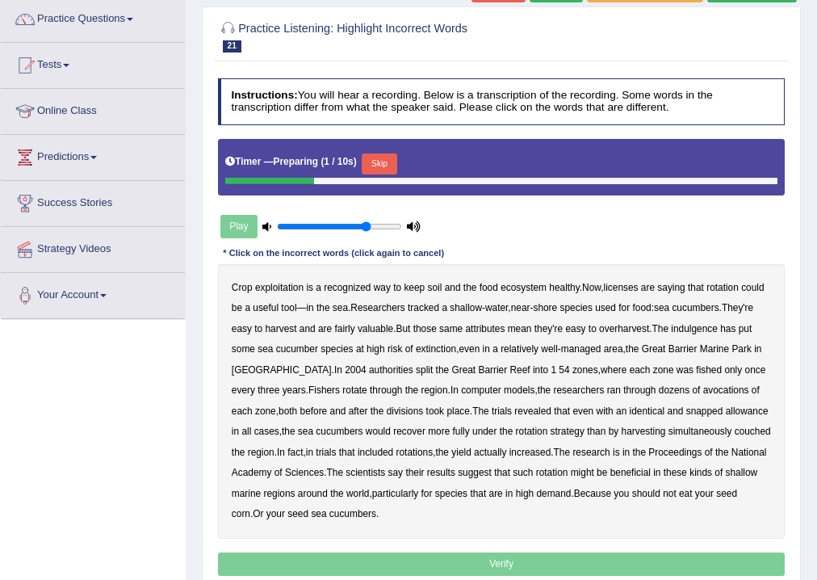
click at [387, 160] on button "Skip" at bounding box center [379, 163] width 35 height 21
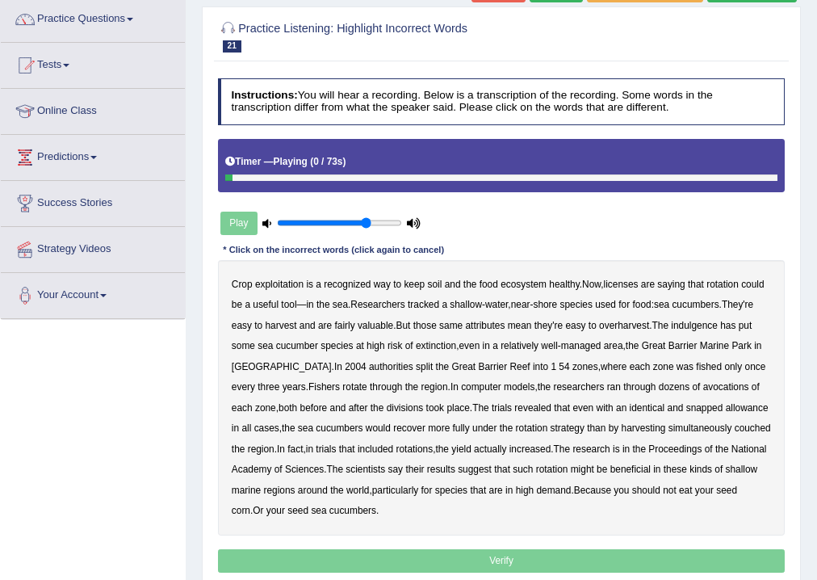
click at [277, 281] on b "exploitation" at bounding box center [279, 283] width 48 height 11
click at [626, 282] on b "licenses" at bounding box center [621, 283] width 35 height 11
click at [717, 322] on b "indulgence" at bounding box center [694, 325] width 47 height 11
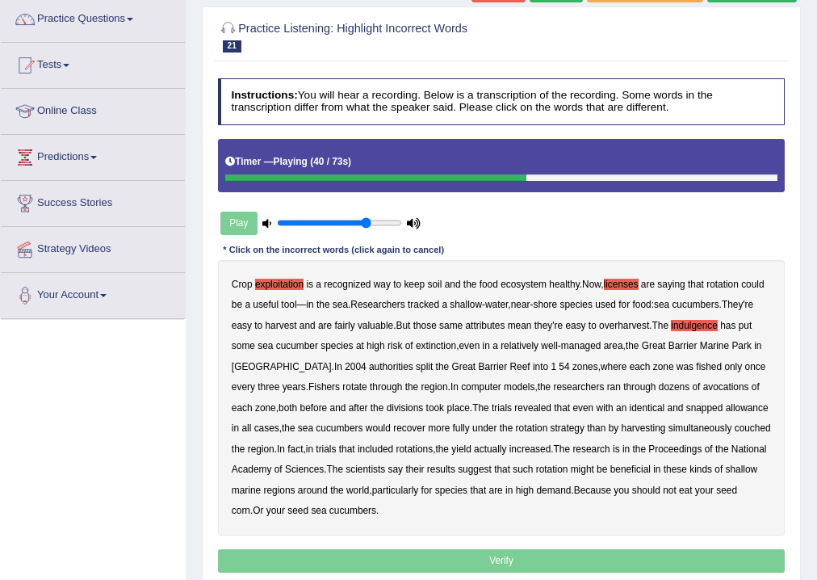
click at [703, 384] on b "avocations" at bounding box center [726, 386] width 46 height 11
click at [686, 408] on b "snapped" at bounding box center [704, 407] width 37 height 11
click at [739, 427] on b "couched" at bounding box center [752, 427] width 36 height 11
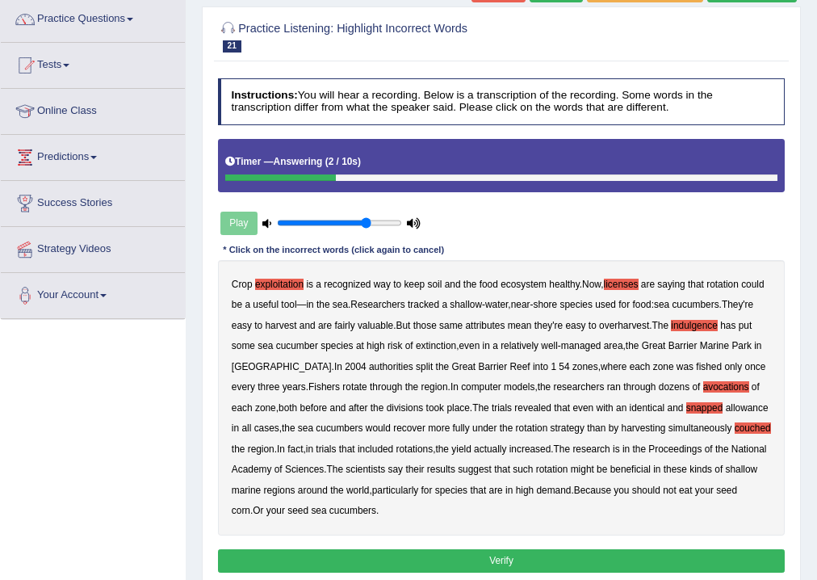
click at [510, 559] on button "Verify" at bounding box center [501, 560] width 567 height 23
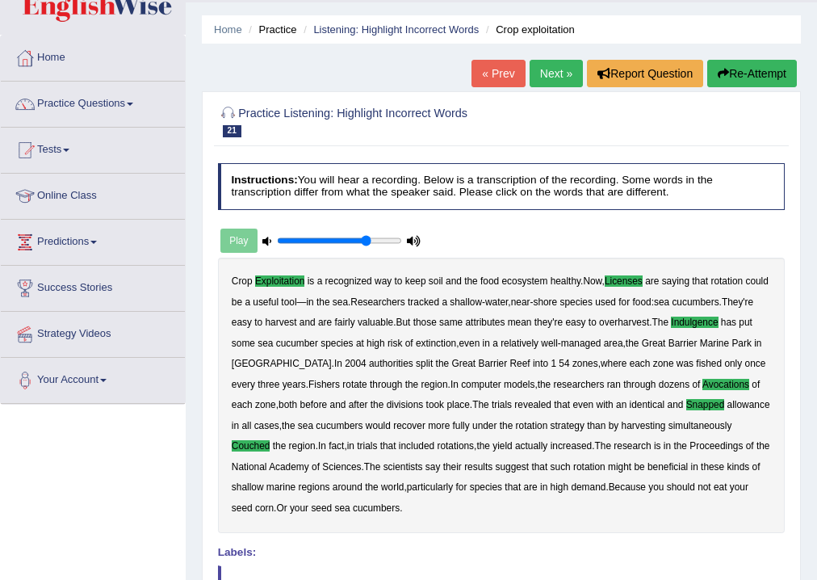
scroll to position [0, 0]
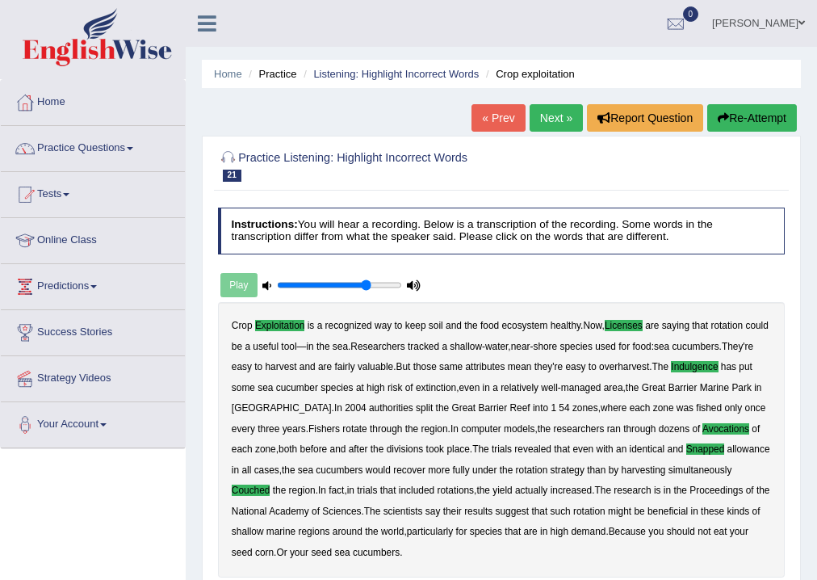
drag, startPoint x: 340, startPoint y: 224, endPoint x: 347, endPoint y: 213, distance: 12.8
click at [347, 213] on h4 "Instructions: You will hear a recording. Below is a transcription of the record…" at bounding box center [501, 230] width 567 height 46
drag, startPoint x: 390, startPoint y: 107, endPoint x: 401, endPoint y: 66, distance: 41.9
click at [401, 69] on div "Home Practice Listening: Highlight Incorrect Words Crop exploitation « Prev Nex…" at bounding box center [501, 403] width 631 height 807
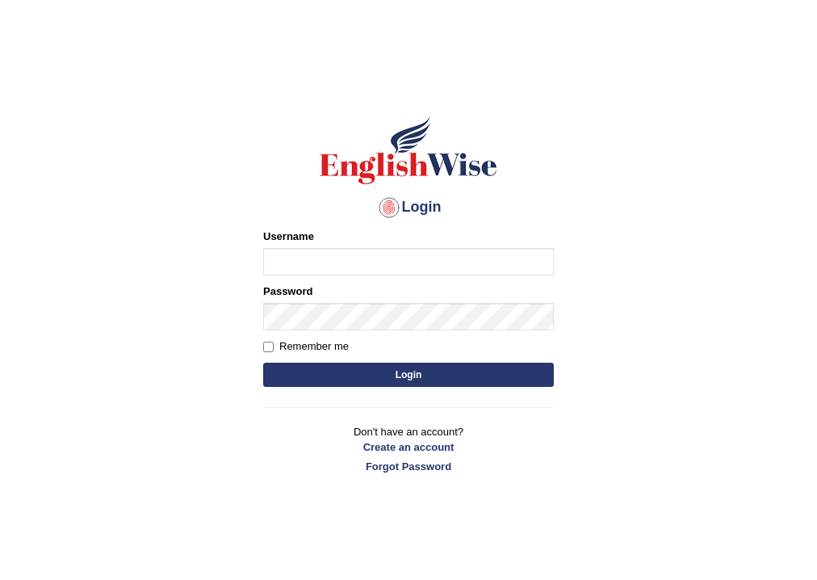
click at [380, 263] on input "Username" at bounding box center [408, 261] width 291 height 27
